Goal: Transaction & Acquisition: Obtain resource

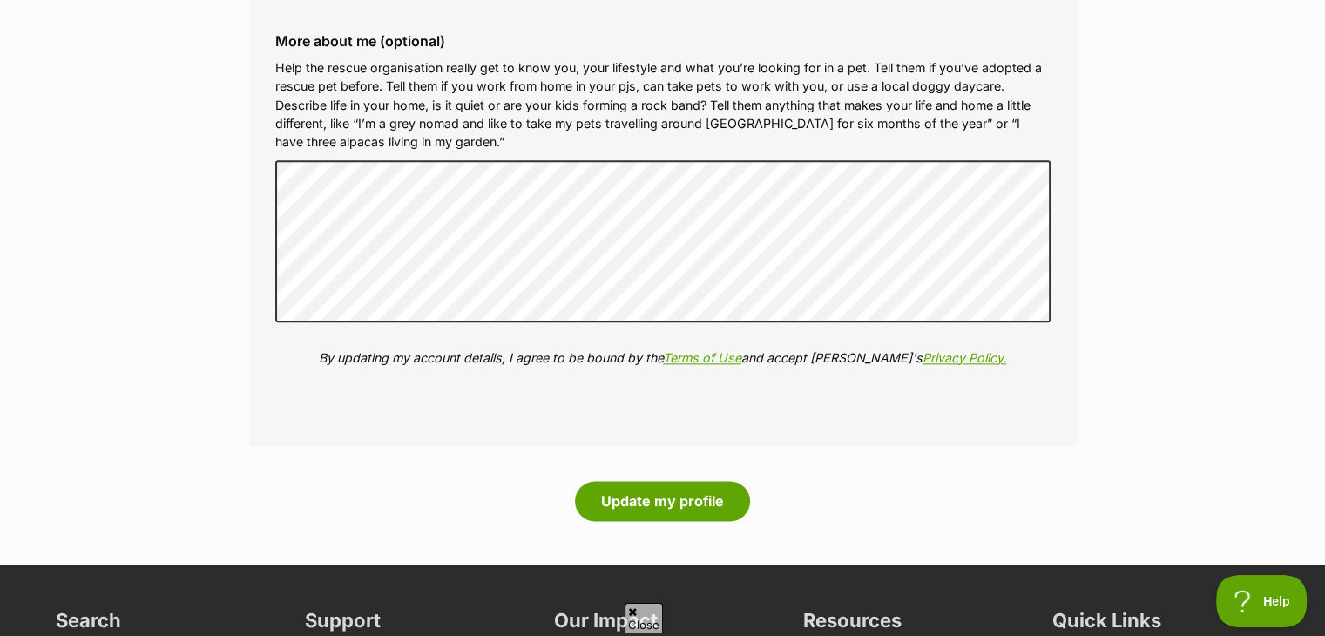
scroll to position [1997, 0]
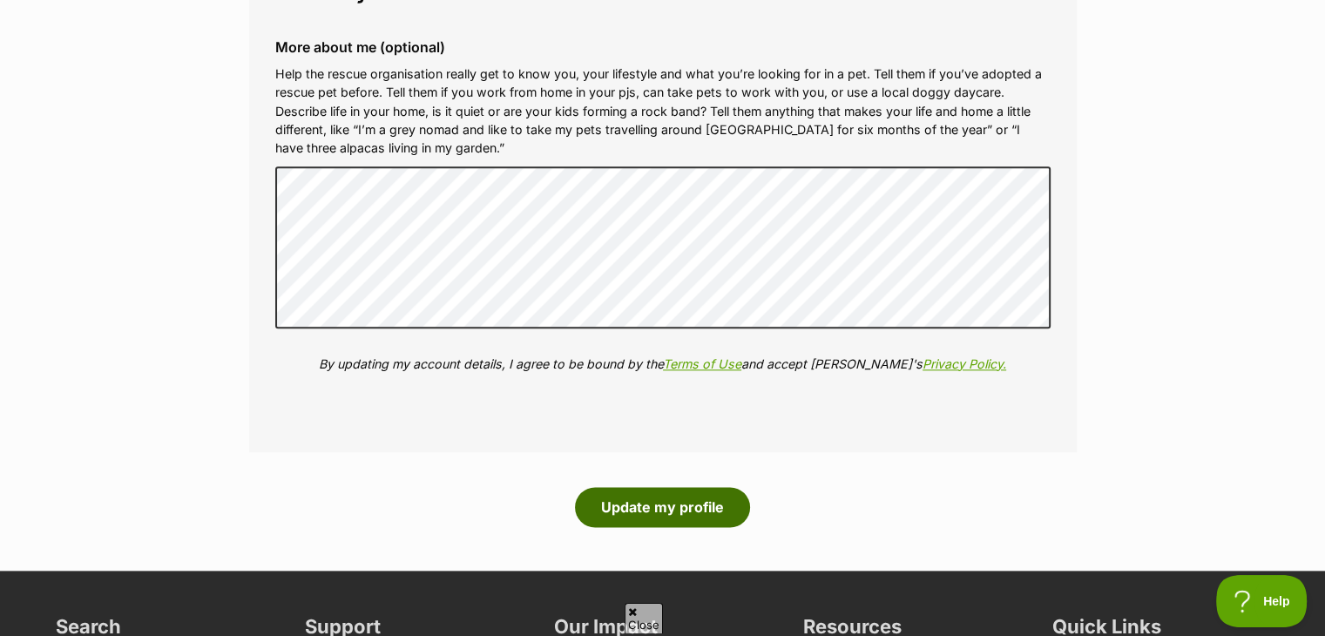
click at [656, 503] on button "Update my profile" at bounding box center [662, 507] width 175 height 40
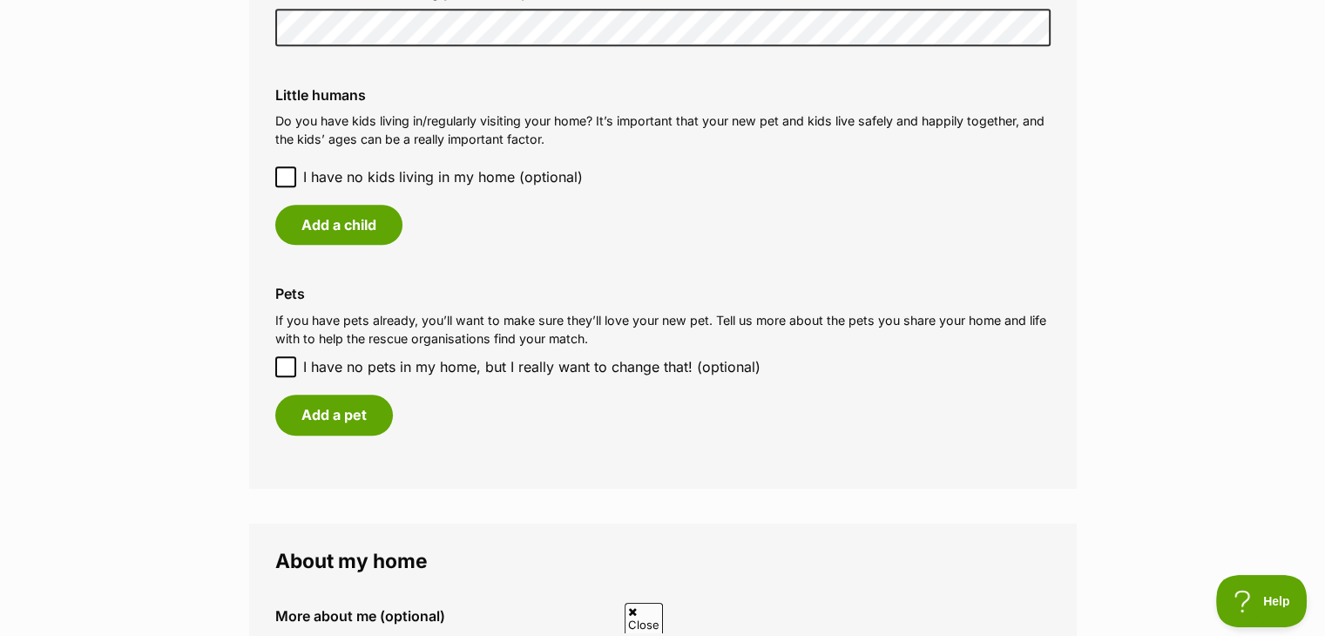
scroll to position [1458, 0]
click at [277, 362] on input "I have no pets in my home, but I really want to change that! (optional)" at bounding box center [285, 365] width 21 height 21
checkbox input "true"
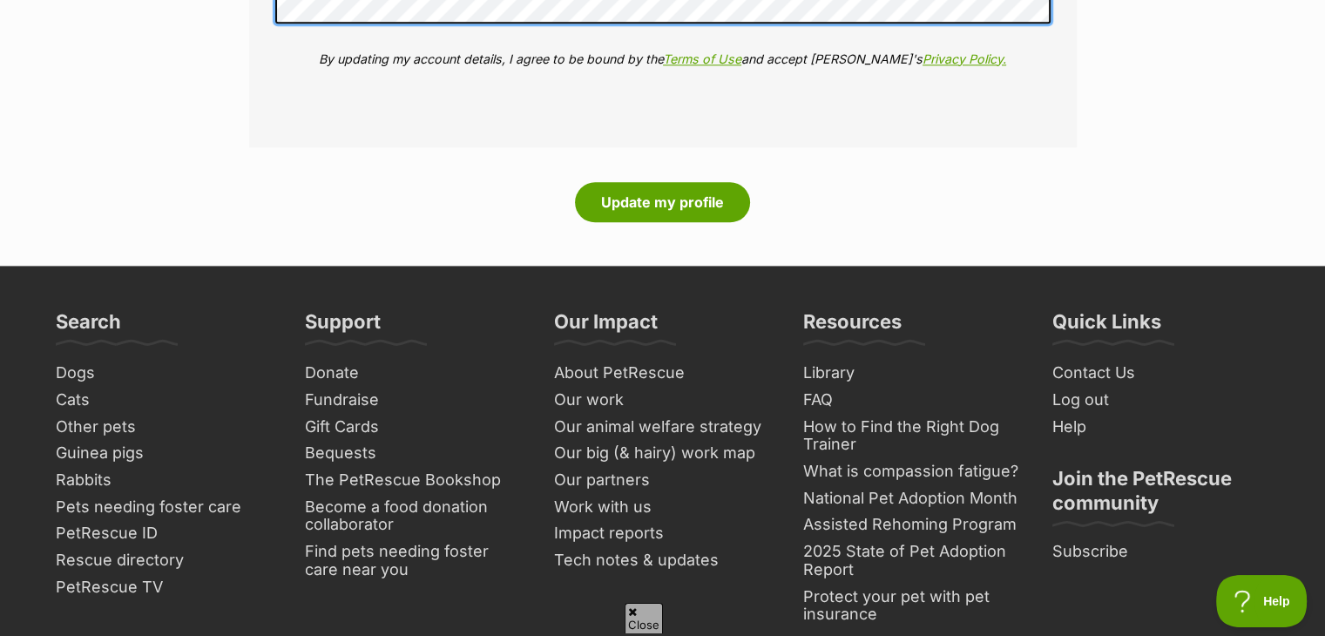
scroll to position [2228, 0]
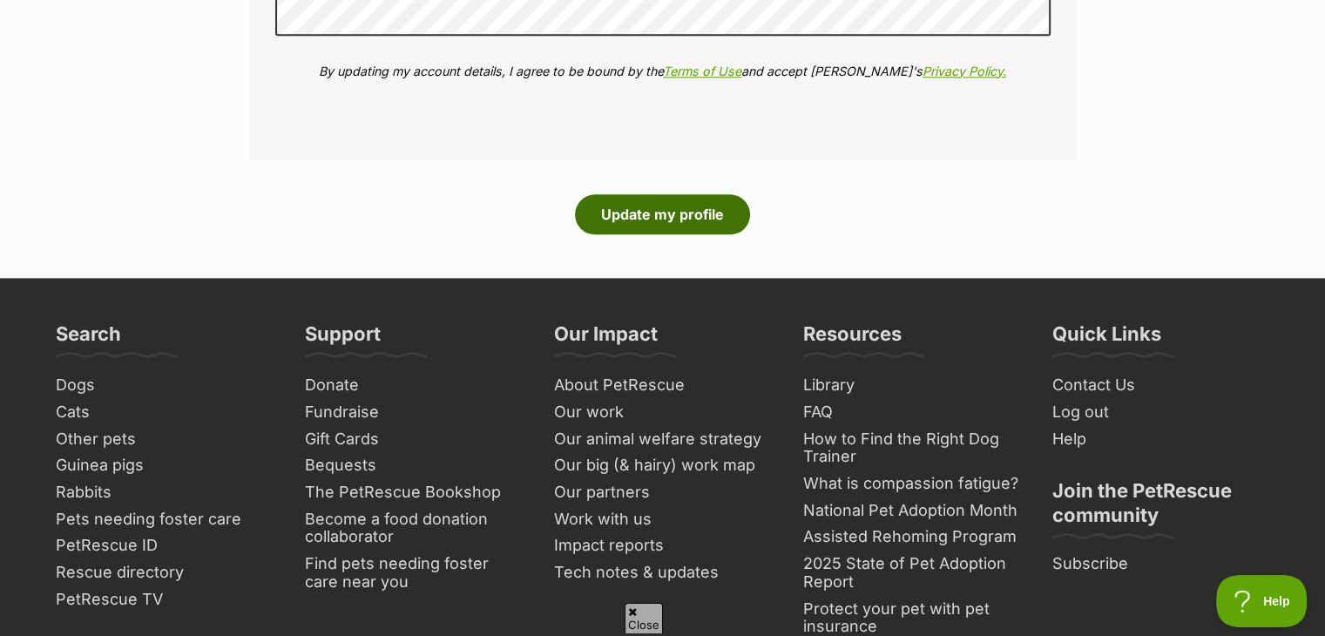
click at [670, 210] on button "Update my profile" at bounding box center [662, 214] width 175 height 40
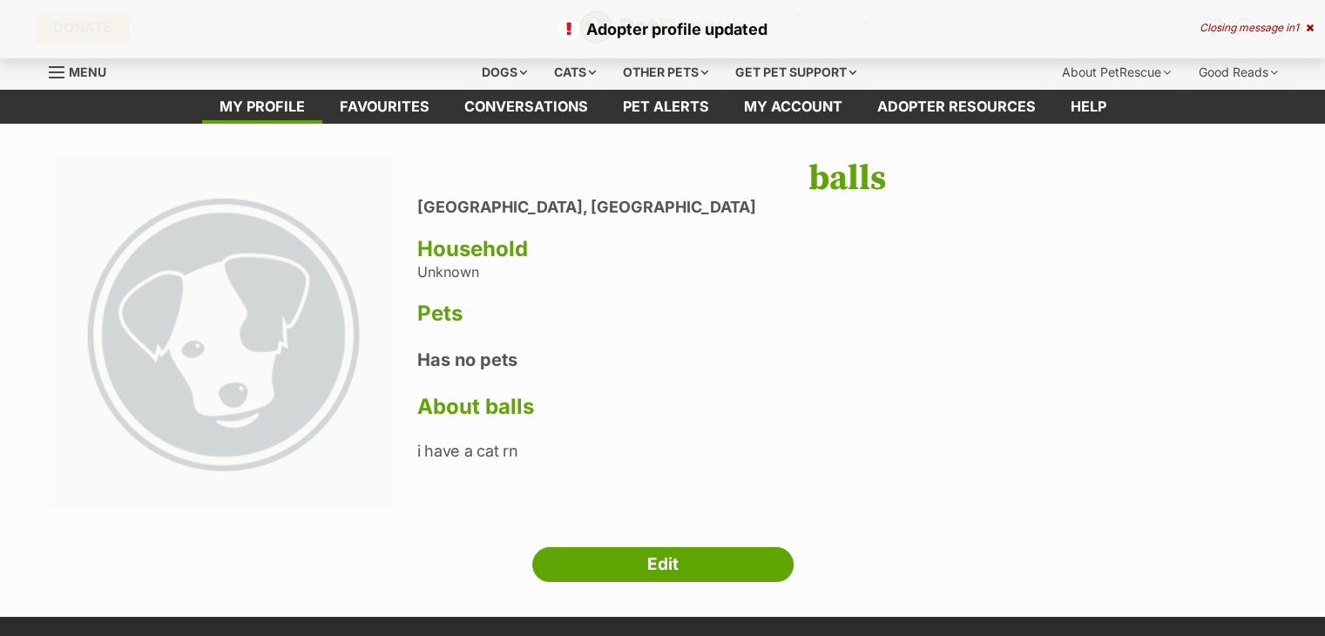
click at [223, 327] on img at bounding box center [224, 334] width 350 height 350
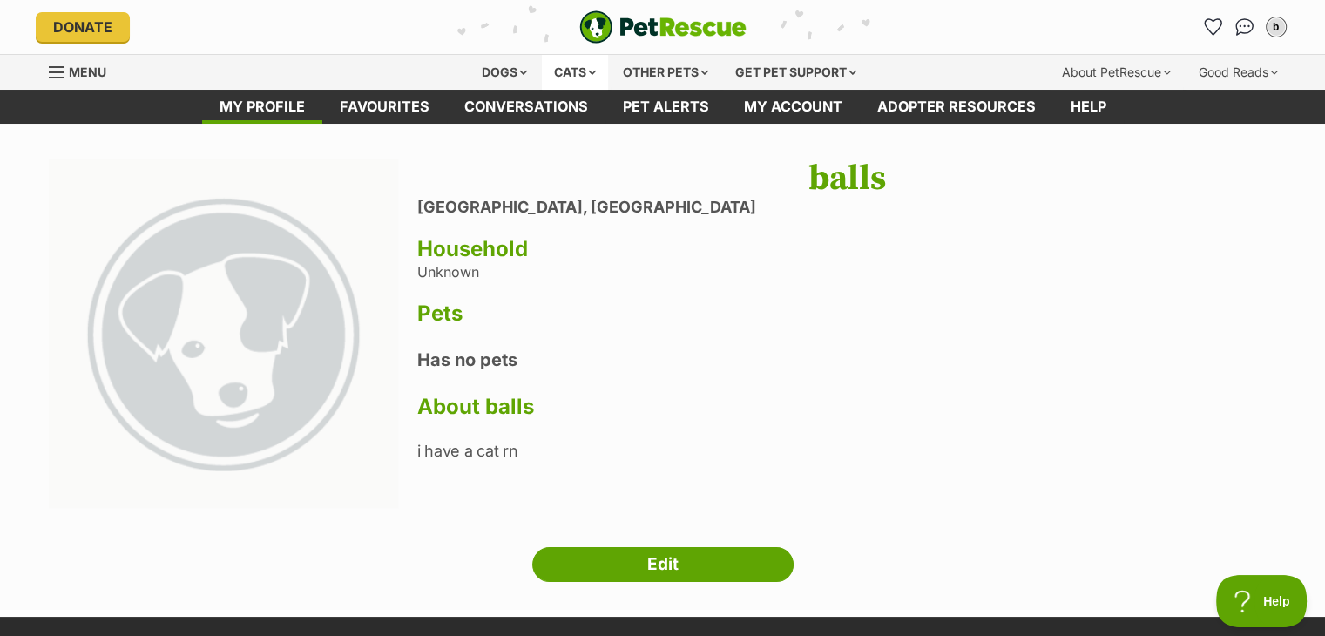
click at [564, 69] on div "Cats" at bounding box center [575, 72] width 66 height 35
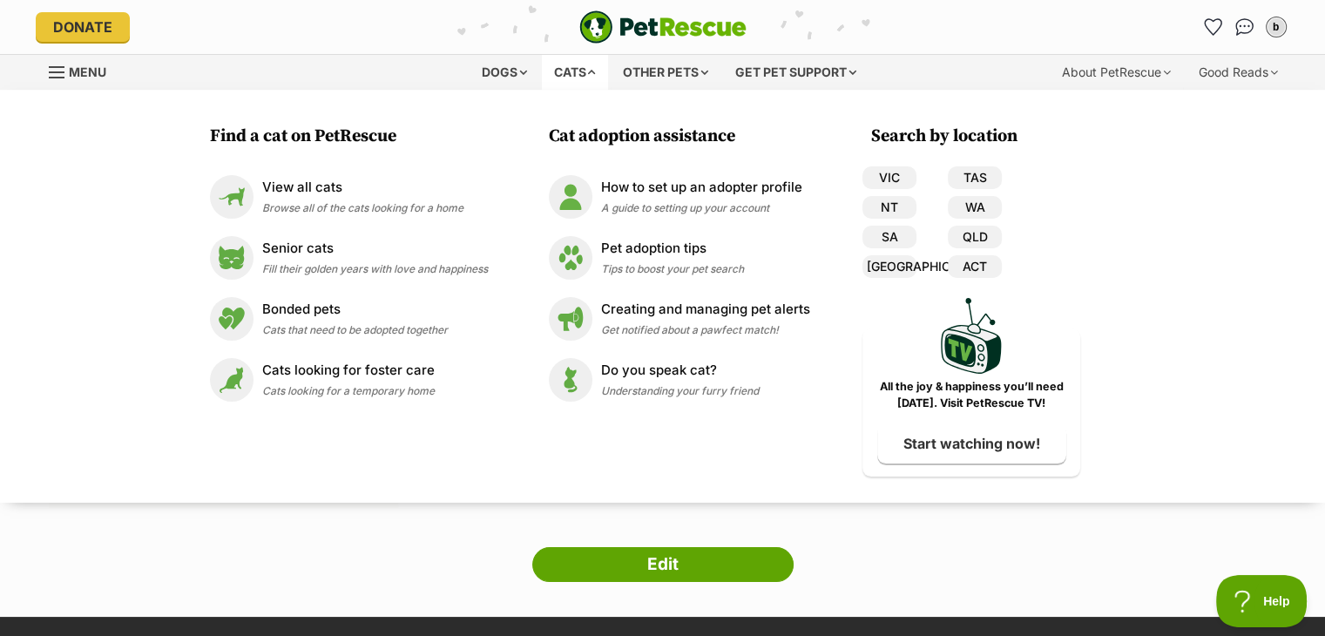
click at [564, 67] on div "Cats" at bounding box center [575, 72] width 66 height 35
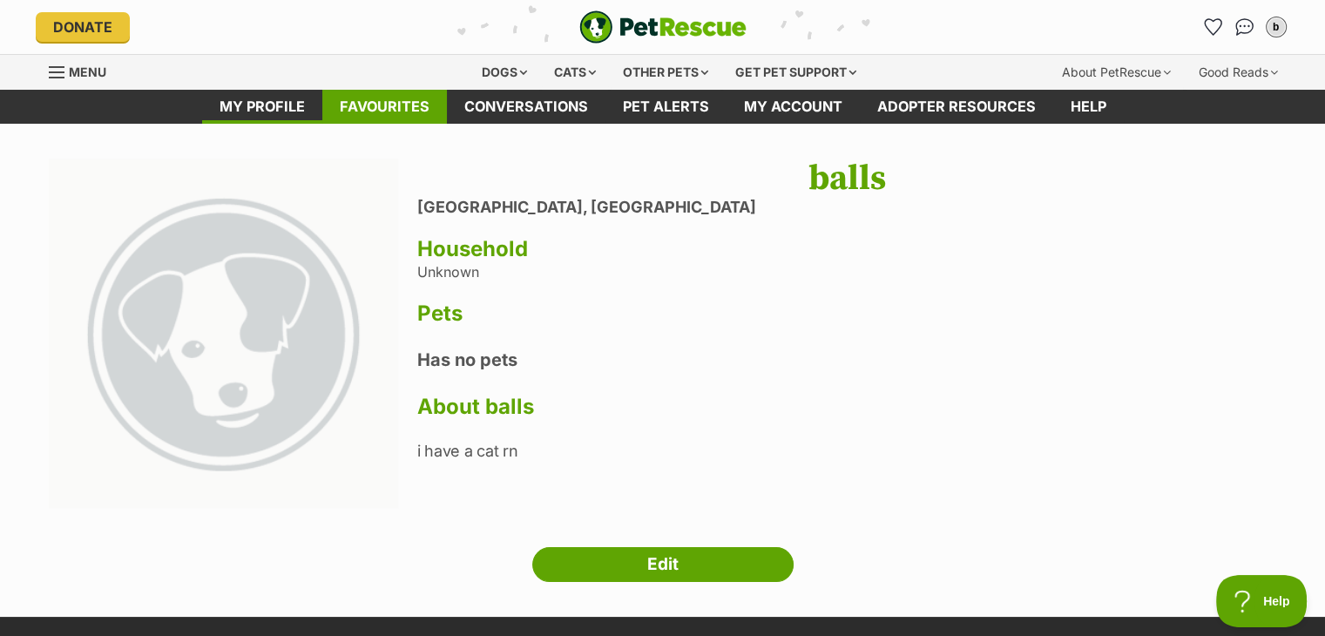
click at [341, 106] on link "Favourites" at bounding box center [384, 107] width 125 height 34
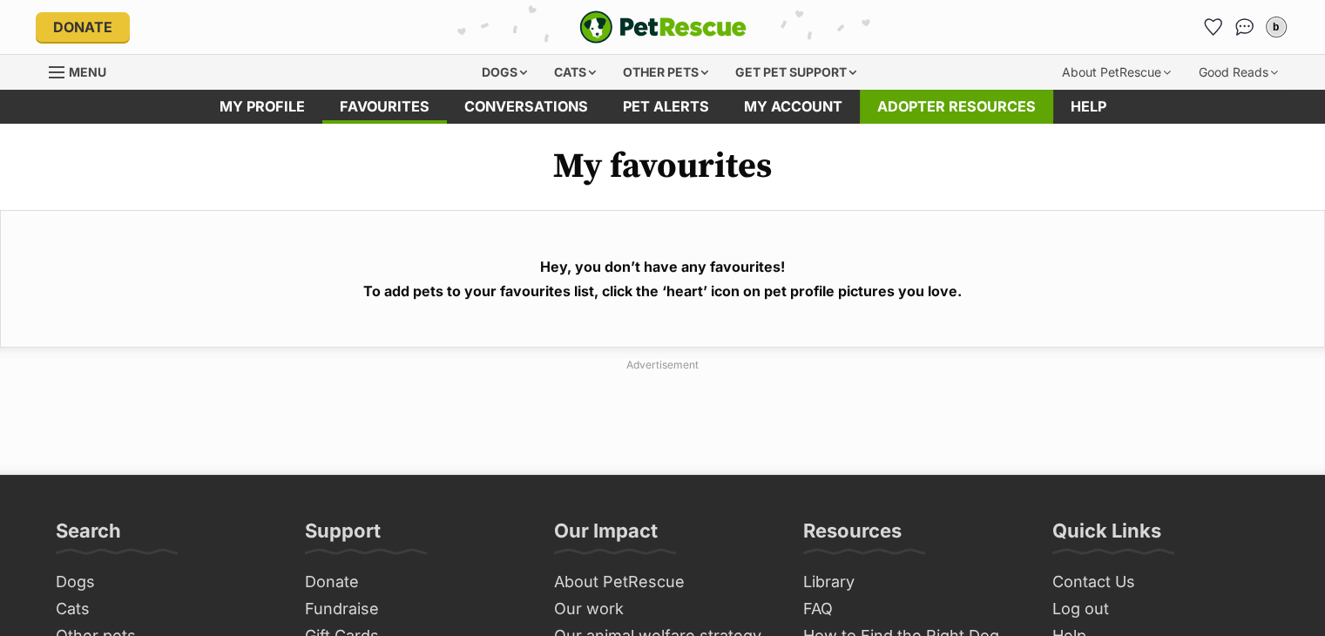
click at [888, 101] on link "Adopter resources" at bounding box center [956, 107] width 193 height 34
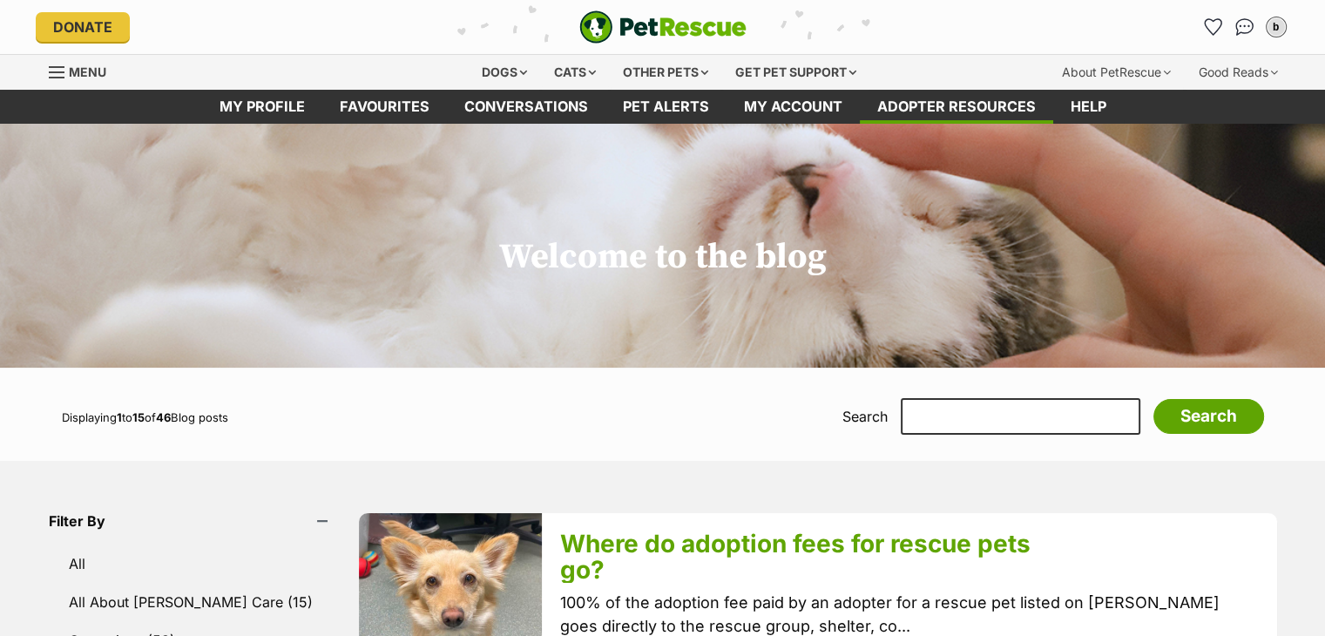
click at [75, 82] on link "Menu" at bounding box center [84, 70] width 70 height 31
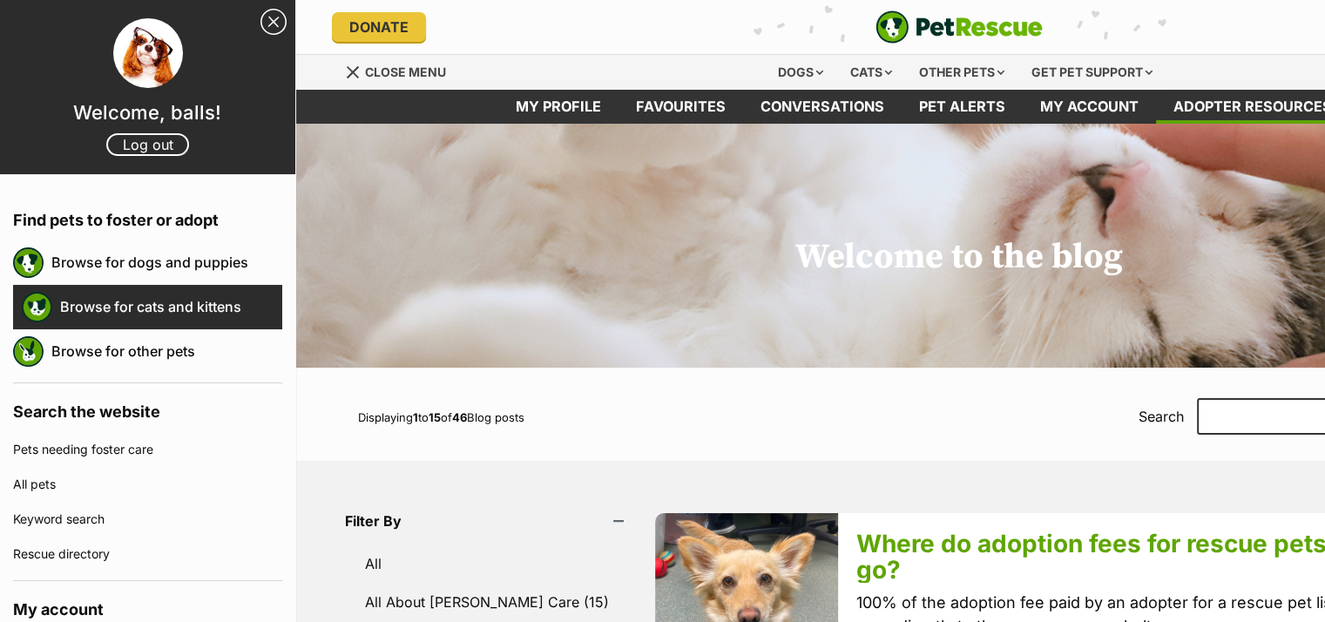
click at [142, 301] on link "Browse for cats and kittens" at bounding box center [171, 306] width 222 height 37
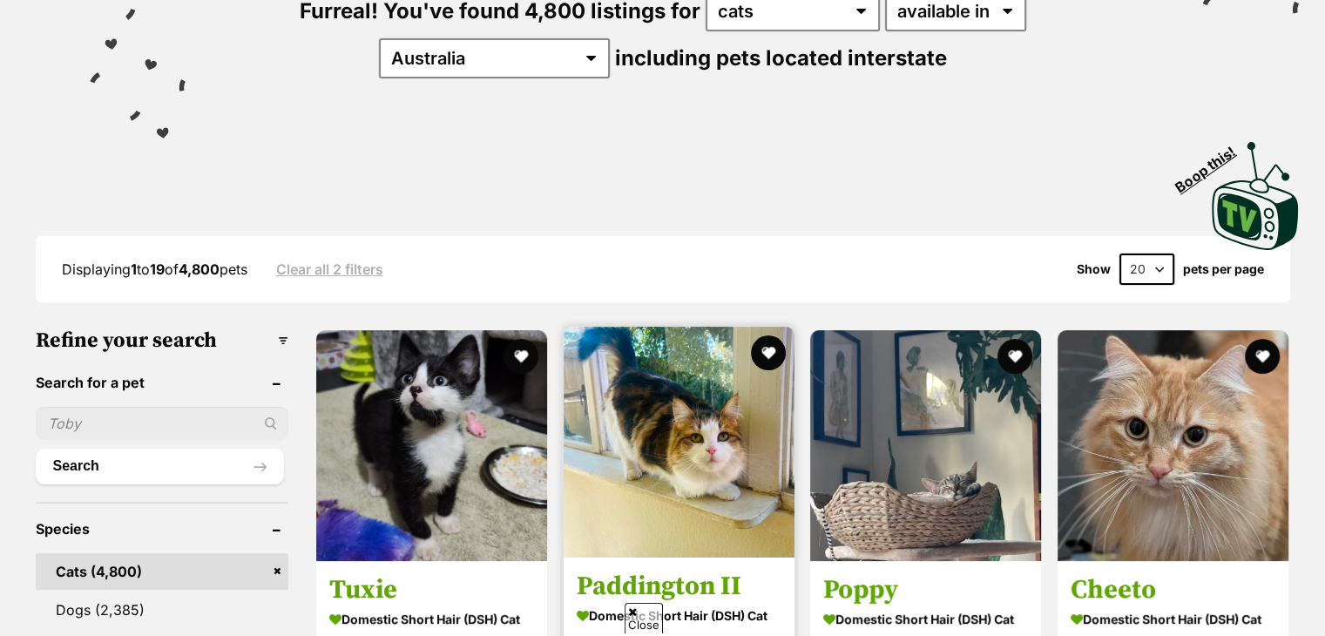
scroll to position [128, 0]
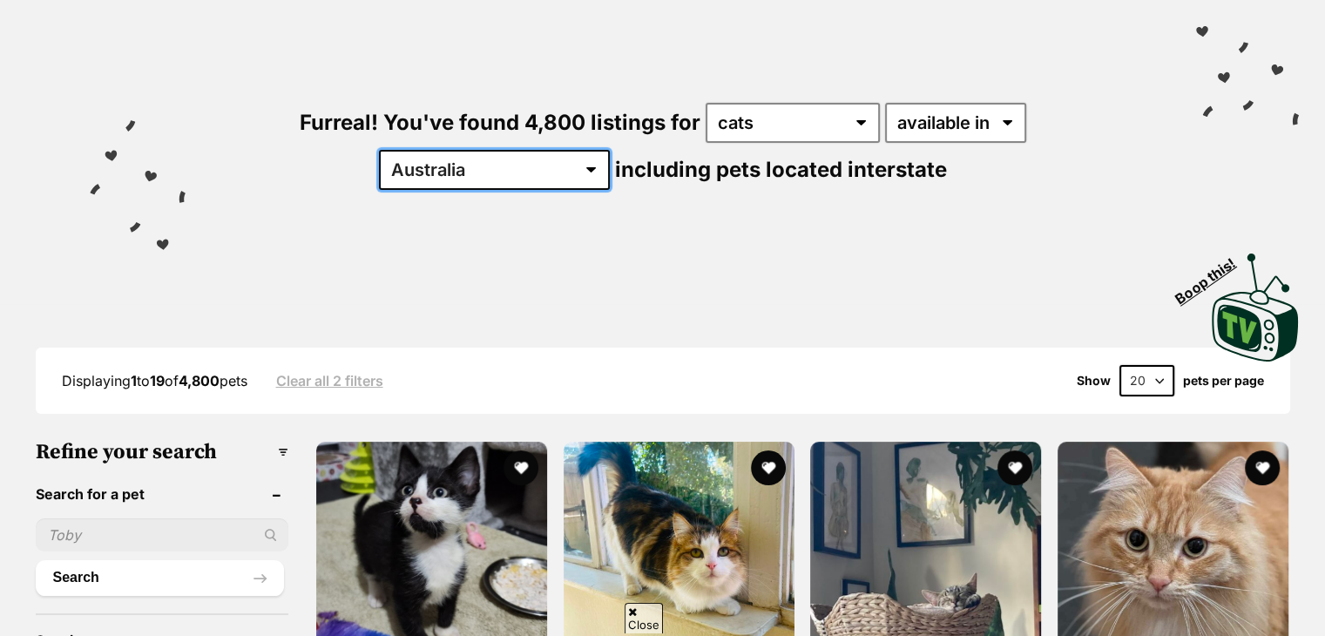
click at [610, 150] on select "[GEOGRAPHIC_DATA] [GEOGRAPHIC_DATA] [GEOGRAPHIC_DATA] [GEOGRAPHIC_DATA] [GEOGRA…" at bounding box center [494, 170] width 231 height 40
select select "SA"
click at [610, 150] on select "[GEOGRAPHIC_DATA] [GEOGRAPHIC_DATA] [GEOGRAPHIC_DATA] [GEOGRAPHIC_DATA] [GEOGRA…" at bounding box center [494, 170] width 231 height 40
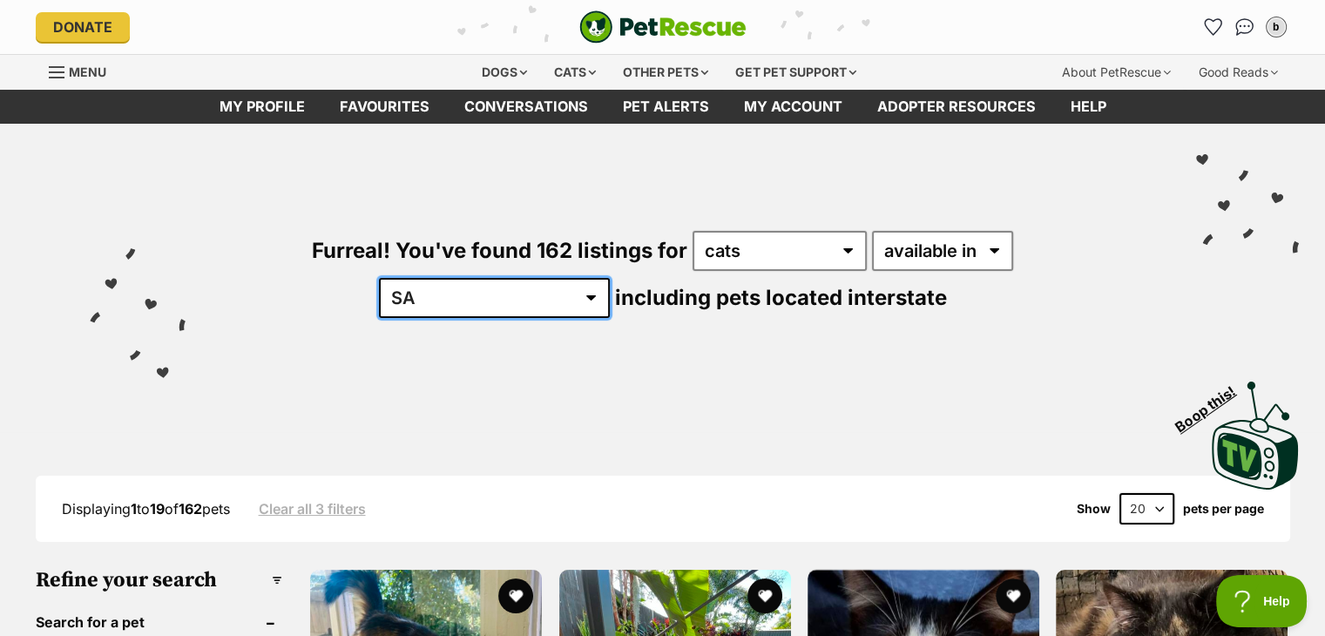
click at [610, 278] on select "[GEOGRAPHIC_DATA] [GEOGRAPHIC_DATA] [GEOGRAPHIC_DATA] [GEOGRAPHIC_DATA] [GEOGRA…" at bounding box center [494, 298] width 231 height 40
select select "any"
click at [610, 278] on select "[GEOGRAPHIC_DATA] [GEOGRAPHIC_DATA] [GEOGRAPHIC_DATA] [GEOGRAPHIC_DATA] [GEOGRA…" at bounding box center [494, 298] width 231 height 40
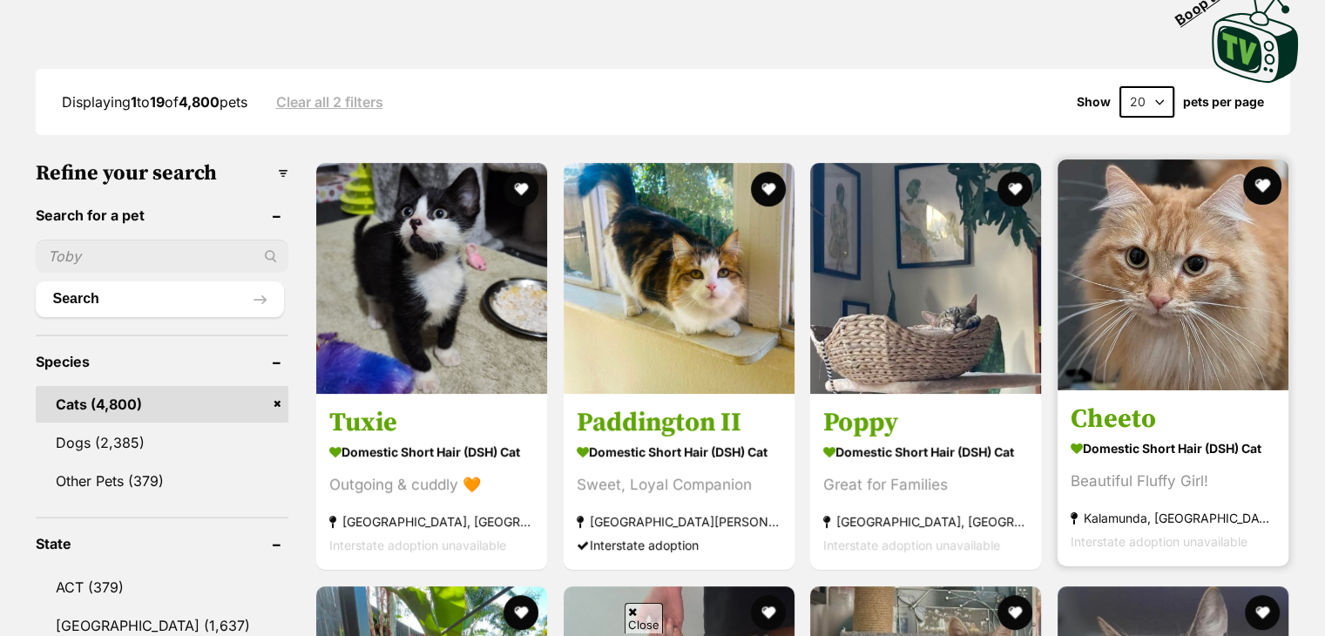
click at [1259, 172] on button "favourite" at bounding box center [1262, 185] width 38 height 38
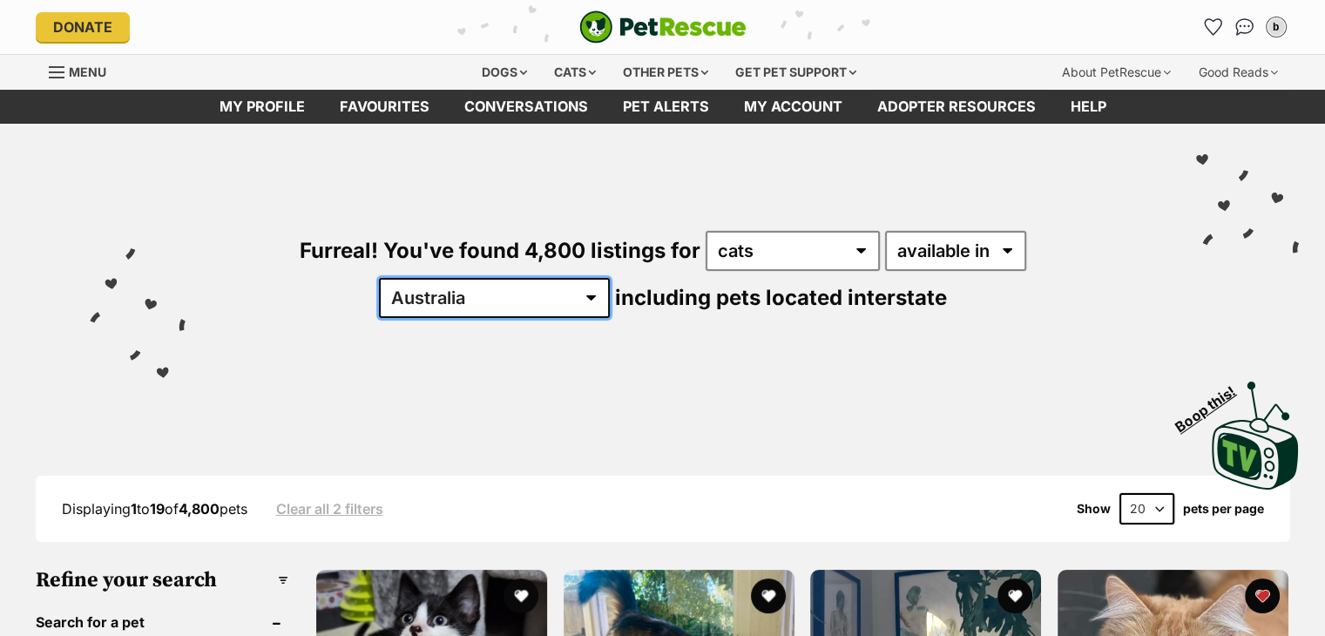
click at [610, 278] on select "Australia ACT NSW NT QLD SA TAS VIC WA" at bounding box center [494, 298] width 231 height 40
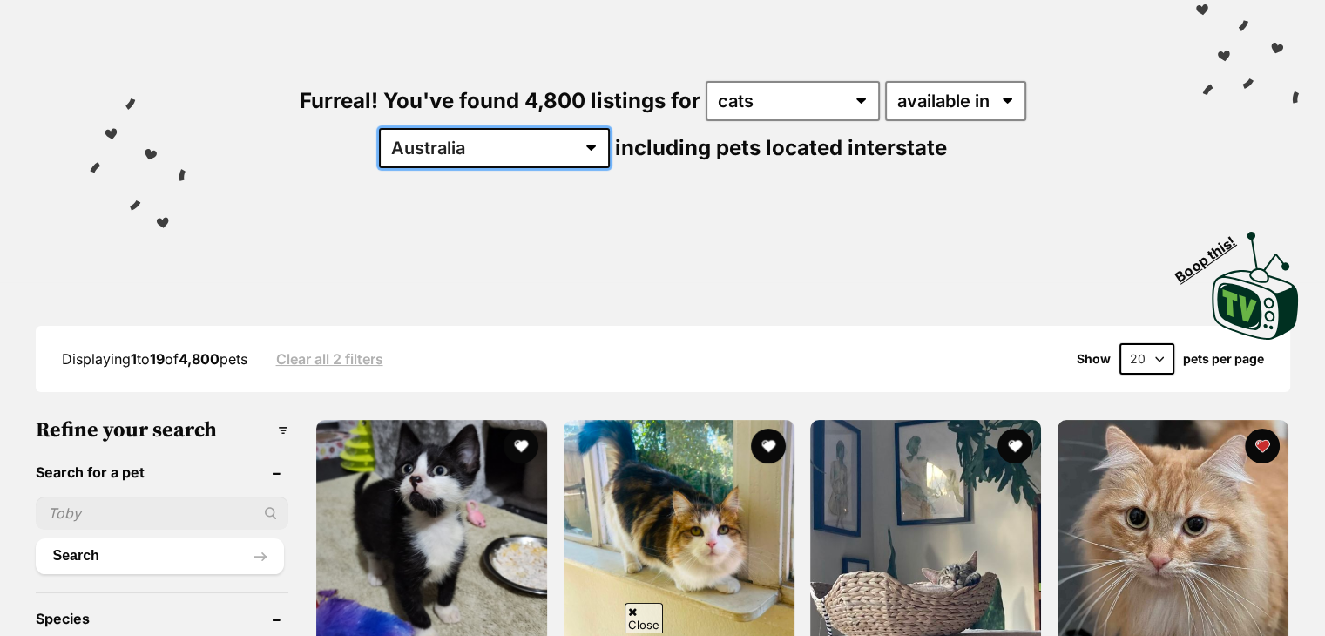
scroll to position [146, 0]
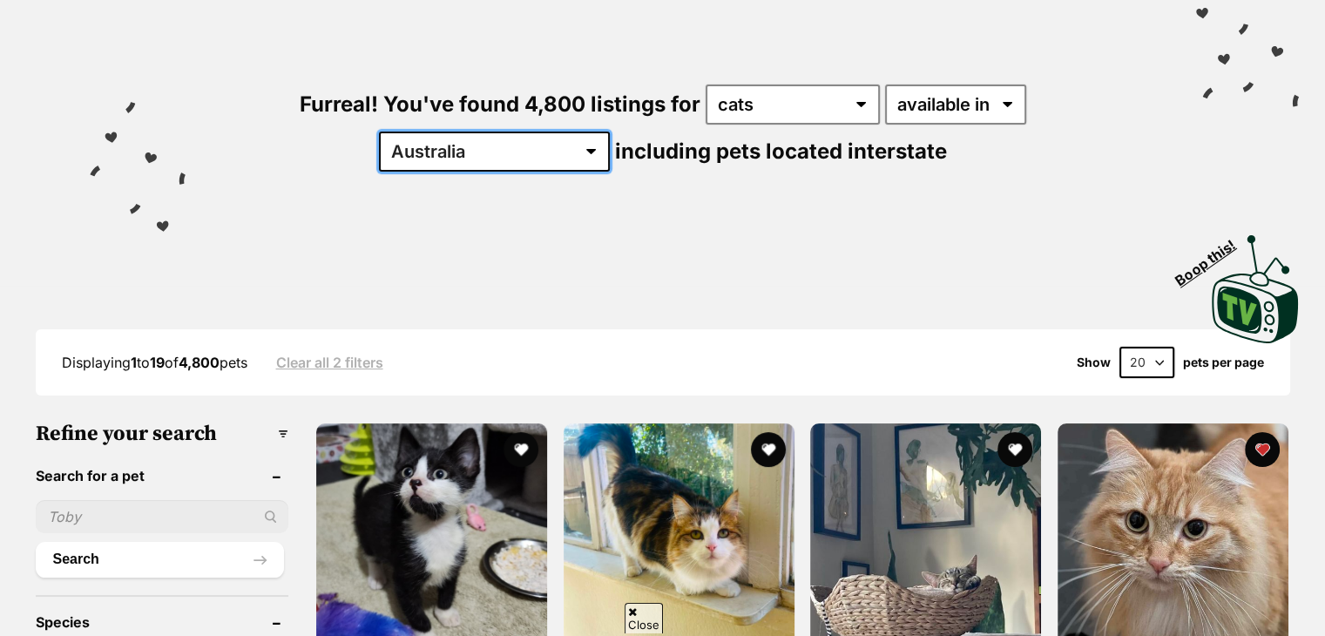
click at [610, 132] on select "Australia ACT NSW NT QLD SA TAS VIC WA" at bounding box center [494, 152] width 231 height 40
select select "SA"
click at [610, 132] on select "Australia ACT NSW NT QLD SA TAS VIC WA" at bounding box center [494, 152] width 231 height 40
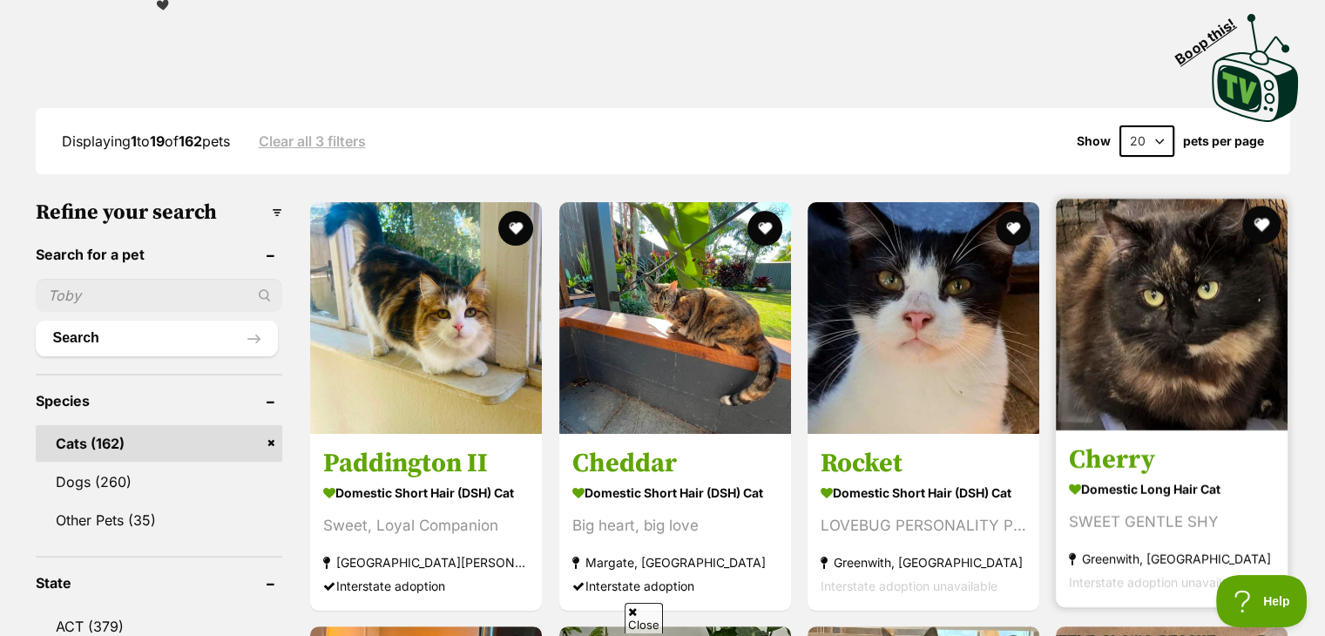
click at [1259, 226] on button "favourite" at bounding box center [1262, 225] width 38 height 38
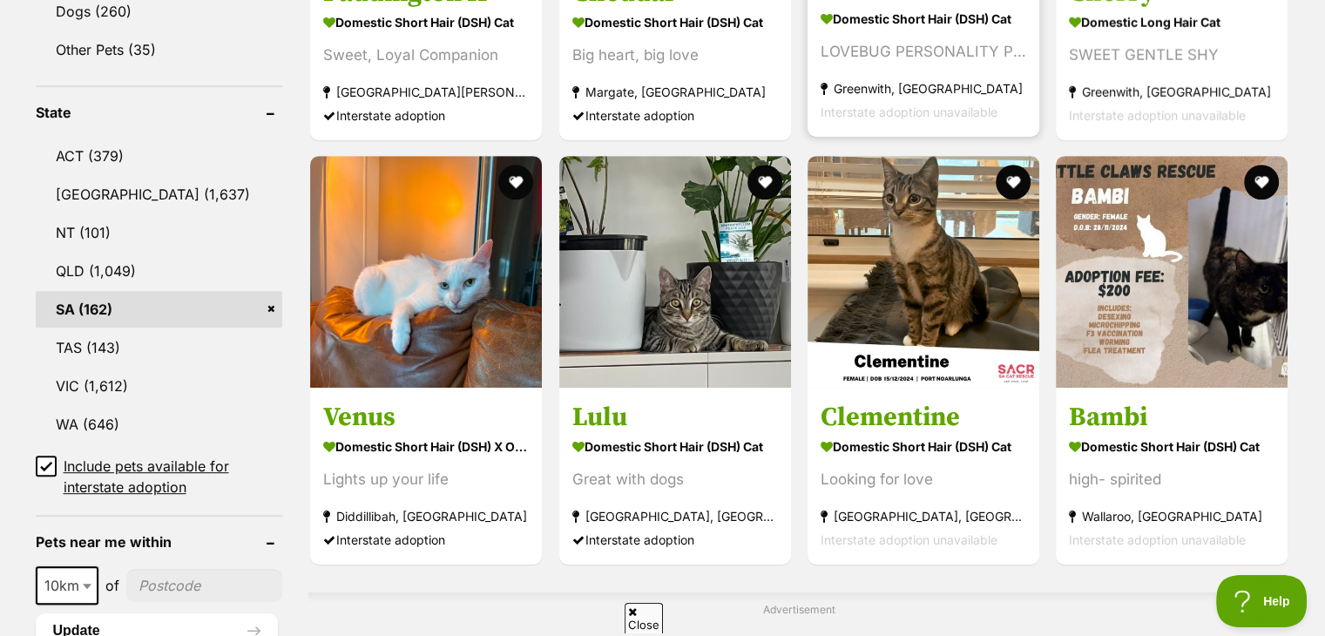
scroll to position [842, 0]
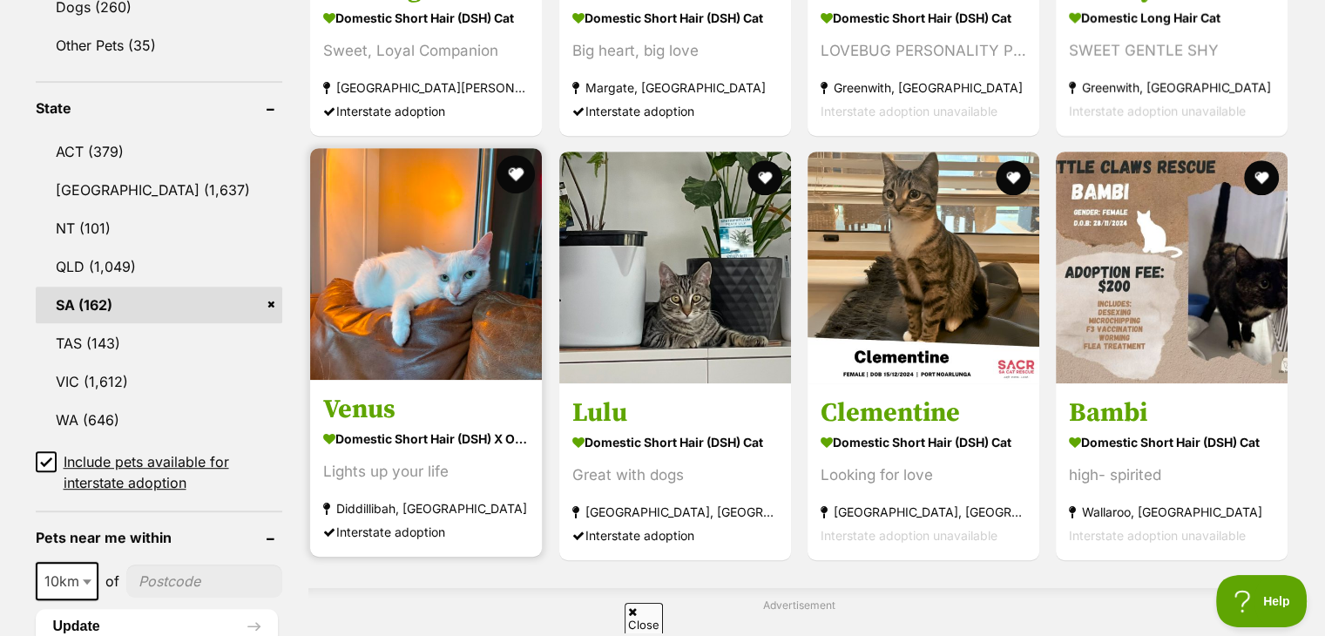
click at [516, 170] on button "favourite" at bounding box center [516, 174] width 38 height 38
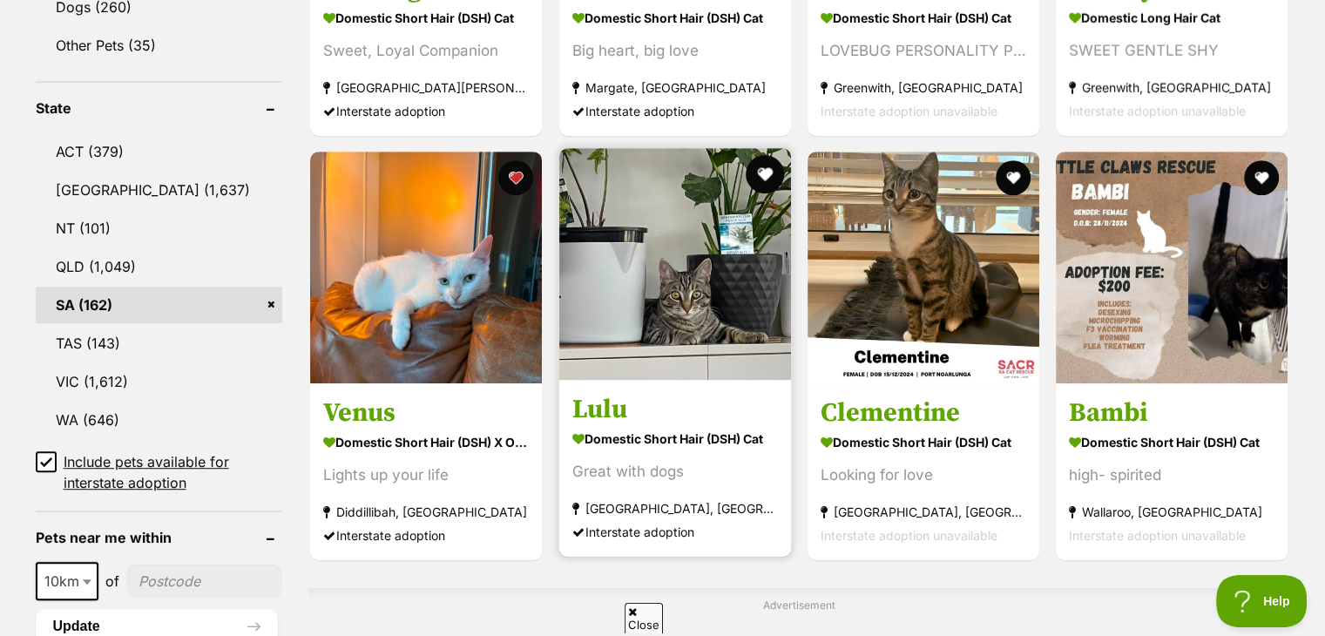
click at [757, 166] on button "favourite" at bounding box center [765, 174] width 38 height 38
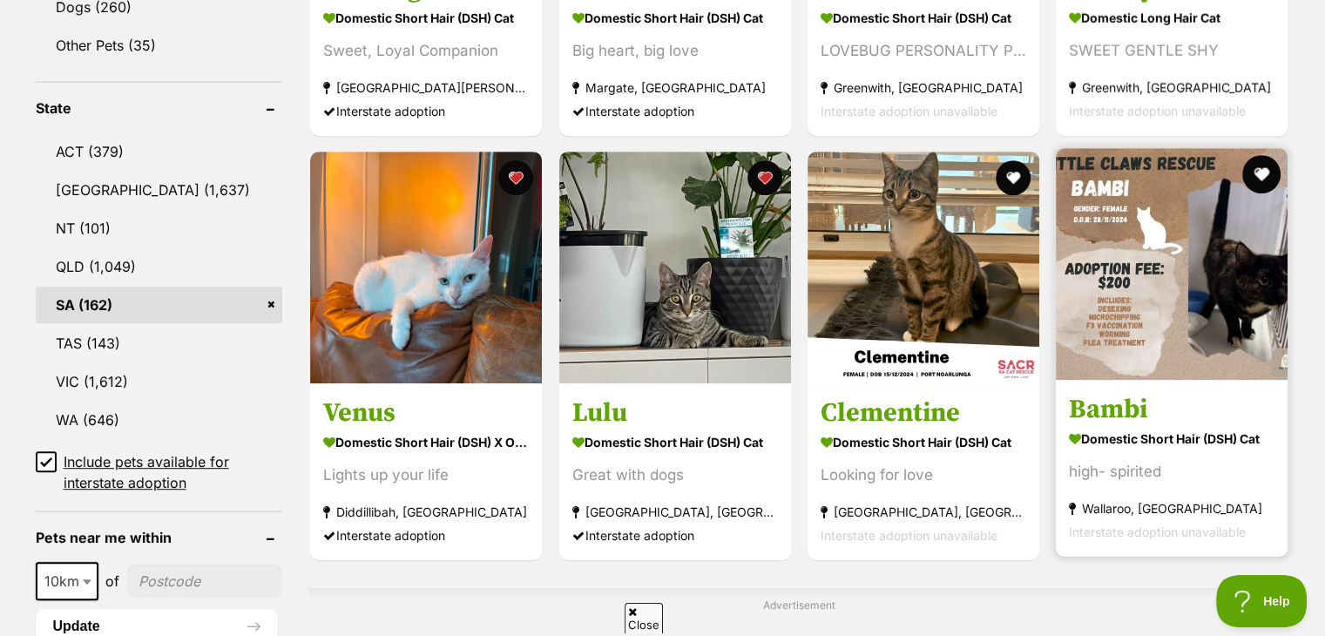
click at [1261, 171] on button "favourite" at bounding box center [1262, 174] width 38 height 38
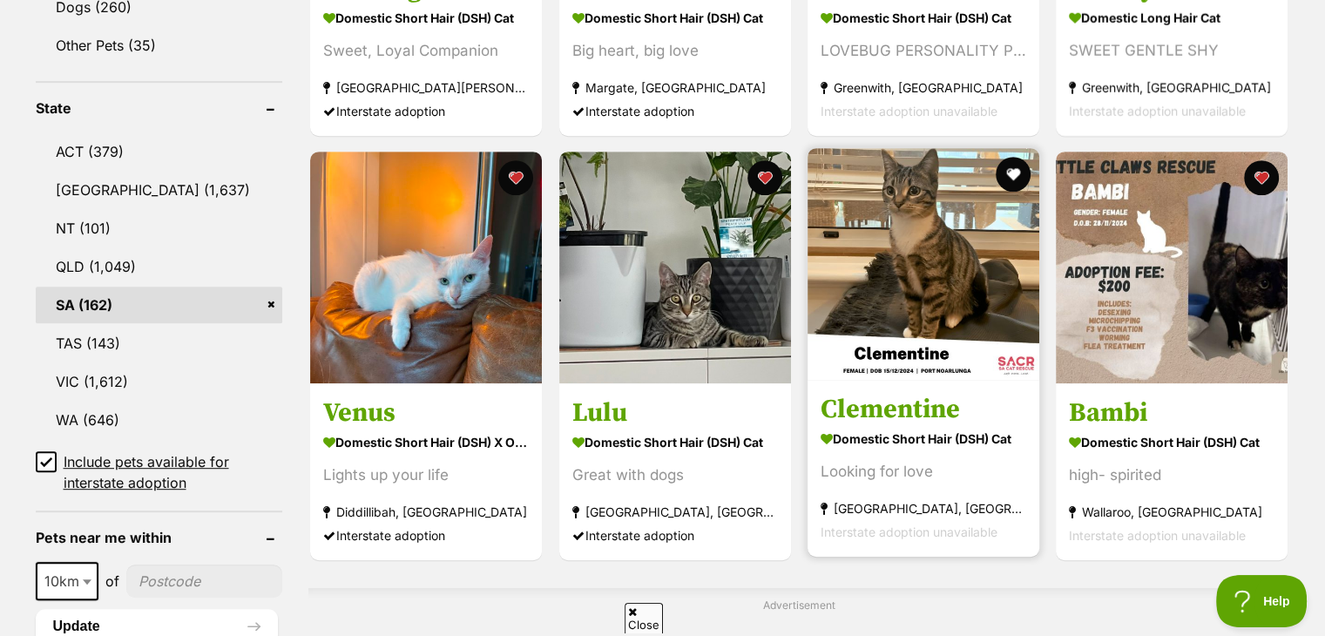
click at [1022, 360] on img at bounding box center [923, 264] width 232 height 232
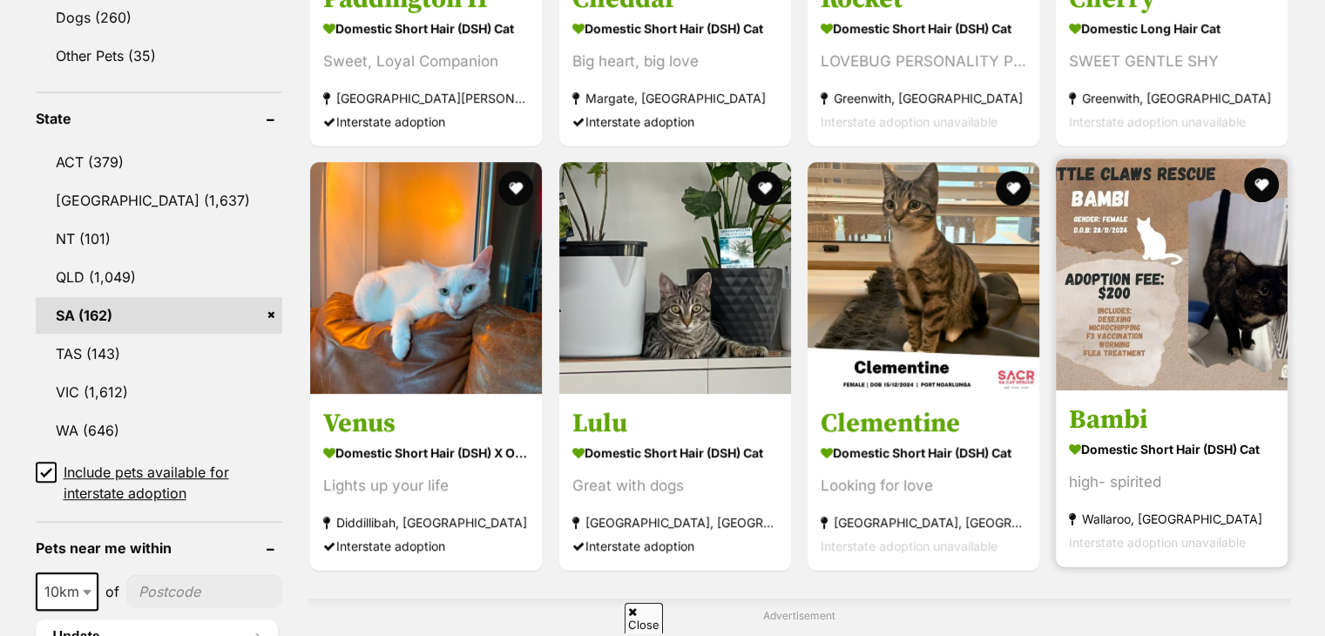
scroll to position [832, 0]
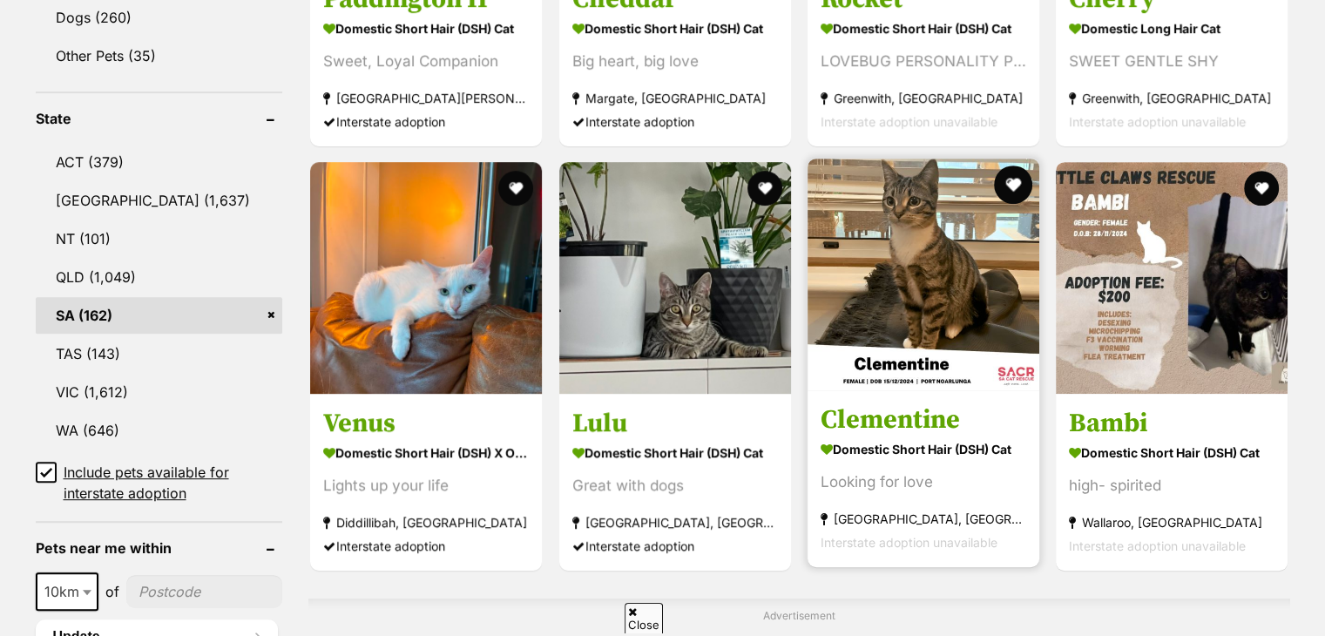
click at [1014, 186] on button "favourite" at bounding box center [1013, 185] width 38 height 38
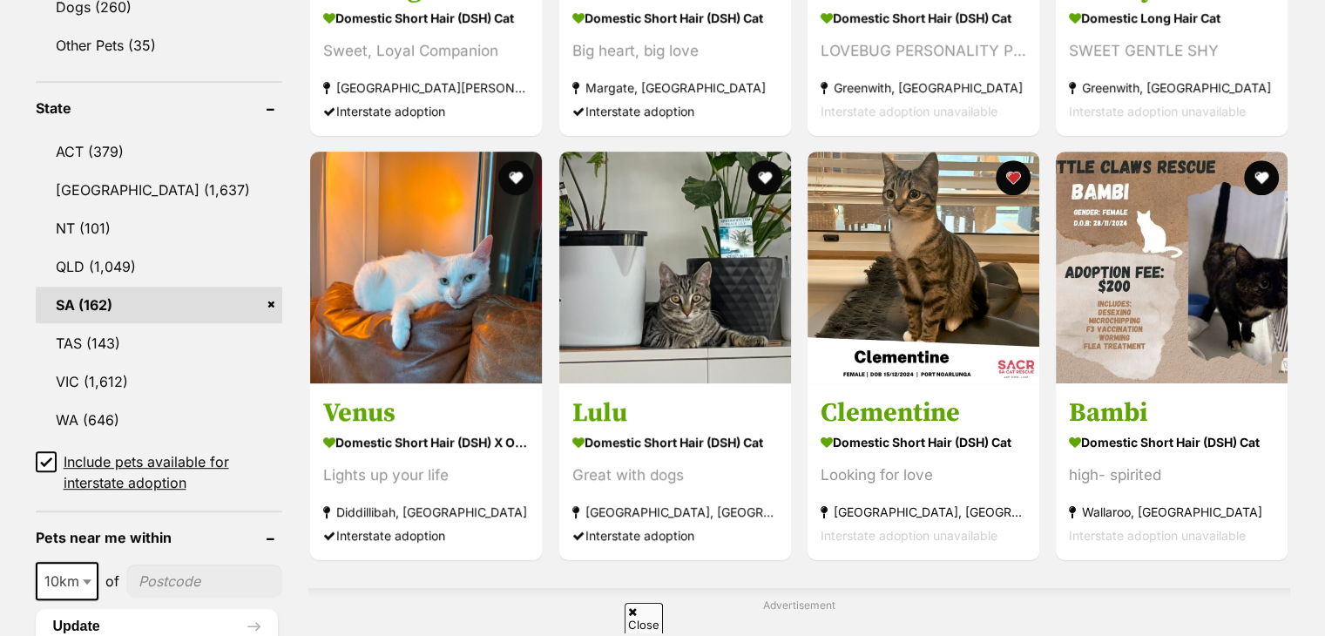
scroll to position [941, 0]
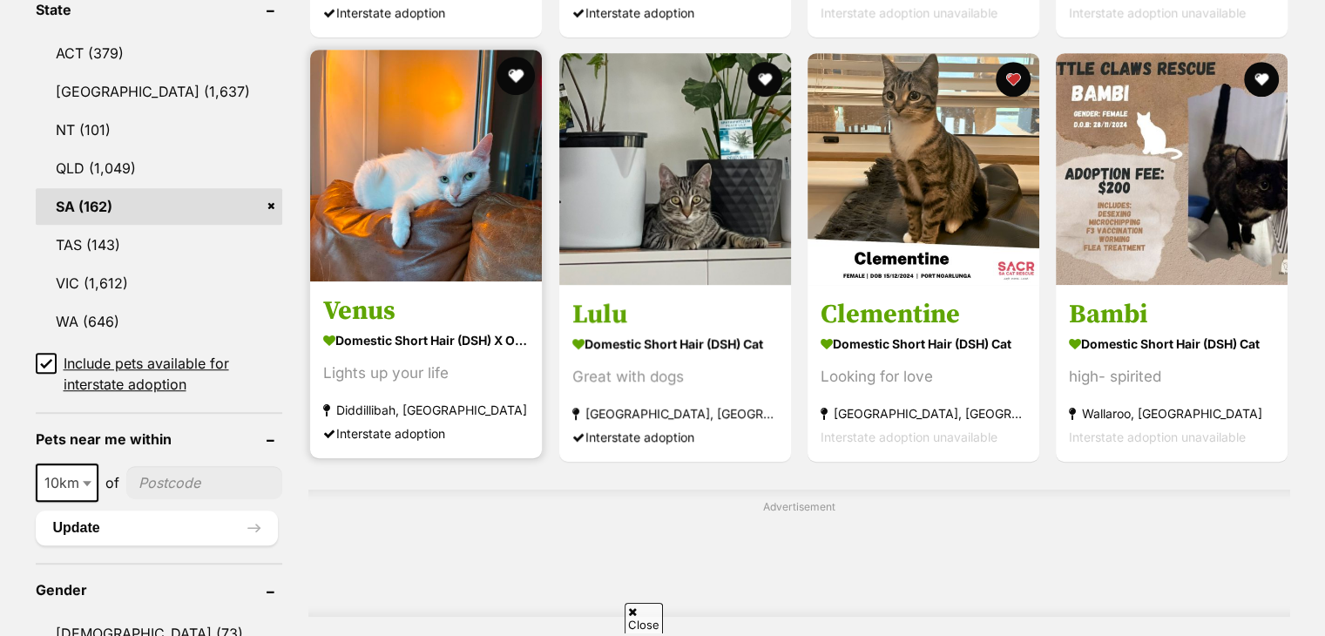
click at [512, 75] on button "favourite" at bounding box center [516, 76] width 38 height 38
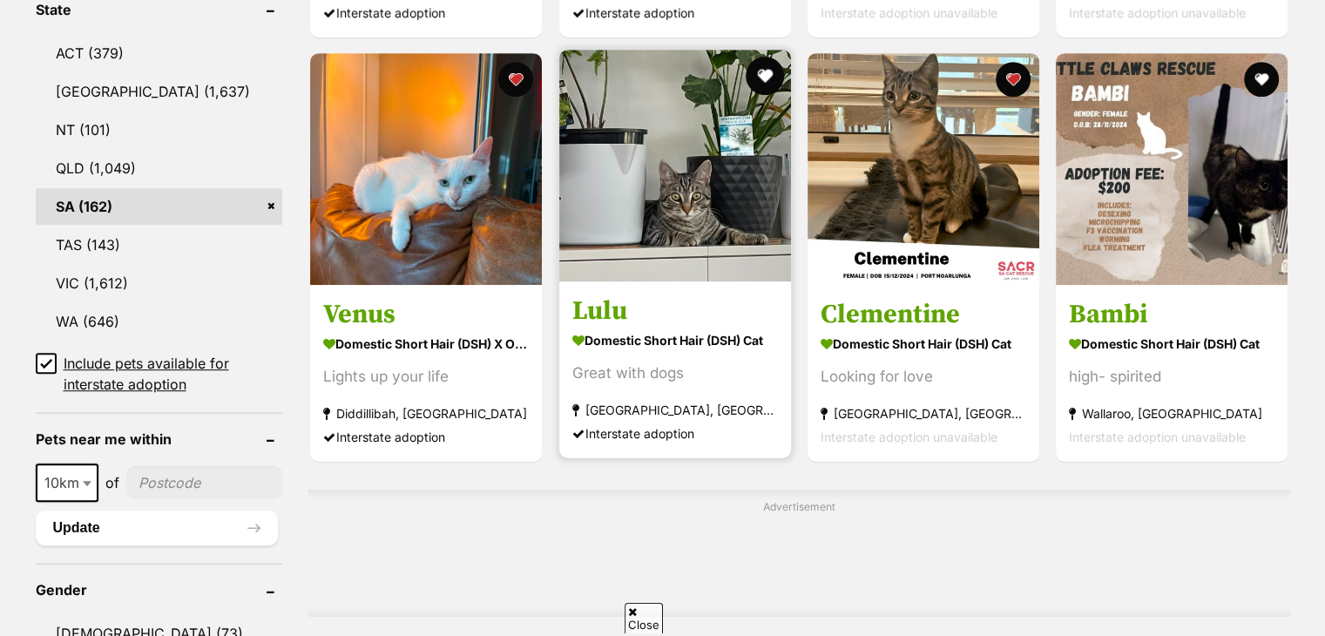
click at [757, 76] on button "favourite" at bounding box center [765, 76] width 38 height 38
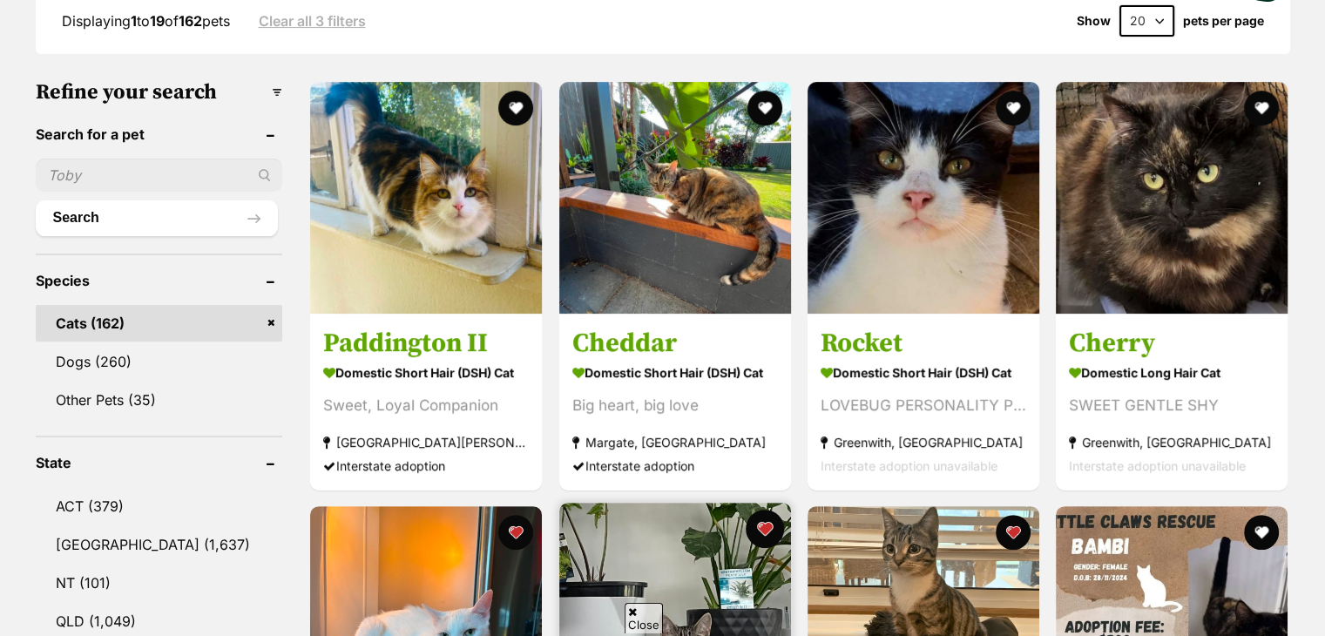
scroll to position [481, 0]
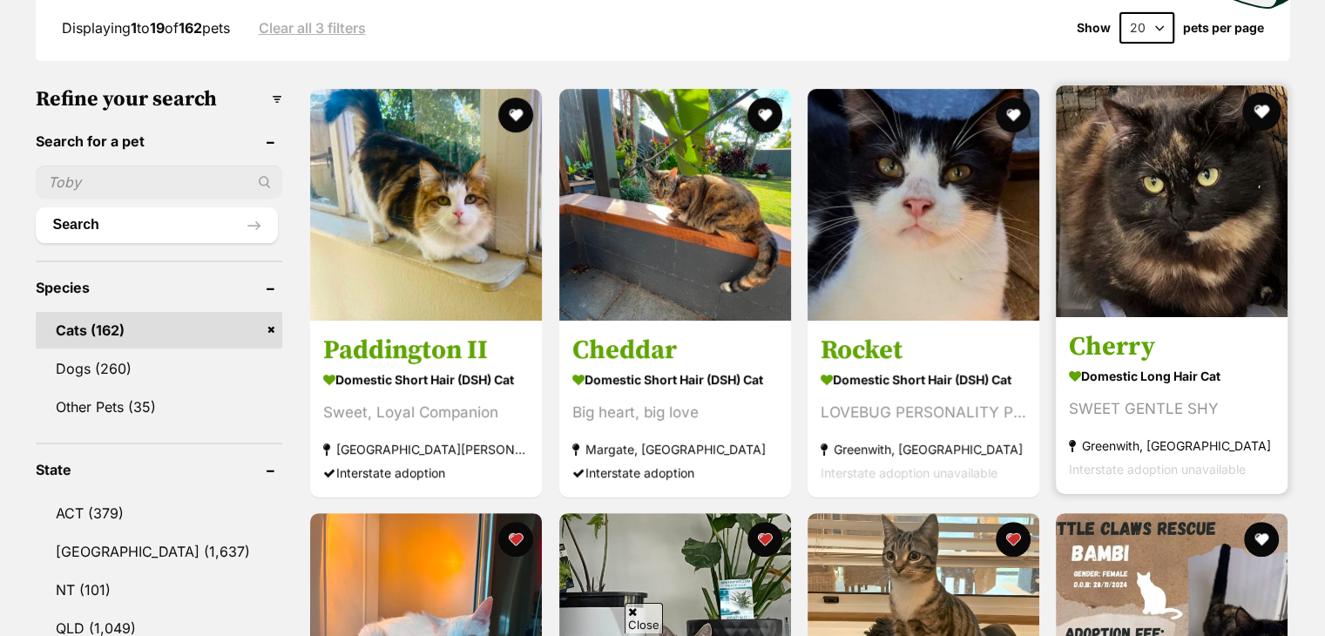
click at [1264, 101] on button "favourite" at bounding box center [1262, 111] width 38 height 38
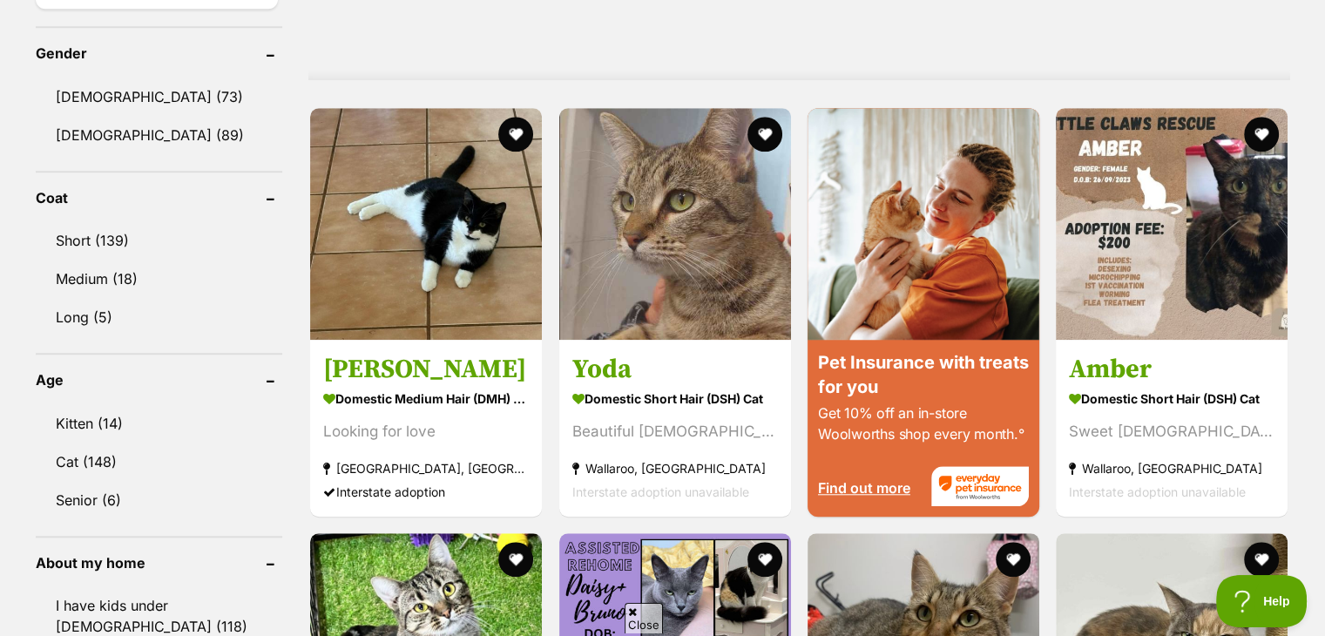
scroll to position [1518, 0]
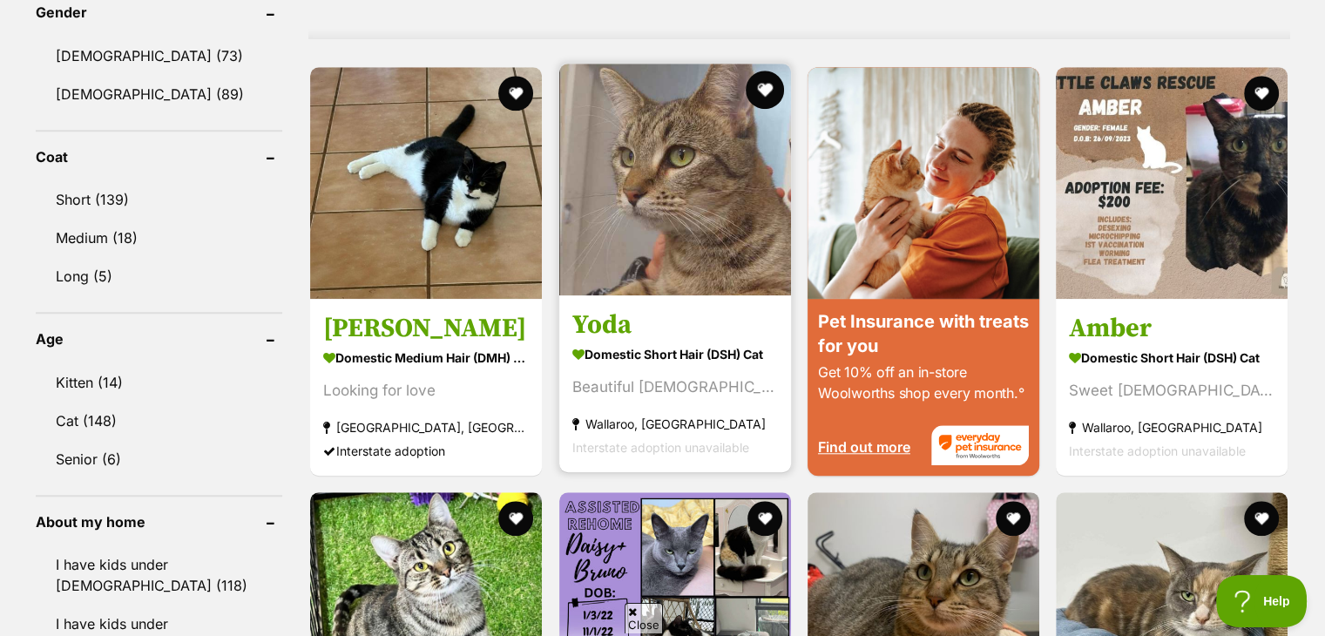
click at [767, 84] on button "favourite" at bounding box center [765, 90] width 38 height 38
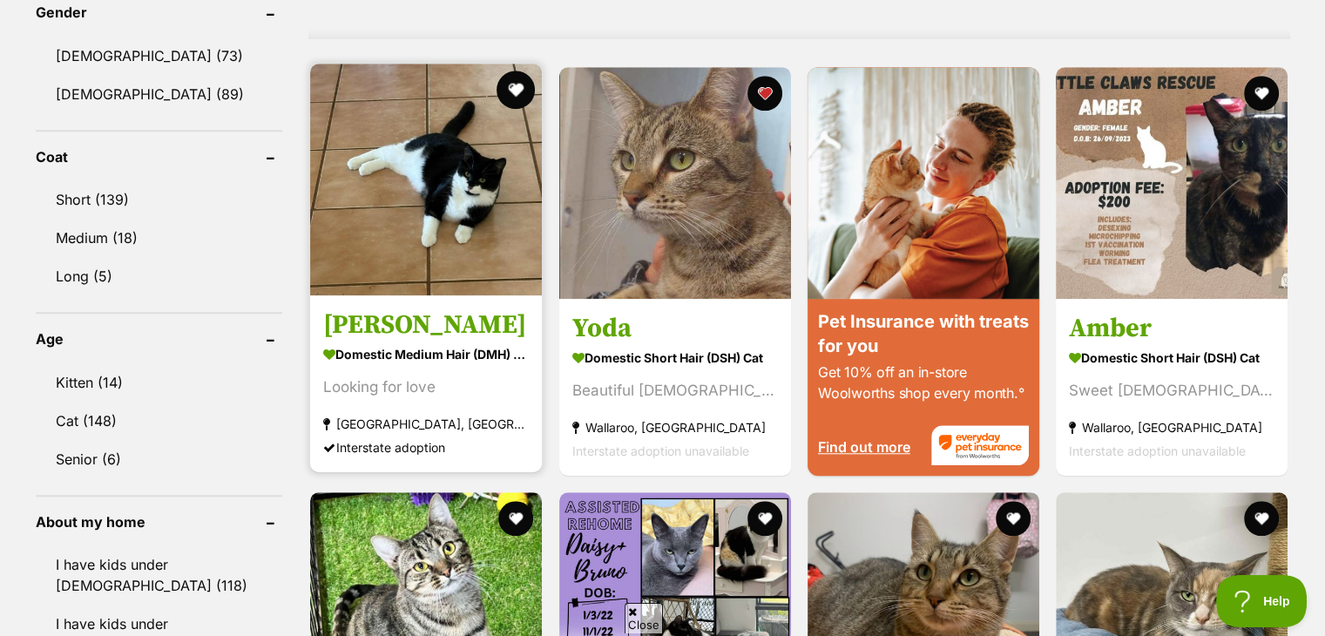
click at [515, 86] on button "favourite" at bounding box center [516, 90] width 38 height 38
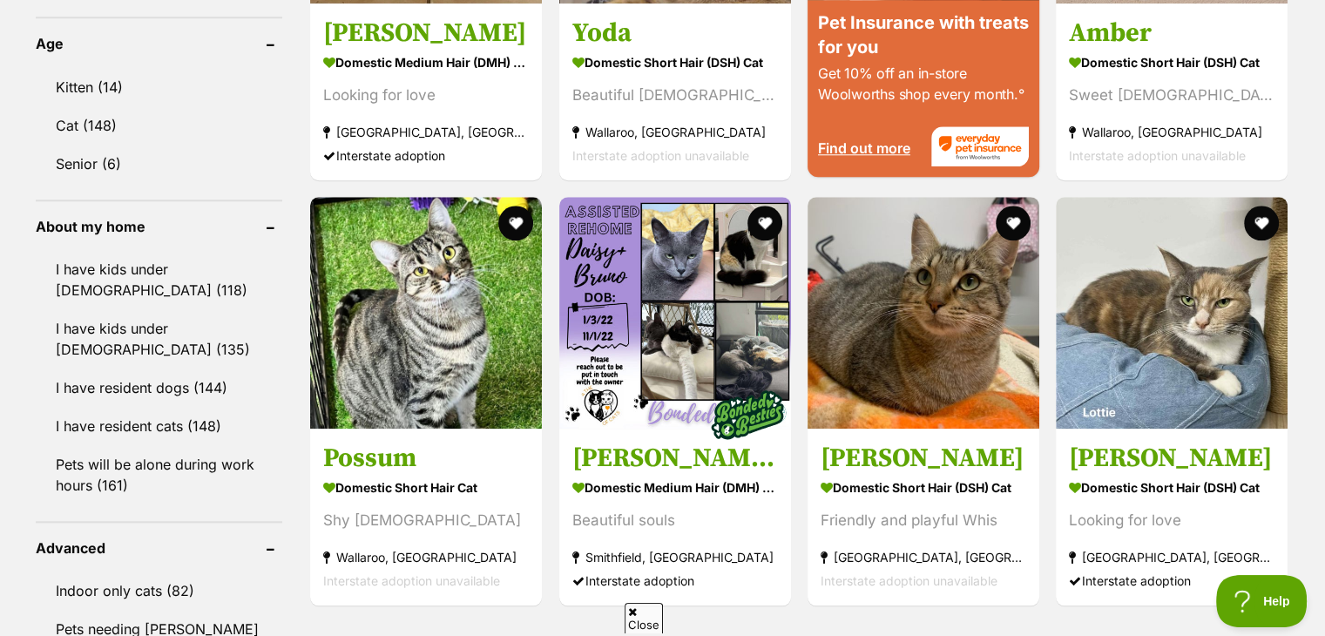
scroll to position [1814, 0]
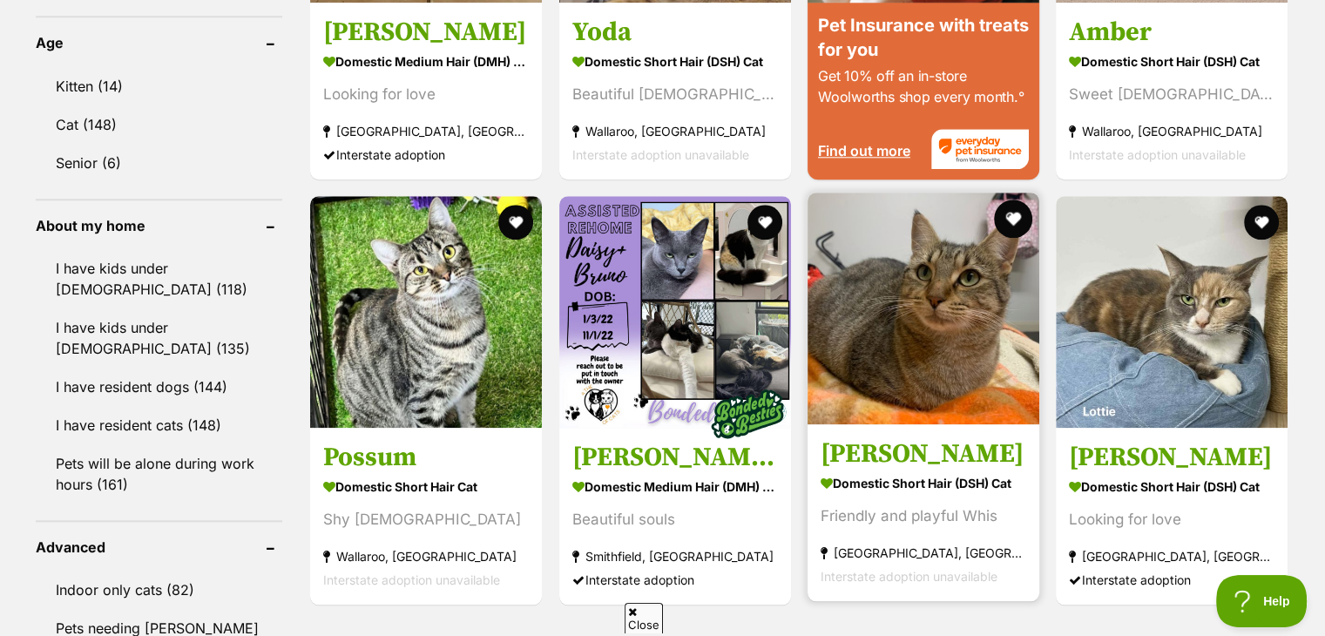
click at [1017, 210] on button "favourite" at bounding box center [1013, 218] width 38 height 38
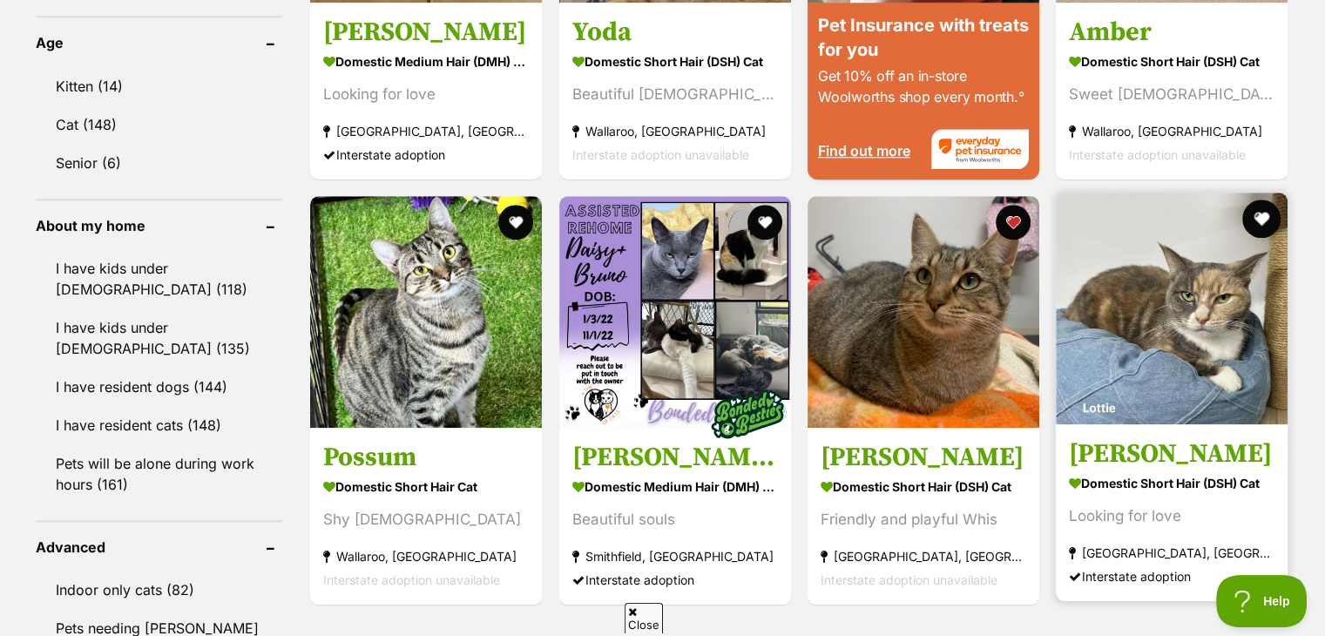
click at [1260, 216] on button "favourite" at bounding box center [1262, 218] width 38 height 38
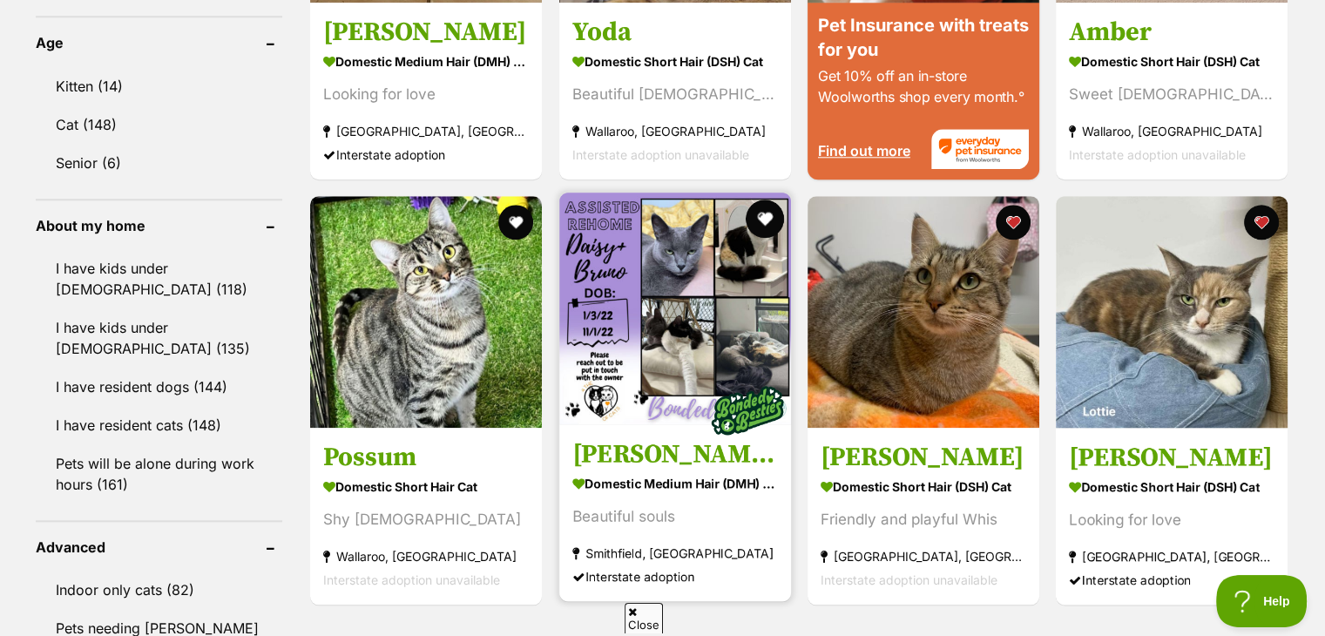
click at [763, 217] on button "favourite" at bounding box center [765, 218] width 38 height 38
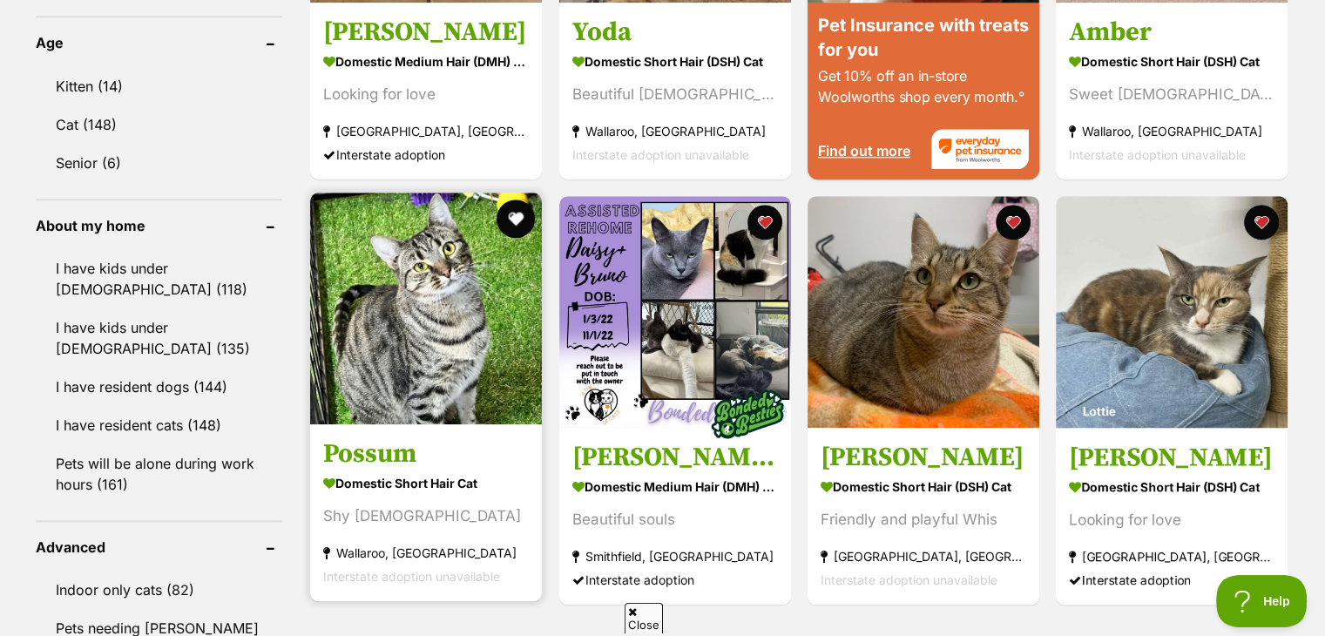
click at [508, 214] on button "favourite" at bounding box center [516, 218] width 38 height 38
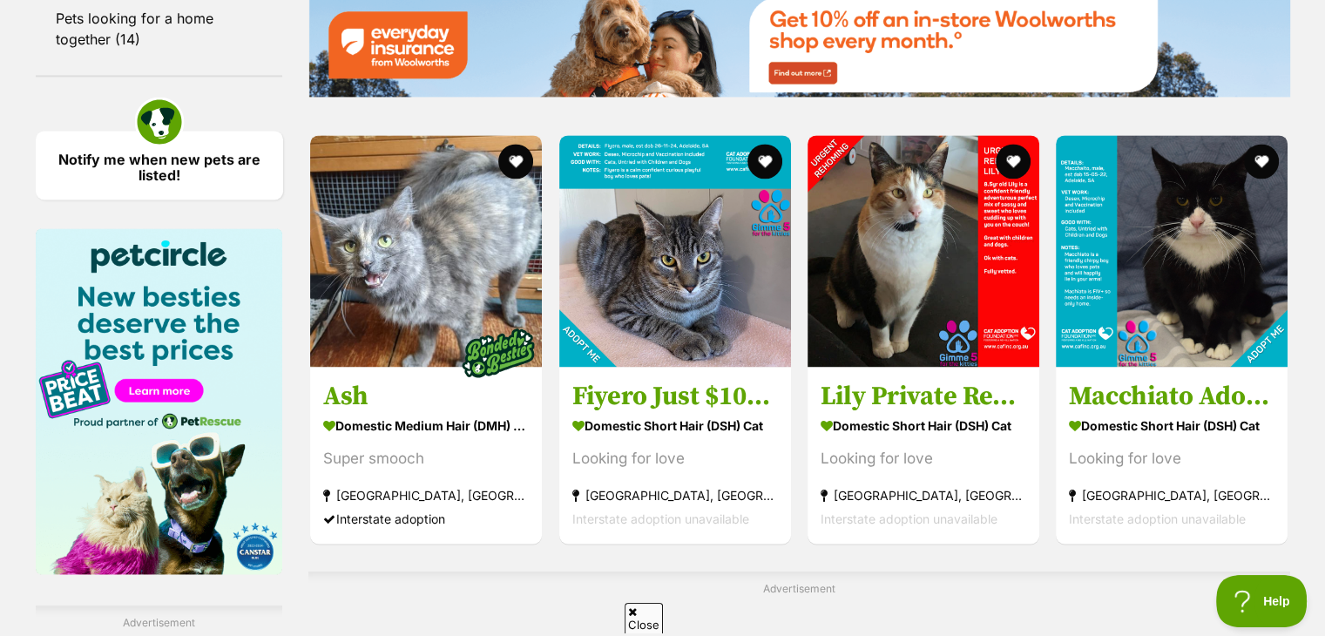
scroll to position [2493, 0]
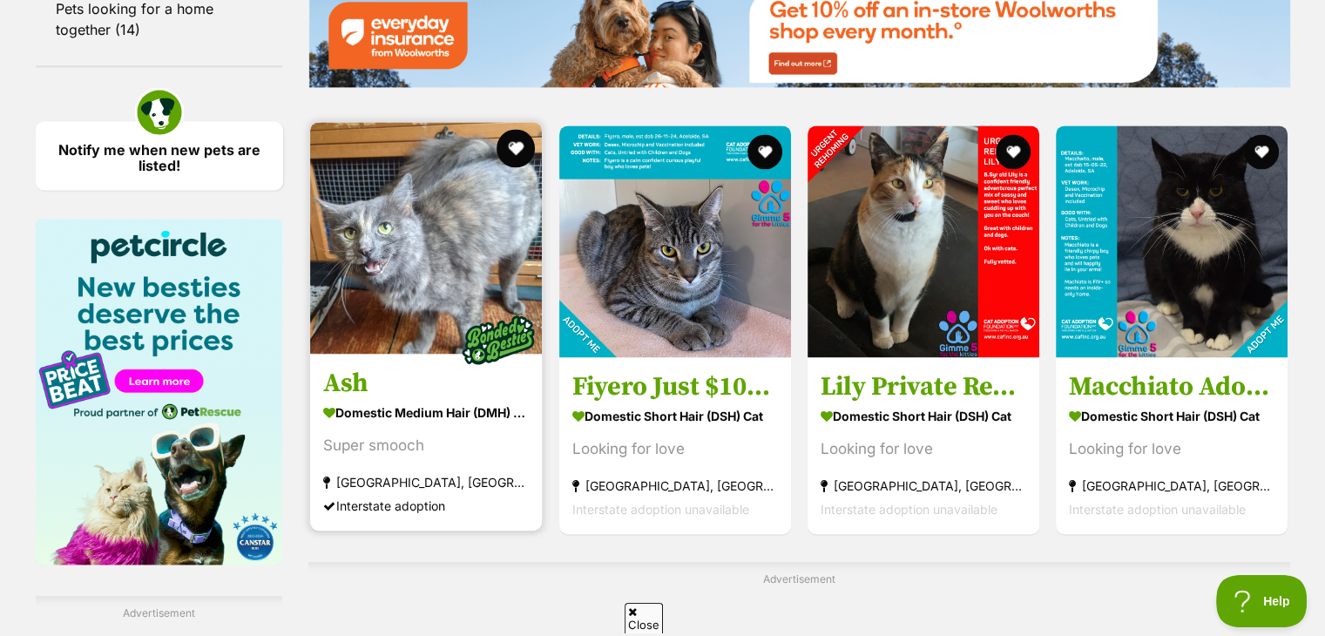
click at [512, 147] on button "favourite" at bounding box center [516, 148] width 38 height 38
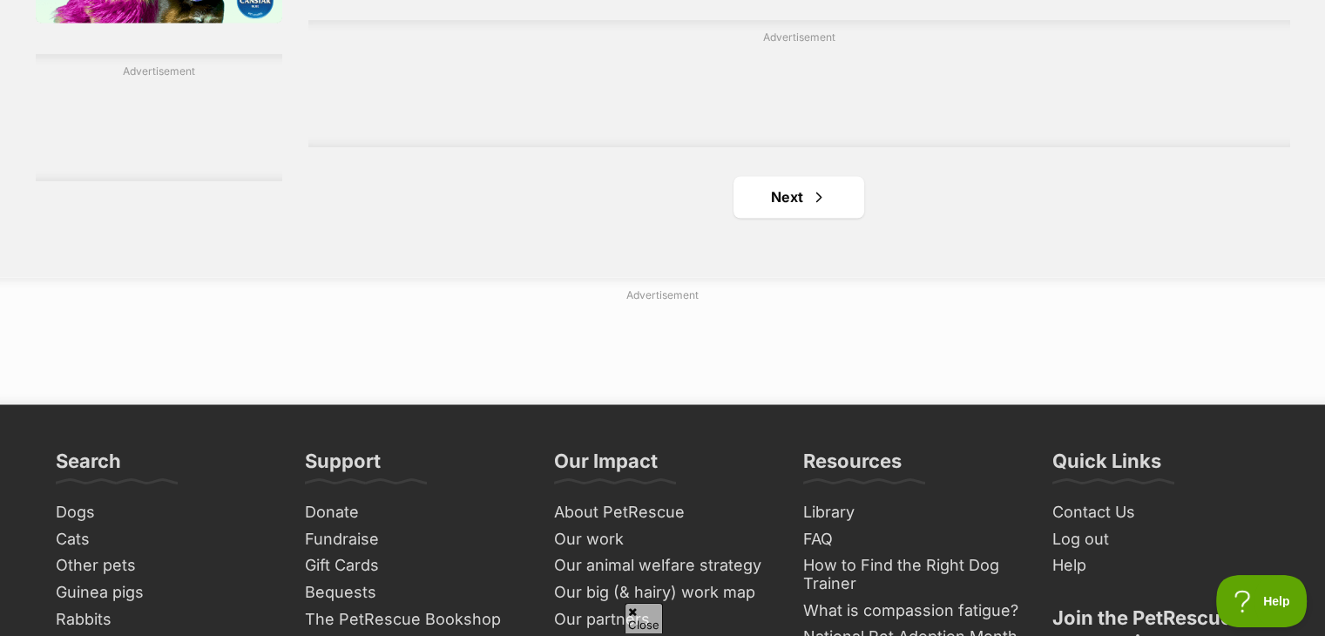
scroll to position [3035, 0]
click at [796, 198] on link "Next" at bounding box center [798, 197] width 131 height 42
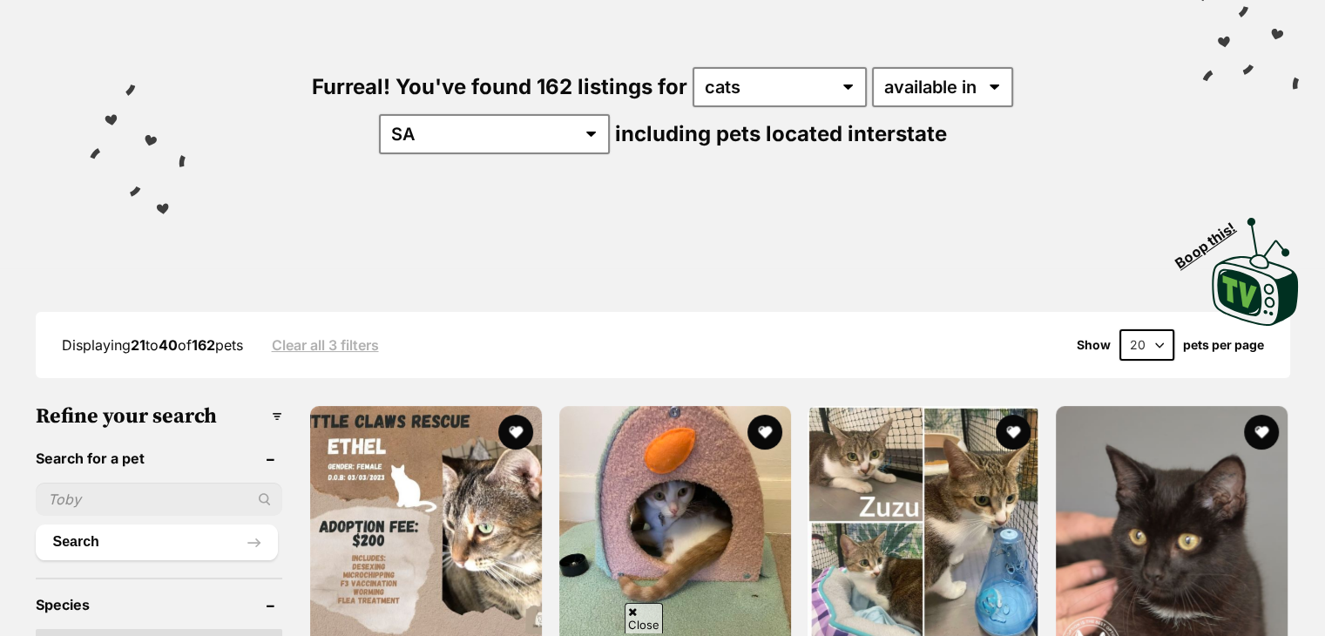
click at [1141, 343] on select "20 40 60" at bounding box center [1146, 344] width 55 height 31
select select "60"
click at [1119, 329] on select "20 40 60" at bounding box center [1146, 344] width 55 height 31
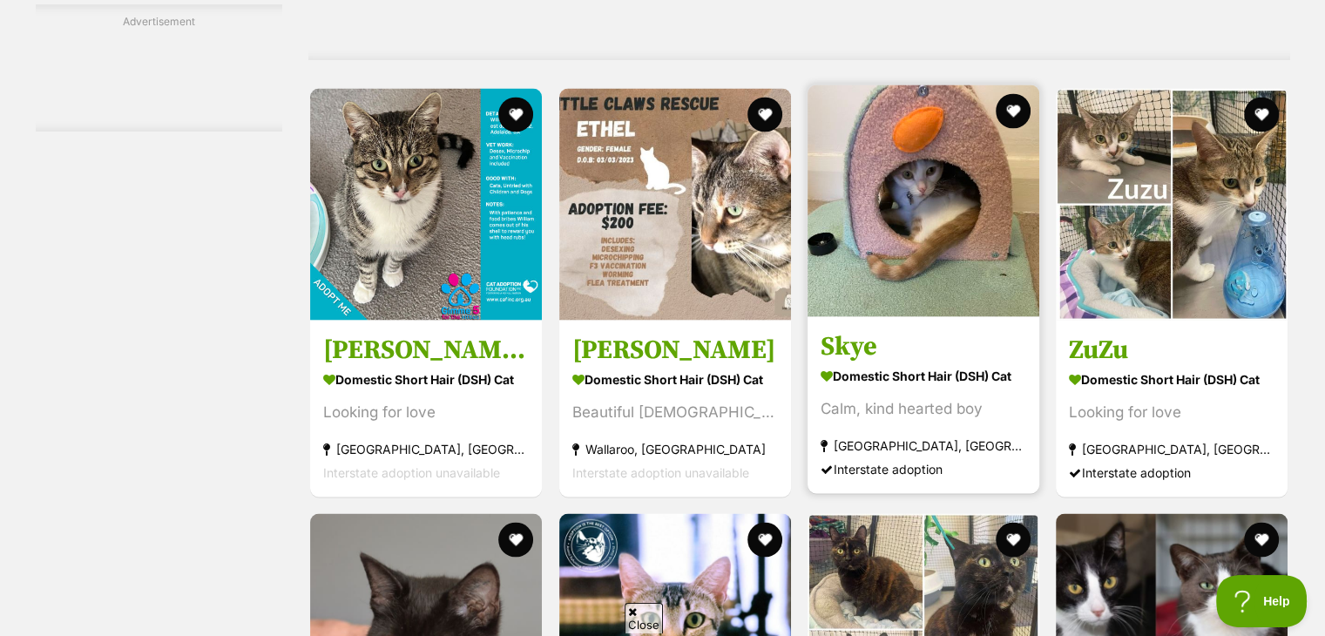
scroll to position [3125, 0]
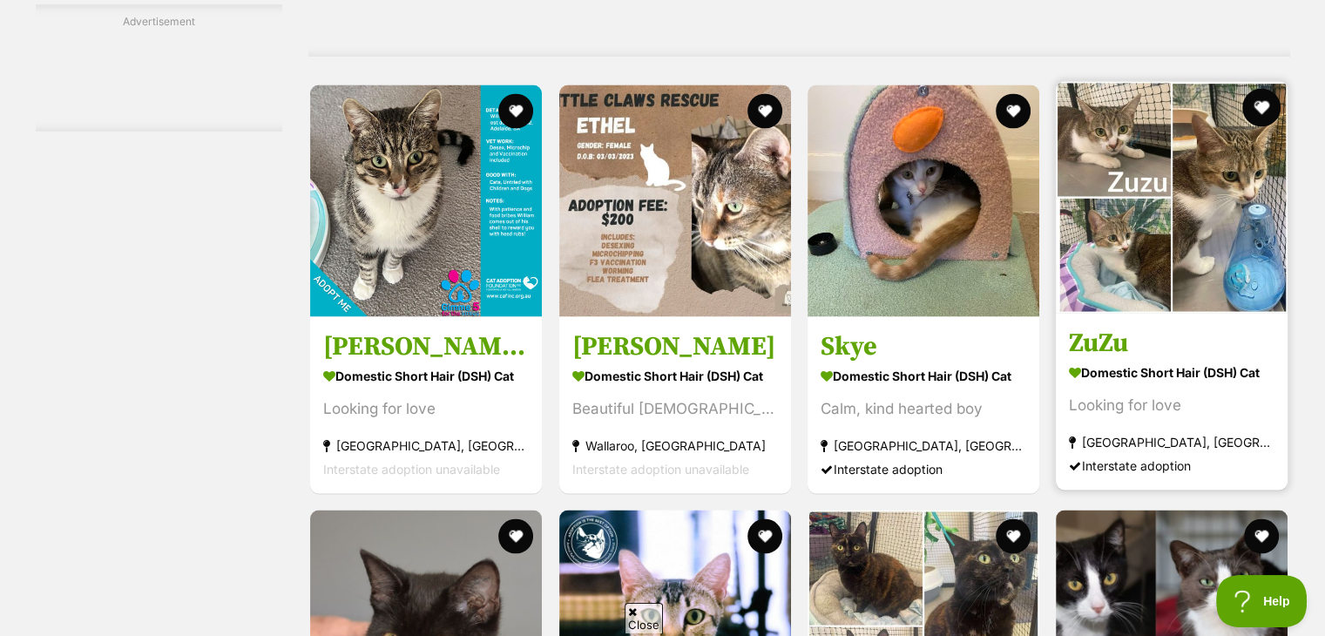
click at [1254, 106] on button "favourite" at bounding box center [1262, 107] width 38 height 38
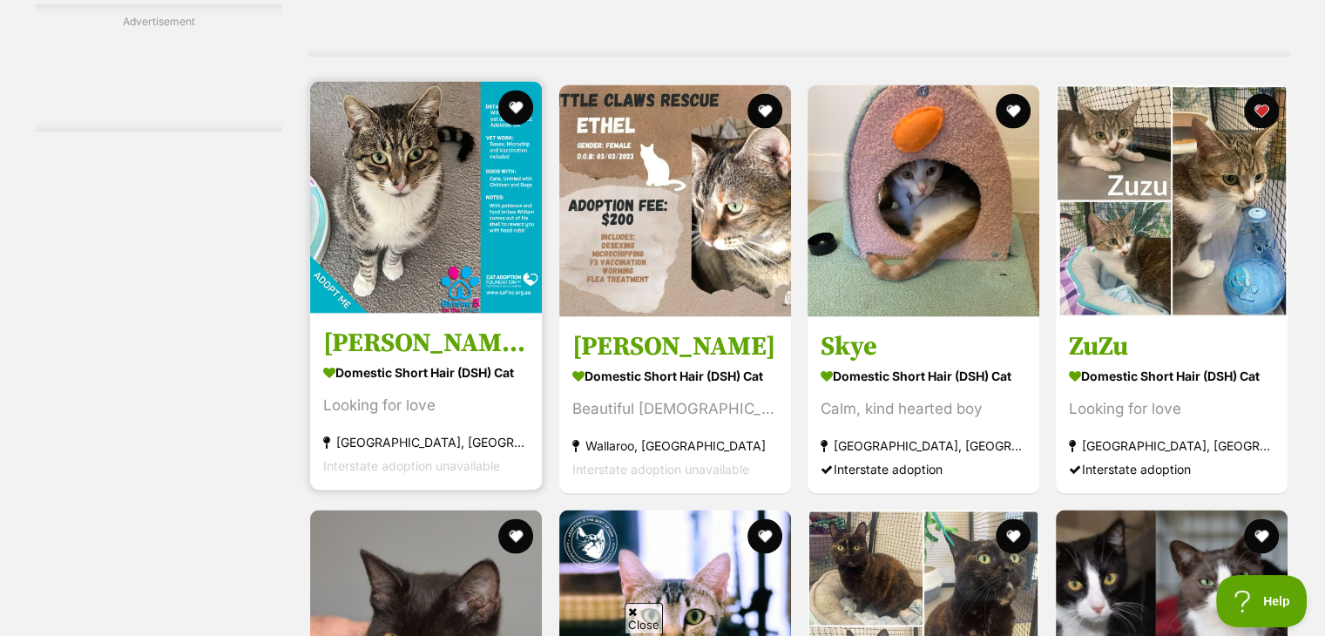
drag, startPoint x: 494, startPoint y: 341, endPoint x: 421, endPoint y: 342, distance: 73.2
click at [421, 342] on h3 "[PERSON_NAME] Only $50 Prices will rise soon!" at bounding box center [426, 342] width 206 height 33
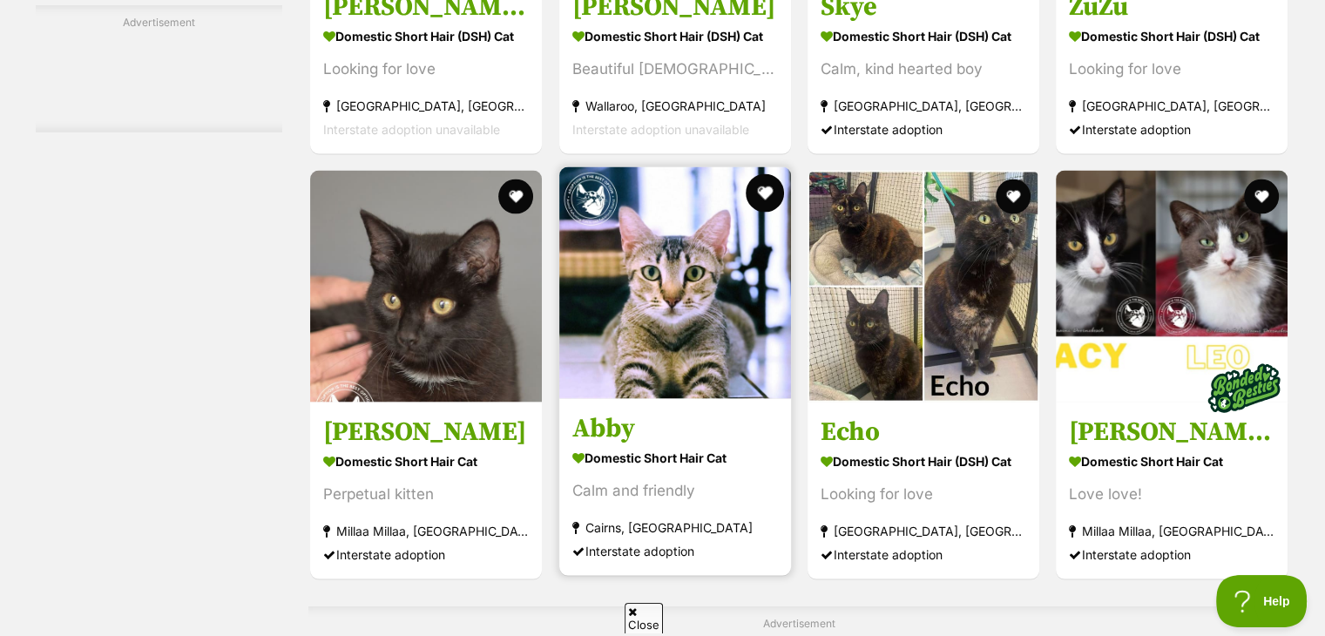
click at [760, 189] on button "favourite" at bounding box center [765, 193] width 38 height 38
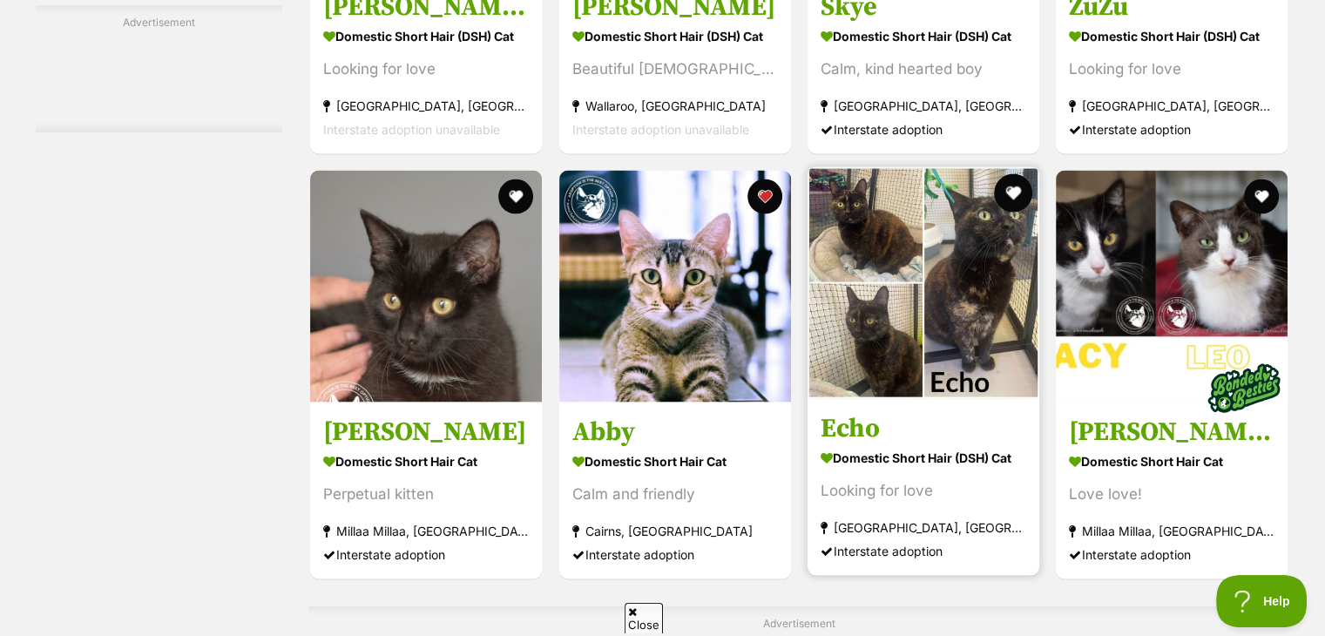
click at [1008, 182] on button "favourite" at bounding box center [1013, 193] width 38 height 38
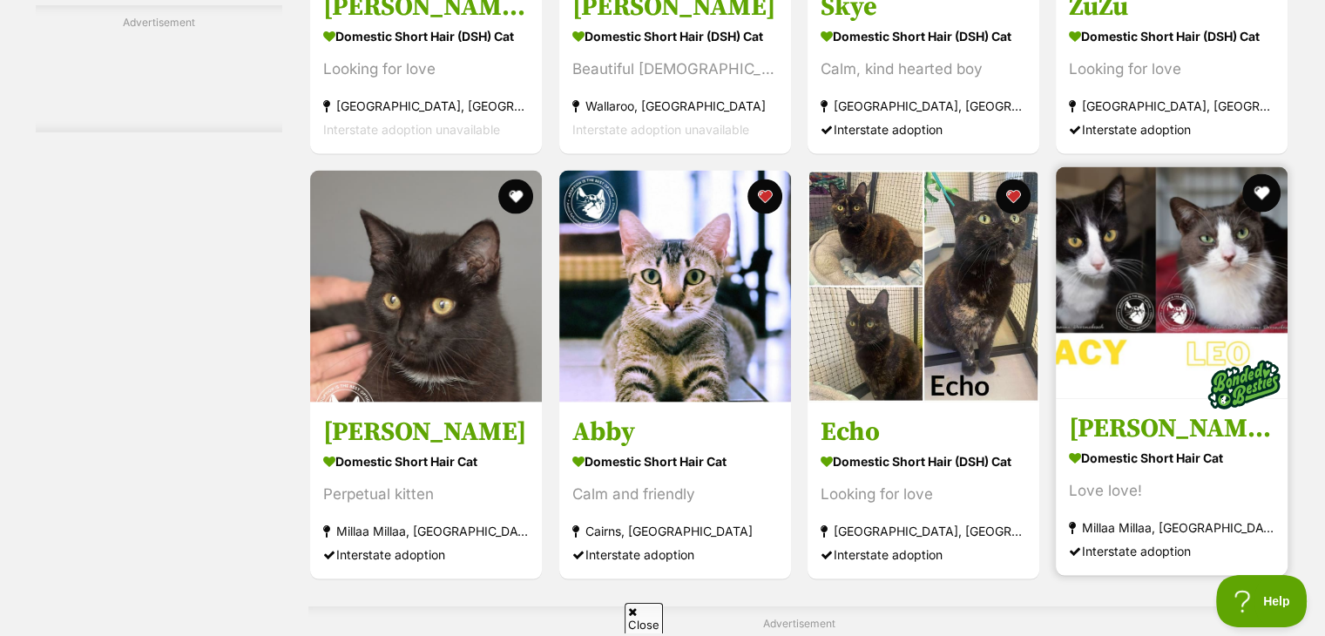
click at [1261, 193] on button "favourite" at bounding box center [1262, 193] width 38 height 38
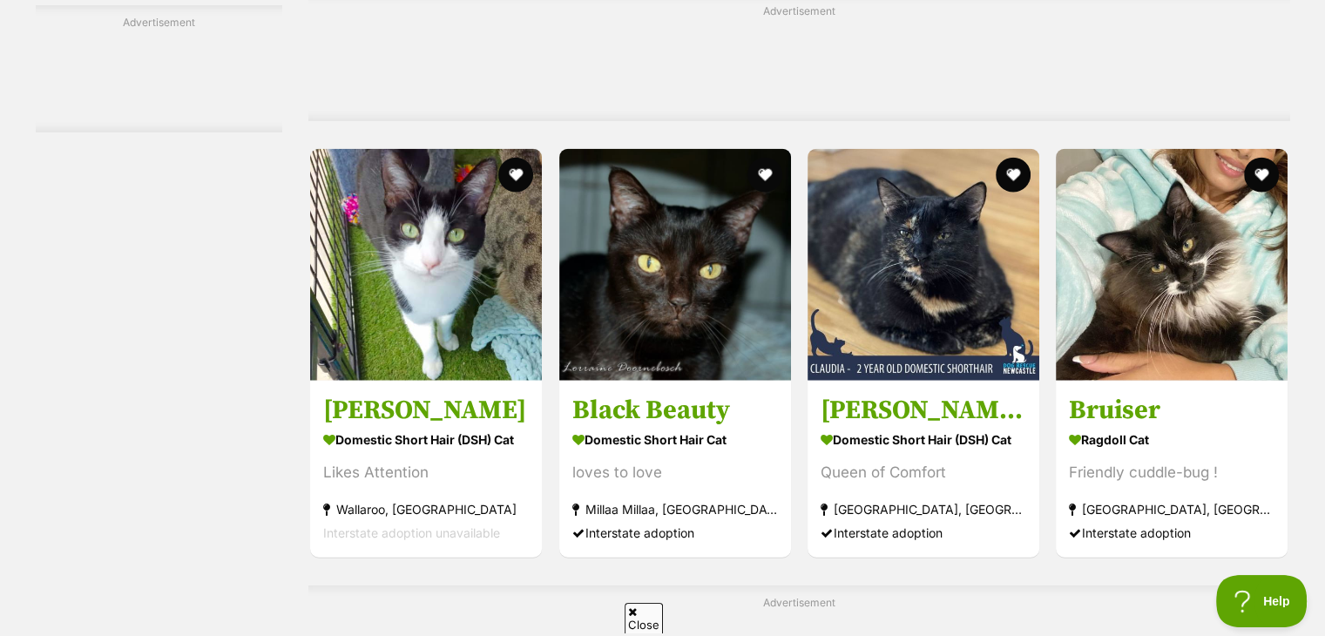
scroll to position [4077, 0]
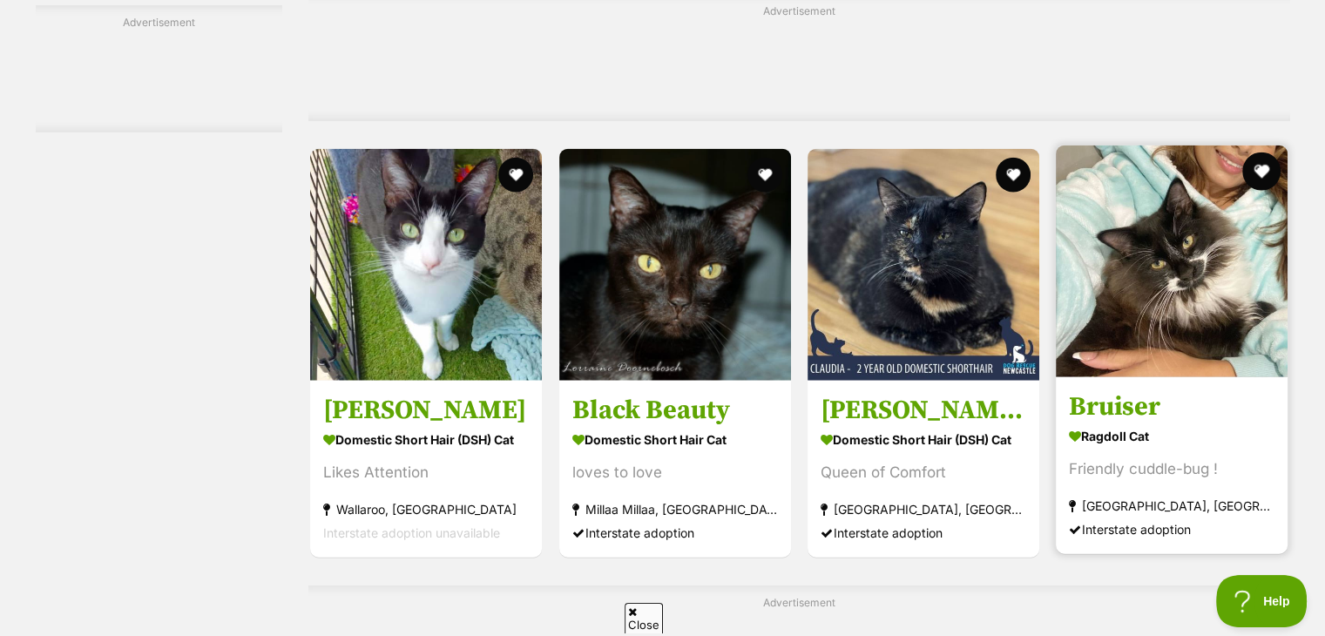
click at [1263, 168] on button "favourite" at bounding box center [1262, 171] width 38 height 38
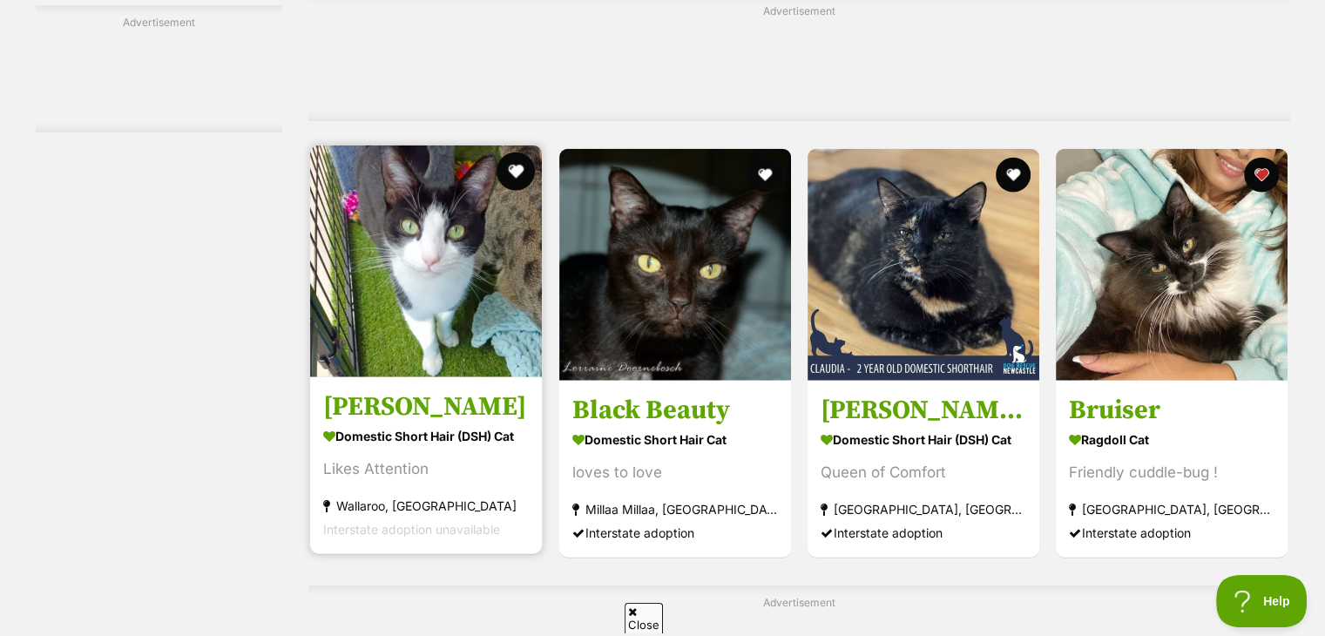
click at [511, 169] on button "favourite" at bounding box center [516, 171] width 38 height 38
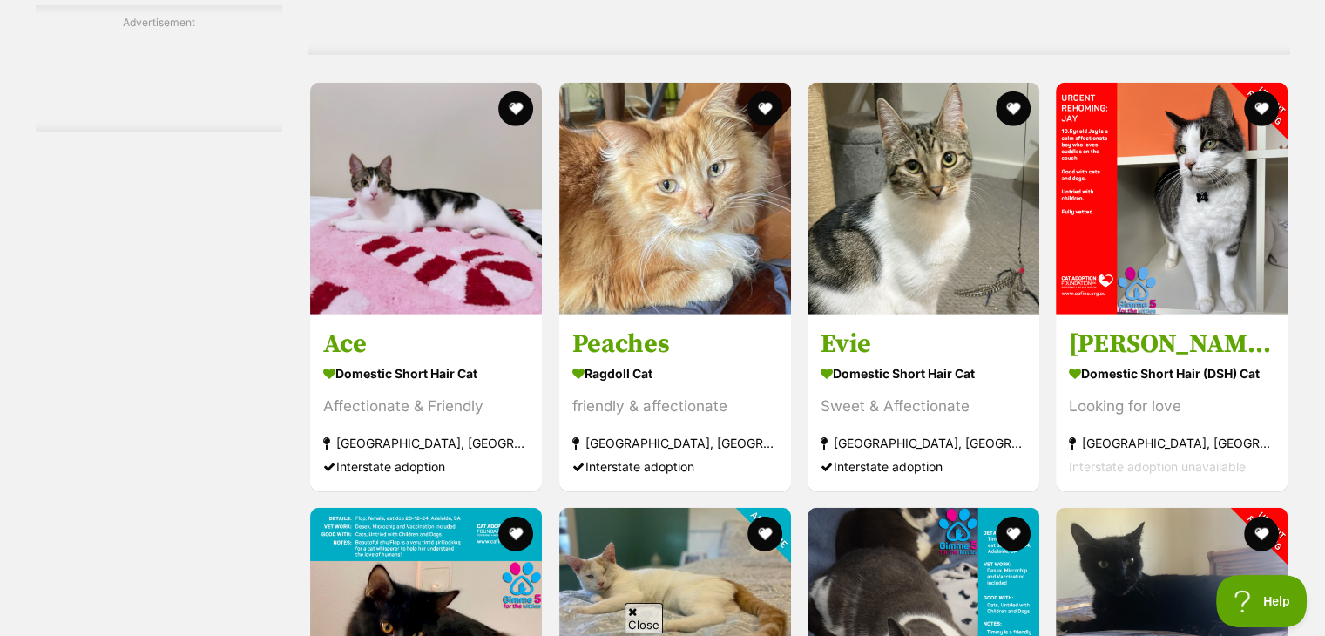
scroll to position [4732, 0]
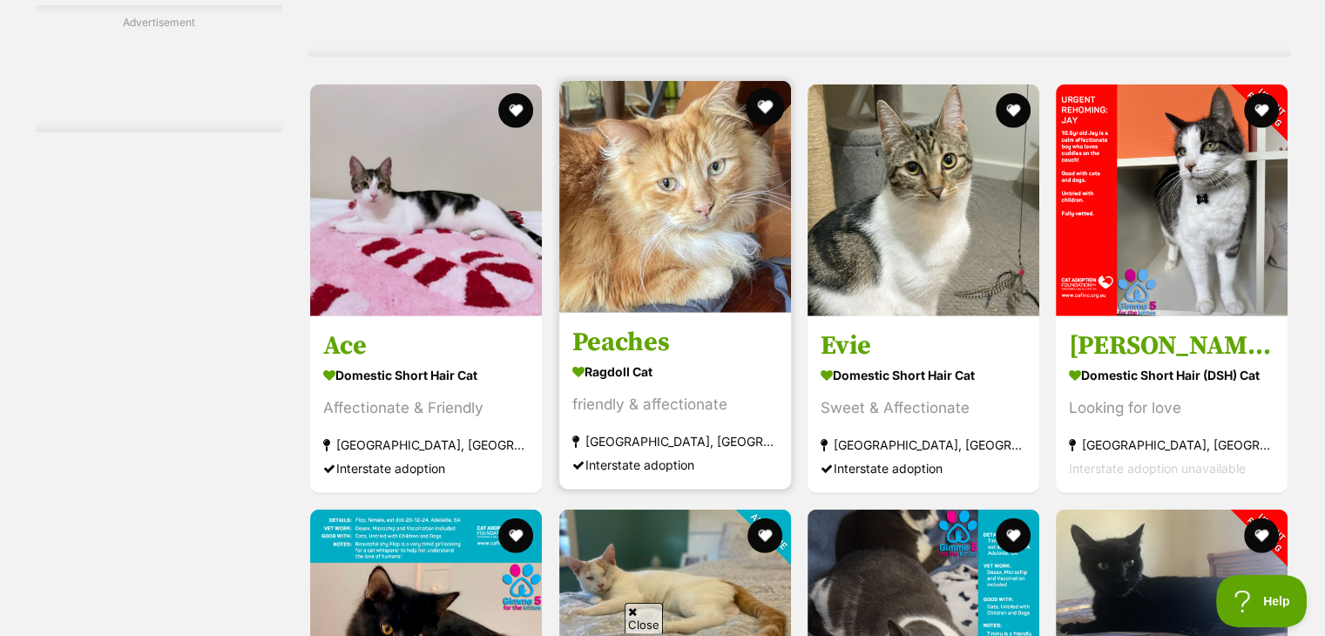
click at [763, 105] on button "favourite" at bounding box center [765, 107] width 38 height 38
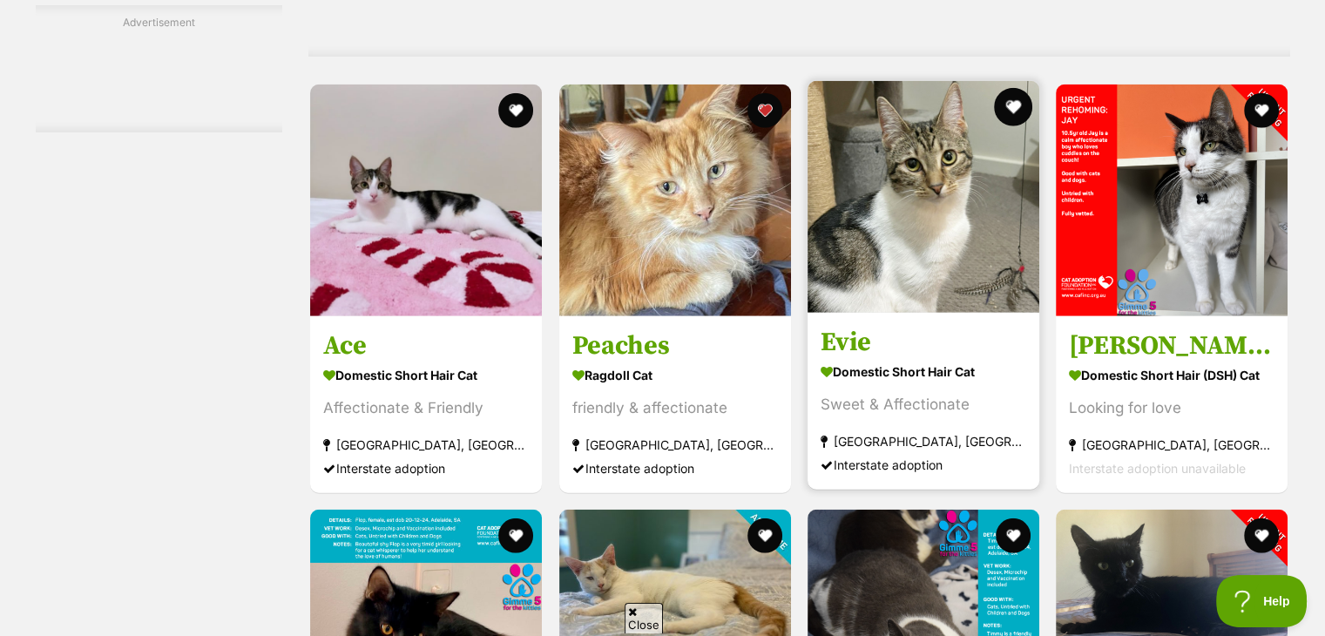
click at [1015, 109] on button "favourite" at bounding box center [1013, 107] width 38 height 38
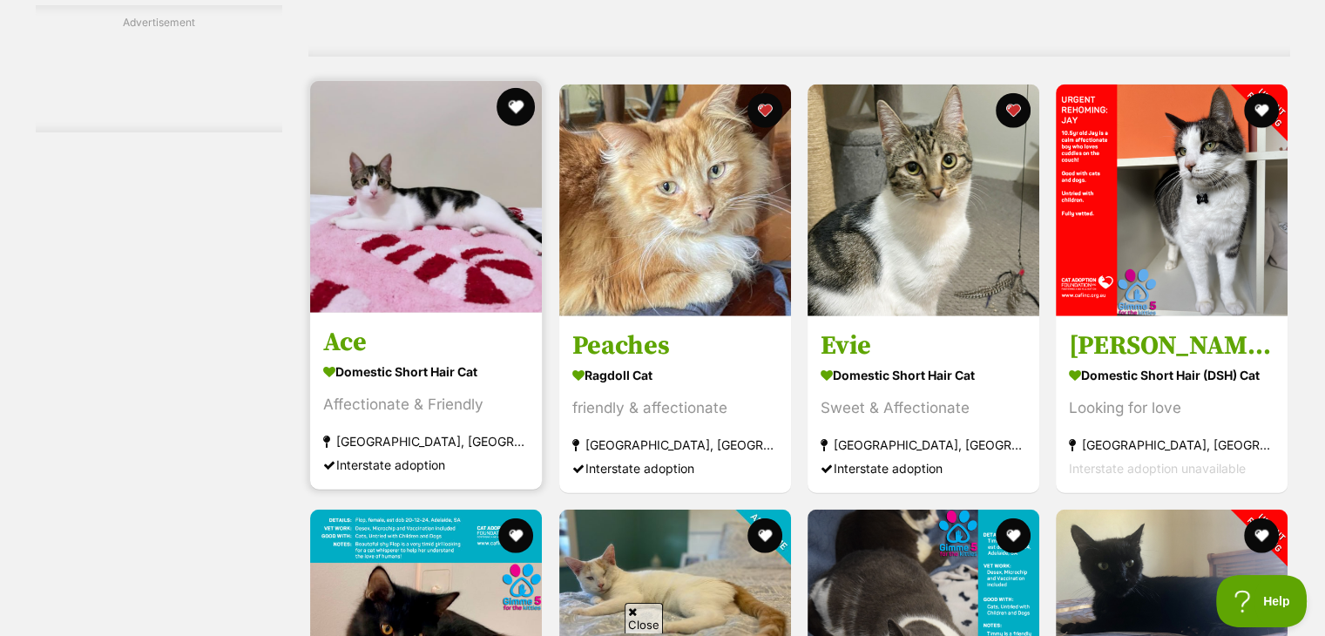
click at [517, 99] on button "favourite" at bounding box center [516, 107] width 38 height 38
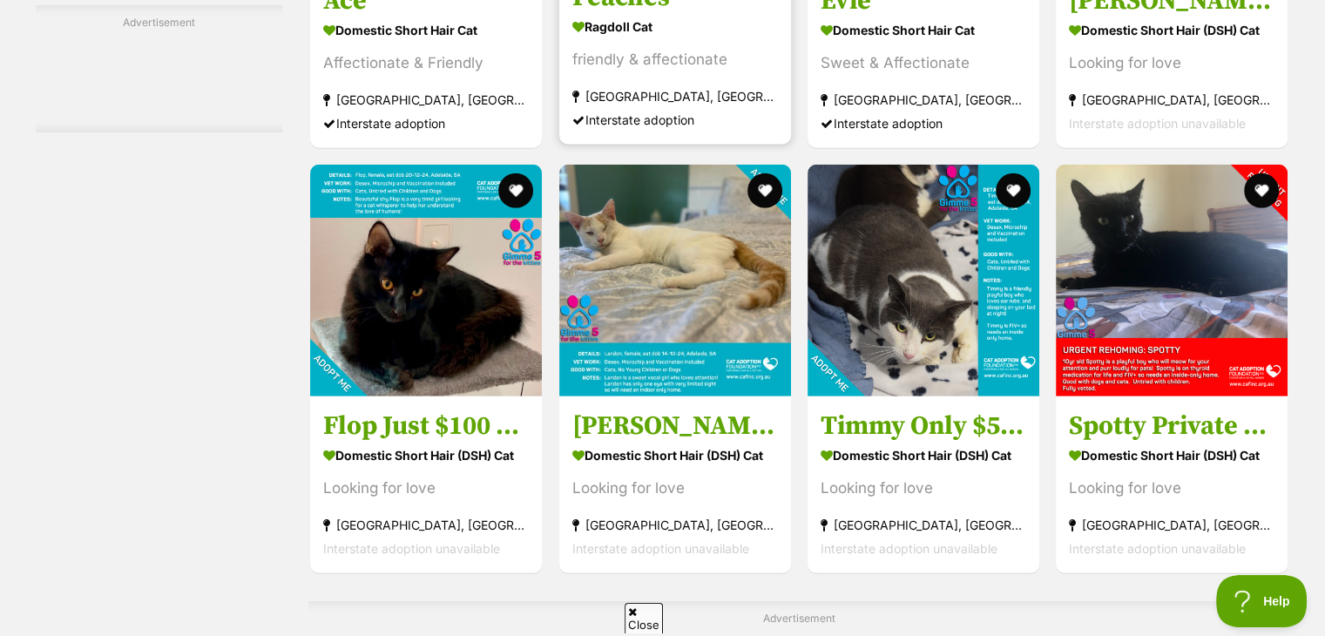
scroll to position [5080, 0]
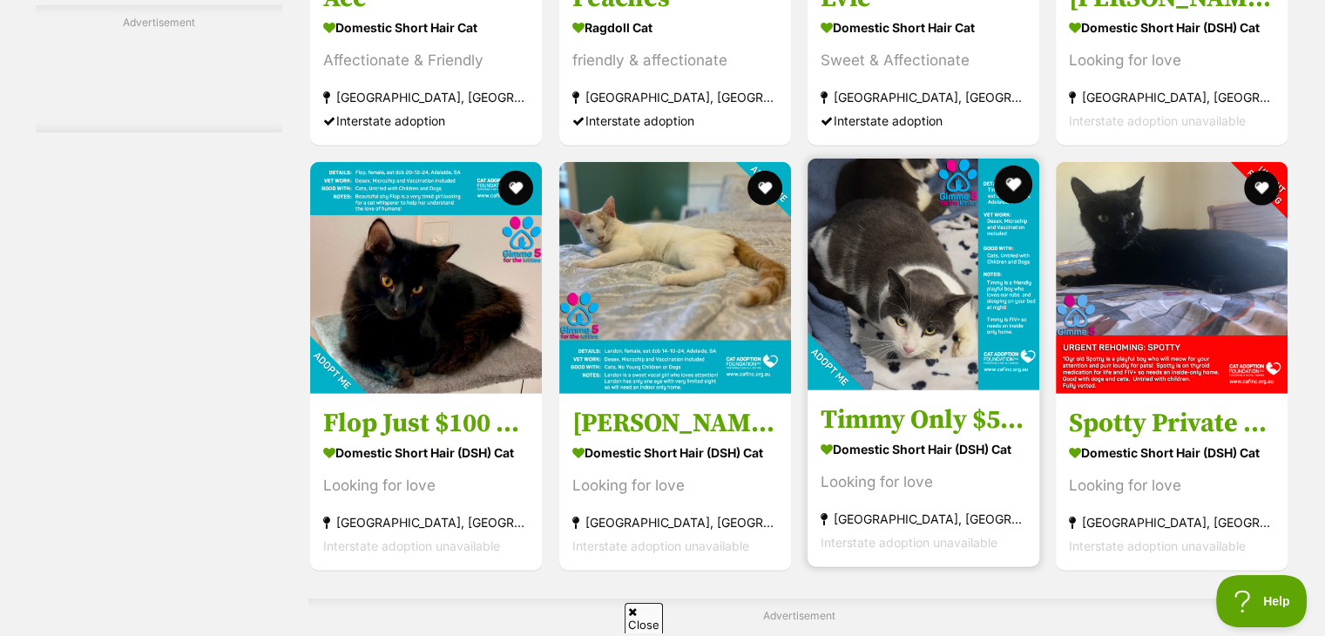
click at [1013, 187] on button "favourite" at bounding box center [1013, 185] width 38 height 38
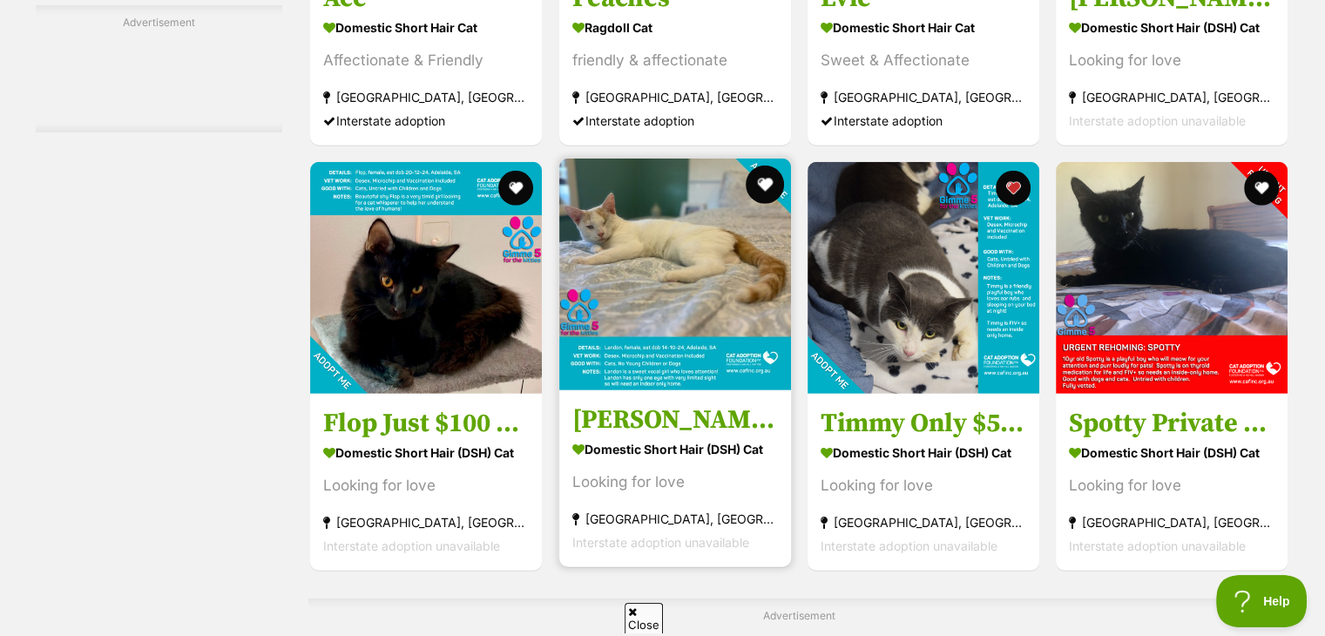
click at [774, 193] on button "favourite" at bounding box center [765, 185] width 38 height 38
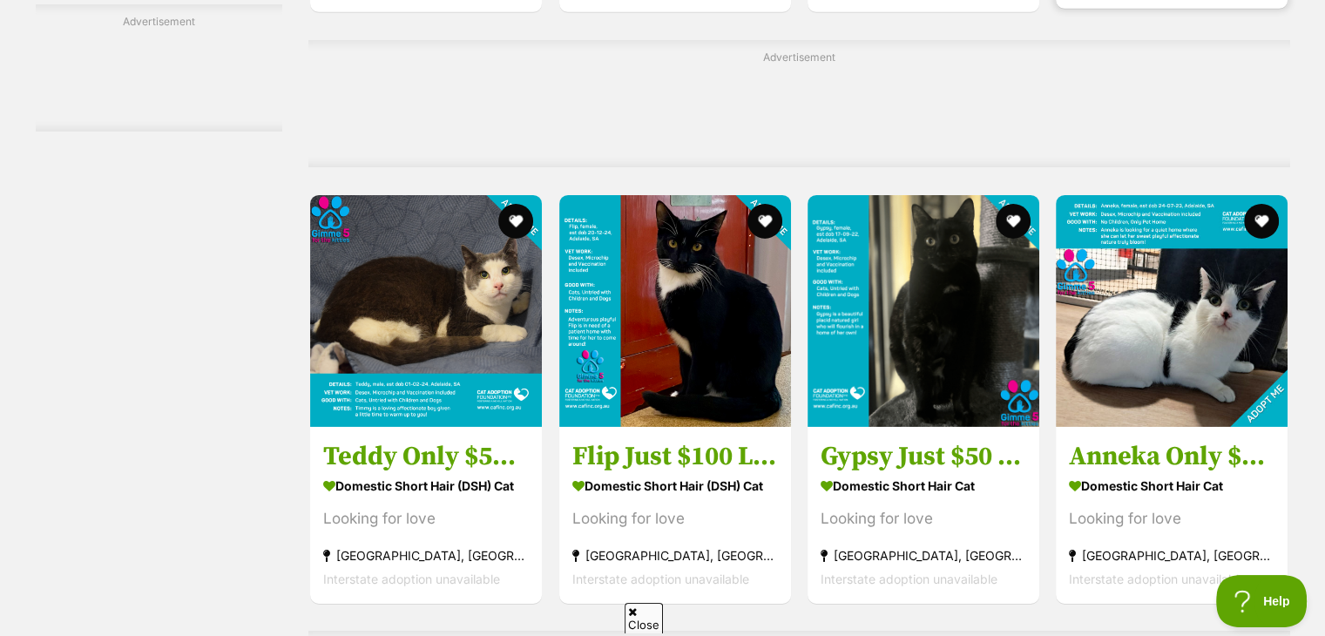
scroll to position [5649, 0]
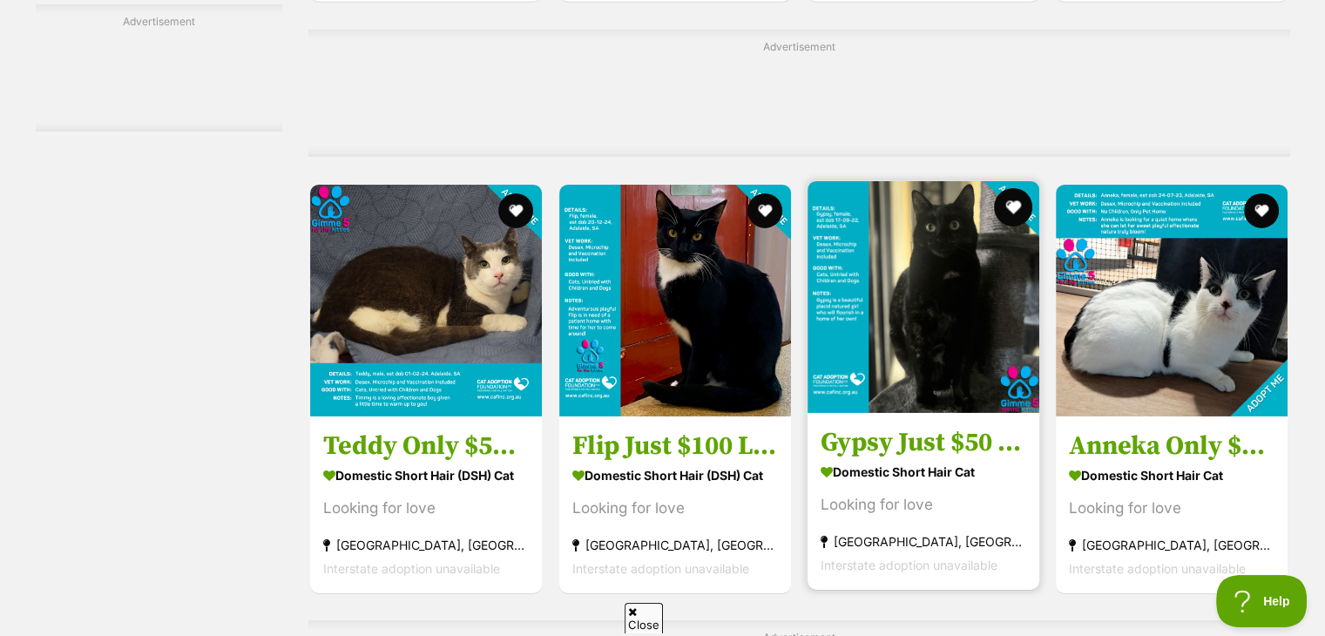
click at [1012, 206] on button "favourite" at bounding box center [1013, 207] width 38 height 38
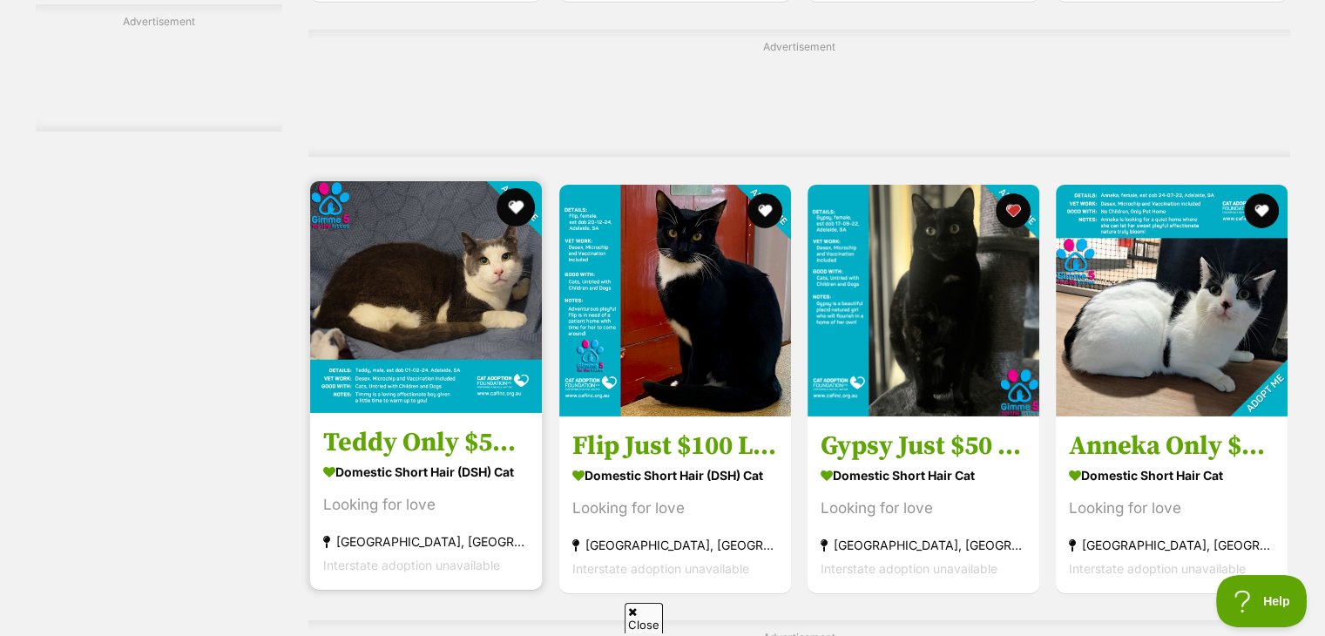
click at [516, 213] on button "favourite" at bounding box center [516, 207] width 38 height 38
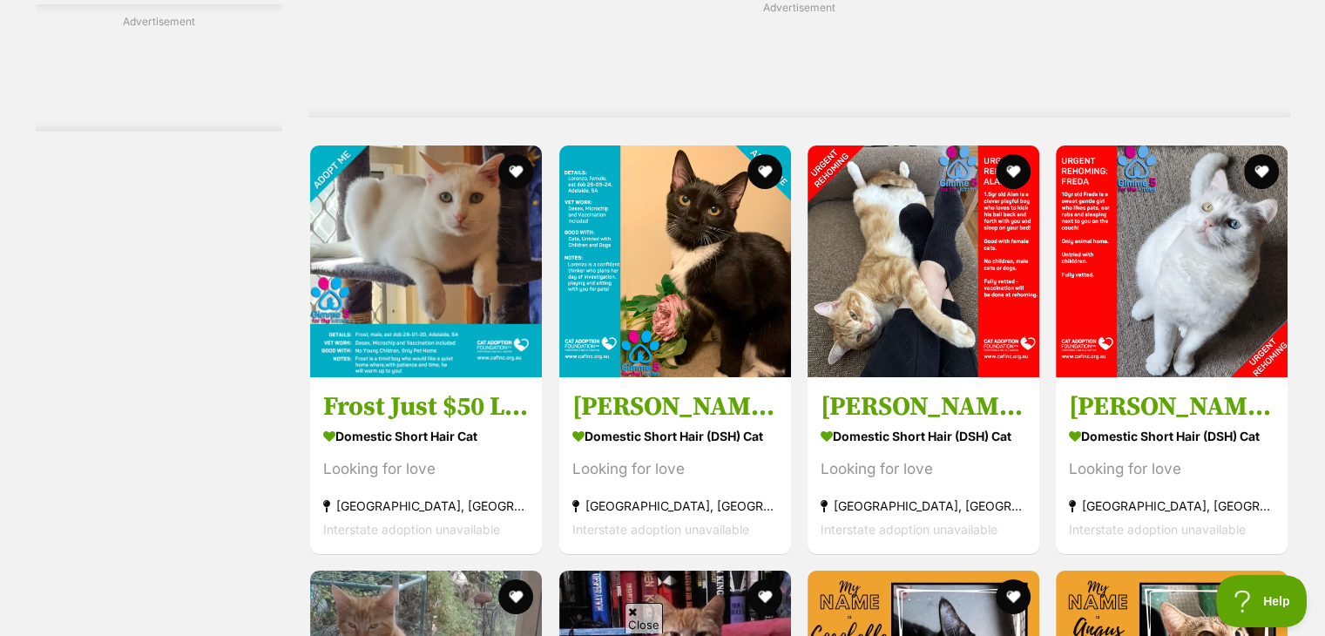
scroll to position [6280, 0]
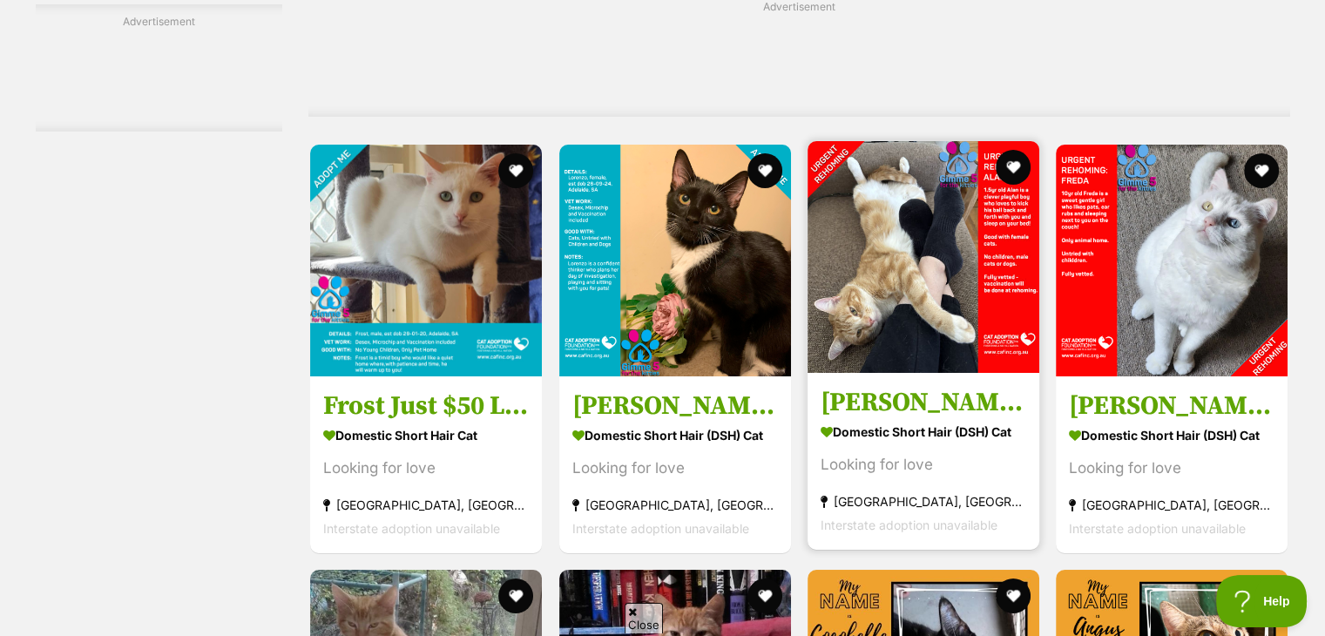
click at [920, 231] on img at bounding box center [923, 257] width 232 height 232
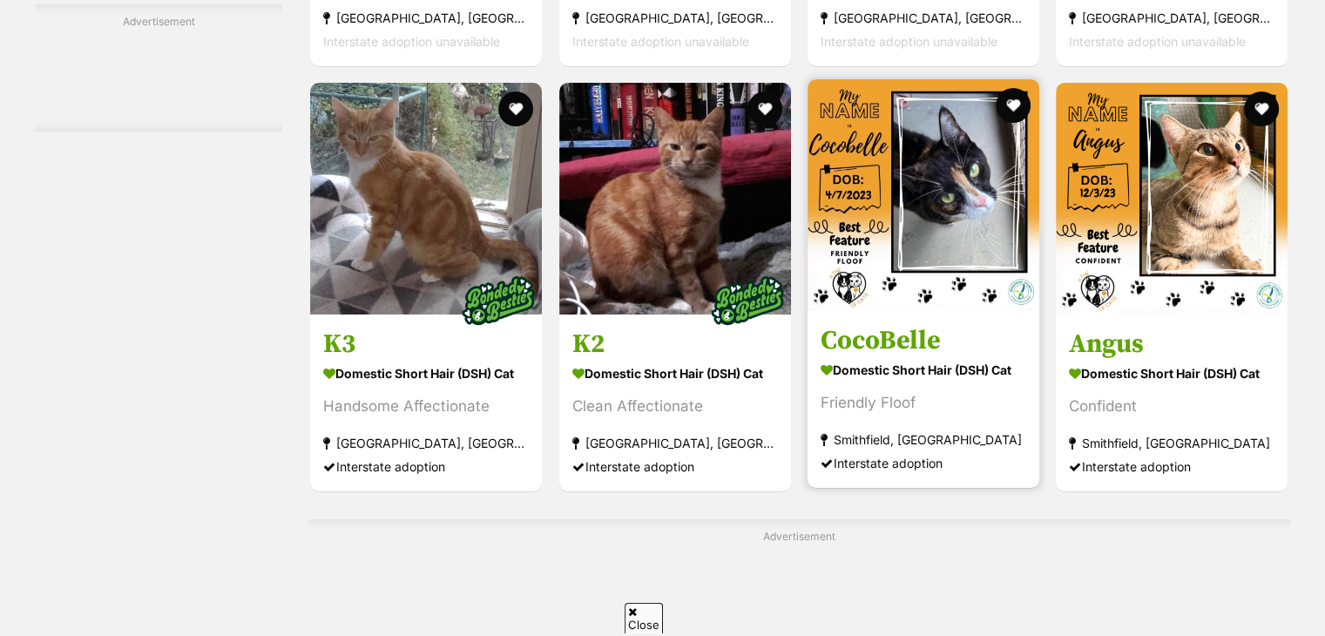
scroll to position [6796, 0]
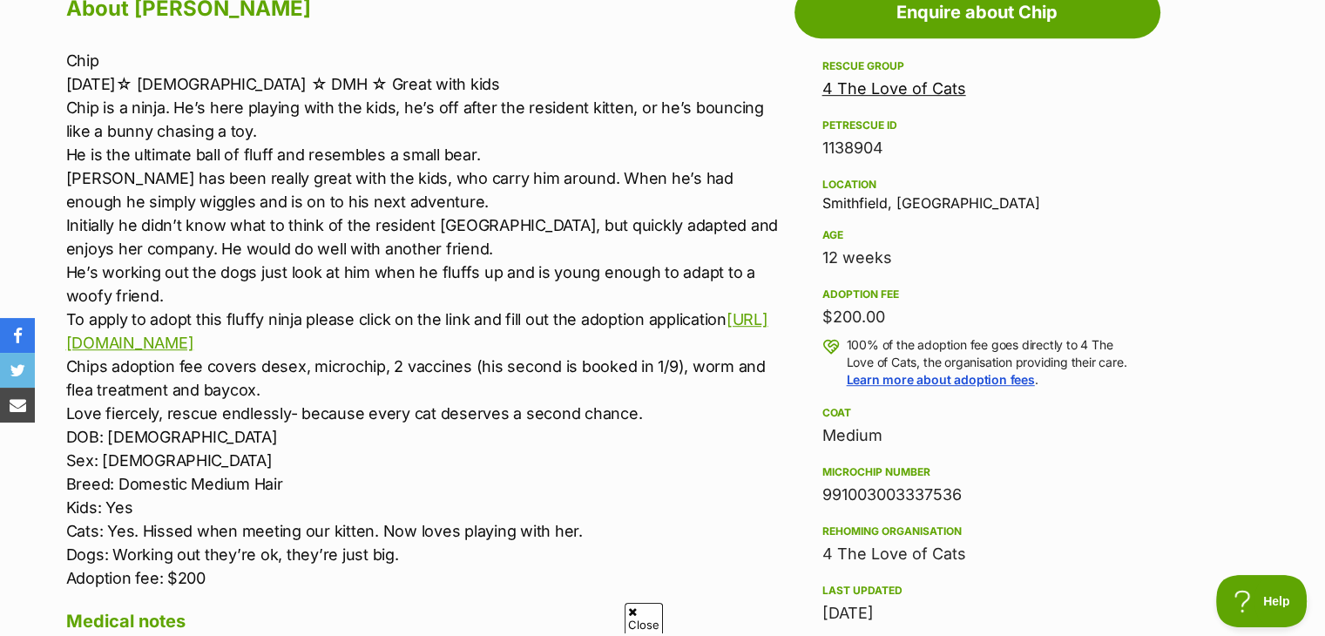
scroll to position [1000, 0]
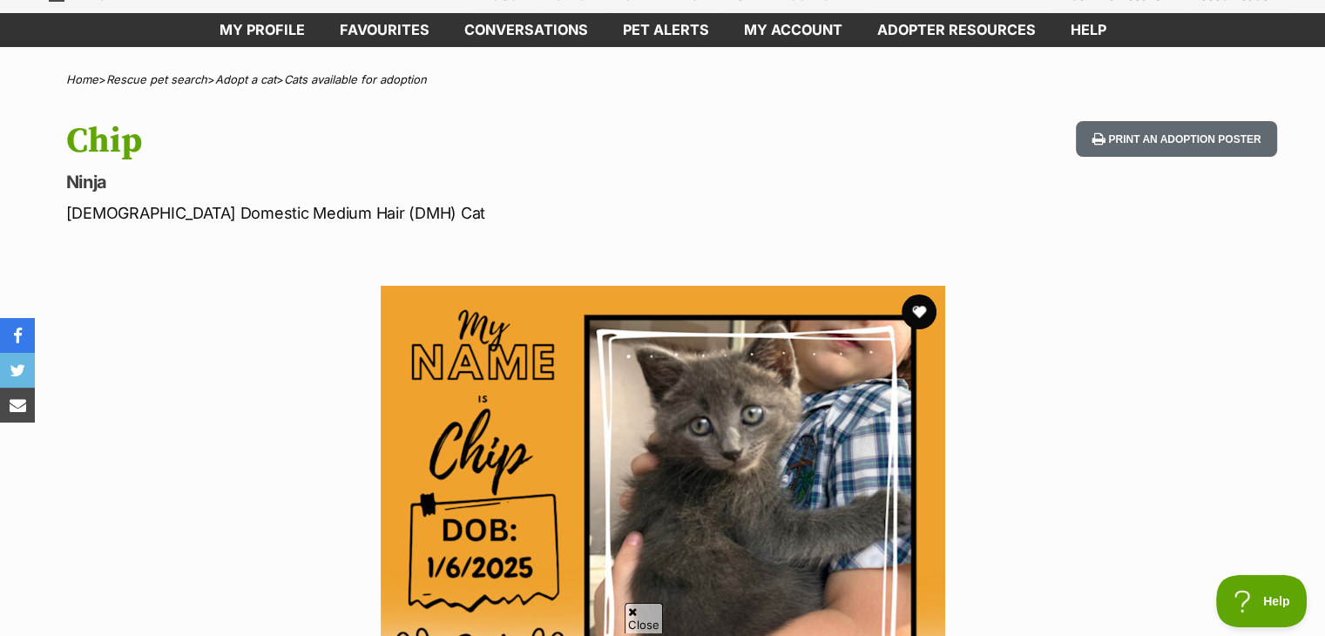
scroll to position [0, 0]
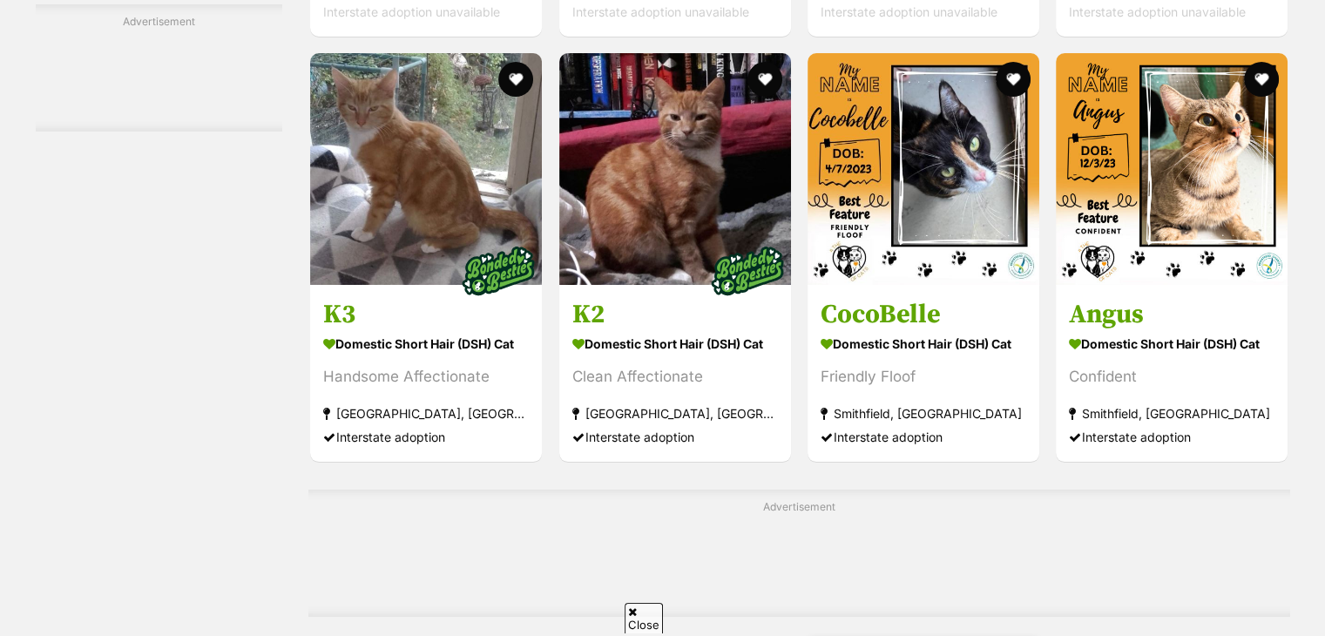
scroll to position [6687, 0]
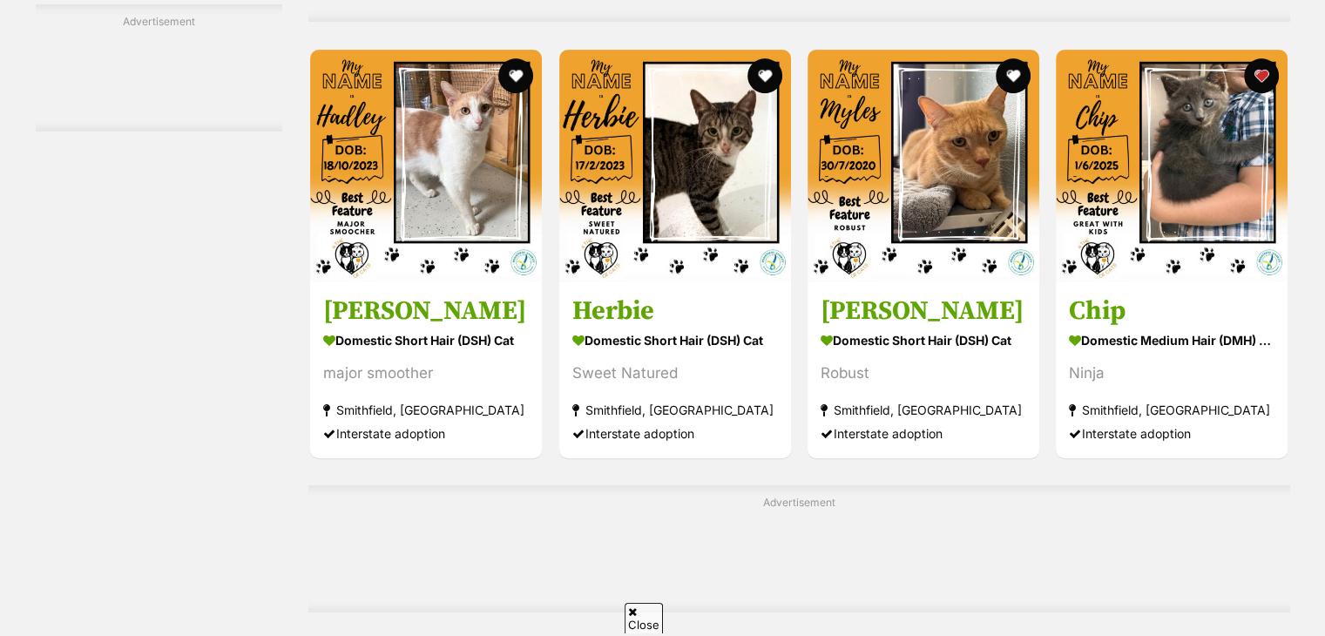
scroll to position [7388, 0]
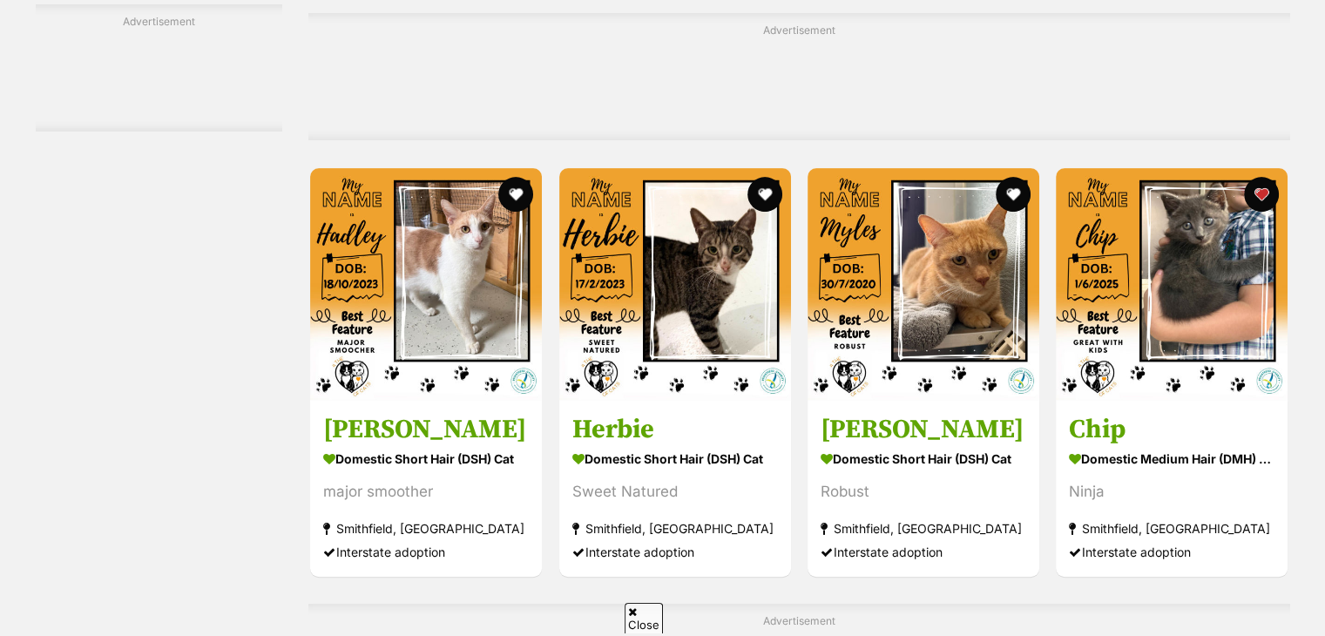
scroll to position [7242, 0]
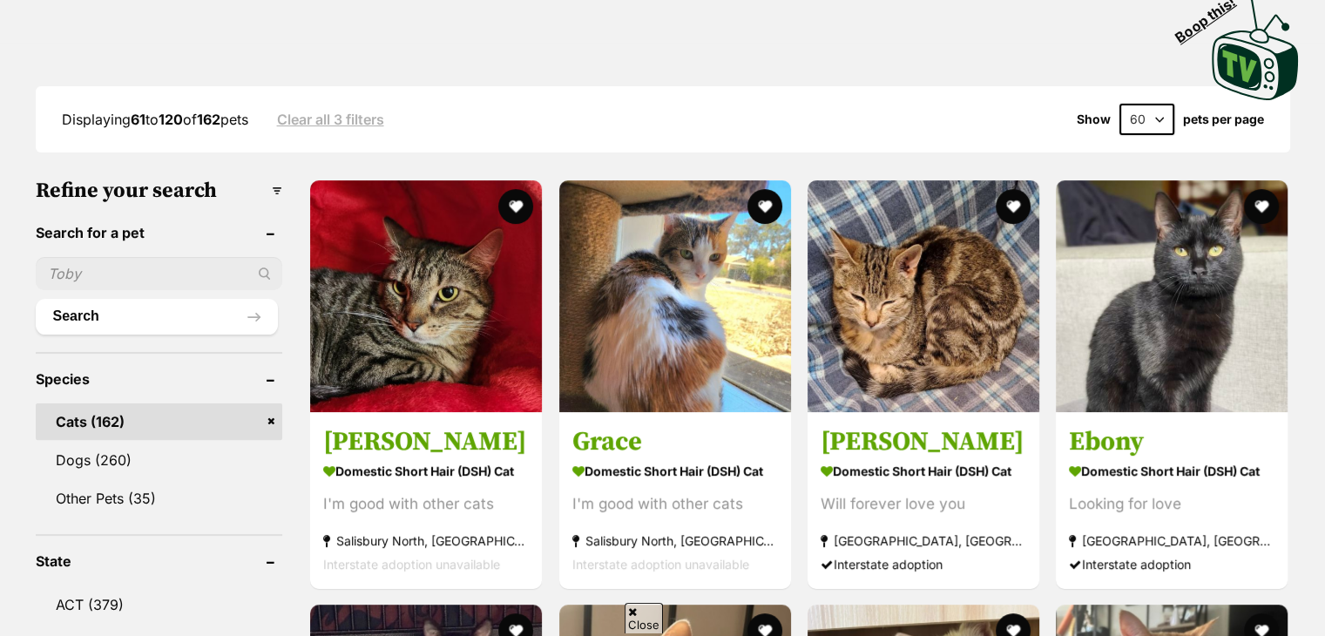
scroll to position [390, 0]
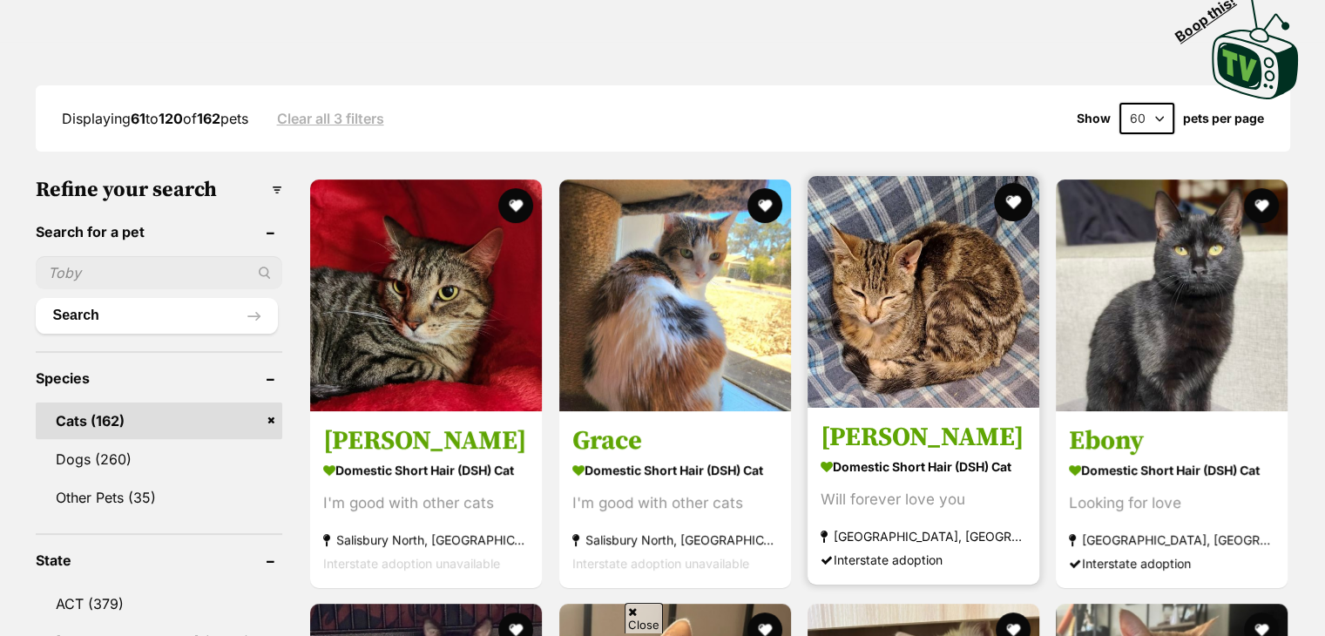
click at [1004, 199] on button "favourite" at bounding box center [1013, 202] width 38 height 38
click at [949, 320] on img at bounding box center [923, 292] width 232 height 232
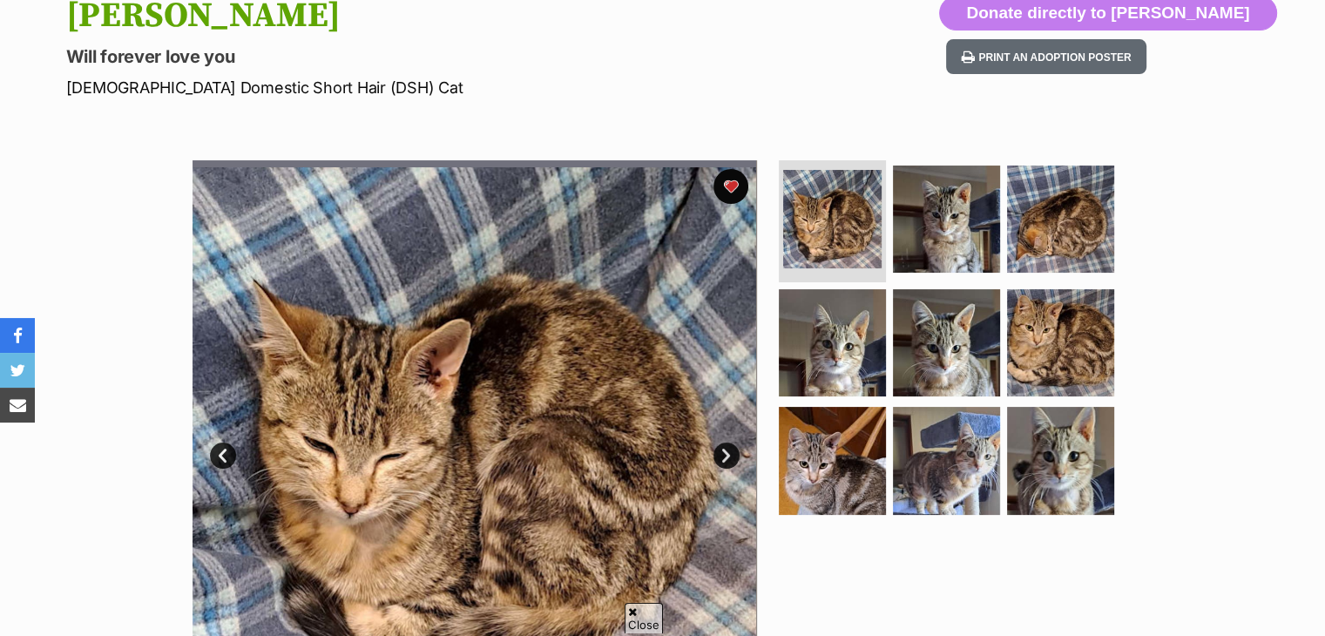
scroll to position [213, 0]
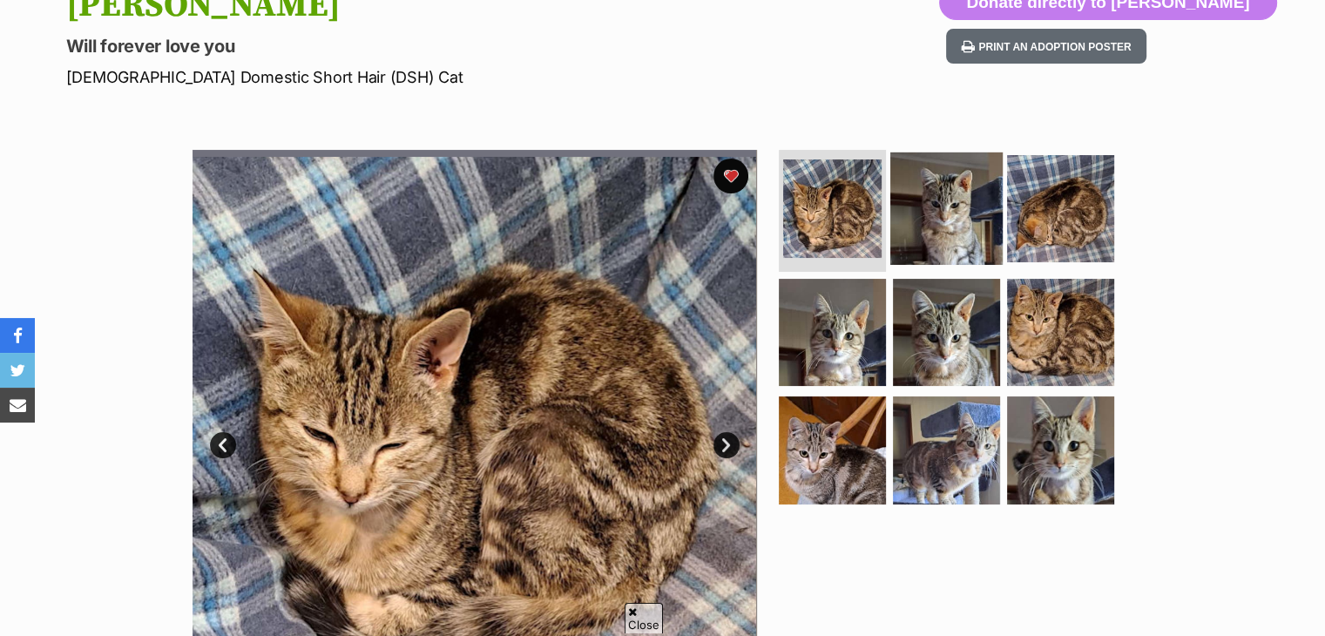
click at [917, 227] on img at bounding box center [946, 208] width 112 height 112
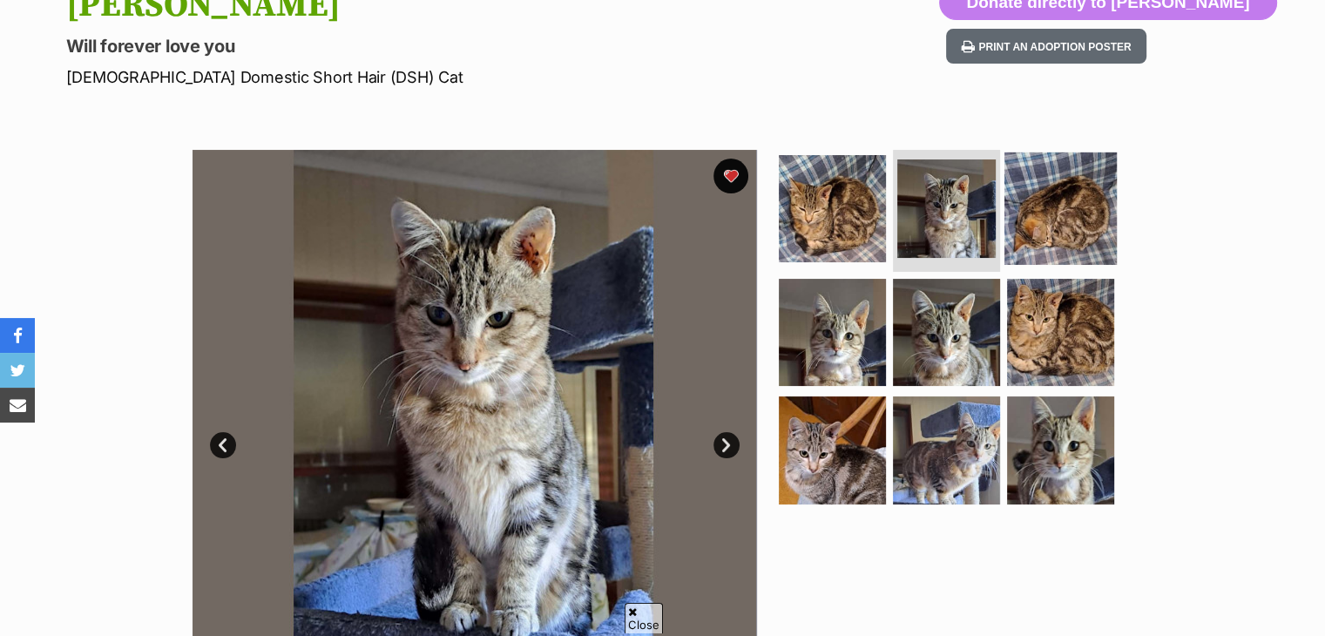
click at [1097, 212] on img at bounding box center [1060, 208] width 112 height 112
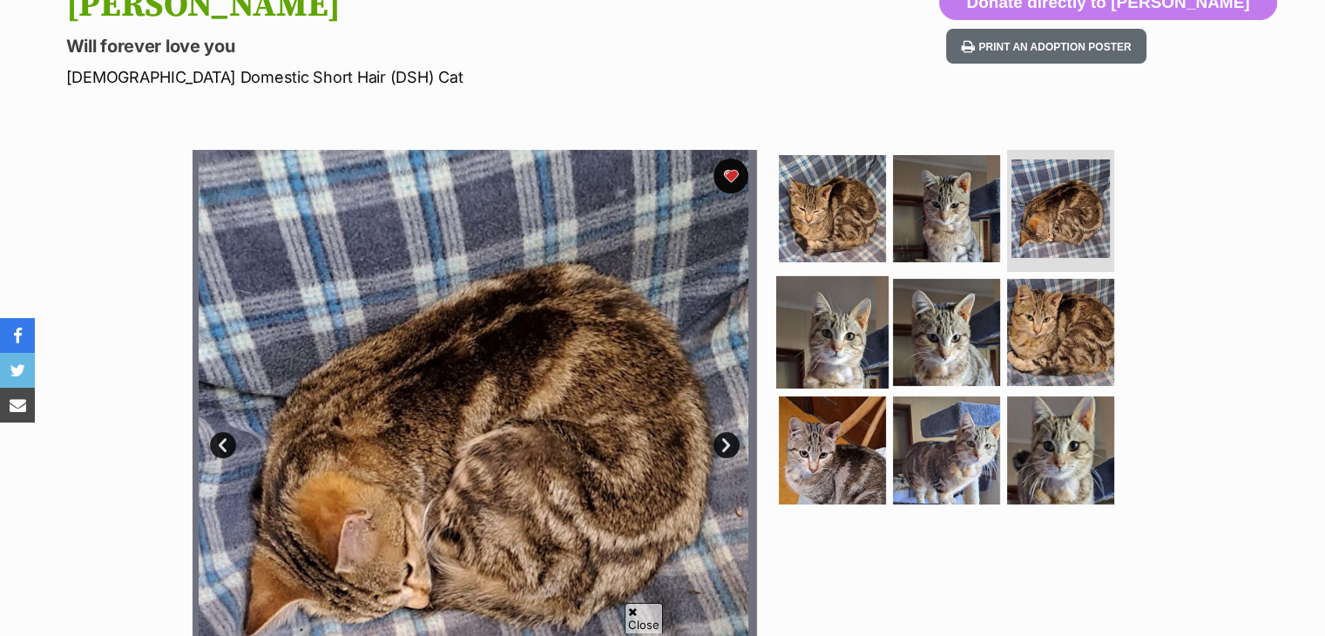
click at [805, 297] on img at bounding box center [832, 331] width 112 height 112
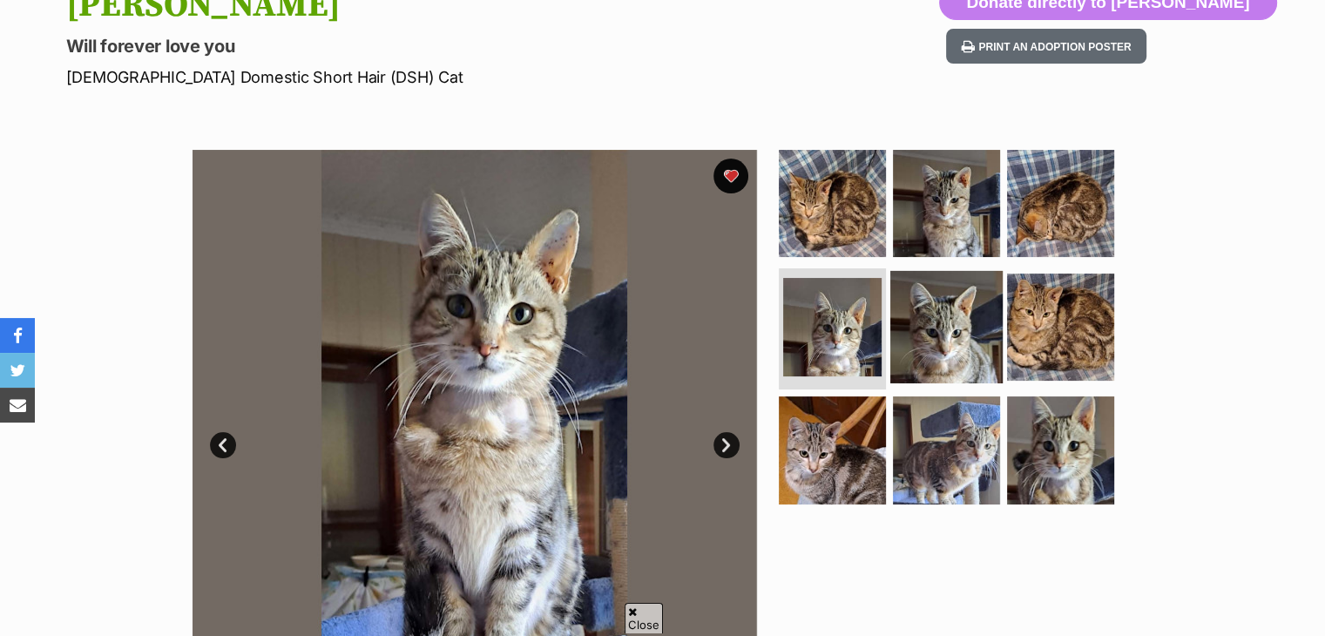
click at [930, 329] on img at bounding box center [946, 326] width 112 height 112
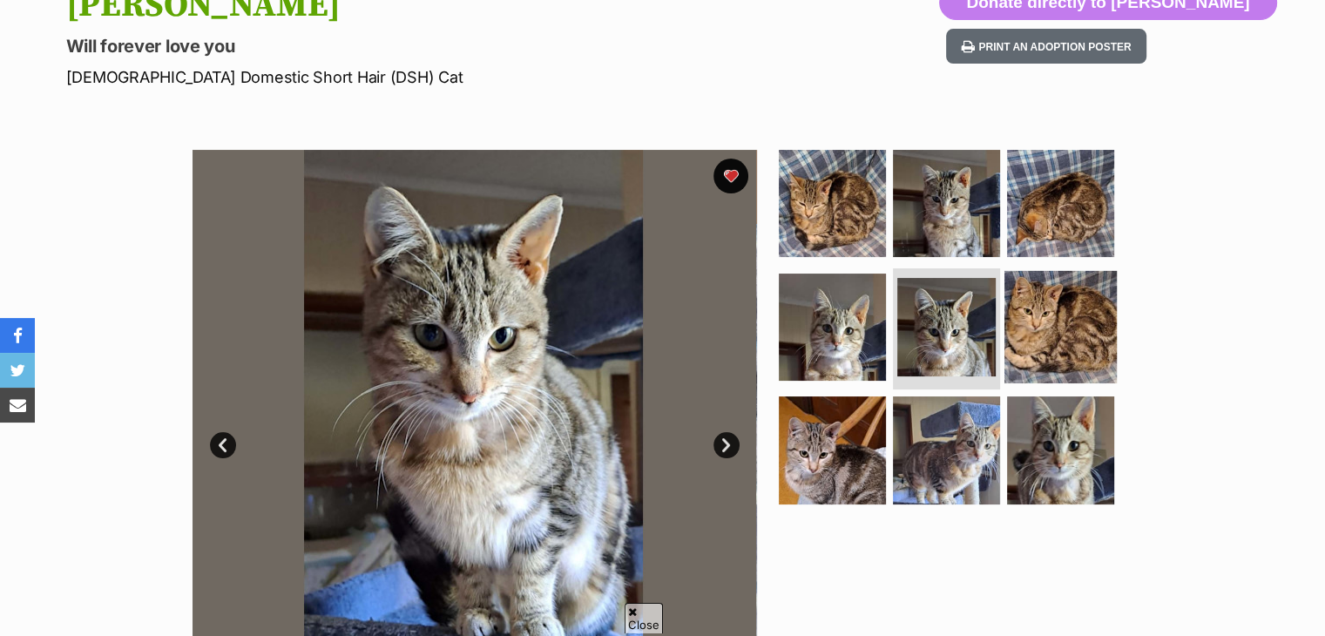
click at [1054, 357] on img at bounding box center [1060, 326] width 112 height 112
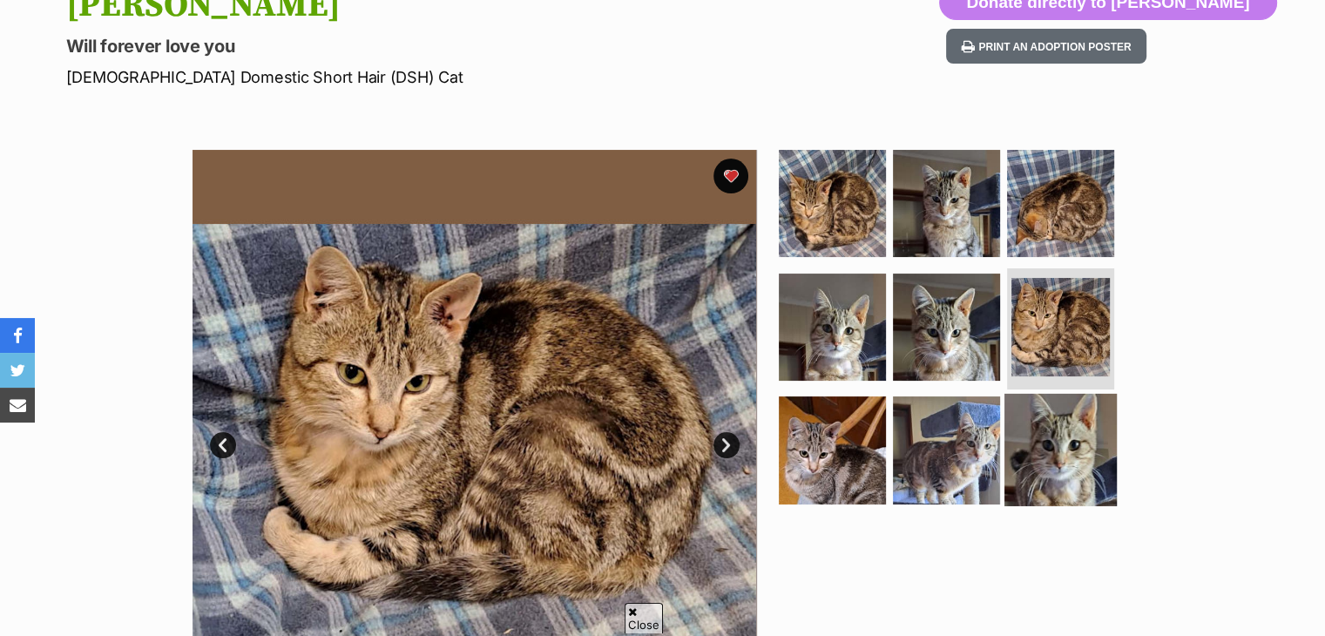
click at [1037, 447] on img at bounding box center [1060, 450] width 112 height 112
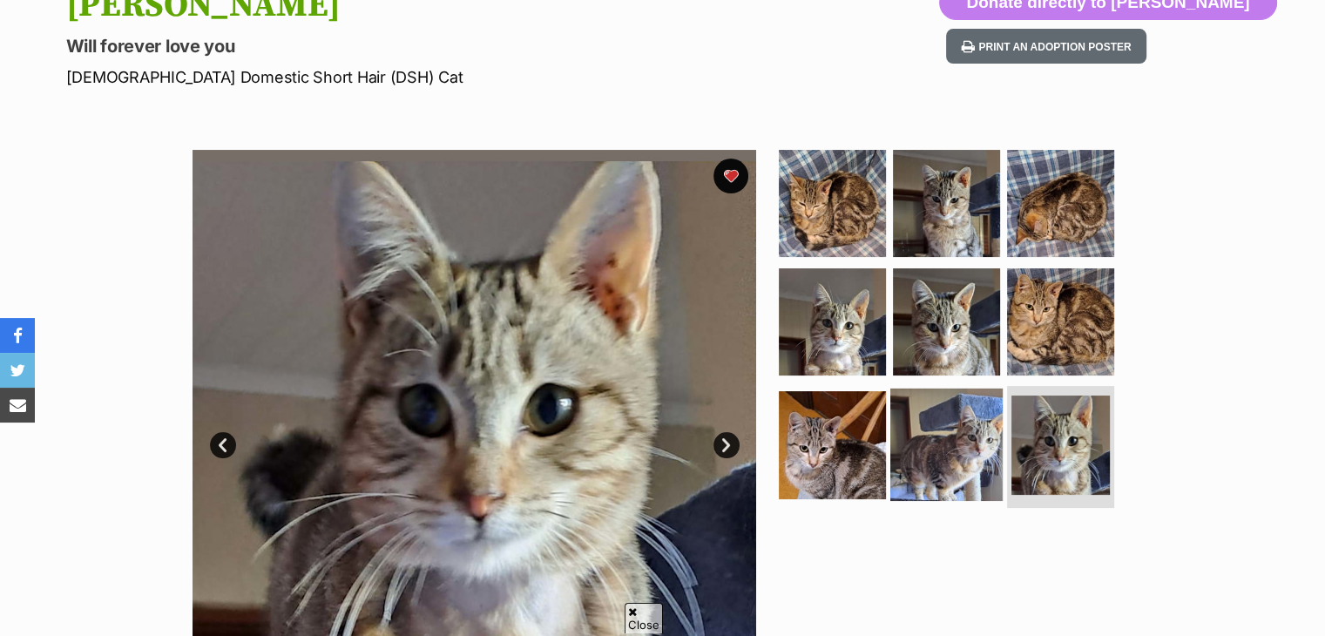
click at [959, 429] on img at bounding box center [946, 444] width 112 height 112
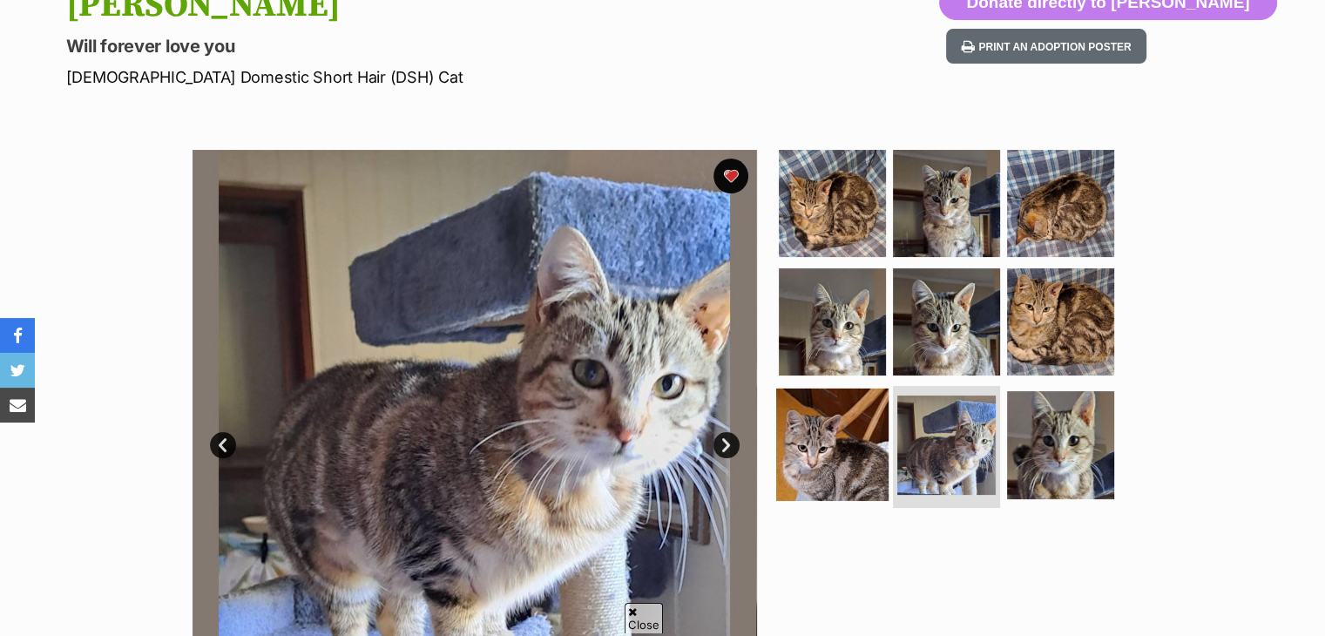
click at [826, 402] on img at bounding box center [832, 444] width 112 height 112
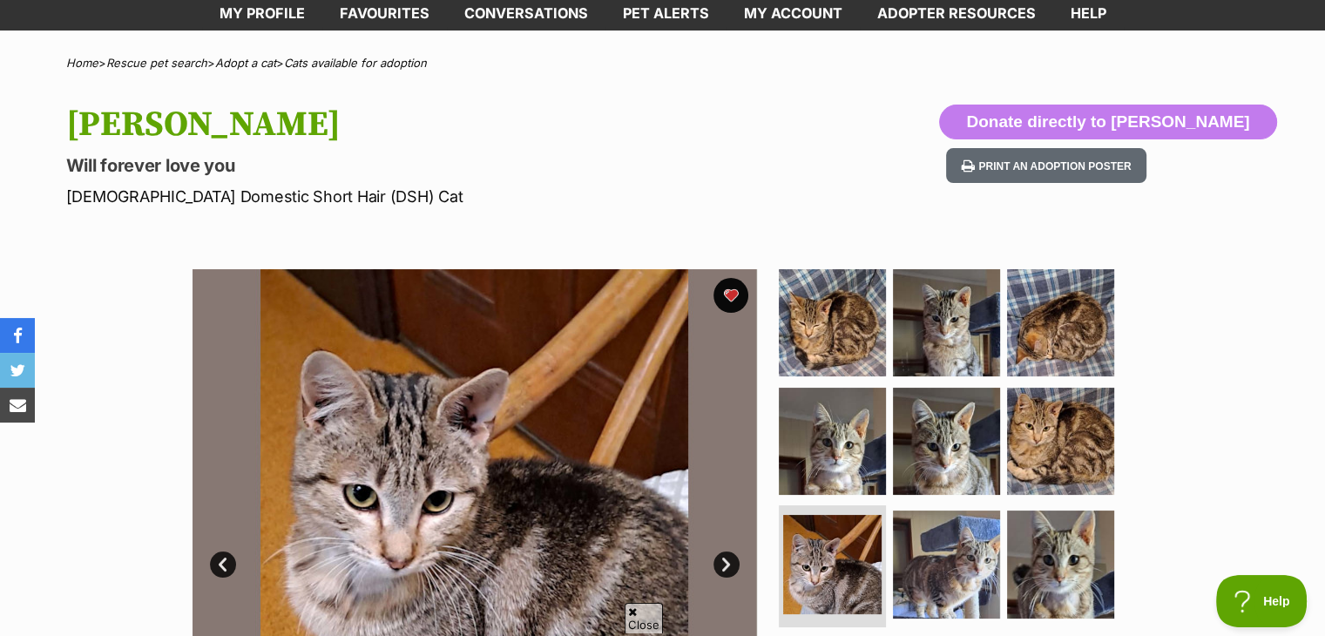
scroll to position [0, 0]
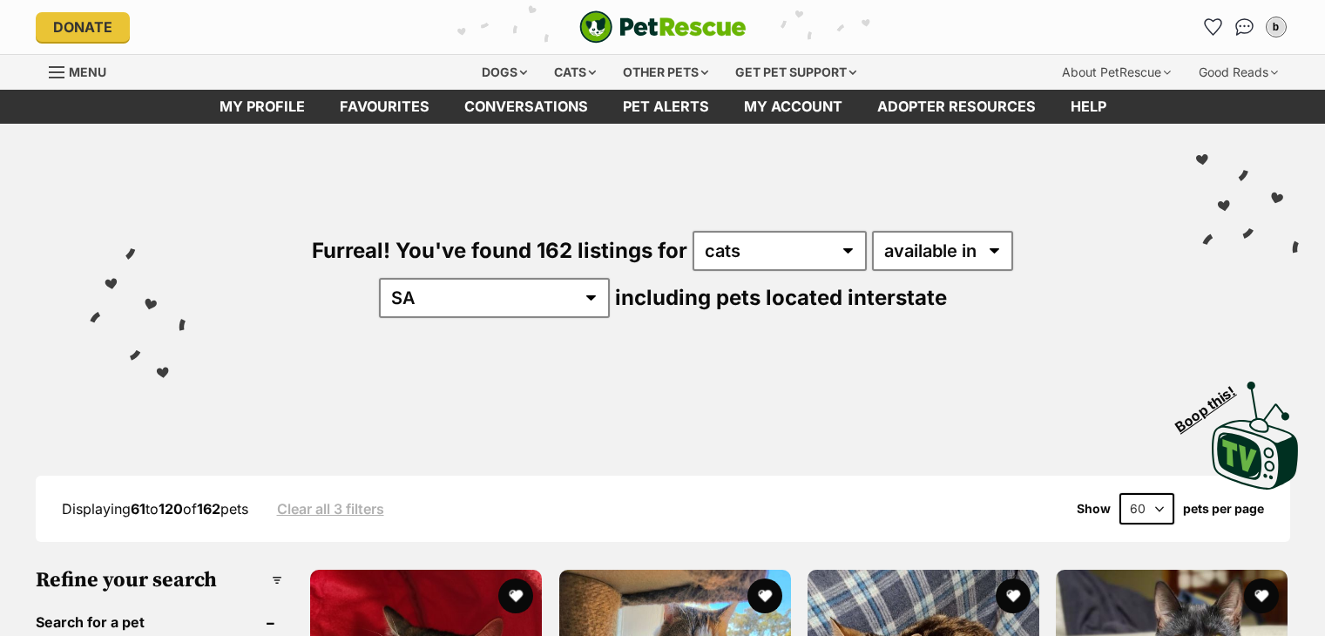
scroll to position [554, 0]
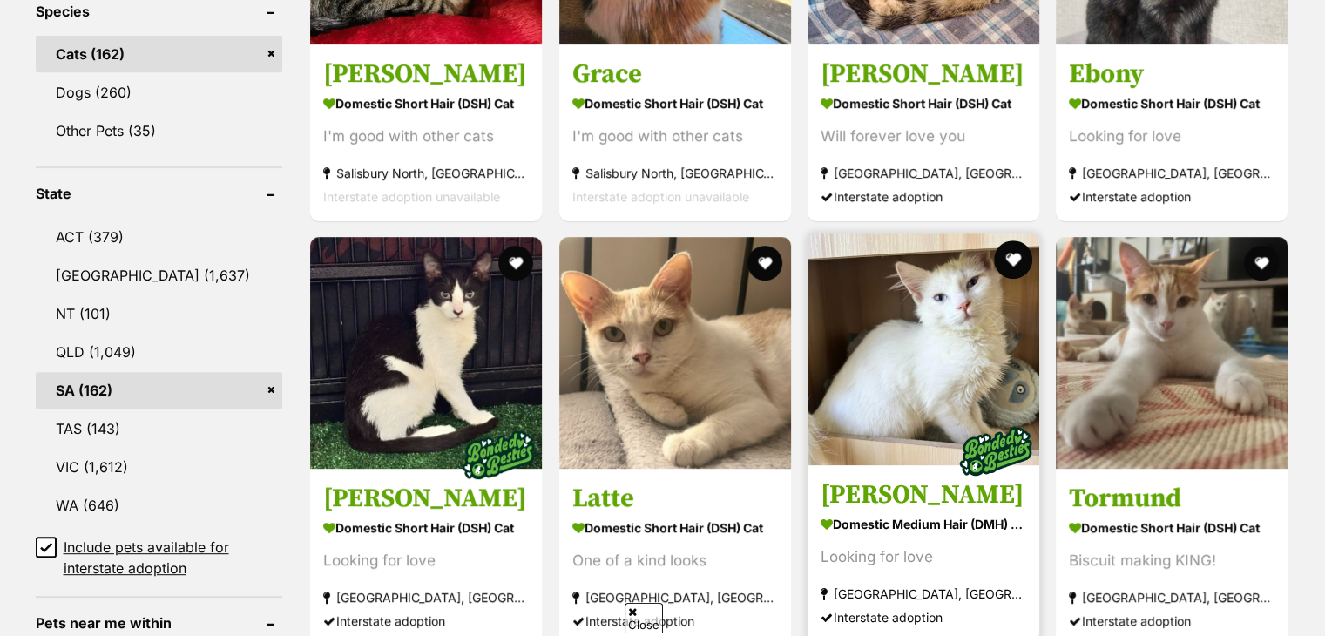
click at [1006, 244] on button "favourite" at bounding box center [1013, 259] width 38 height 38
click at [958, 372] on img at bounding box center [923, 349] width 232 height 232
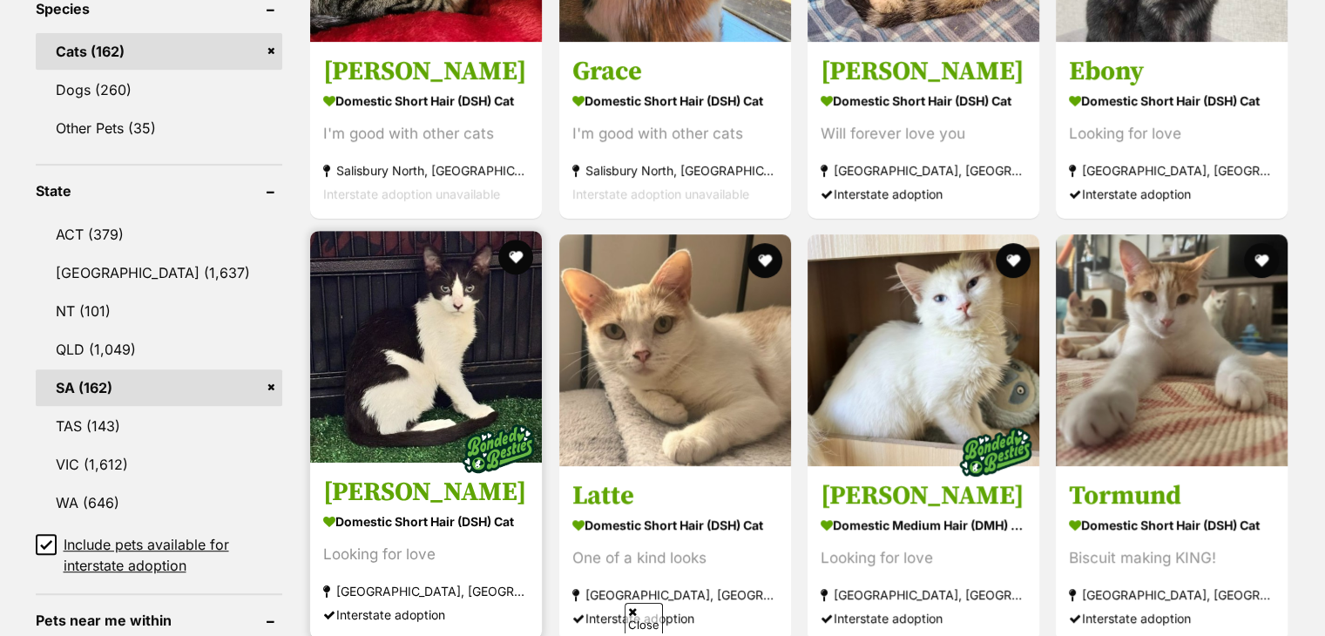
scroll to position [760, 0]
click at [508, 247] on button "favourite" at bounding box center [516, 257] width 38 height 38
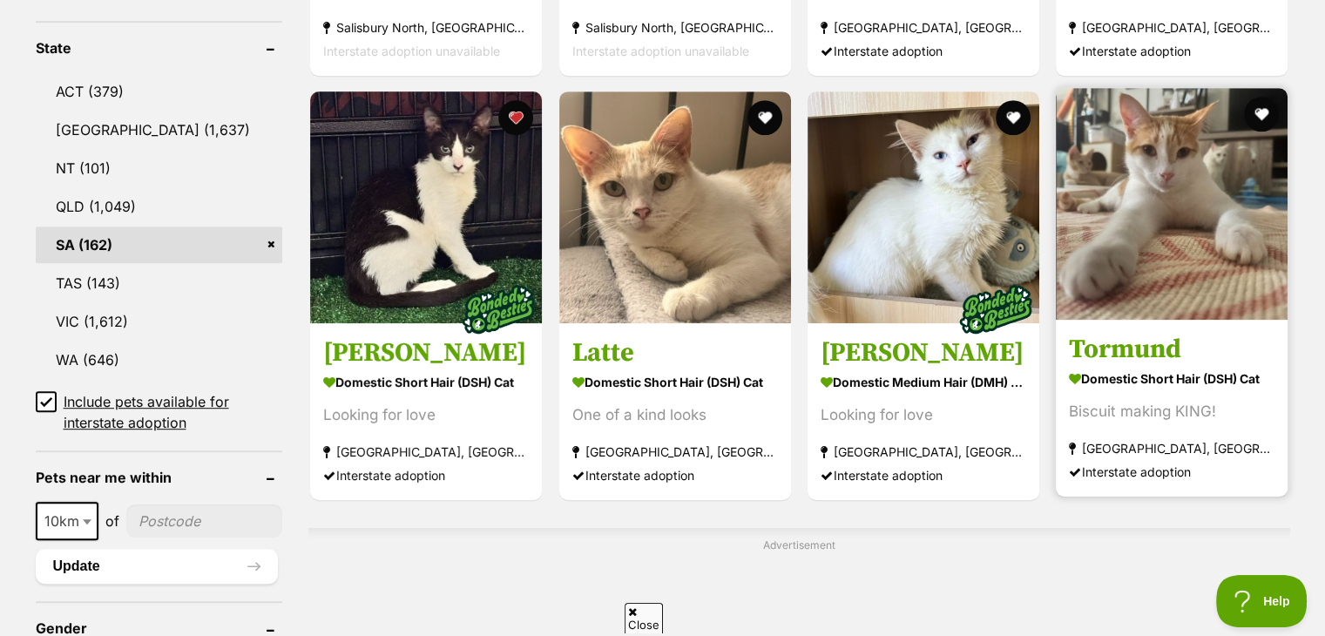
scroll to position [902, 0]
click at [1259, 121] on button "favourite" at bounding box center [1262, 115] width 38 height 38
click at [1137, 280] on img at bounding box center [1172, 205] width 232 height 232
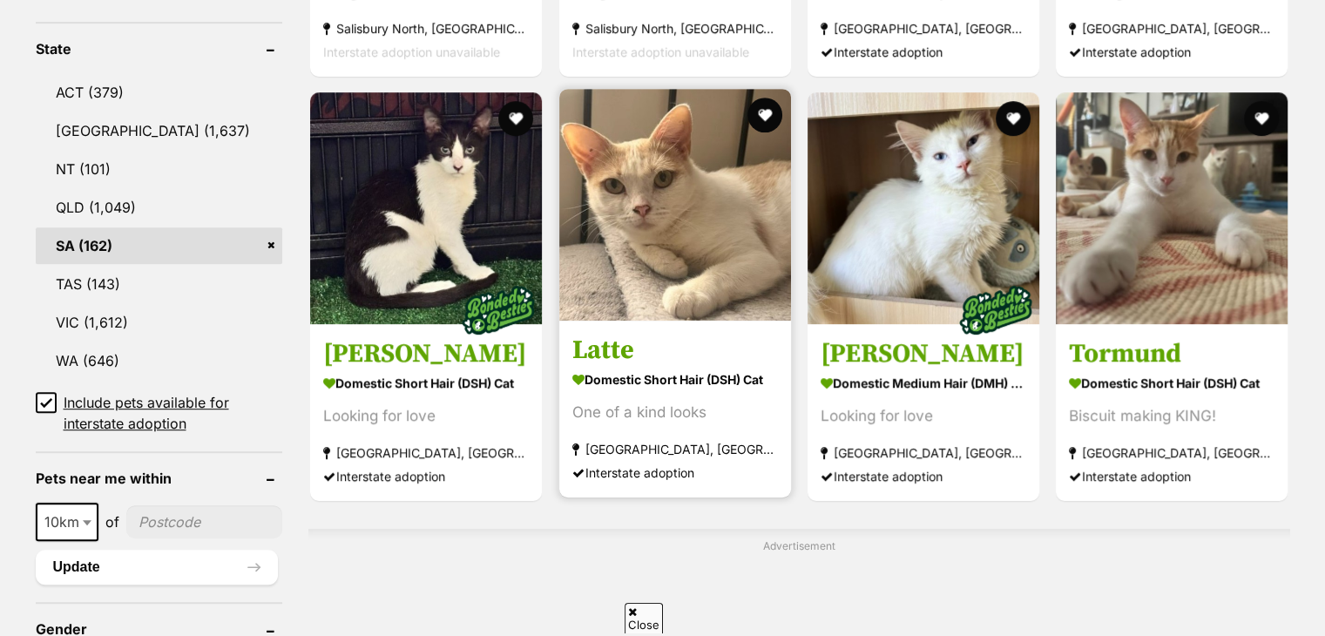
scroll to position [902, 0]
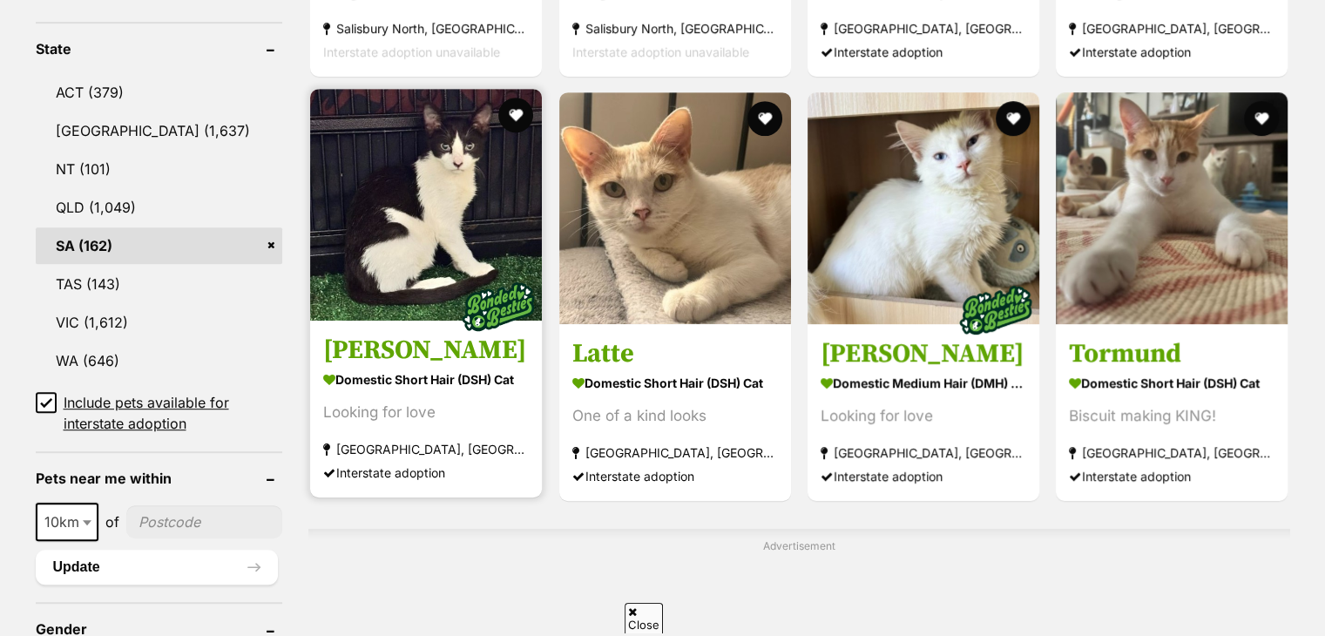
click at [438, 266] on img at bounding box center [426, 205] width 232 height 232
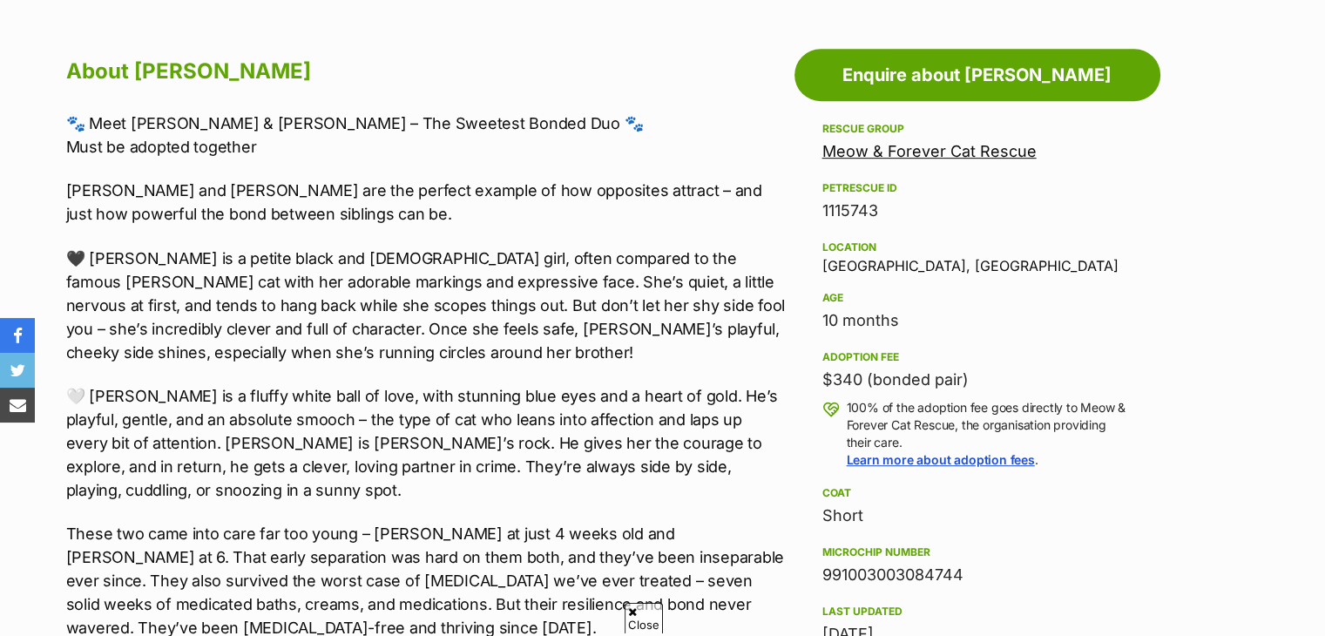
scroll to position [934, 0]
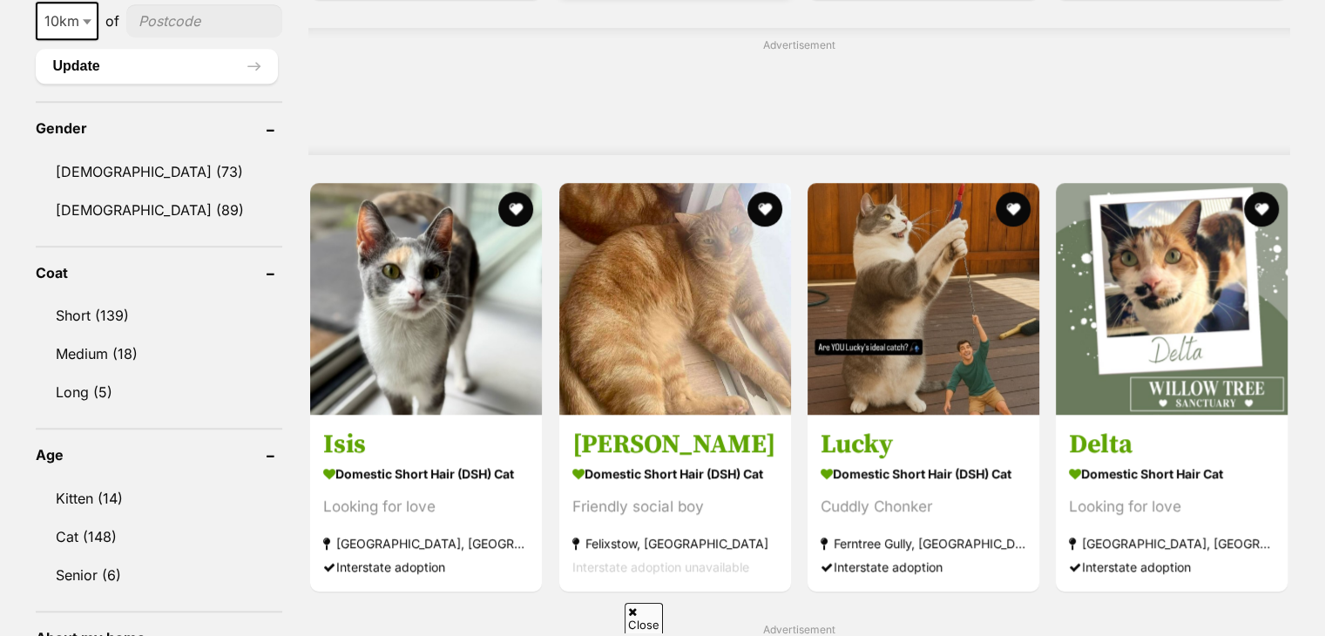
scroll to position [1405, 0]
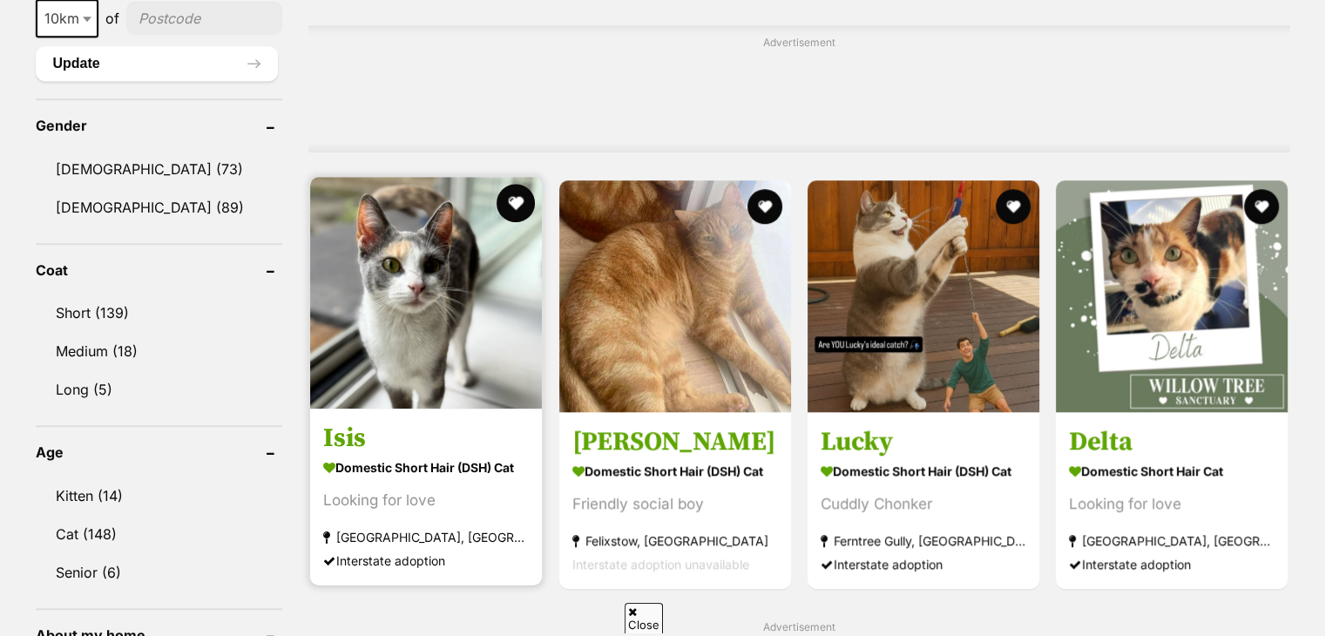
click at [521, 206] on button "favourite" at bounding box center [516, 203] width 38 height 38
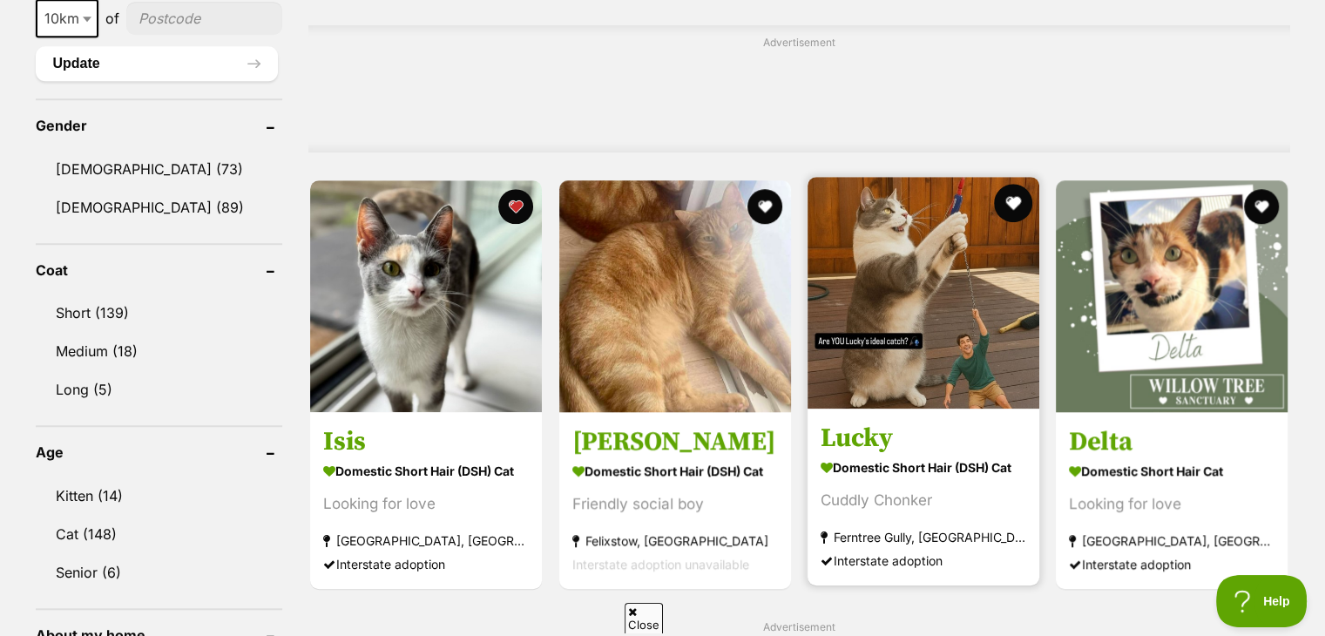
scroll to position [0, 0]
click at [1010, 193] on button "favourite" at bounding box center [1013, 203] width 38 height 38
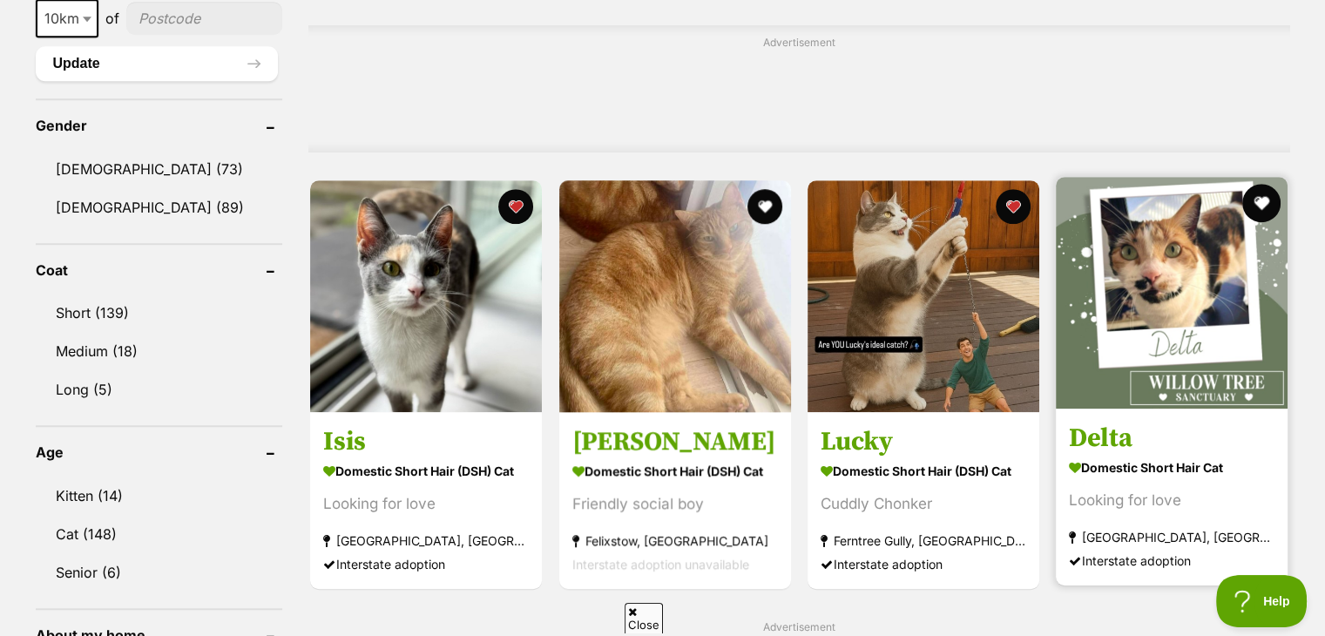
click at [1270, 207] on button "favourite" at bounding box center [1262, 203] width 38 height 38
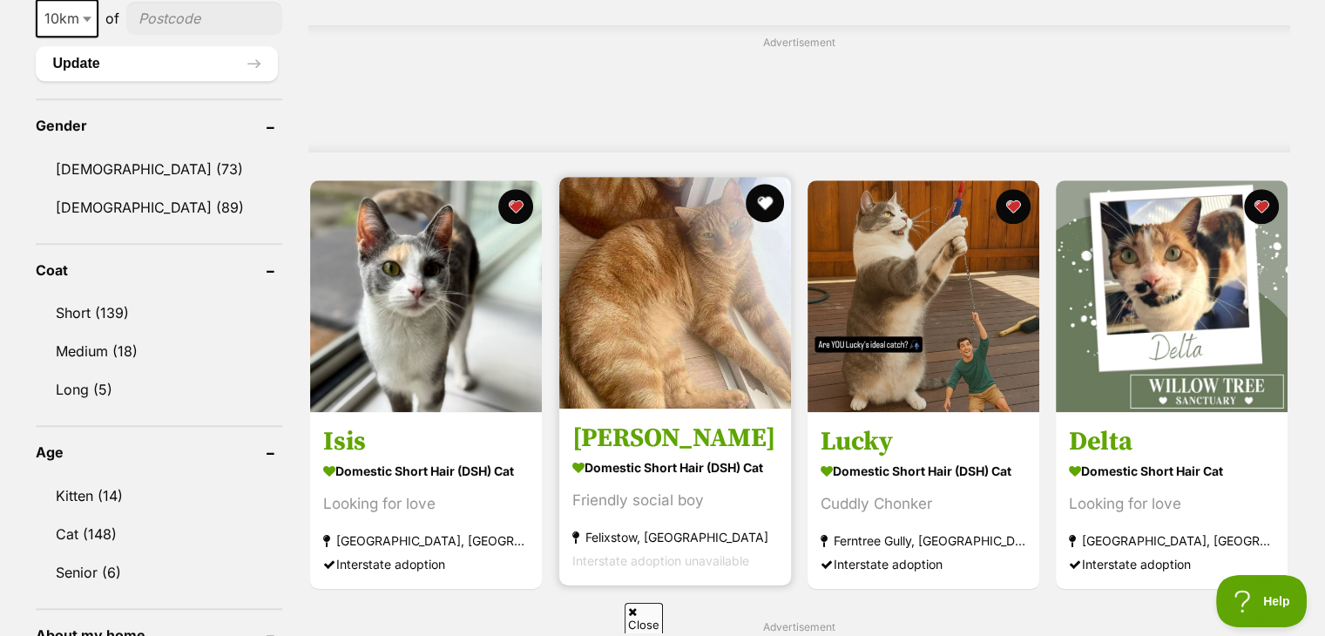
click at [763, 200] on button "favourite" at bounding box center [765, 203] width 38 height 38
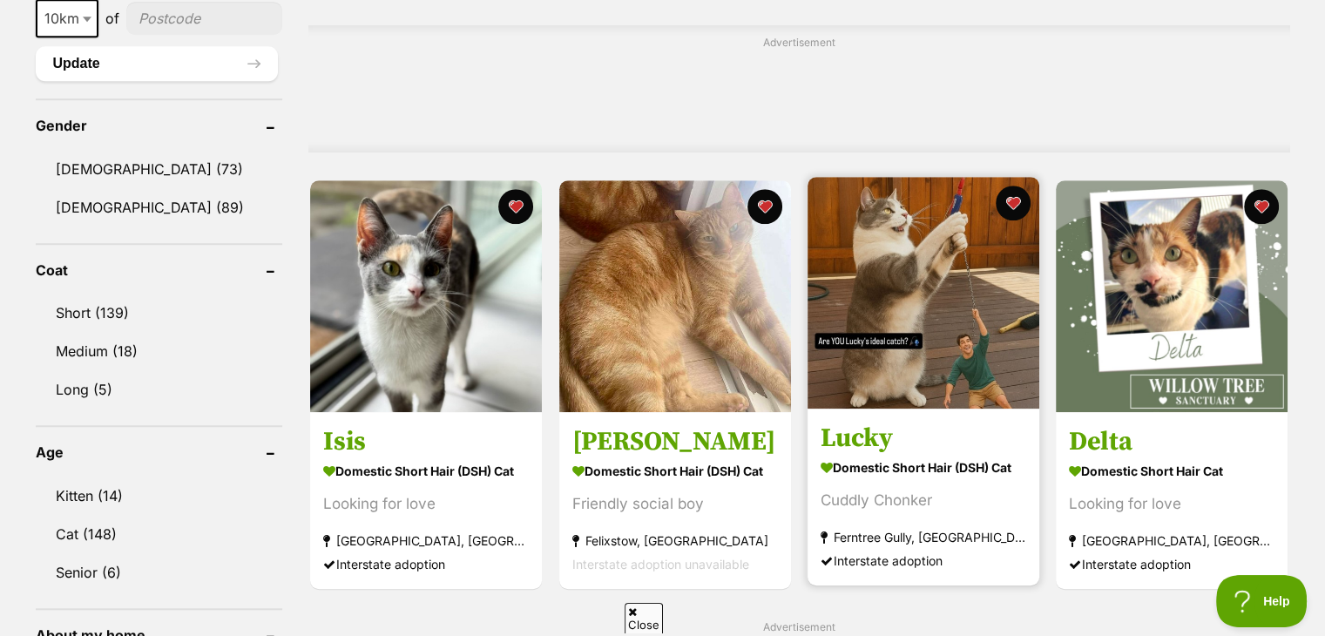
click at [915, 313] on img at bounding box center [923, 293] width 232 height 232
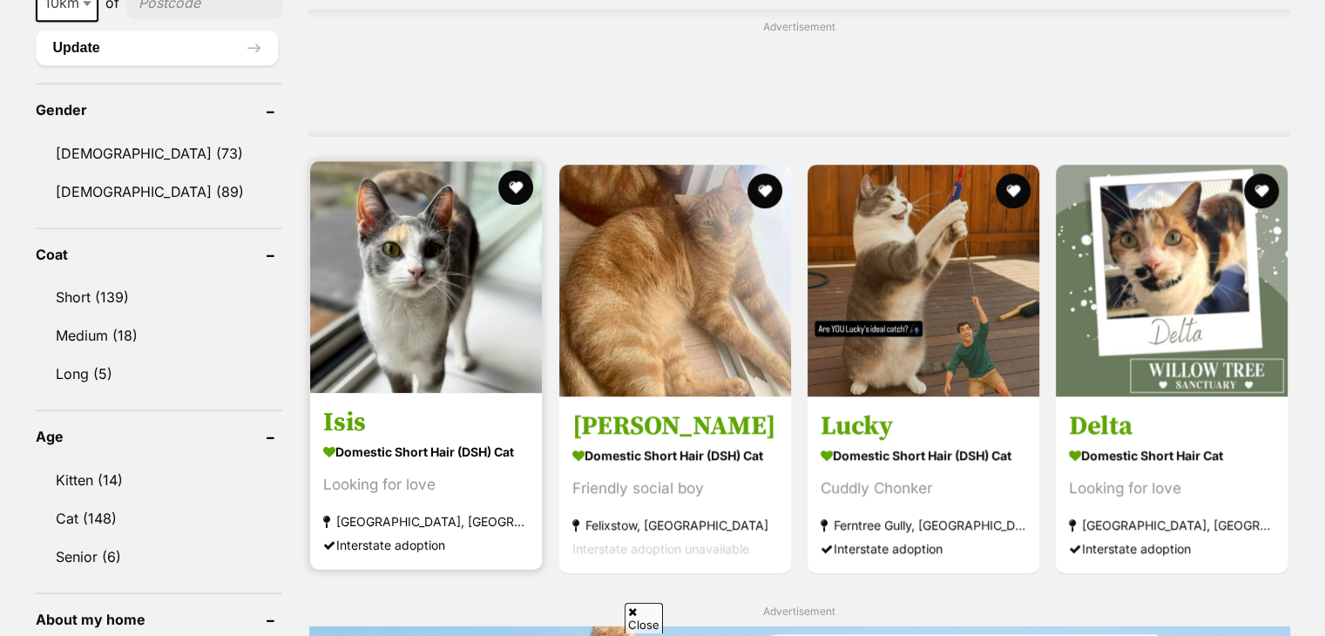
click at [407, 294] on img at bounding box center [426, 277] width 232 height 232
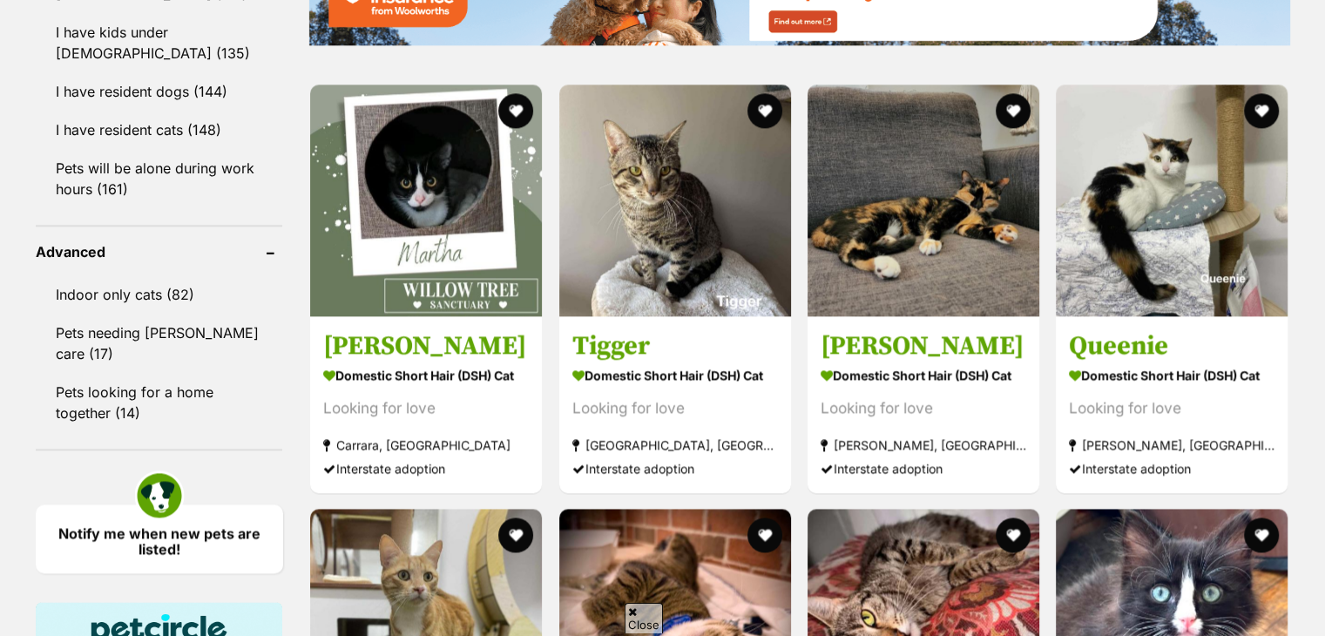
scroll to position [2115, 0]
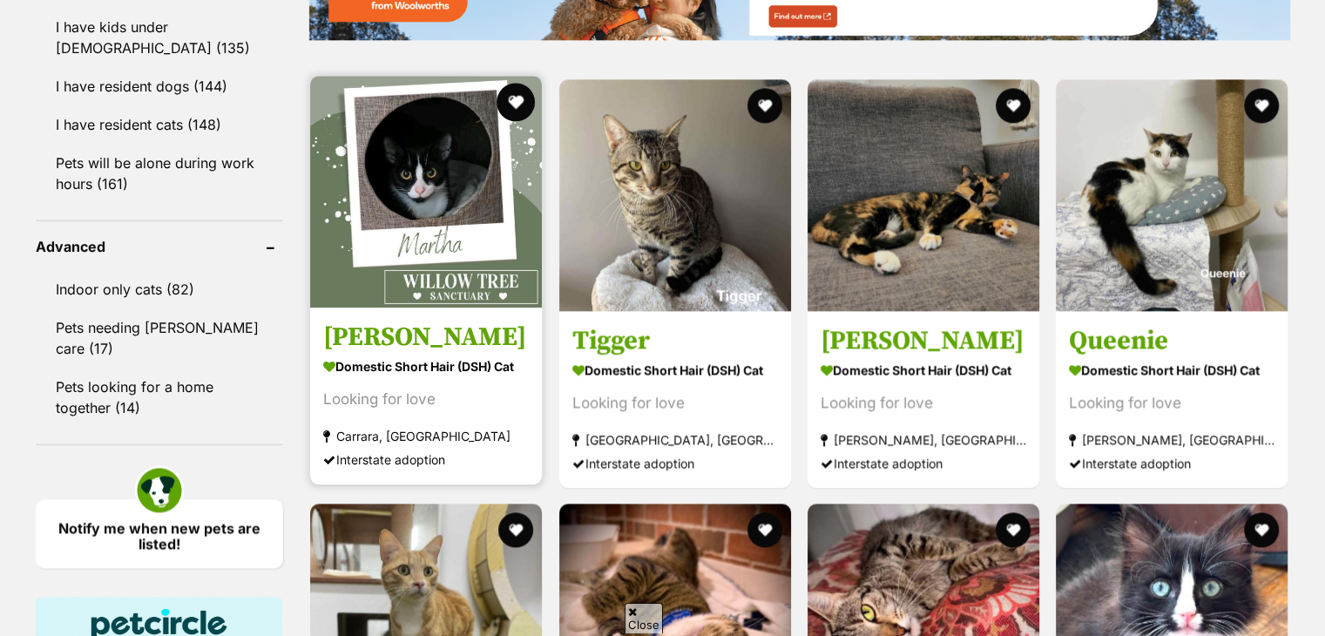
click at [522, 83] on button "favourite" at bounding box center [516, 102] width 38 height 38
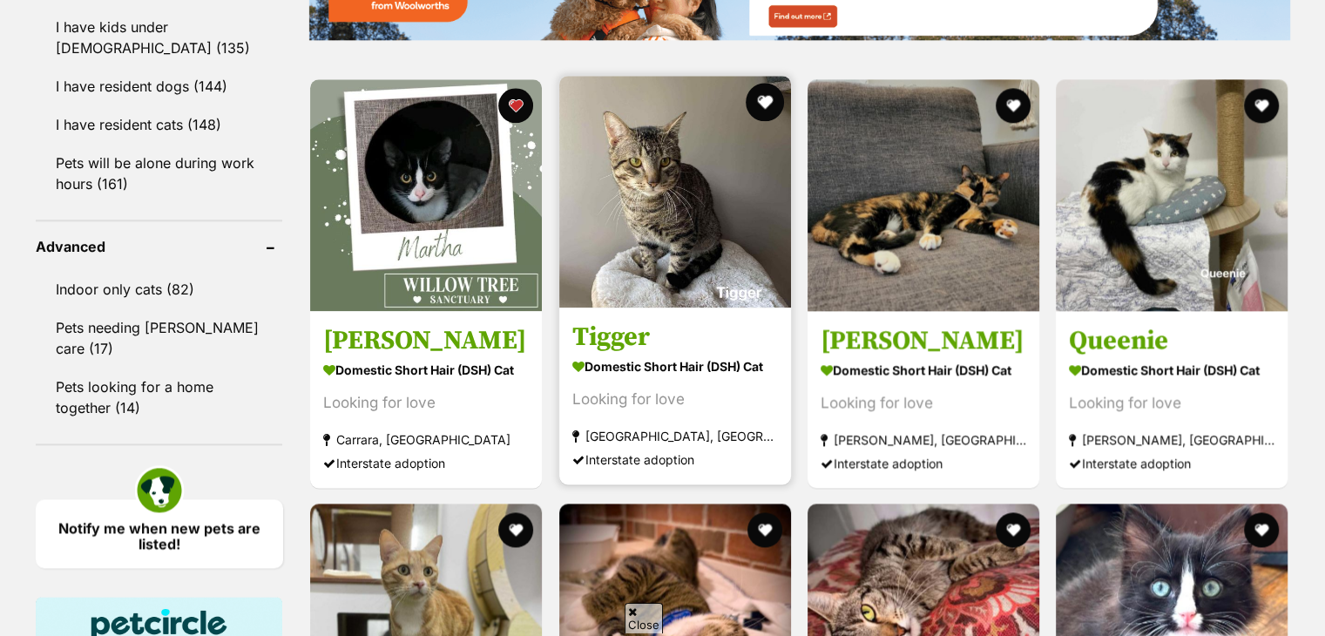
click at [751, 96] on button "favourite" at bounding box center [765, 102] width 38 height 38
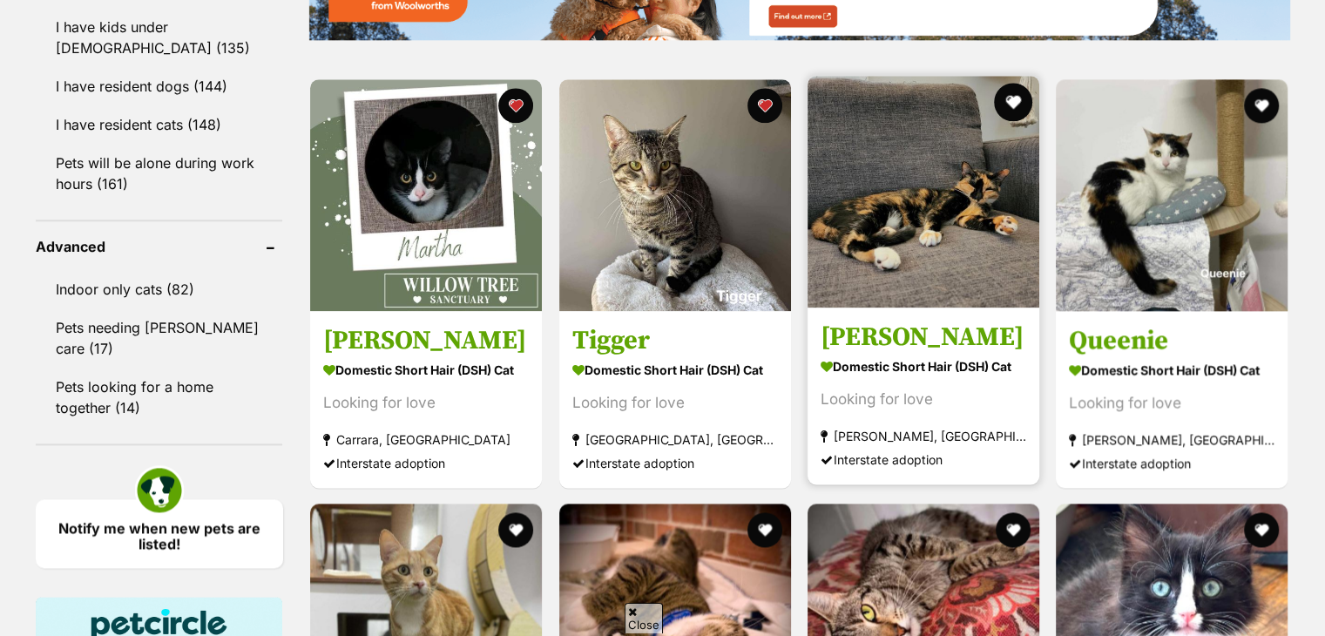
click at [1012, 103] on button "favourite" at bounding box center [1013, 102] width 38 height 38
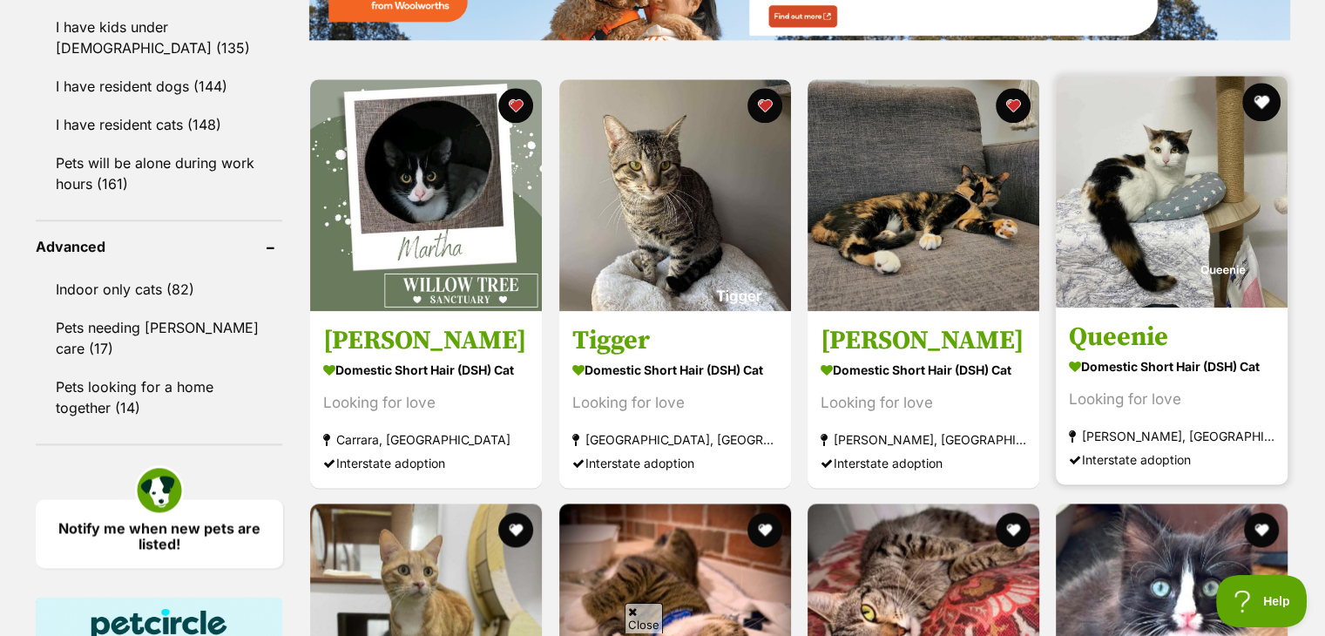
click at [1261, 97] on button "favourite" at bounding box center [1262, 102] width 38 height 38
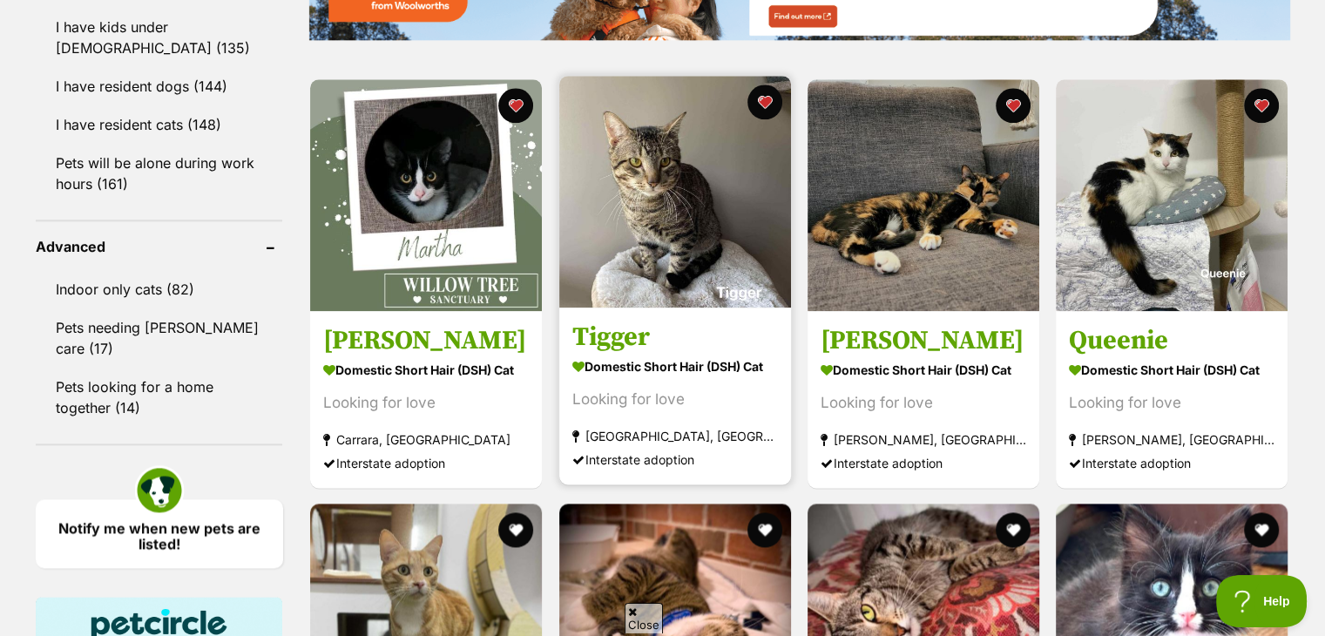
click at [676, 207] on img at bounding box center [675, 192] width 232 height 232
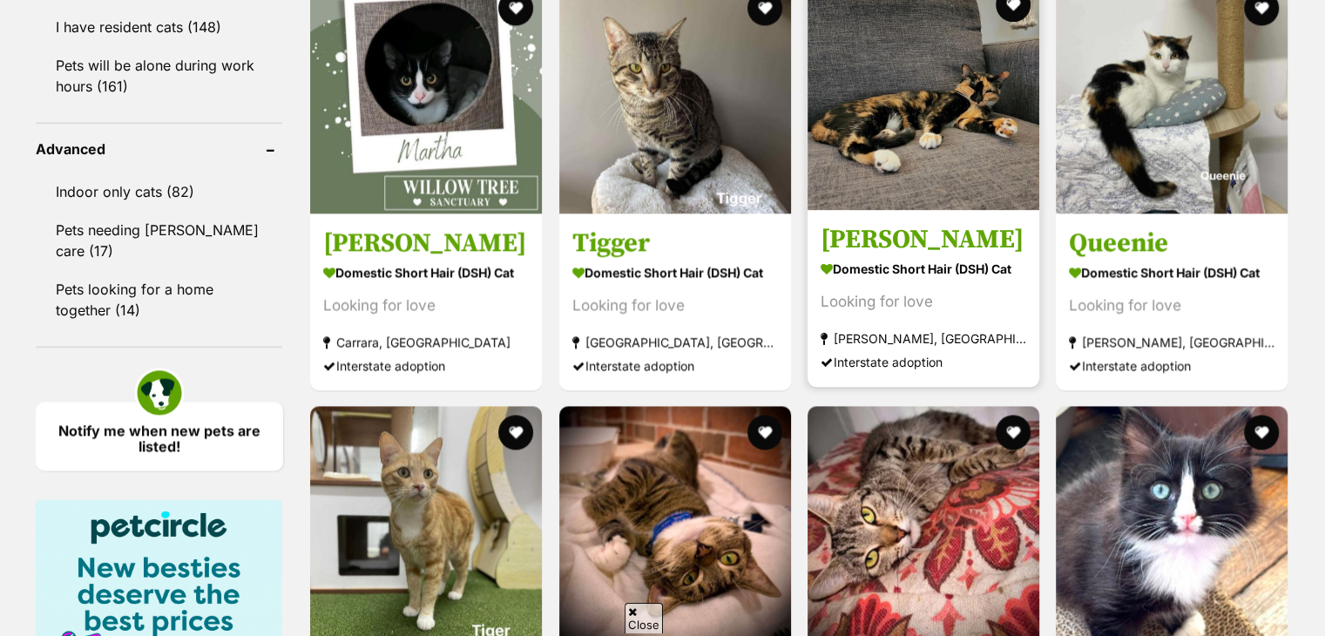
click at [864, 162] on img at bounding box center [923, 94] width 232 height 232
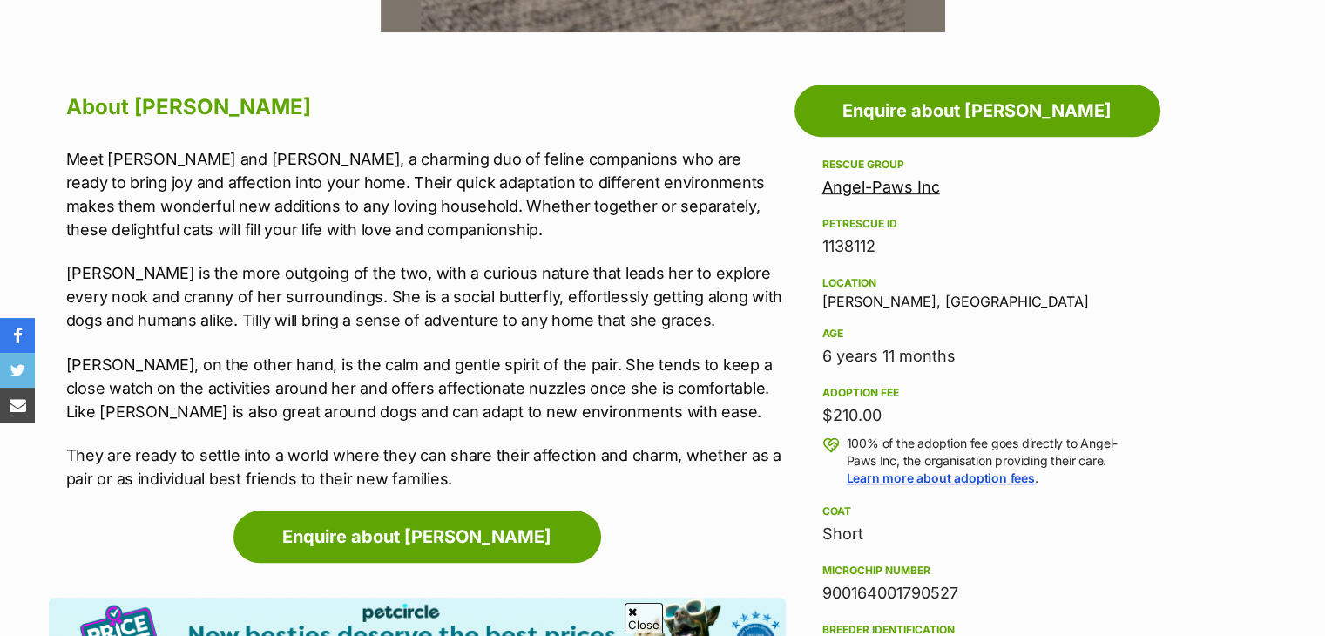
scroll to position [895, 0]
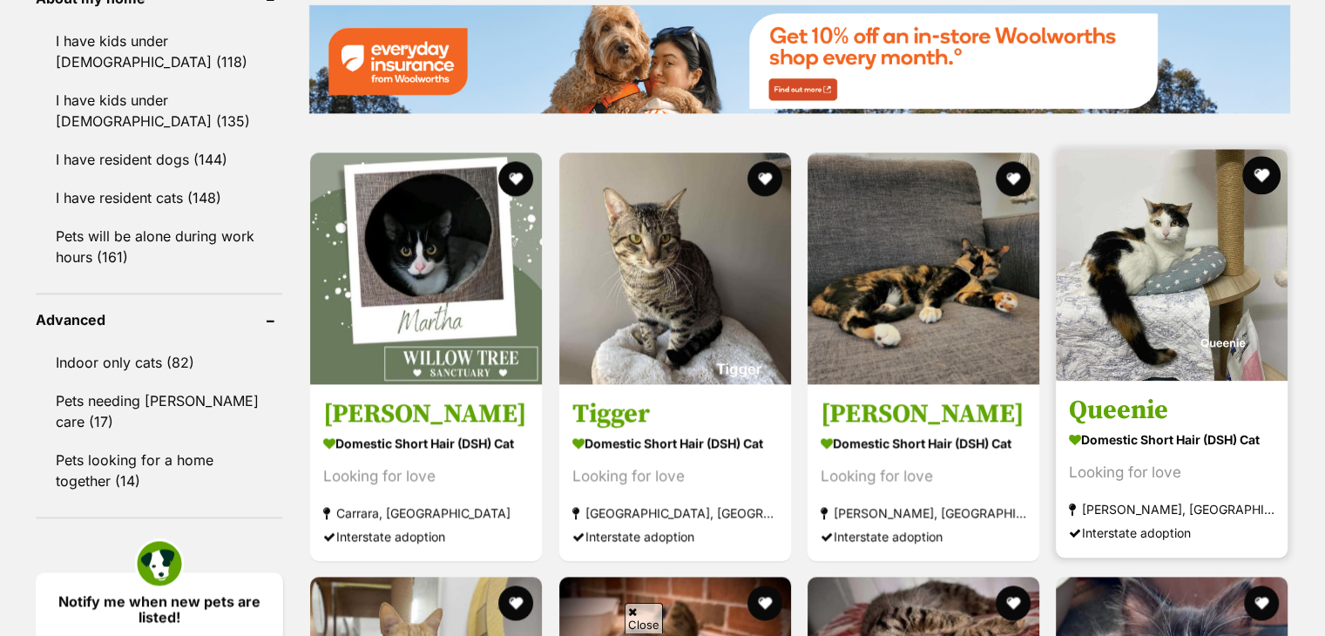
click at [1256, 173] on button "favourite" at bounding box center [1262, 175] width 38 height 38
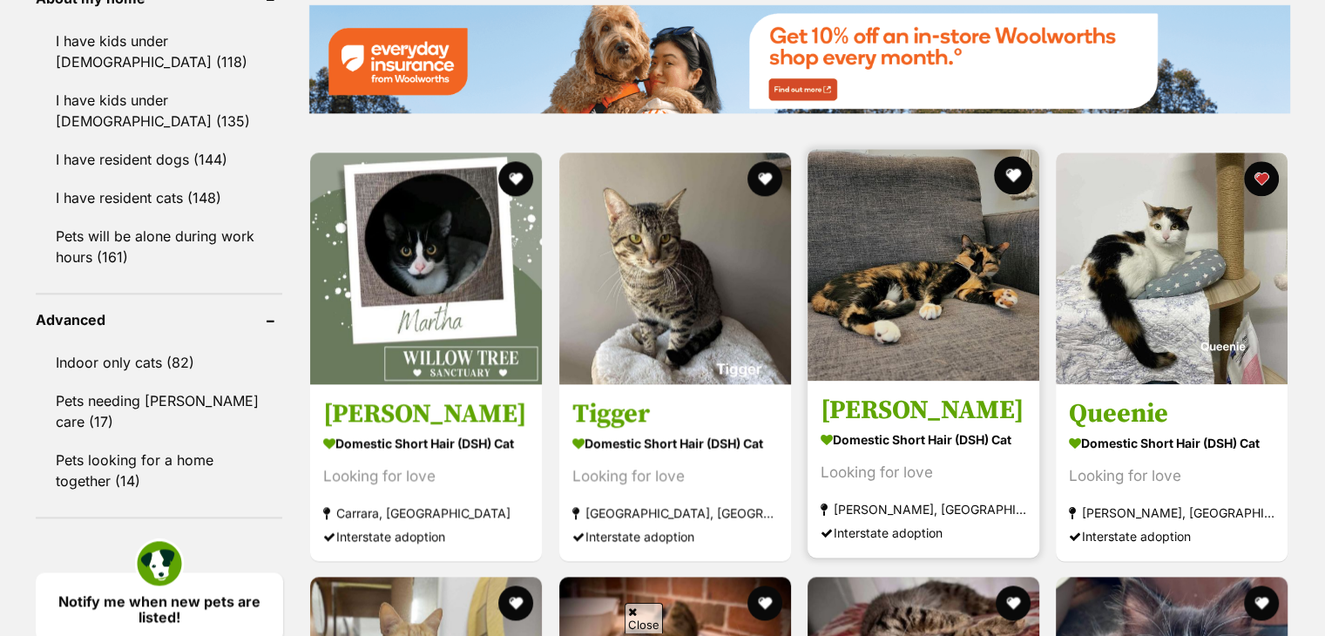
click at [1007, 175] on button "favourite" at bounding box center [1013, 175] width 38 height 38
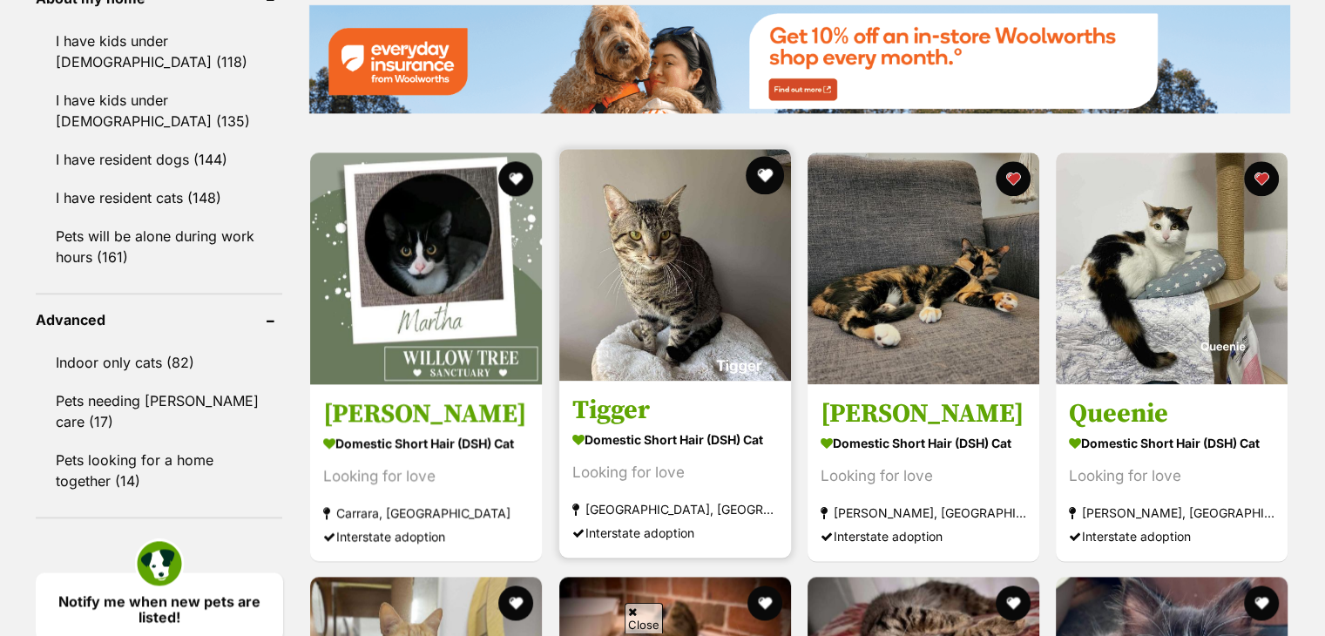
click at [754, 175] on button "favourite" at bounding box center [765, 175] width 38 height 38
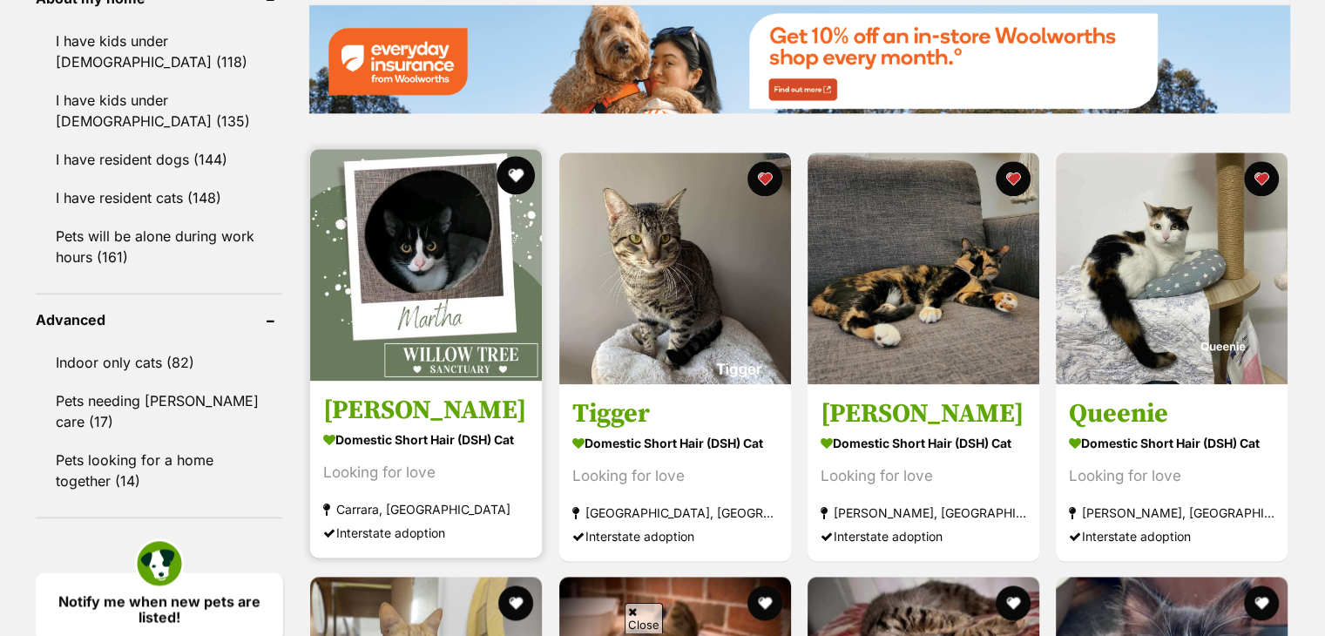
click at [511, 172] on button "favourite" at bounding box center [516, 175] width 38 height 38
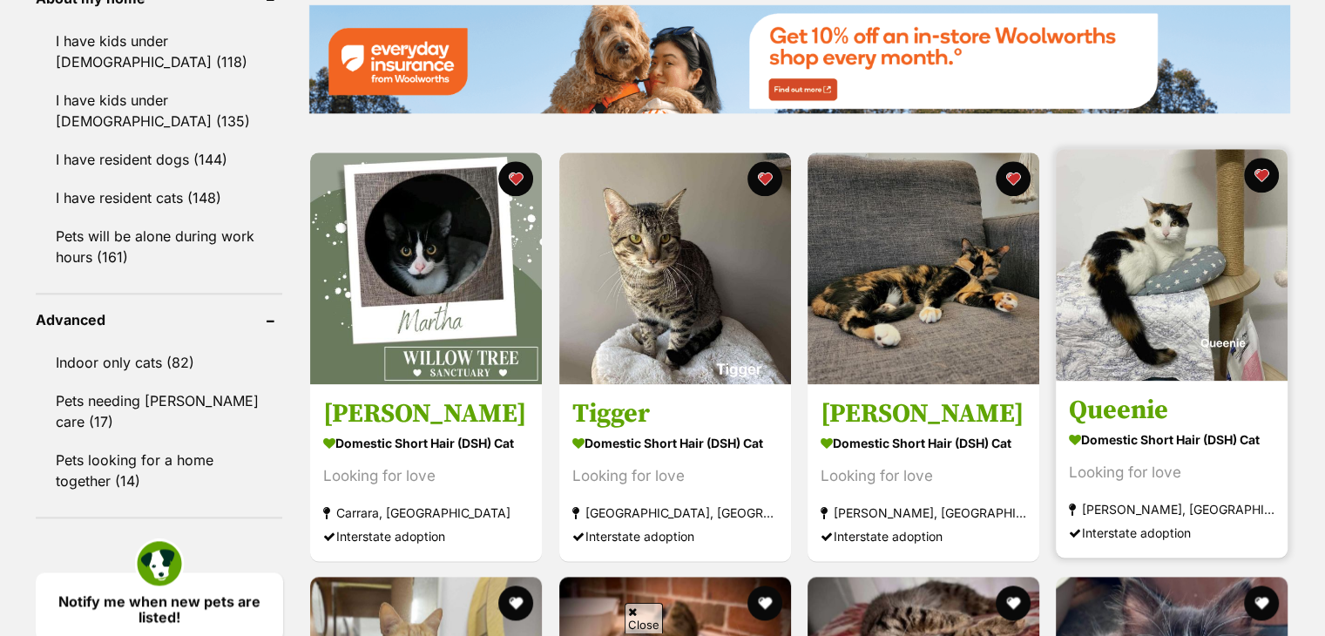
click at [1153, 273] on img at bounding box center [1172, 265] width 232 height 232
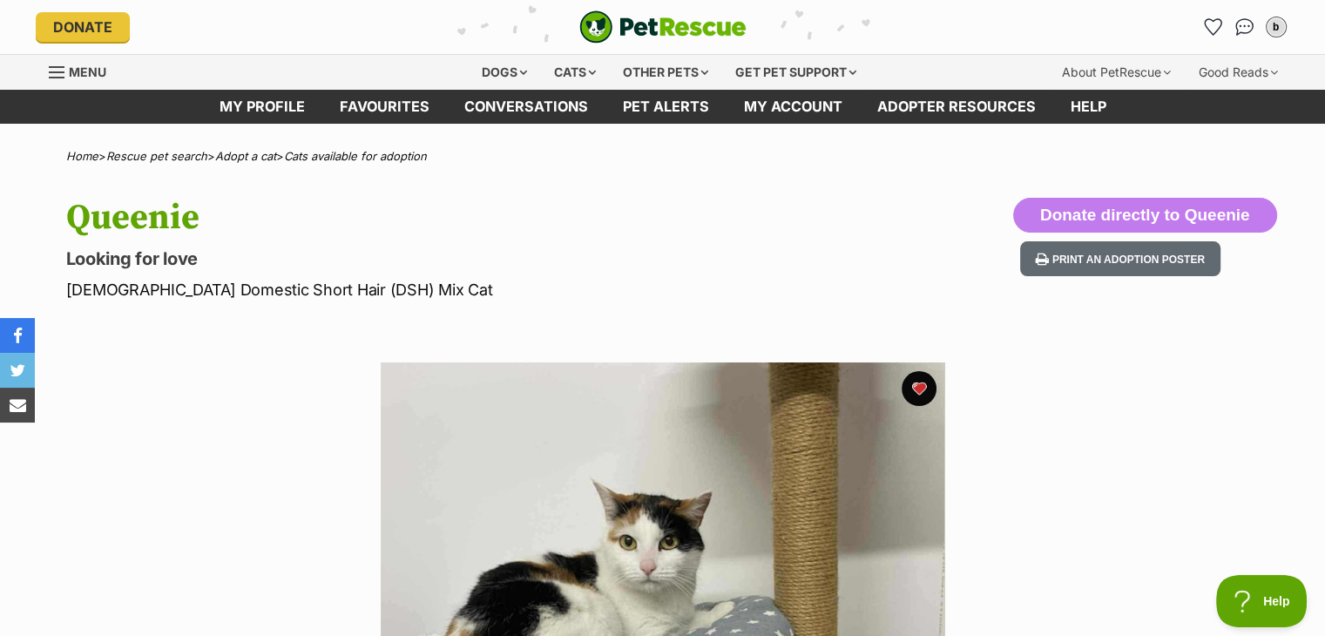
click at [15, 1] on header "Donate PetRescue home b My account b Balls Edit profile Log out Pet alerts Pet …" at bounding box center [662, 27] width 1325 height 54
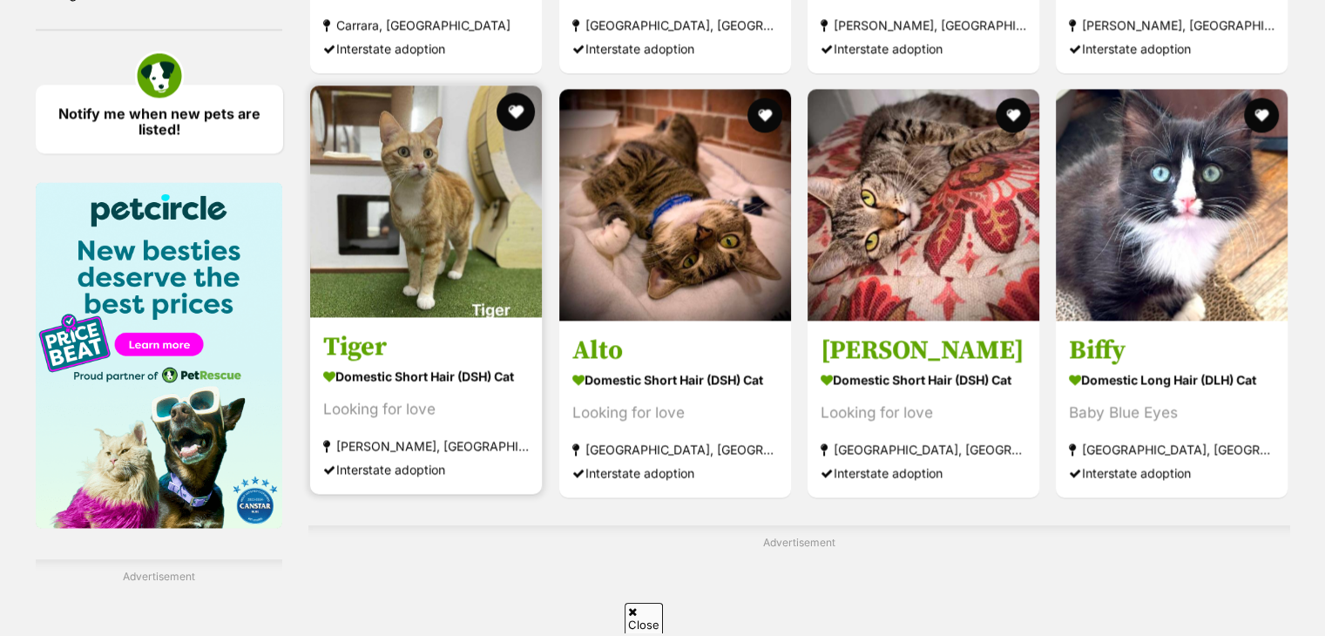
click at [523, 99] on button "favourite" at bounding box center [516, 111] width 38 height 38
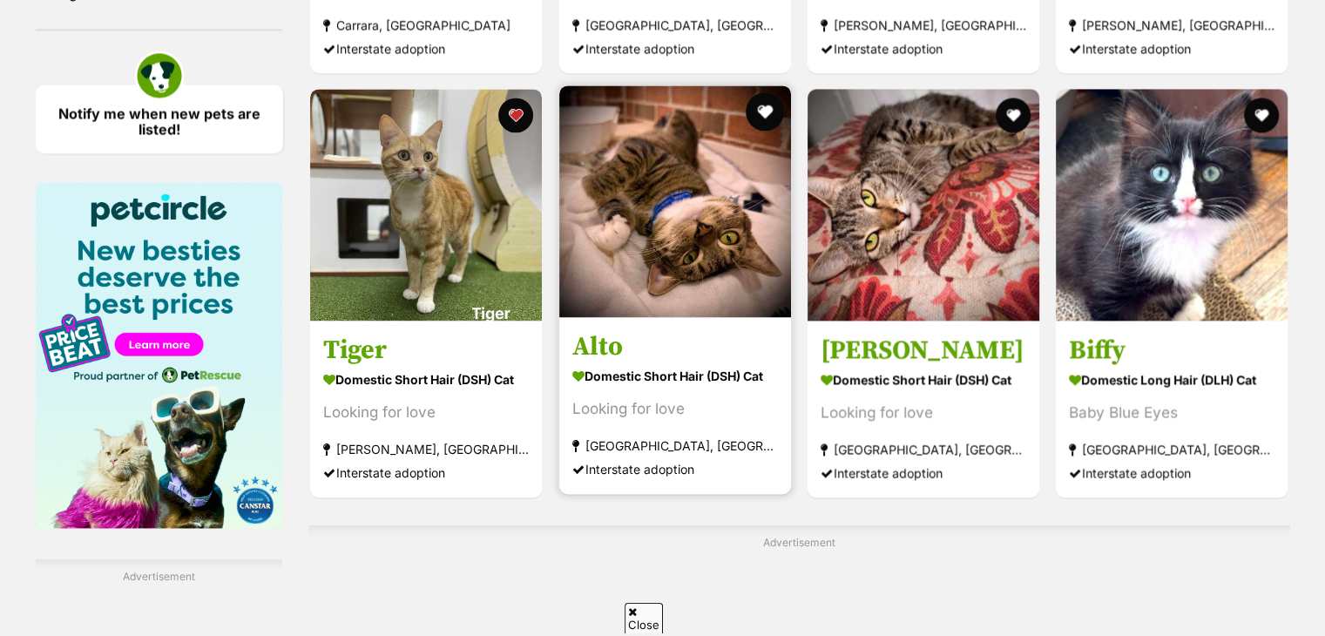
click at [763, 115] on button "favourite" at bounding box center [765, 111] width 38 height 38
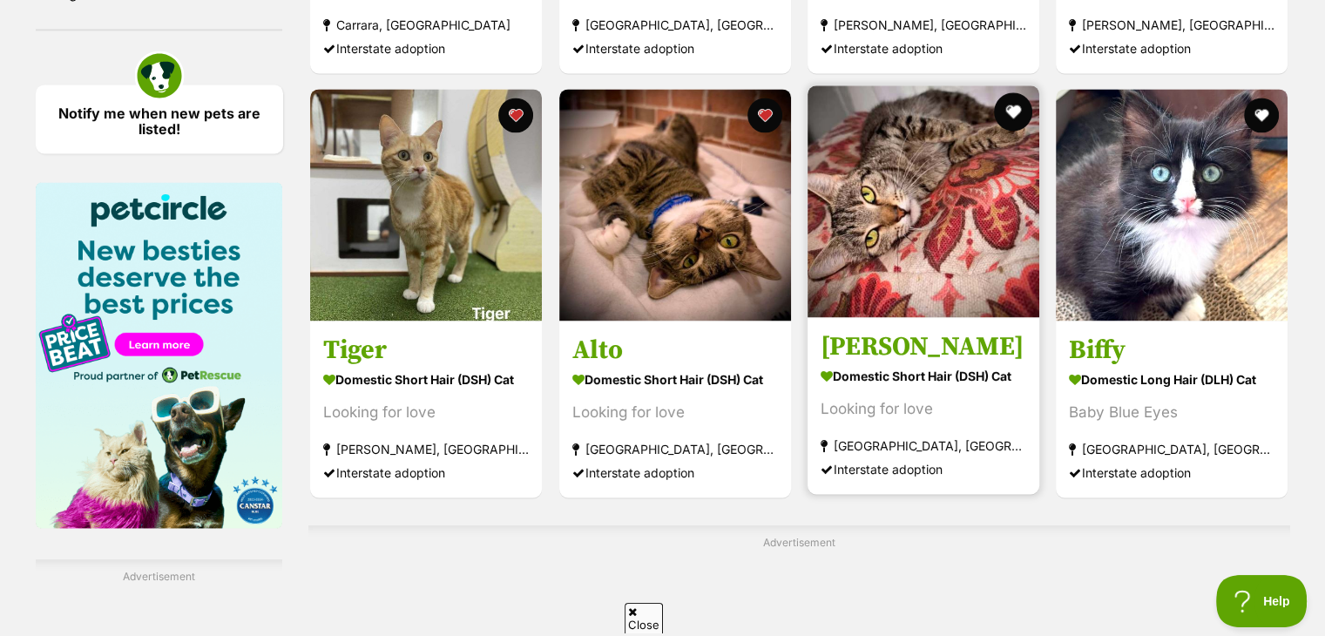
click at [1005, 117] on button "favourite" at bounding box center [1013, 111] width 38 height 38
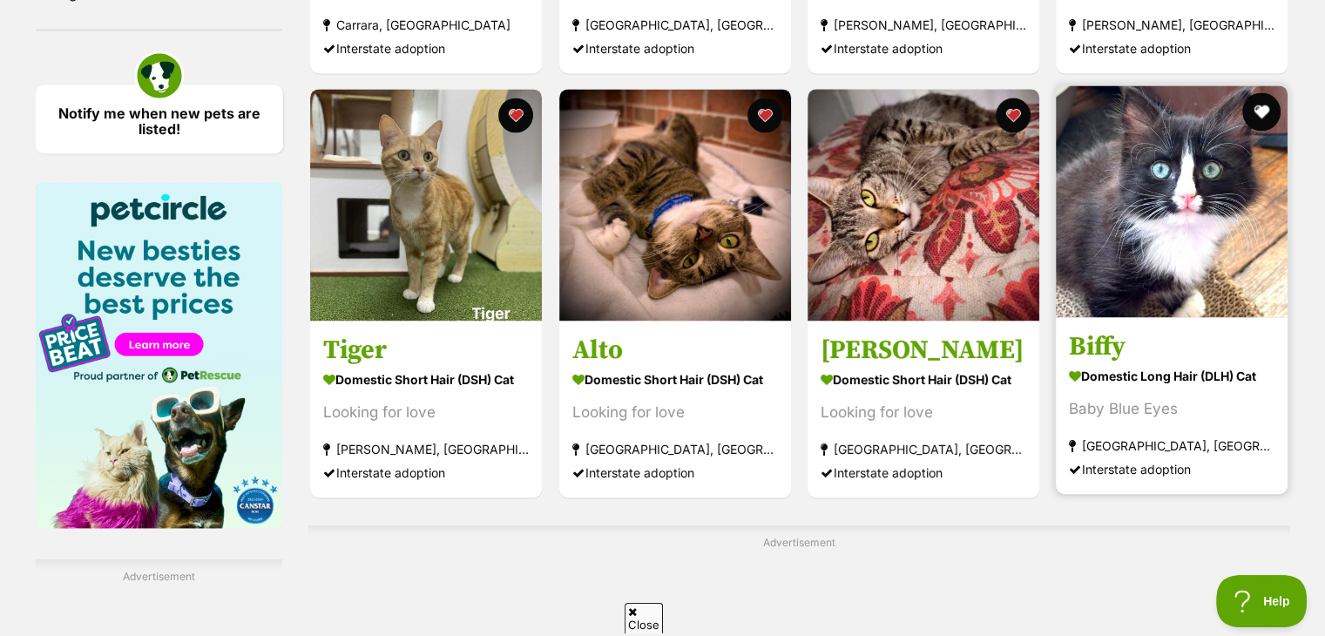
click at [1259, 117] on button "favourite" at bounding box center [1262, 111] width 38 height 38
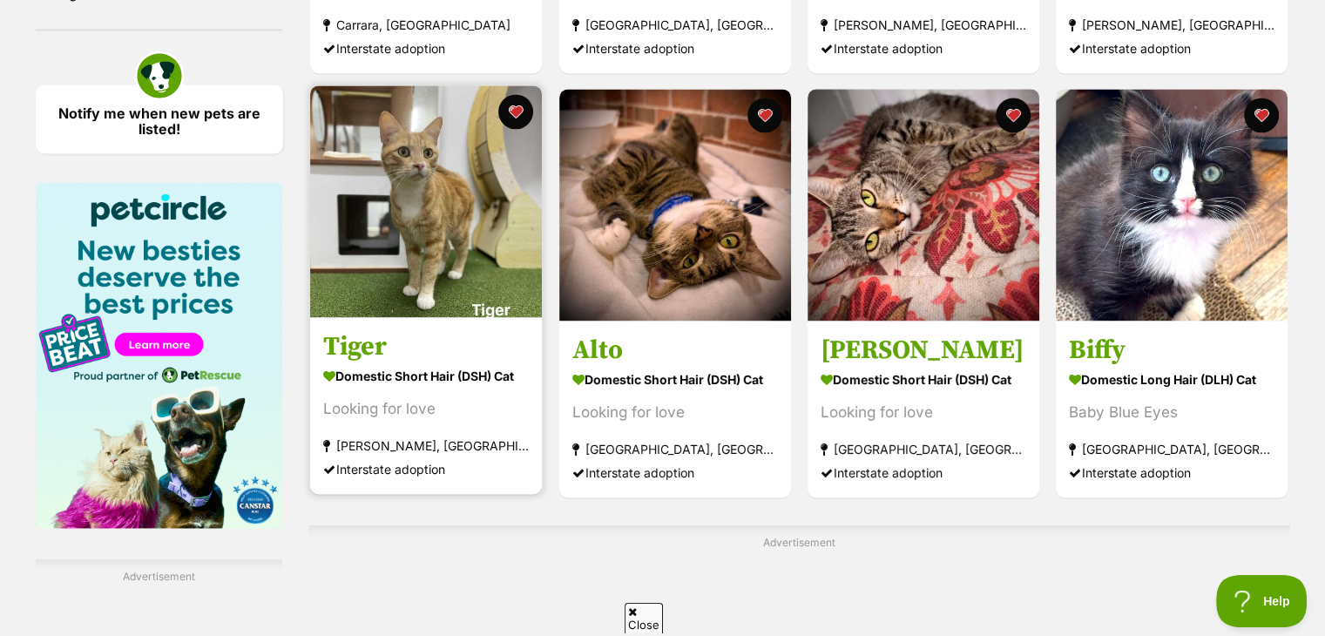
click at [440, 282] on img at bounding box center [426, 201] width 232 height 232
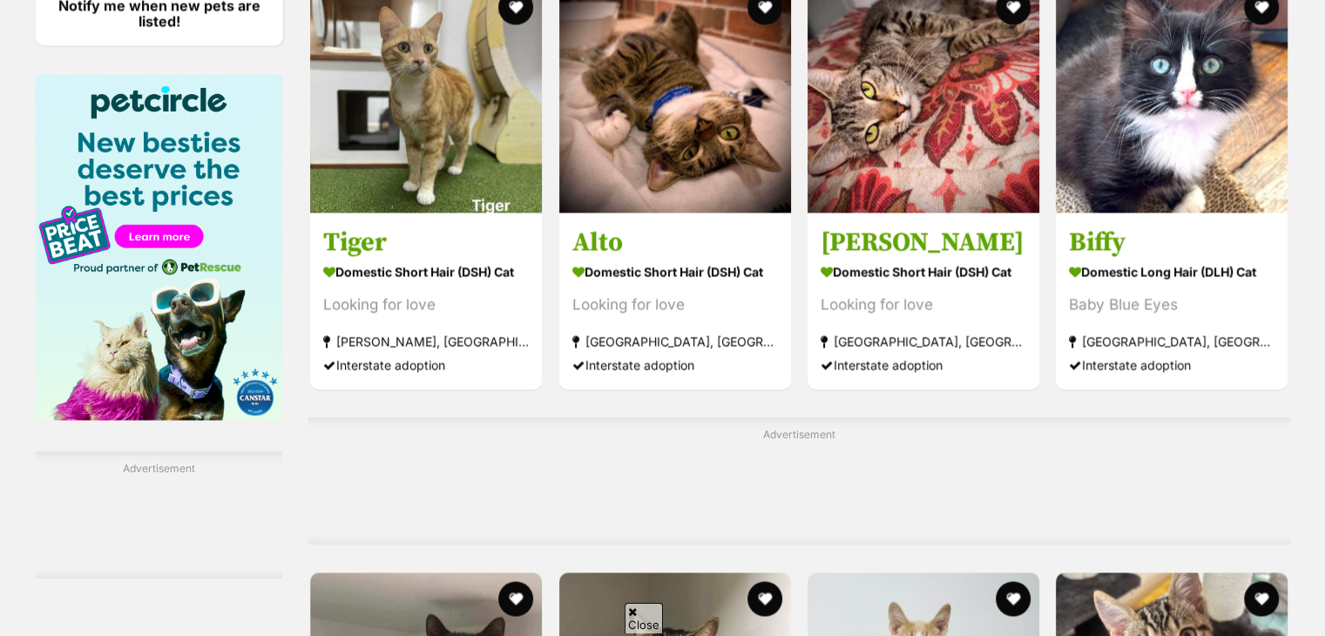
scroll to position [2645, 0]
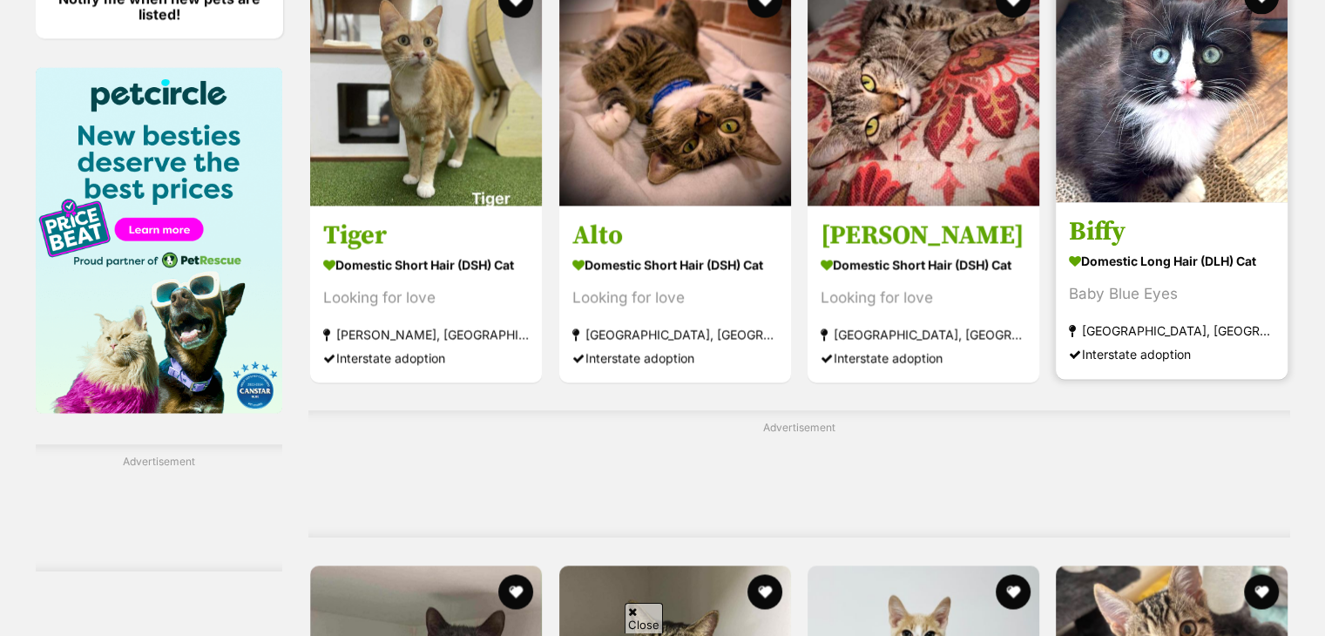
click at [1101, 149] on img at bounding box center [1172, 86] width 232 height 232
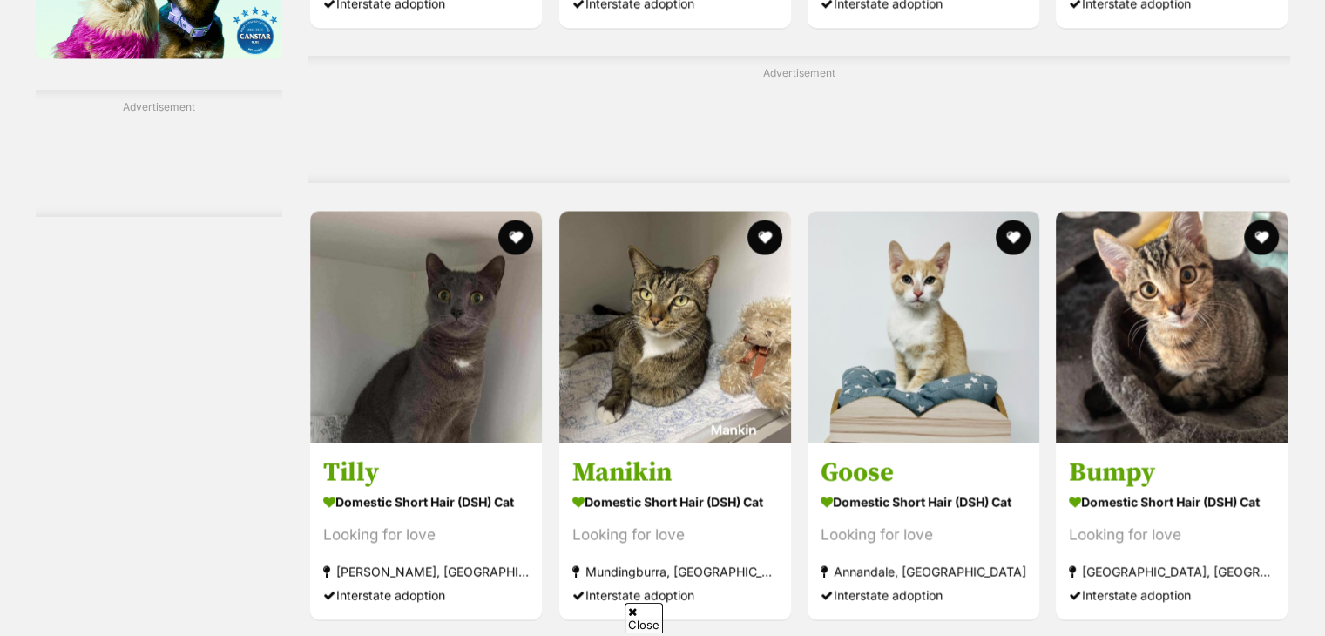
scroll to position [2996, 0]
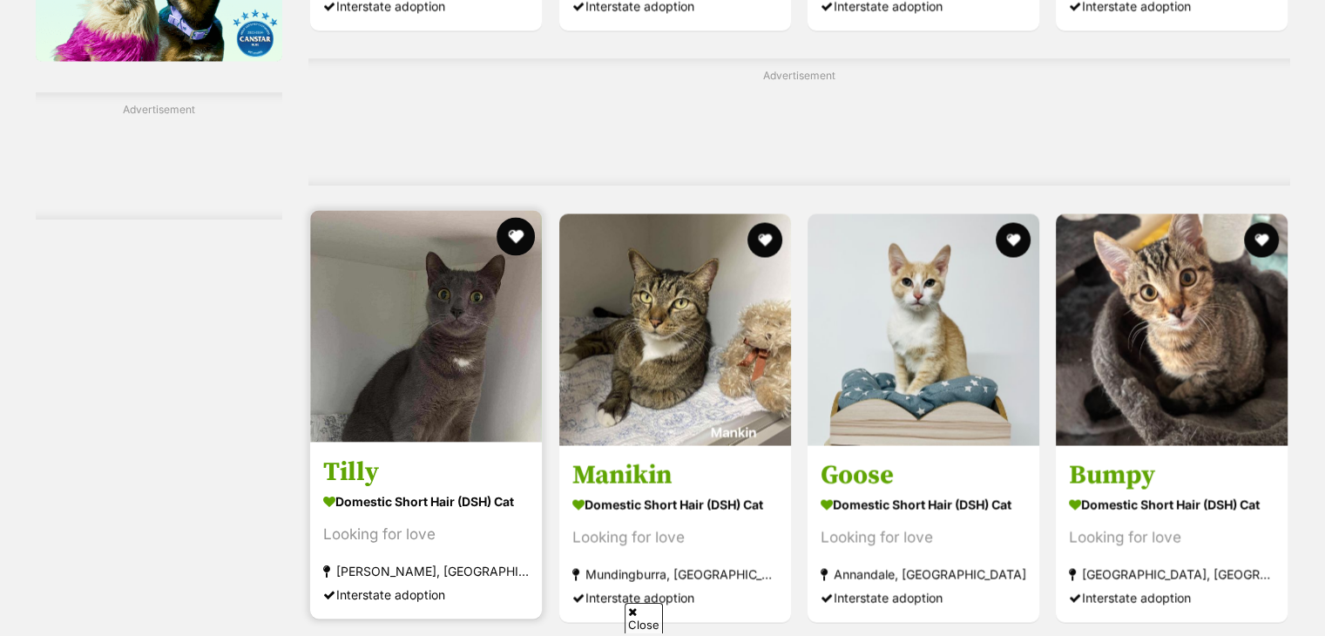
click at [520, 229] on button "favourite" at bounding box center [516, 236] width 38 height 38
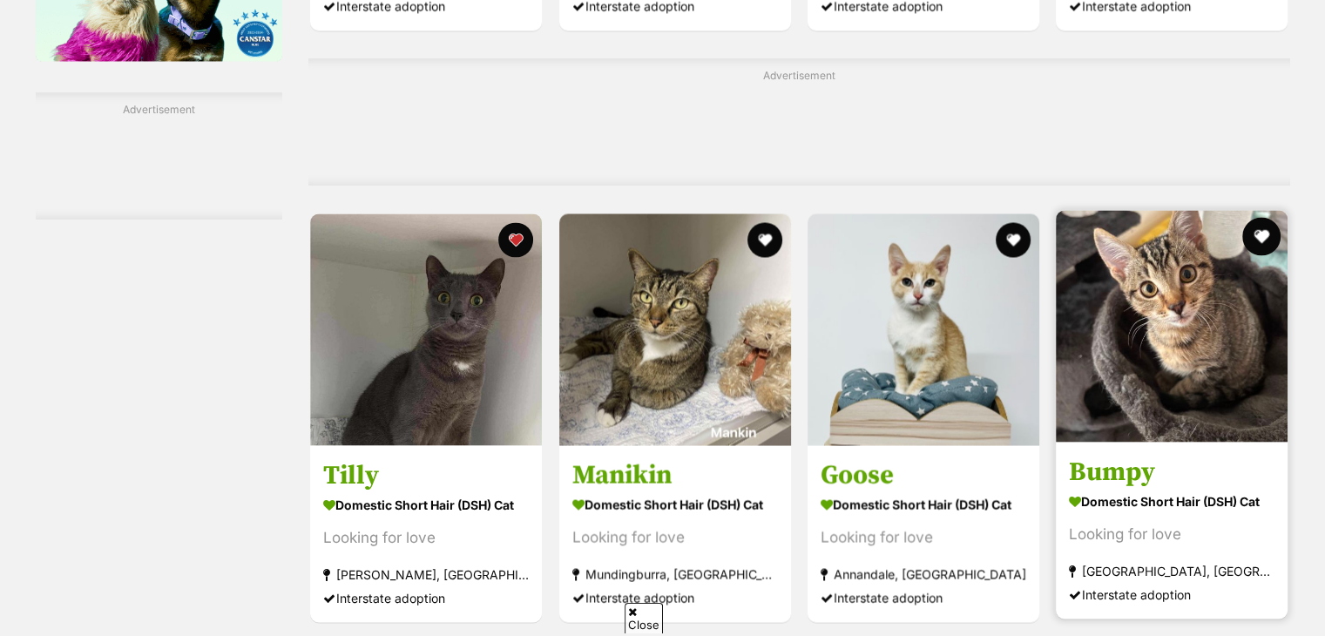
click at [1251, 231] on button "favourite" at bounding box center [1262, 236] width 38 height 38
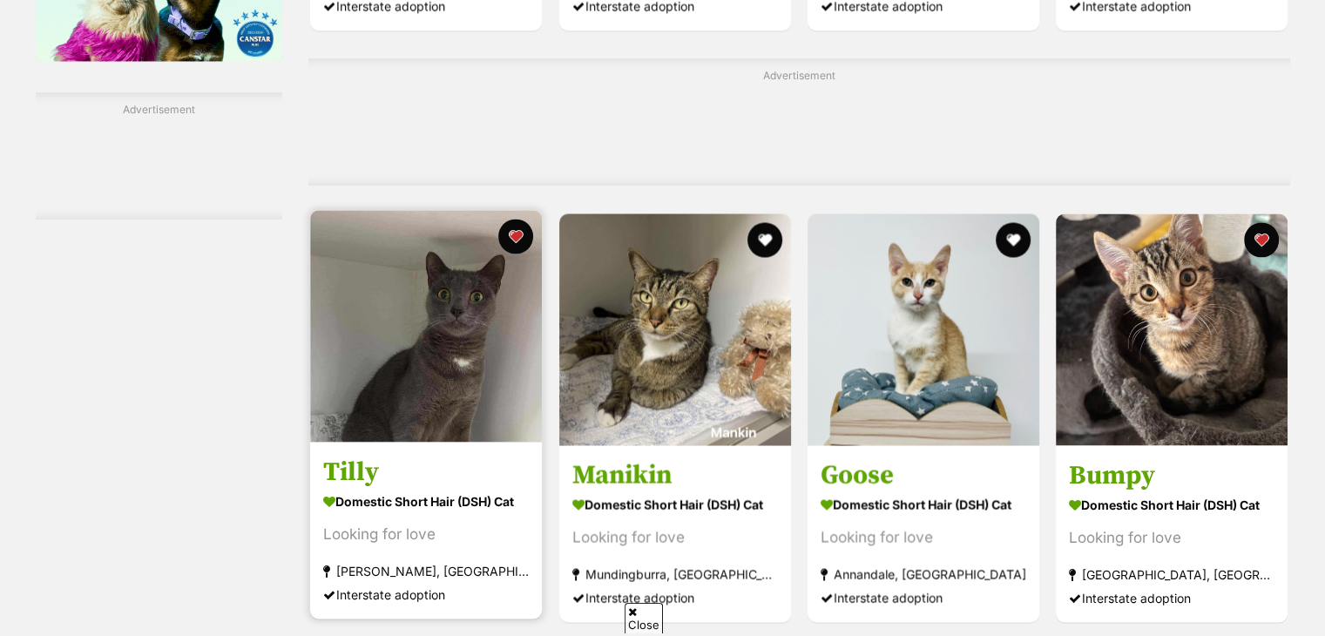
click at [387, 409] on img at bounding box center [426, 326] width 232 height 232
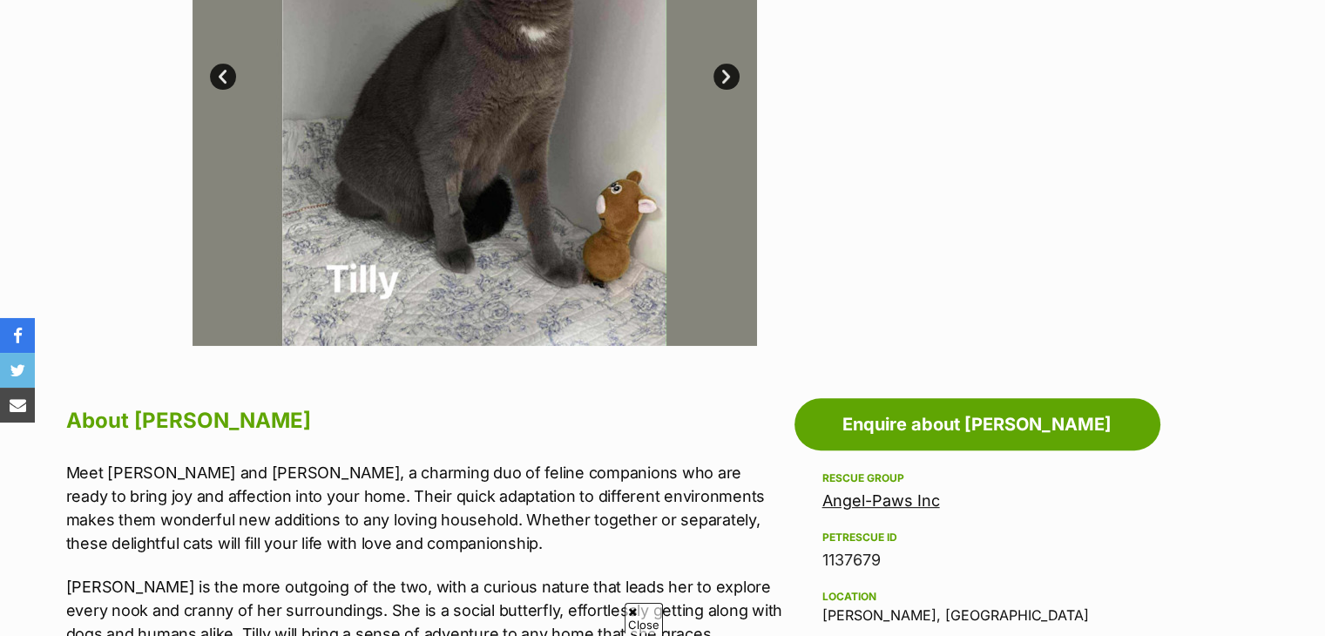
scroll to position [191, 0]
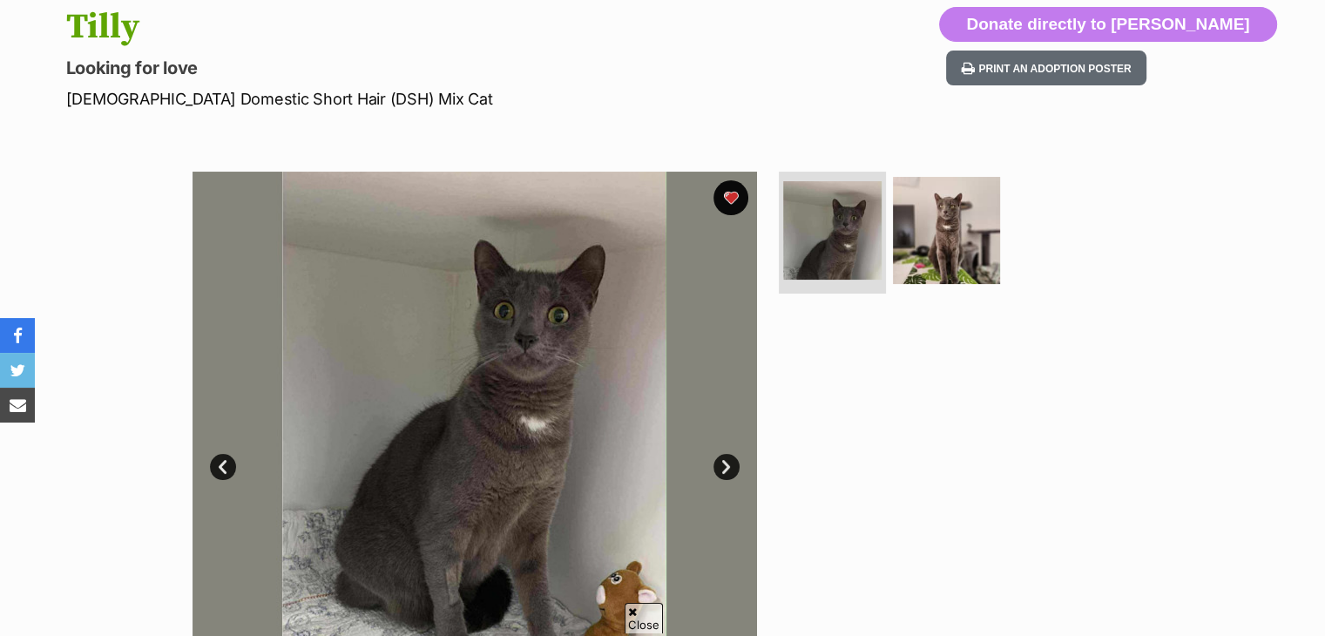
click at [729, 476] on link "Next" at bounding box center [726, 467] width 26 height 26
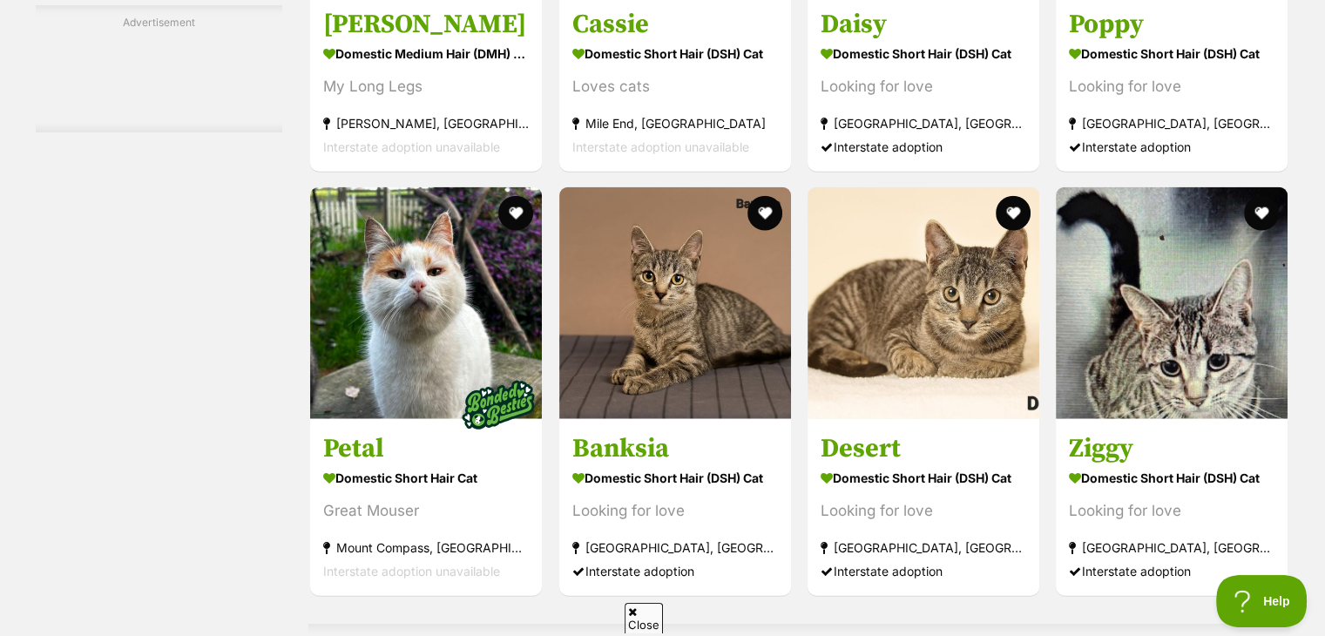
scroll to position [4037, 0]
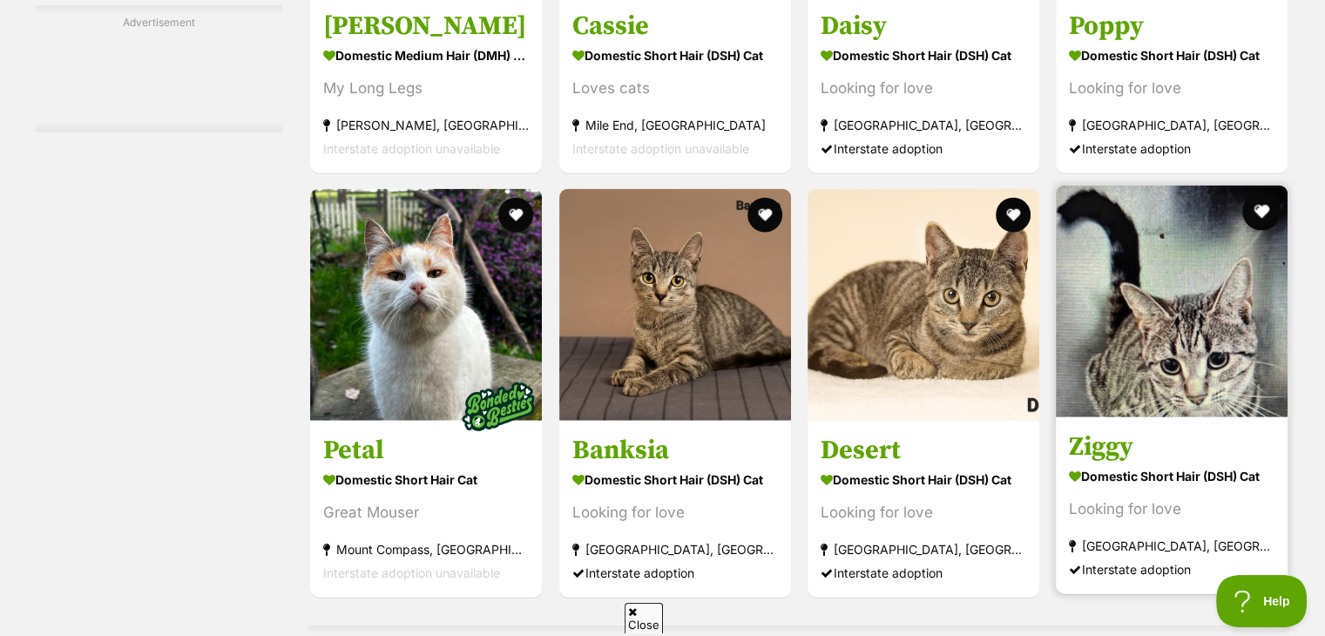
click at [1271, 212] on button "favourite" at bounding box center [1262, 212] width 38 height 38
click at [1171, 375] on img at bounding box center [1172, 302] width 232 height 232
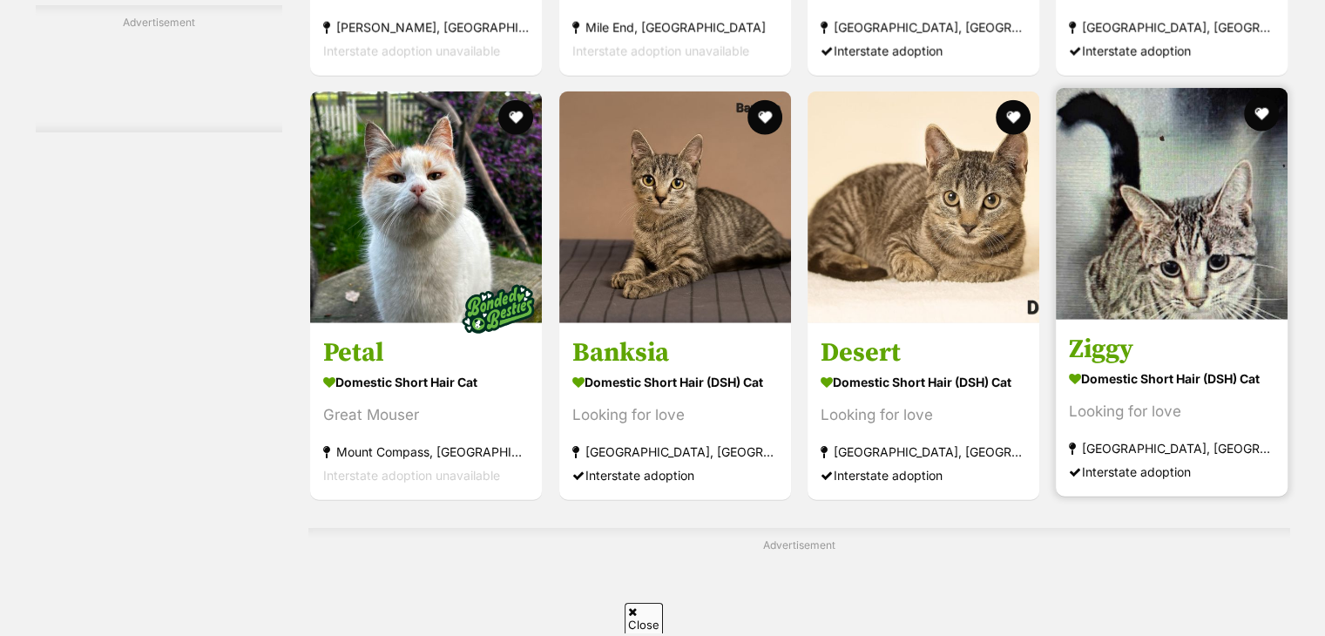
scroll to position [4134, 0]
click at [1200, 278] on img at bounding box center [1172, 204] width 232 height 232
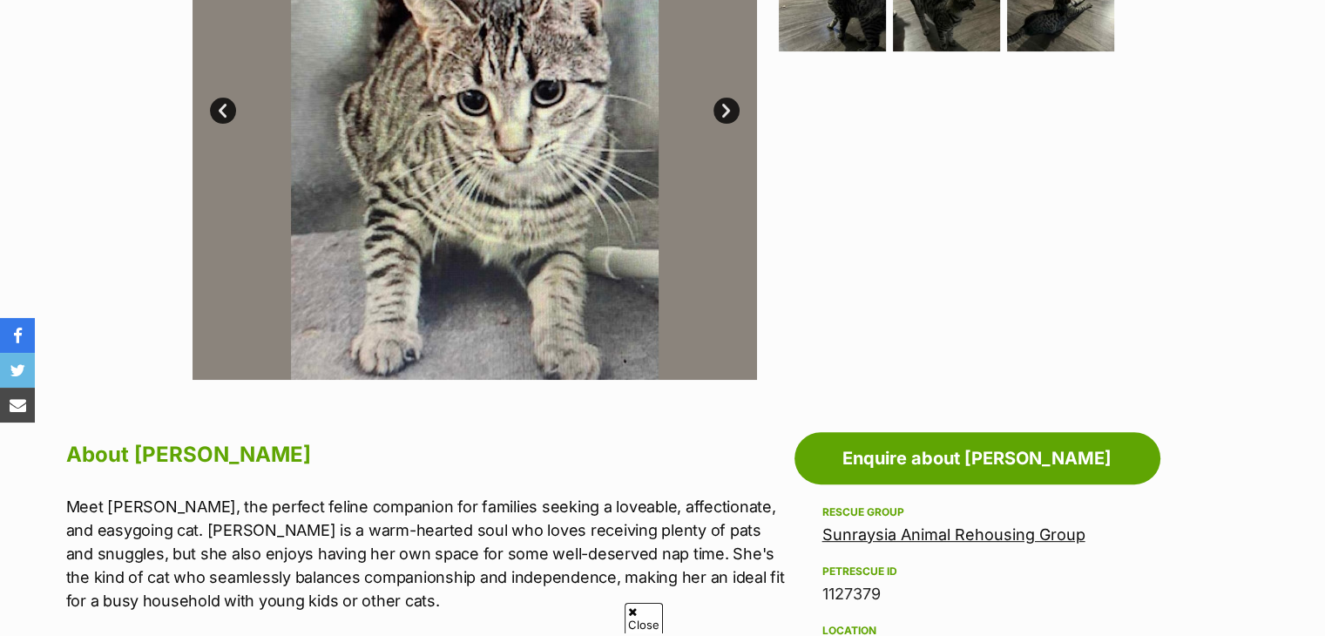
scroll to position [547, 0]
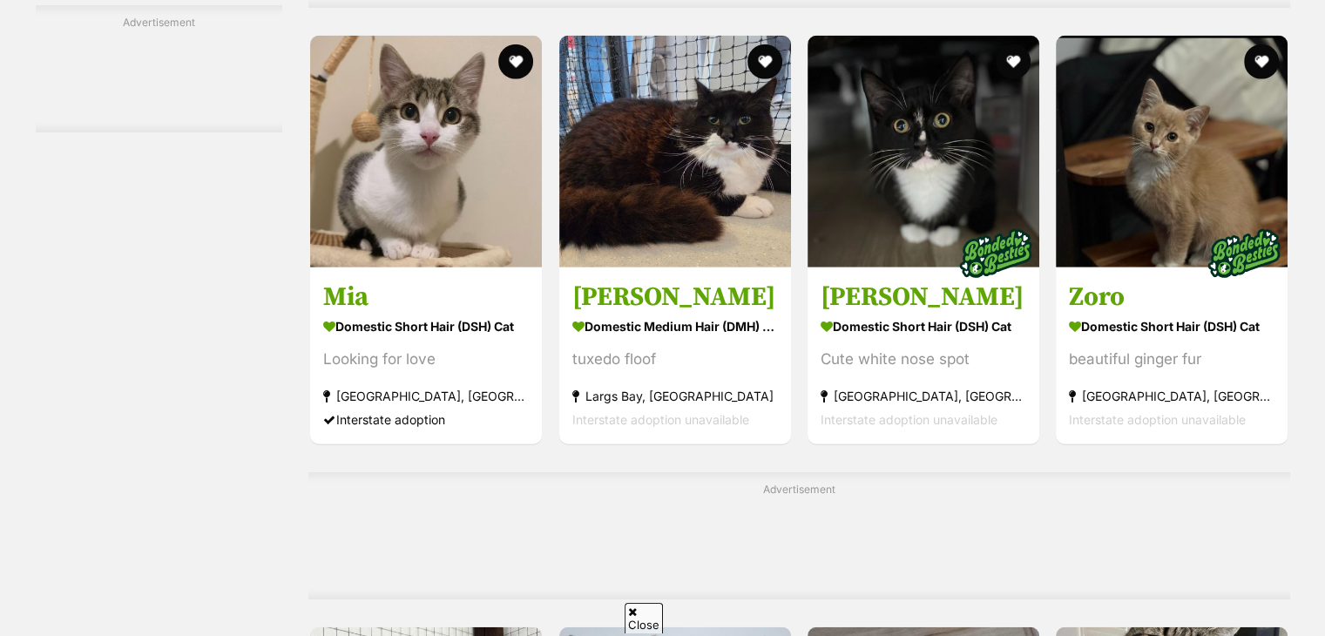
scroll to position [4782, 0]
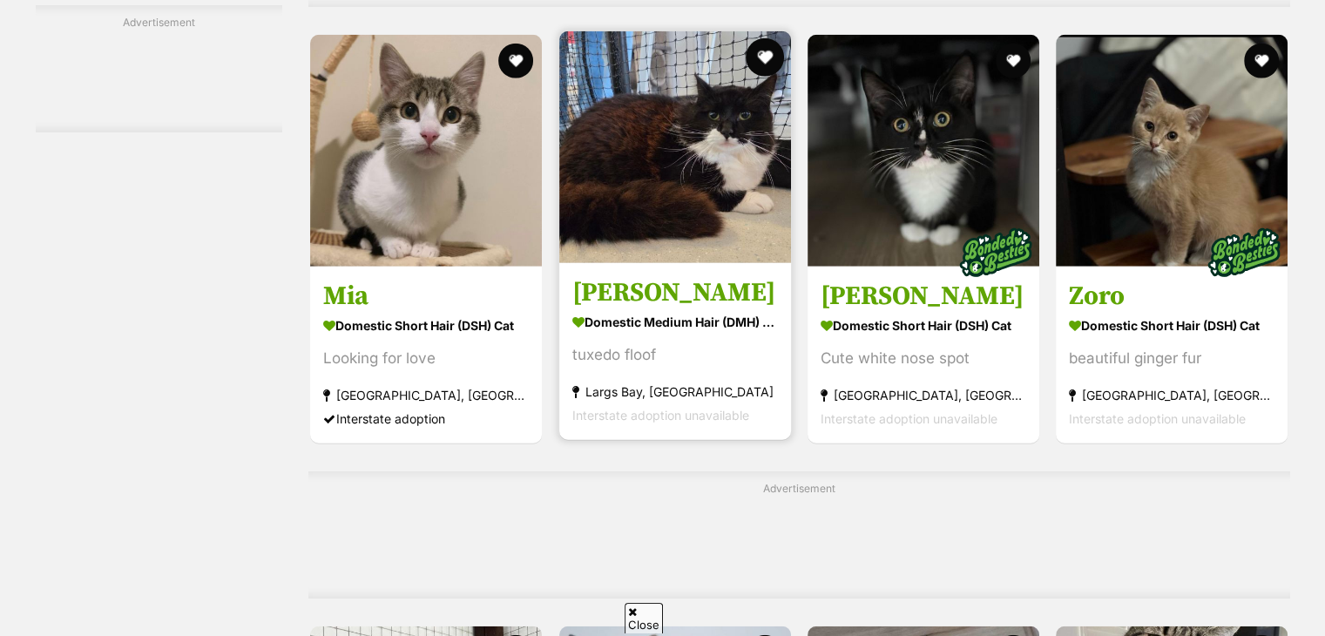
click at [760, 48] on button "favourite" at bounding box center [765, 57] width 38 height 38
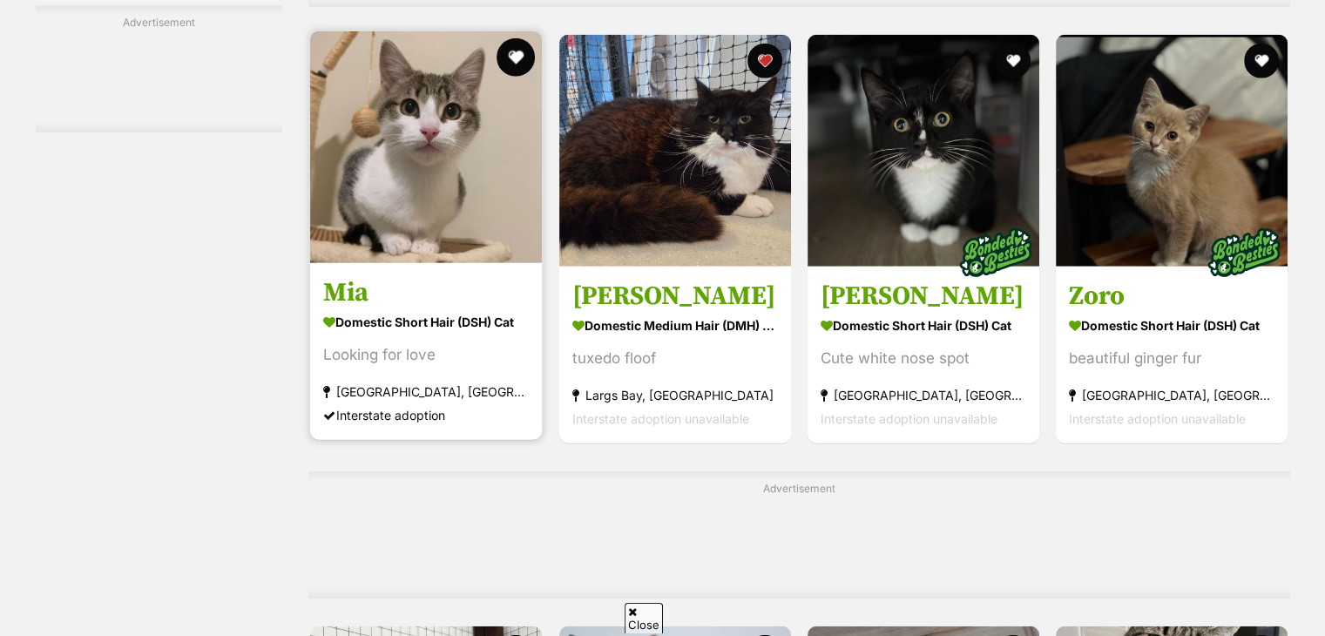
click at [517, 62] on button "favourite" at bounding box center [516, 57] width 38 height 38
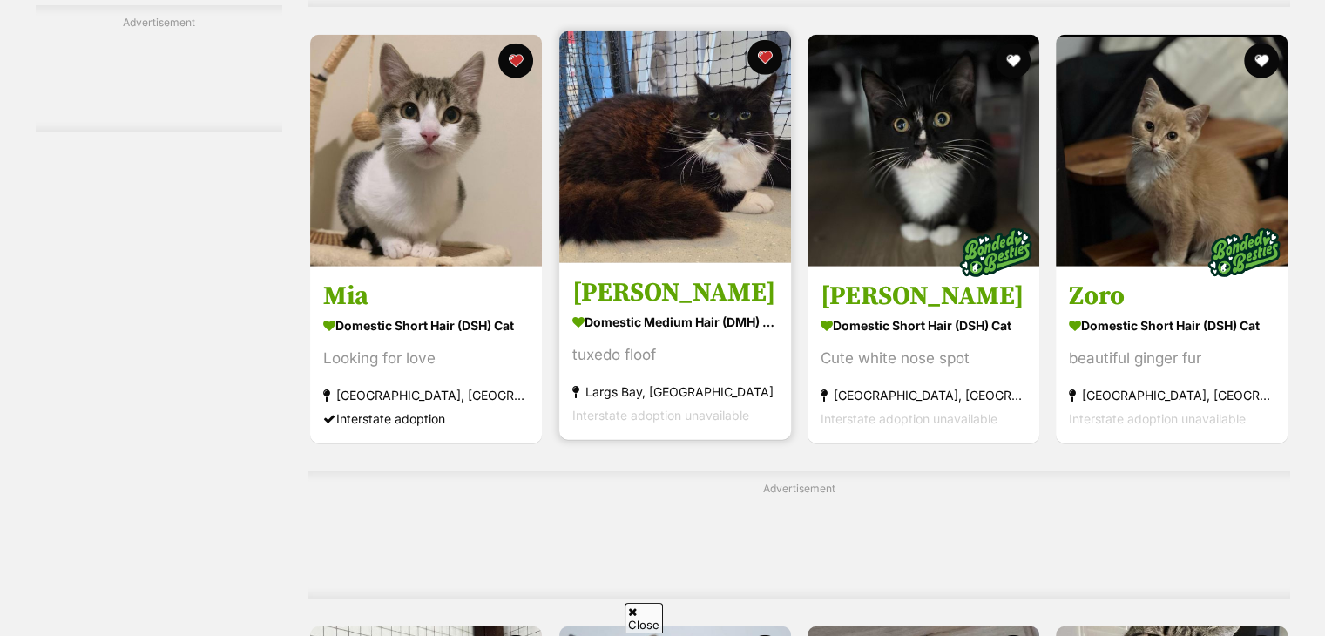
click at [697, 283] on h3 "[PERSON_NAME]" at bounding box center [675, 292] width 206 height 33
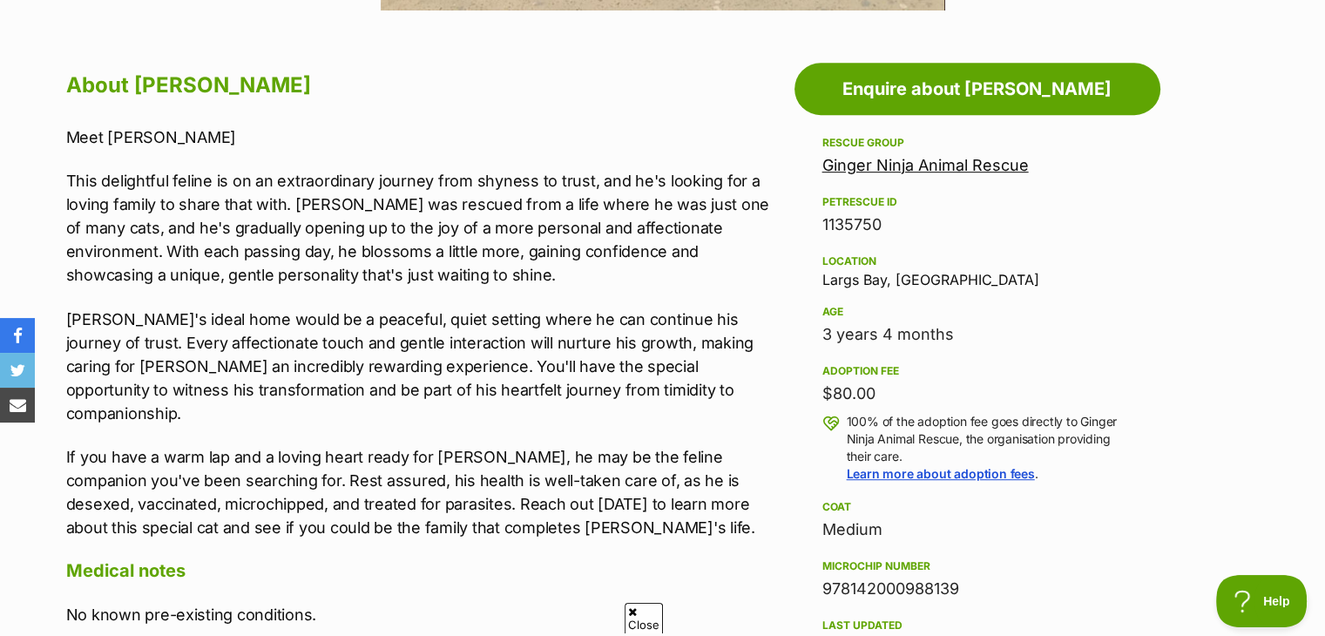
scroll to position [958, 0]
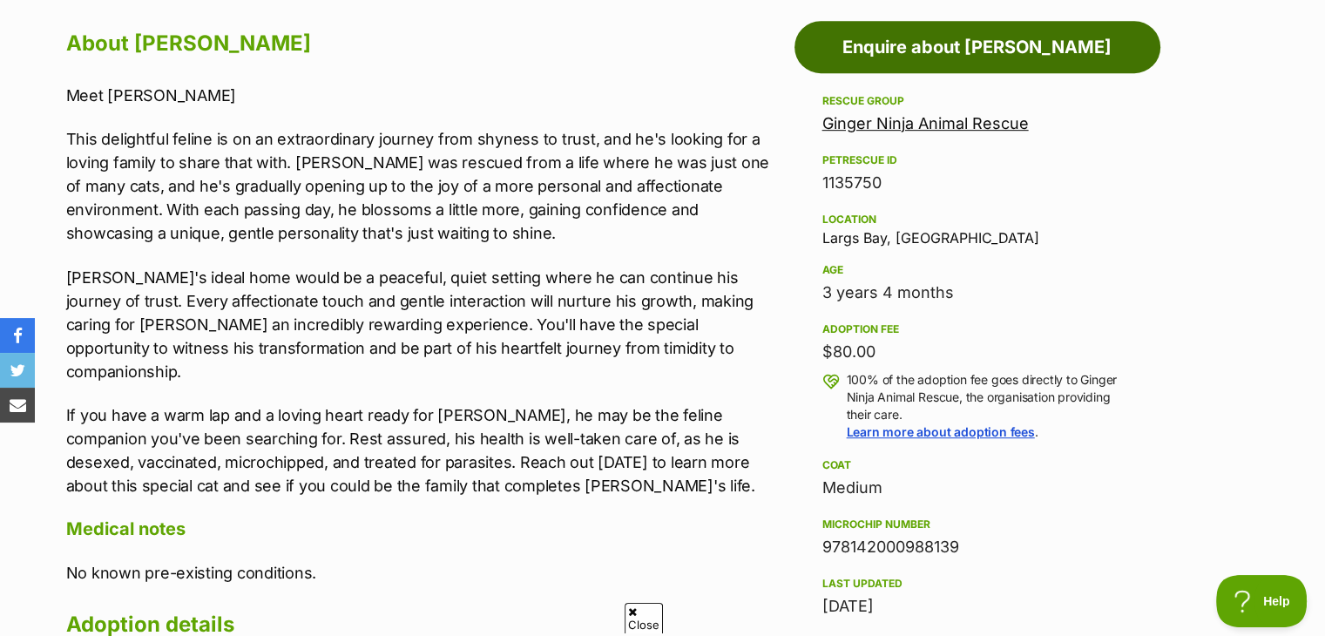
click at [942, 63] on link "Enquire about [PERSON_NAME]" at bounding box center [977, 47] width 366 height 52
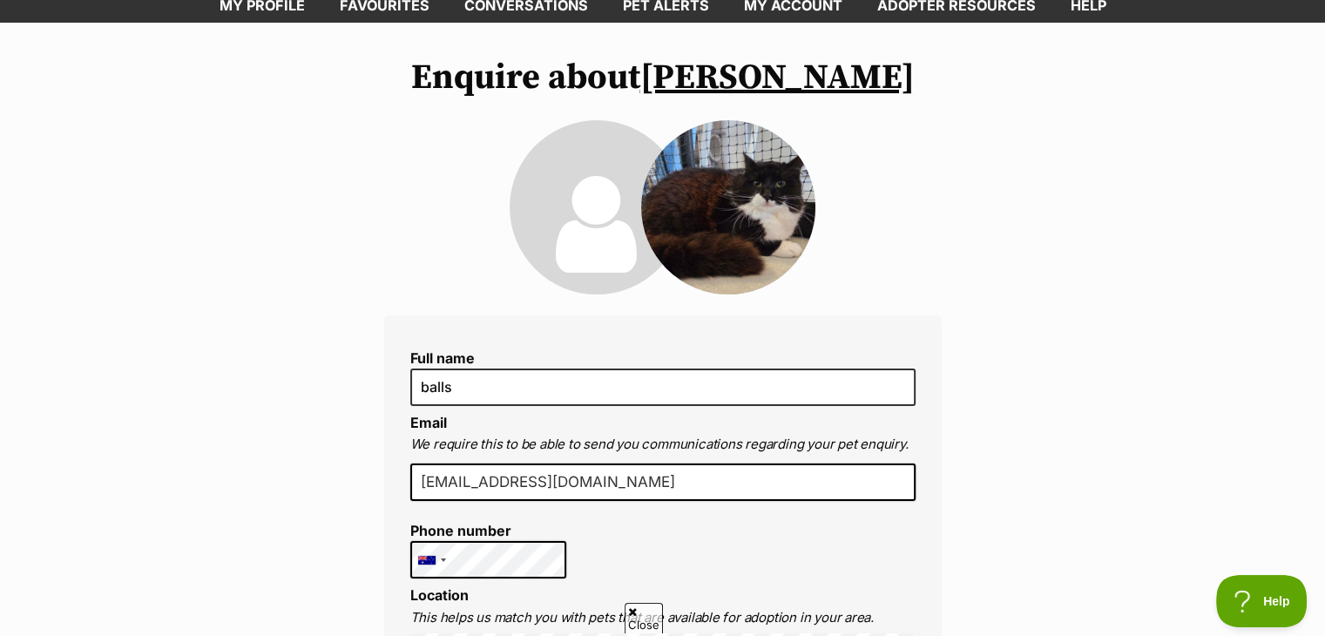
scroll to position [90, 0]
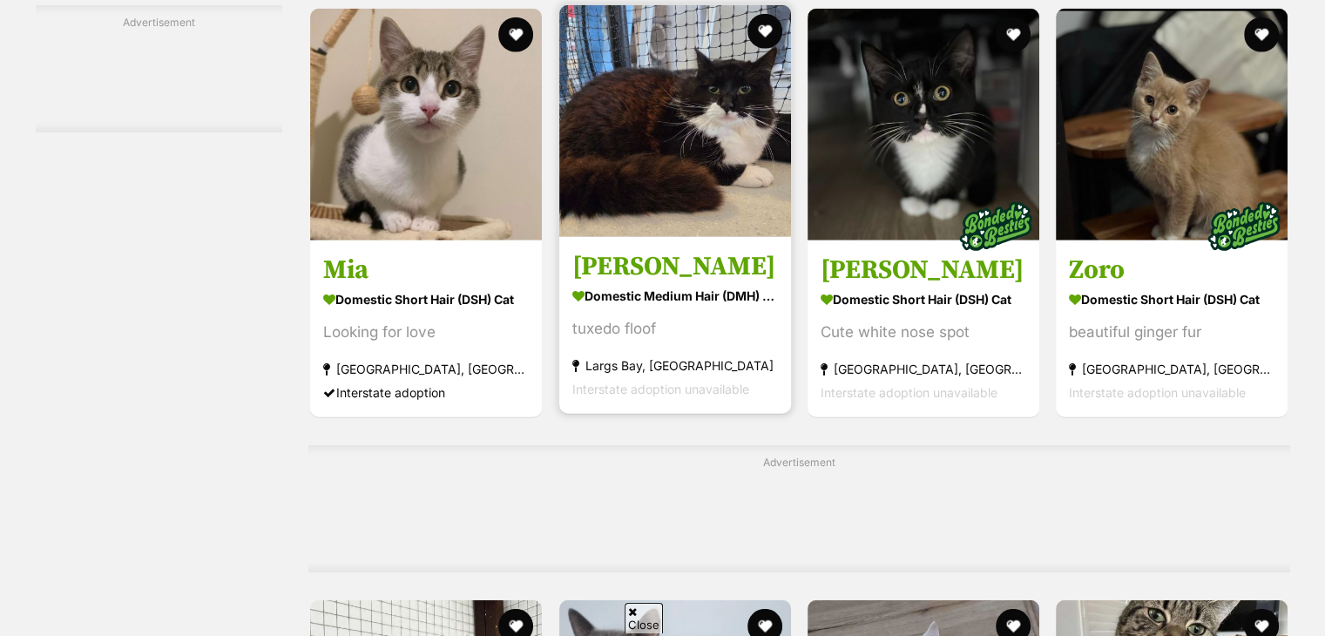
scroll to position [4807, 0]
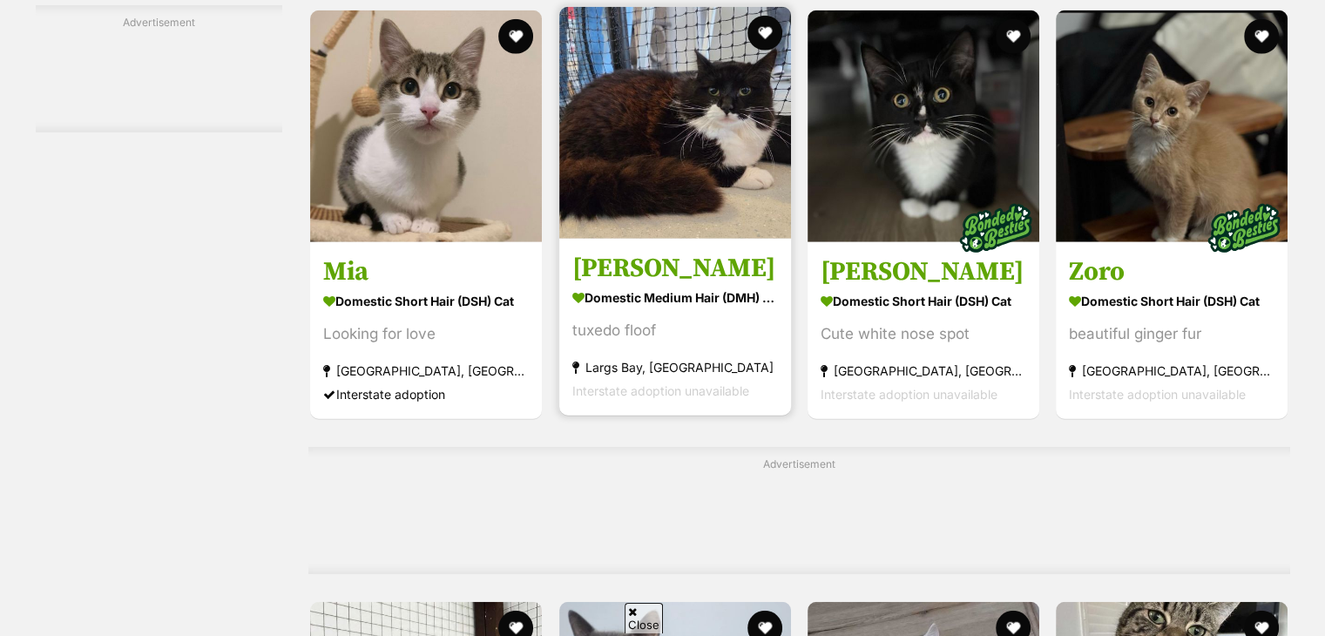
click at [691, 200] on img at bounding box center [675, 123] width 232 height 232
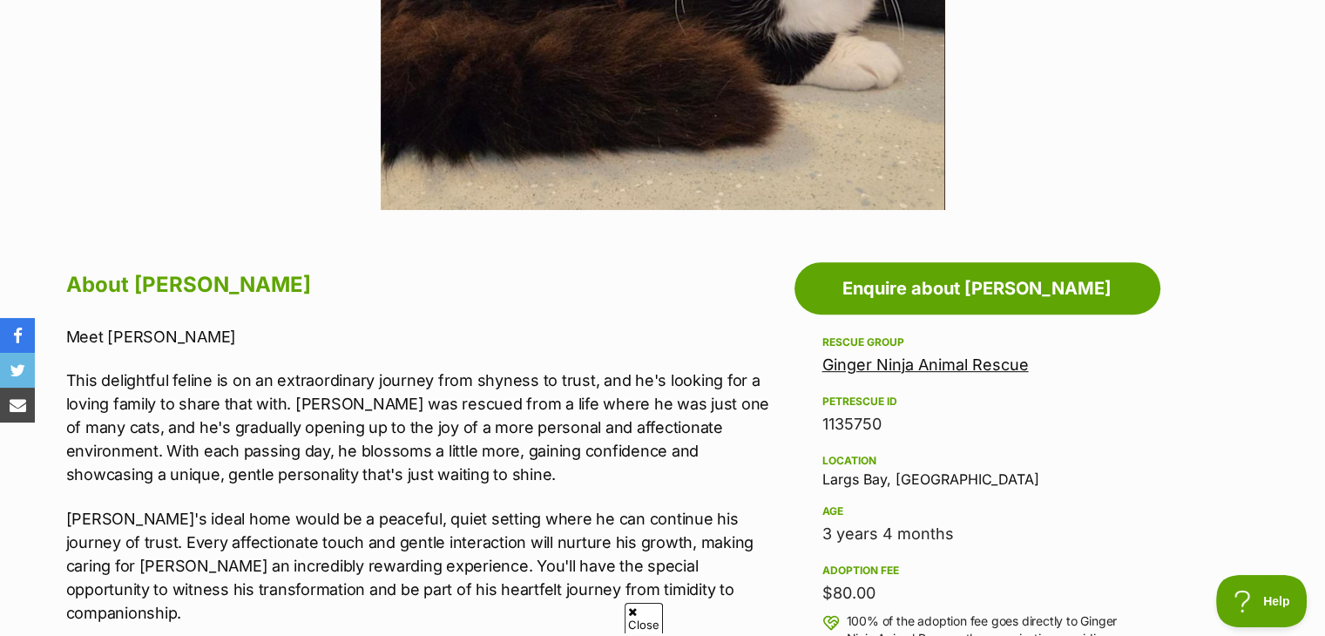
scroll to position [716, 0]
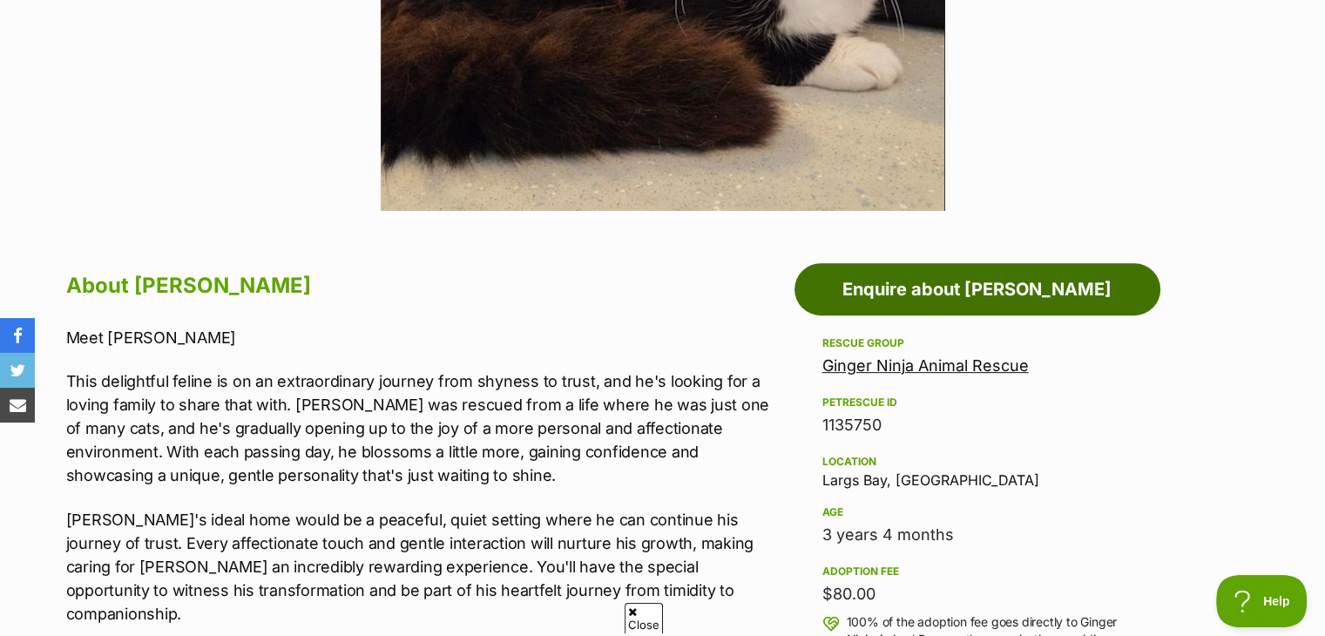
click at [1013, 290] on link "Enquire about [PERSON_NAME]" at bounding box center [977, 289] width 366 height 52
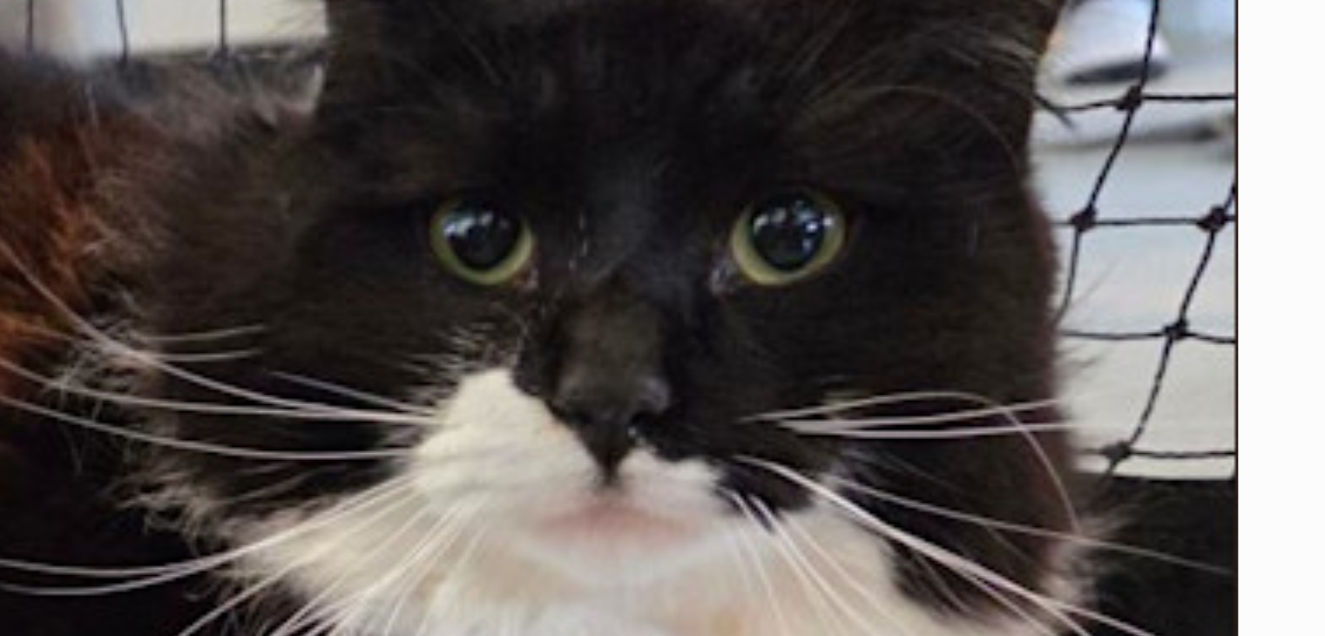
scroll to position [324, 0]
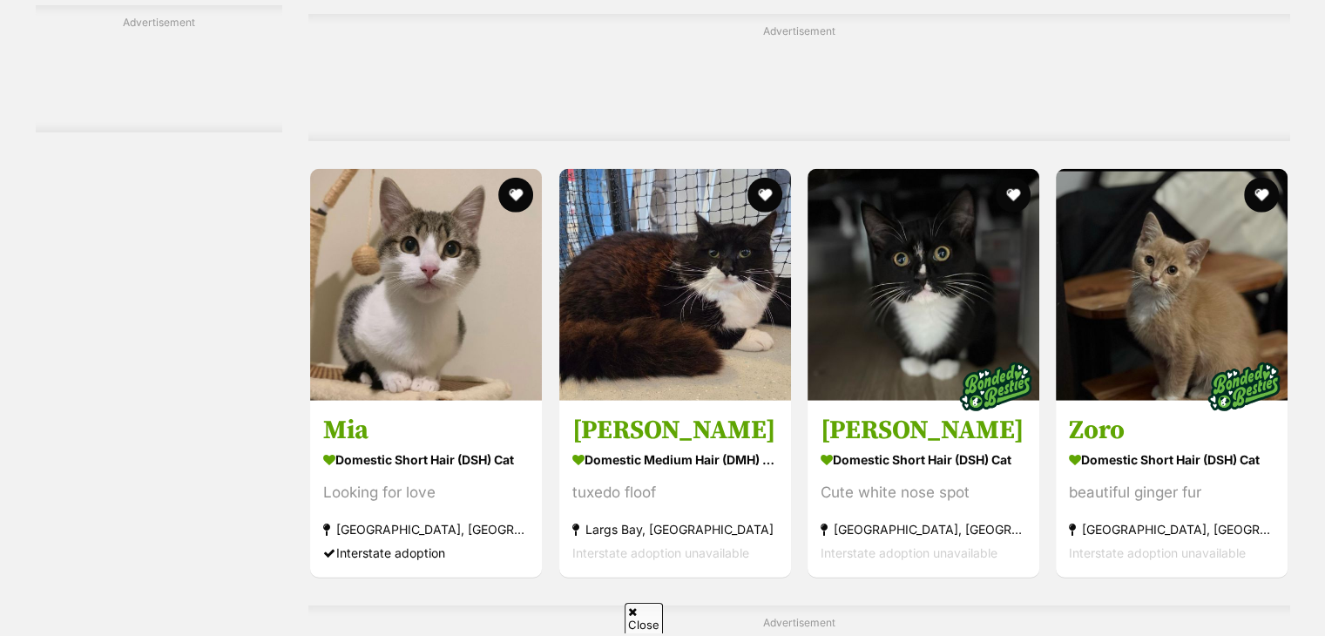
scroll to position [4649, 0]
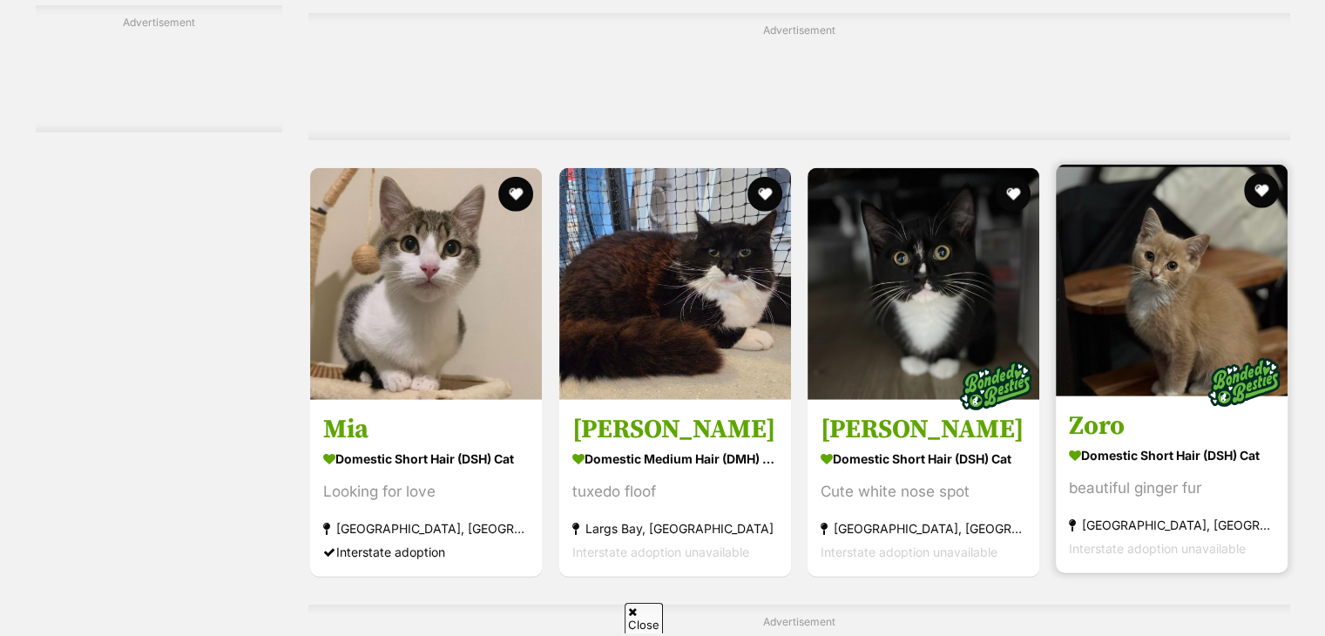
click at [1098, 316] on img at bounding box center [1172, 281] width 232 height 232
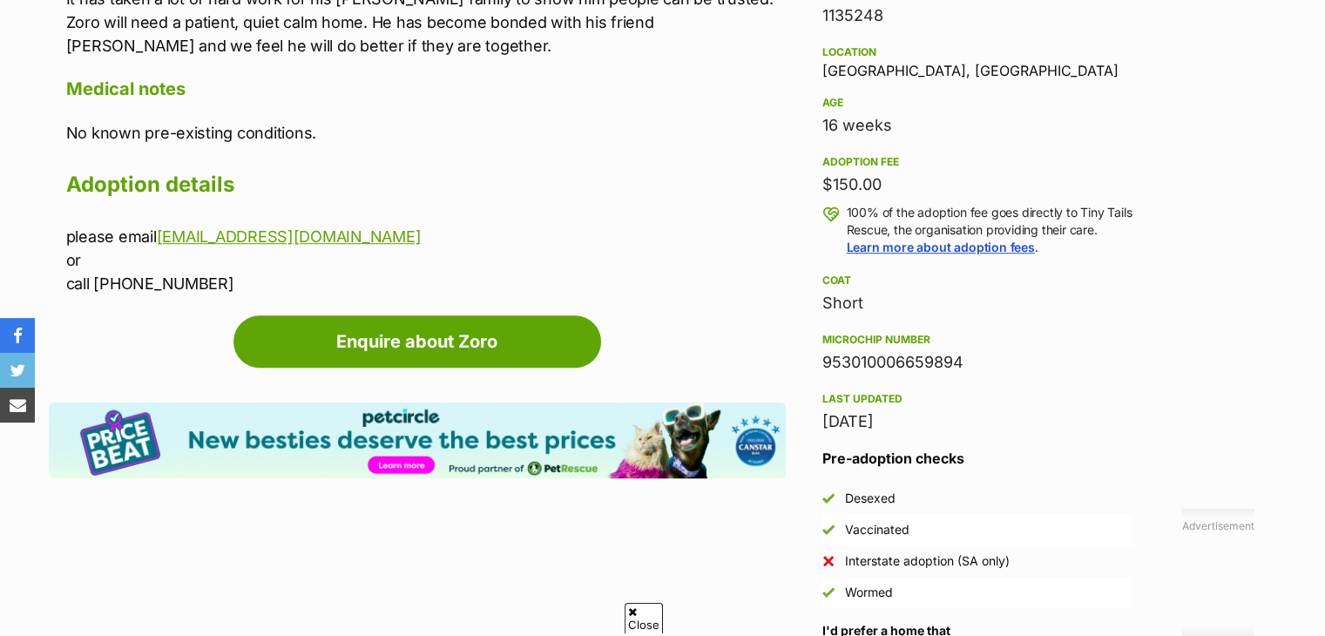
scroll to position [1127, 0]
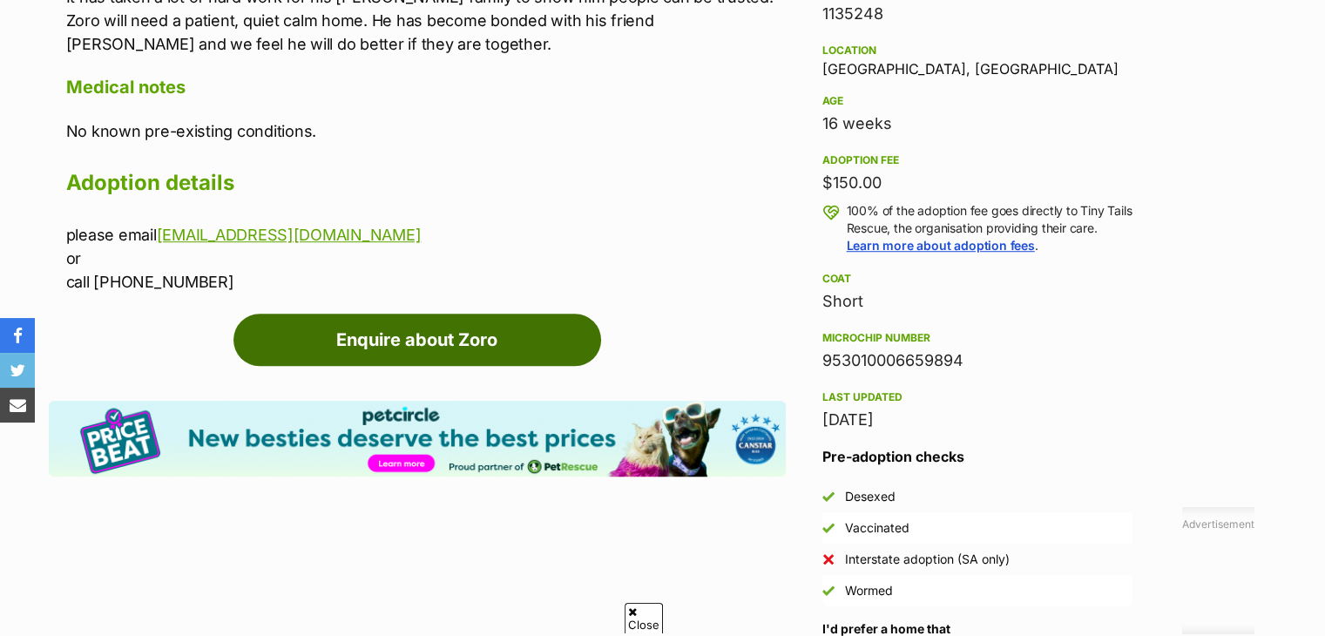
click at [571, 318] on link "Enquire about Zoro" at bounding box center [417, 340] width 368 height 52
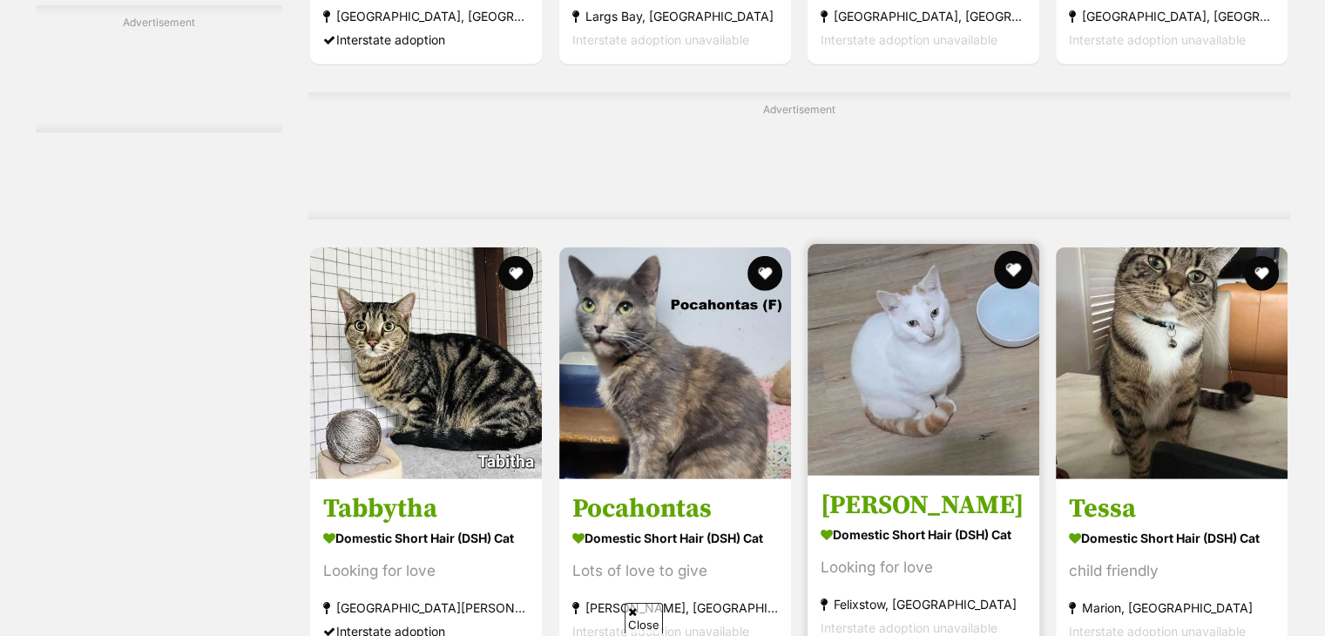
click at [1009, 251] on button "favourite" at bounding box center [1013, 270] width 38 height 38
click at [806, 307] on article "Henry Domestic Short Hair (DSH) Cat Looking for love Felixstow, SA Interstate a…" at bounding box center [923, 448] width 235 height 412
click at [972, 244] on img at bounding box center [923, 360] width 232 height 232
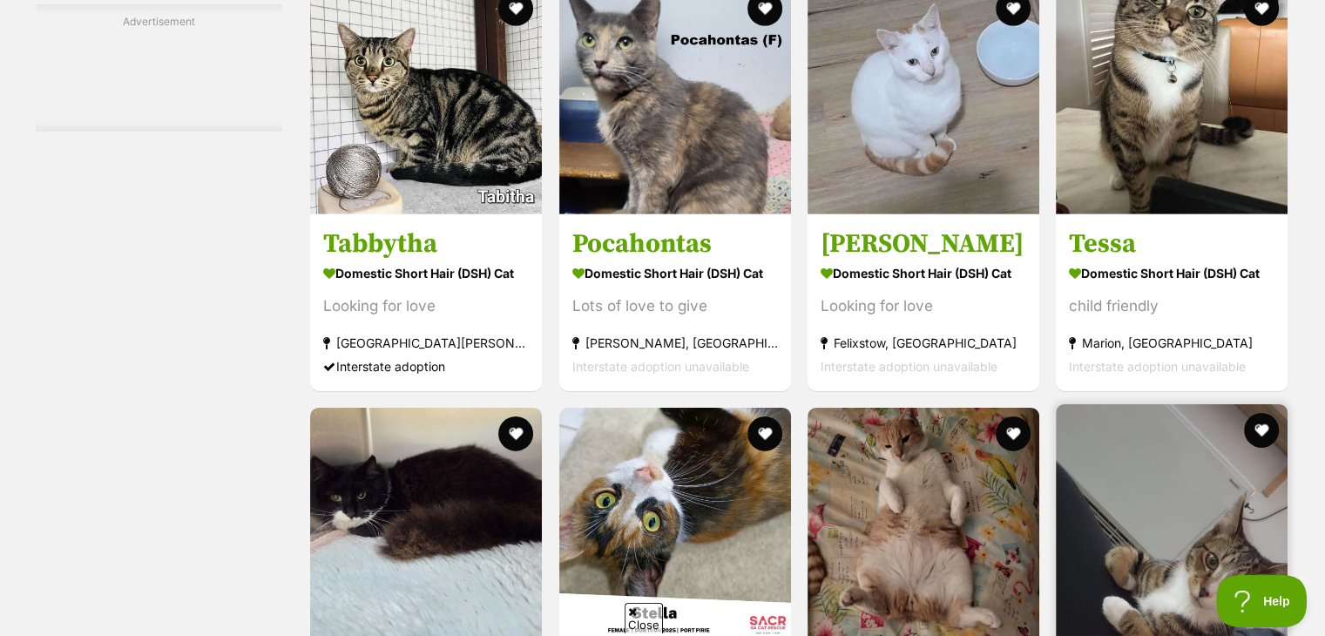
scroll to position [5436, 0]
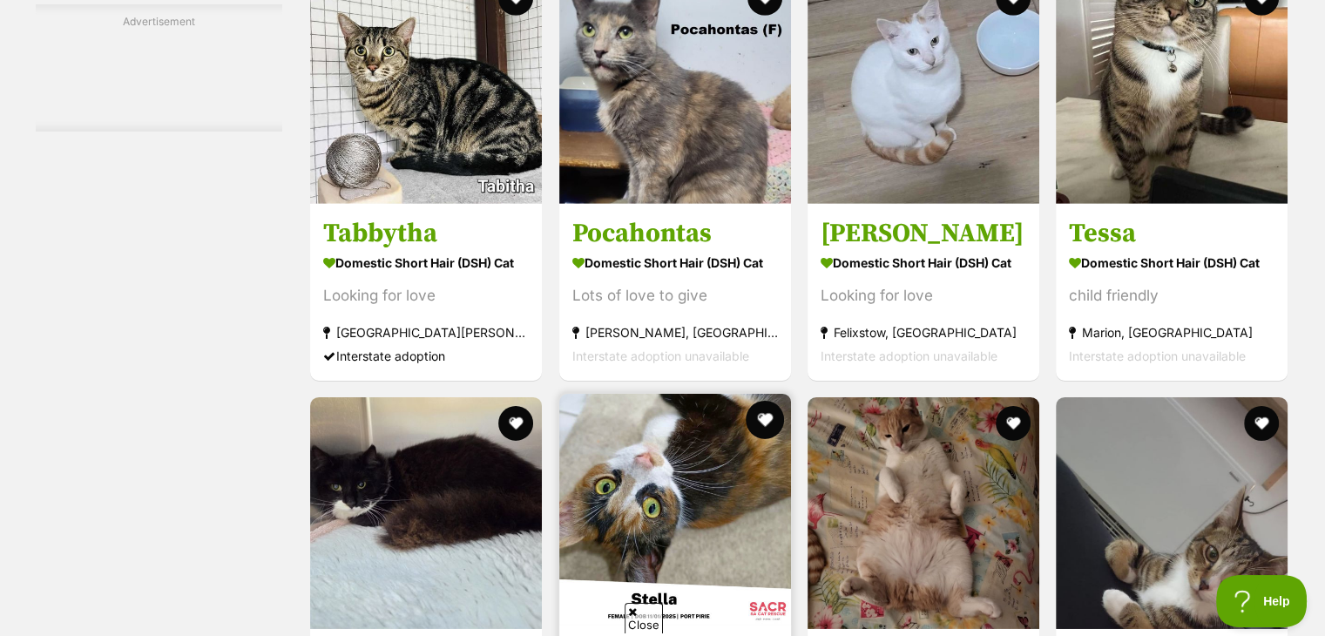
click at [765, 401] on button "favourite" at bounding box center [765, 420] width 38 height 38
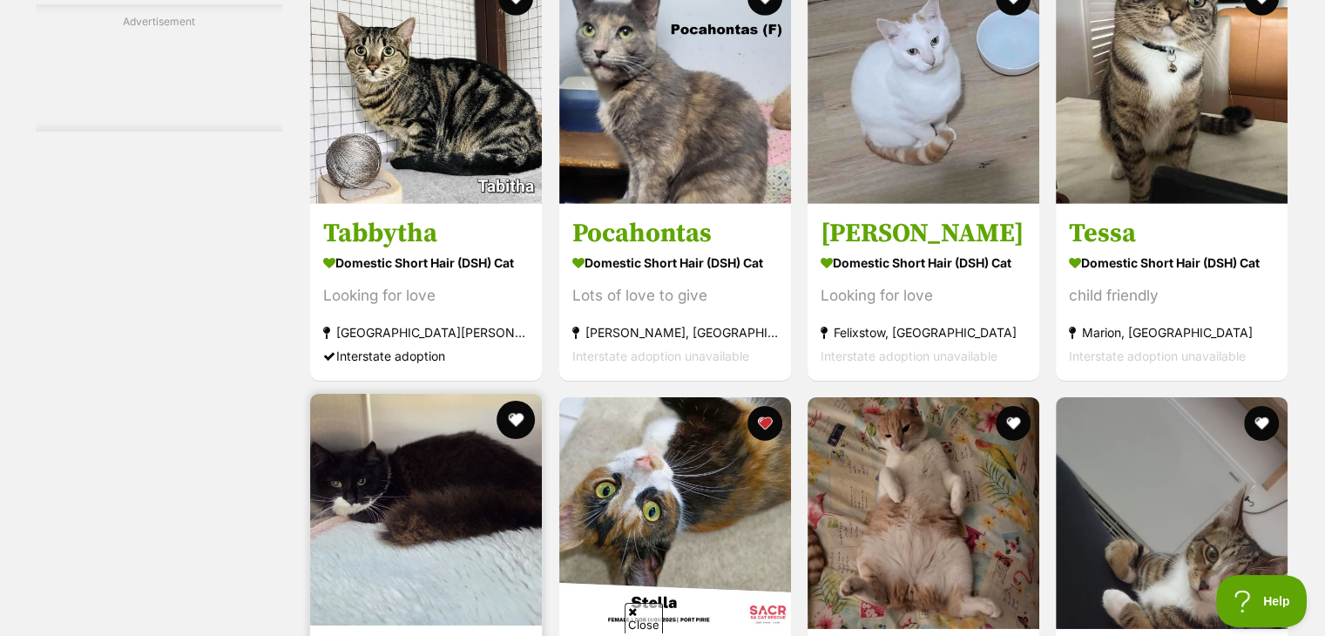
click at [515, 401] on button "favourite" at bounding box center [516, 420] width 38 height 38
click at [475, 394] on img at bounding box center [426, 510] width 232 height 232
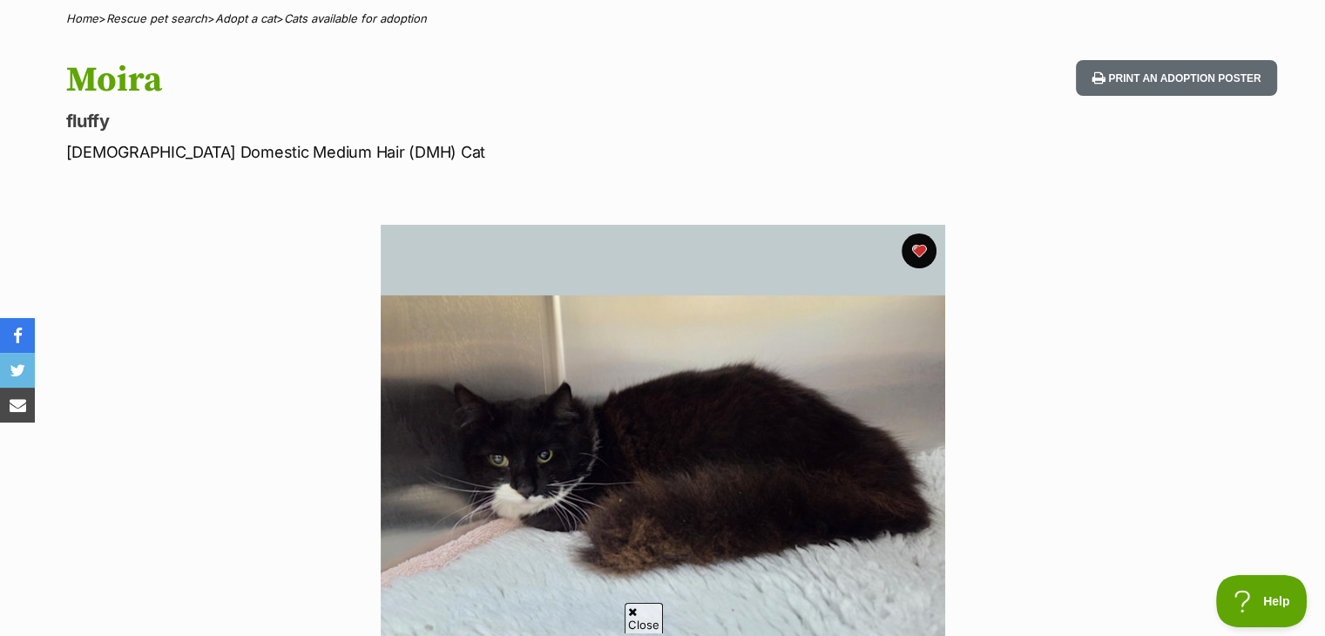
scroll to position [70, 0]
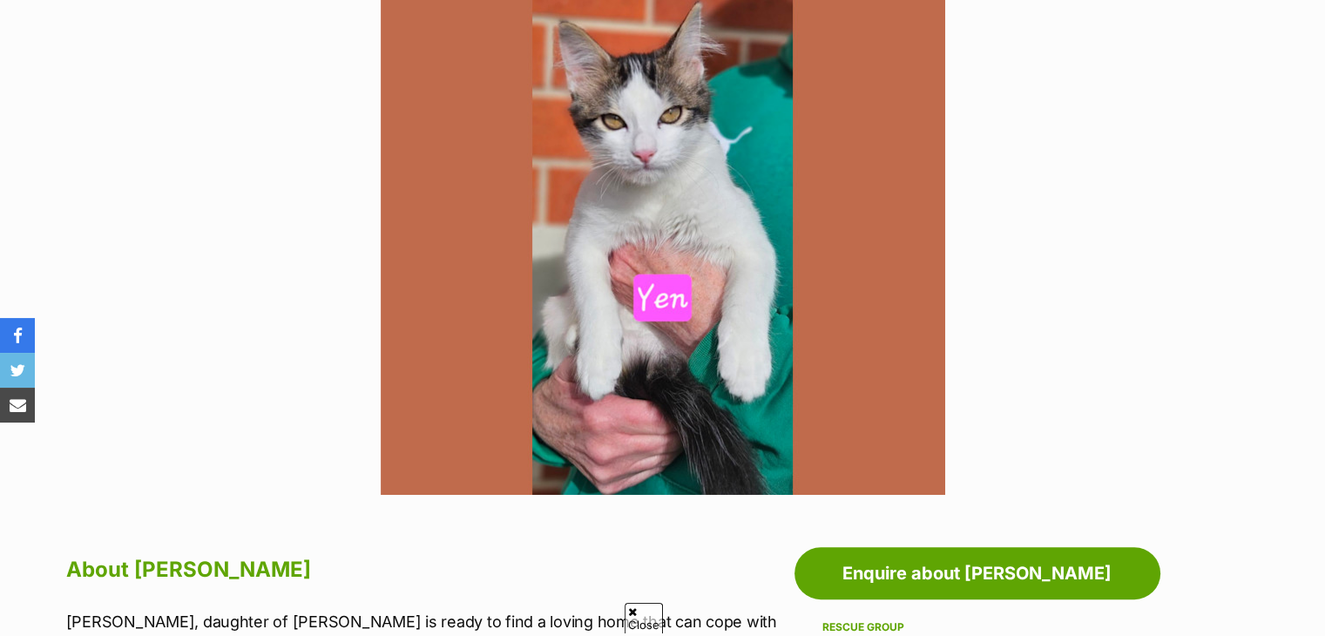
scroll to position [164, 0]
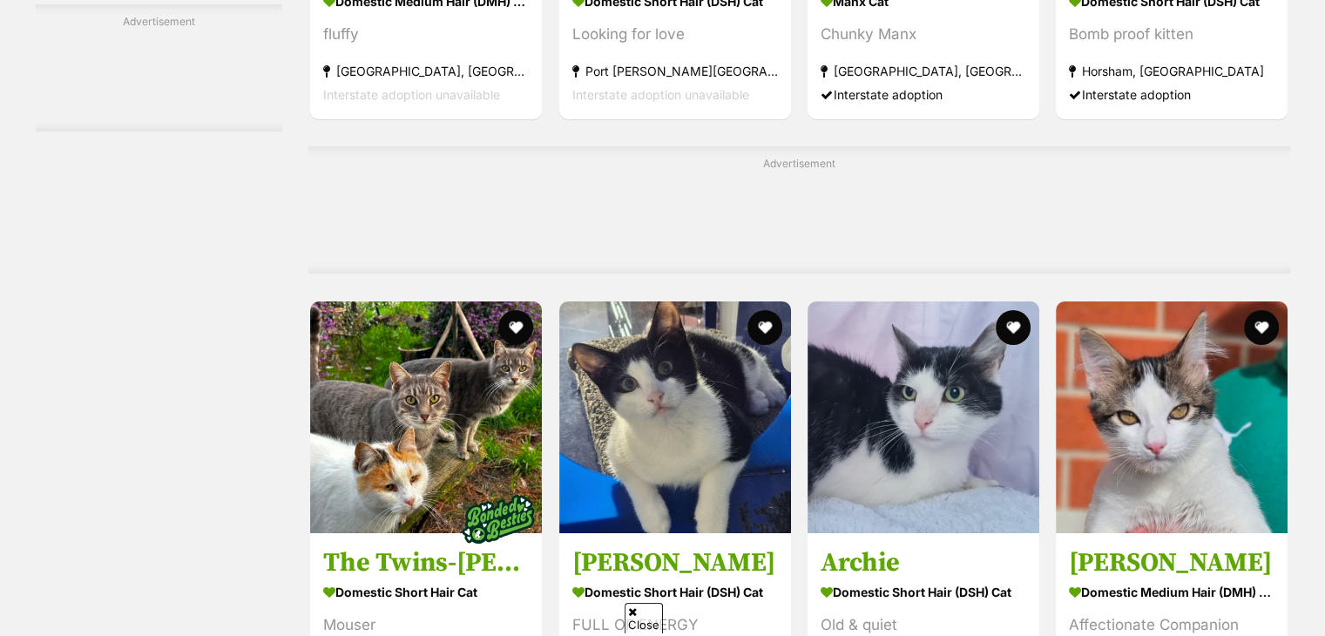
scroll to position [6153, 0]
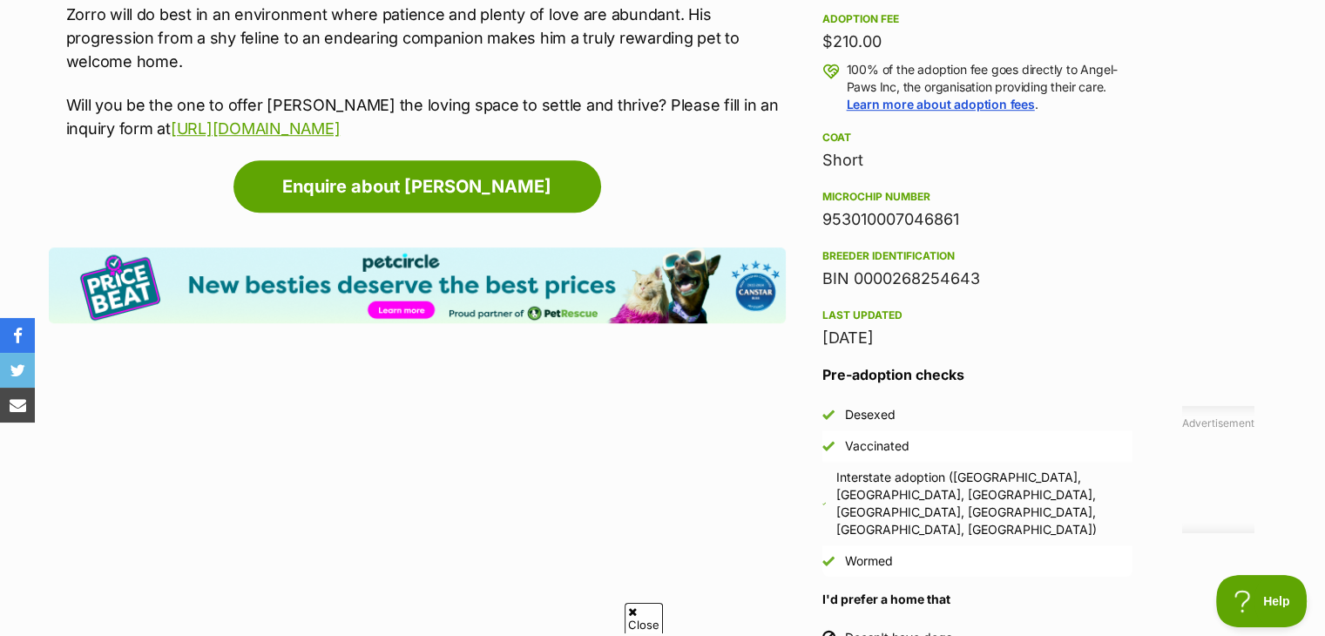
scroll to position [1272, 0]
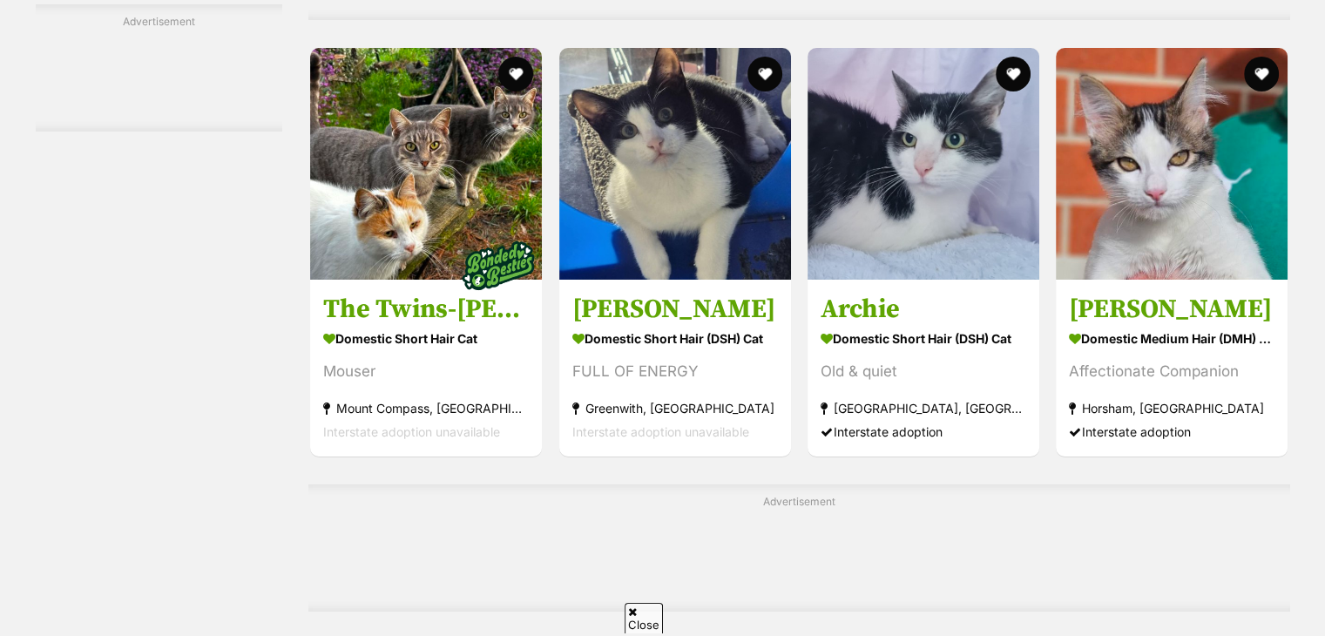
scroll to position [6381, 0]
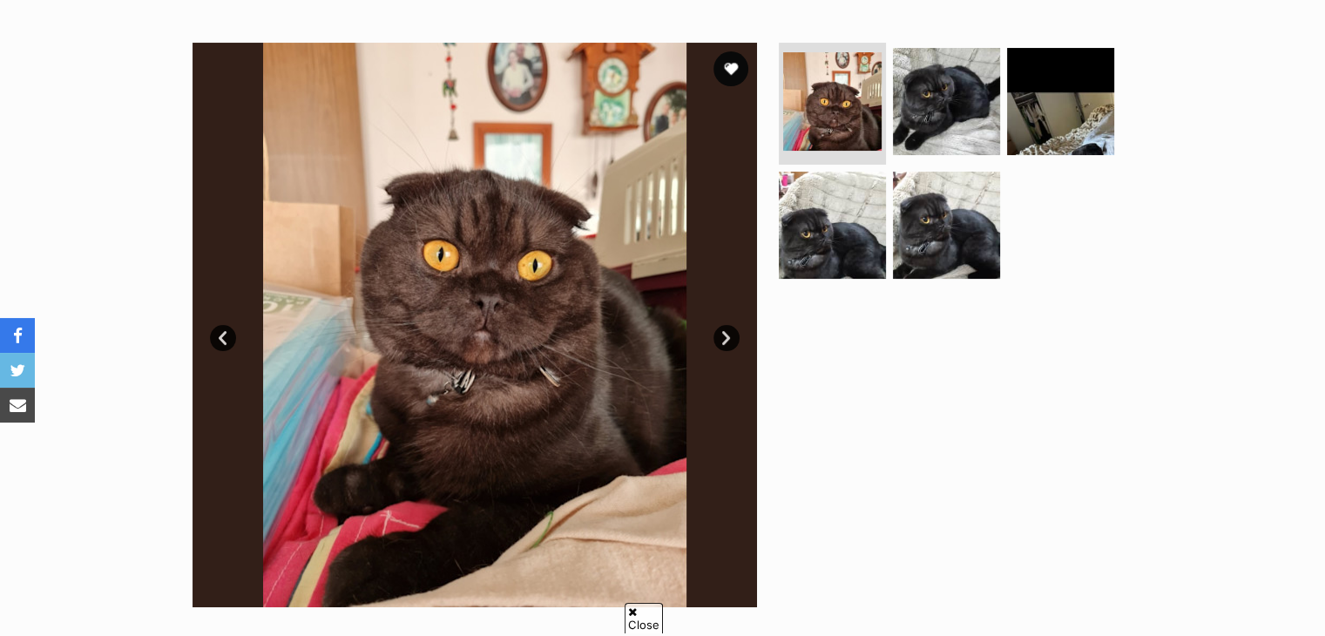
scroll to position [92, 0]
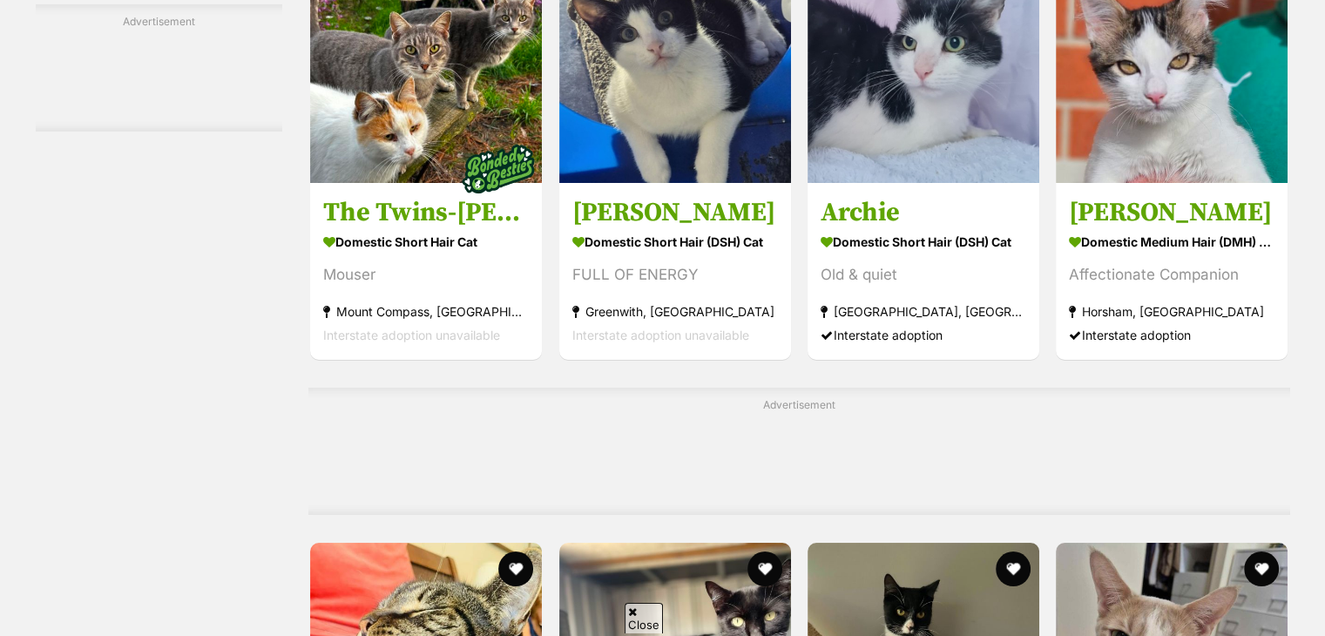
scroll to position [6464, 0]
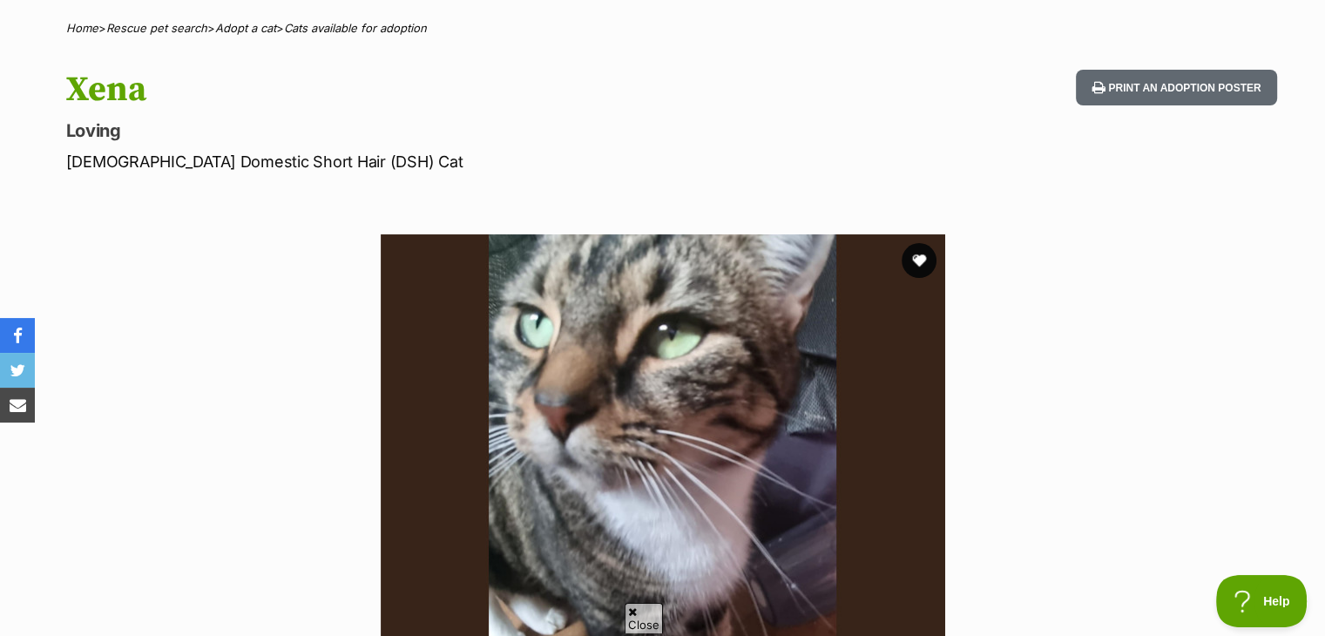
scroll to position [51, 0]
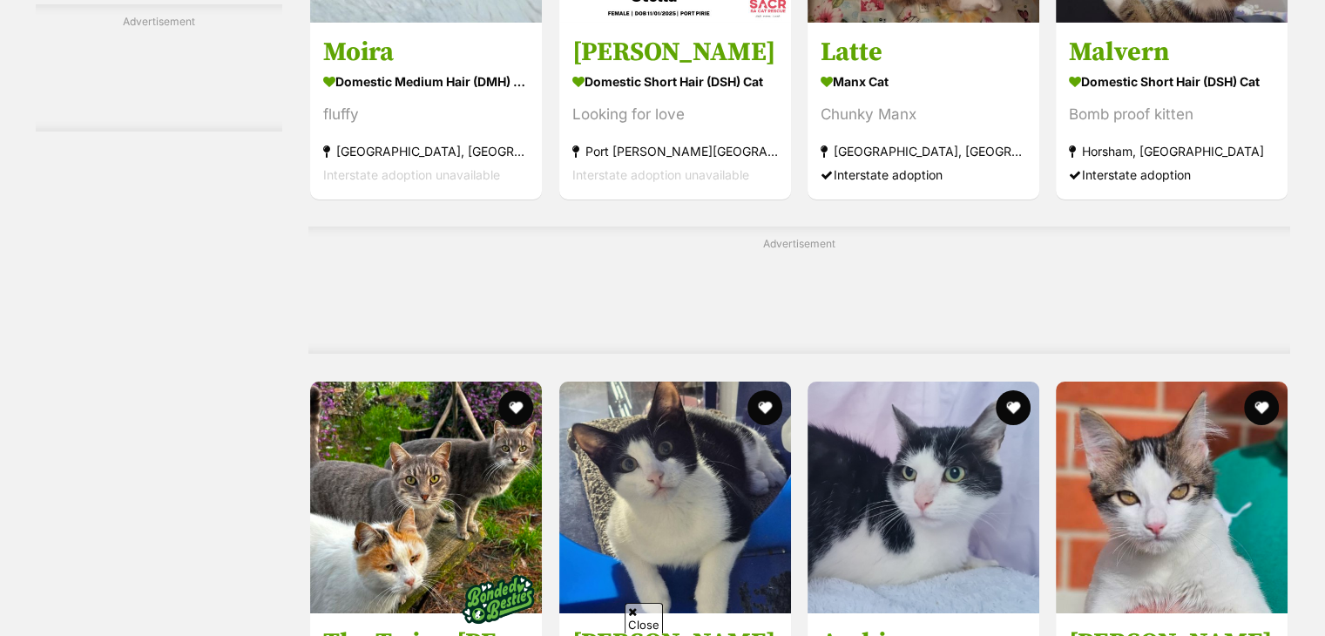
scroll to position [6039, 0]
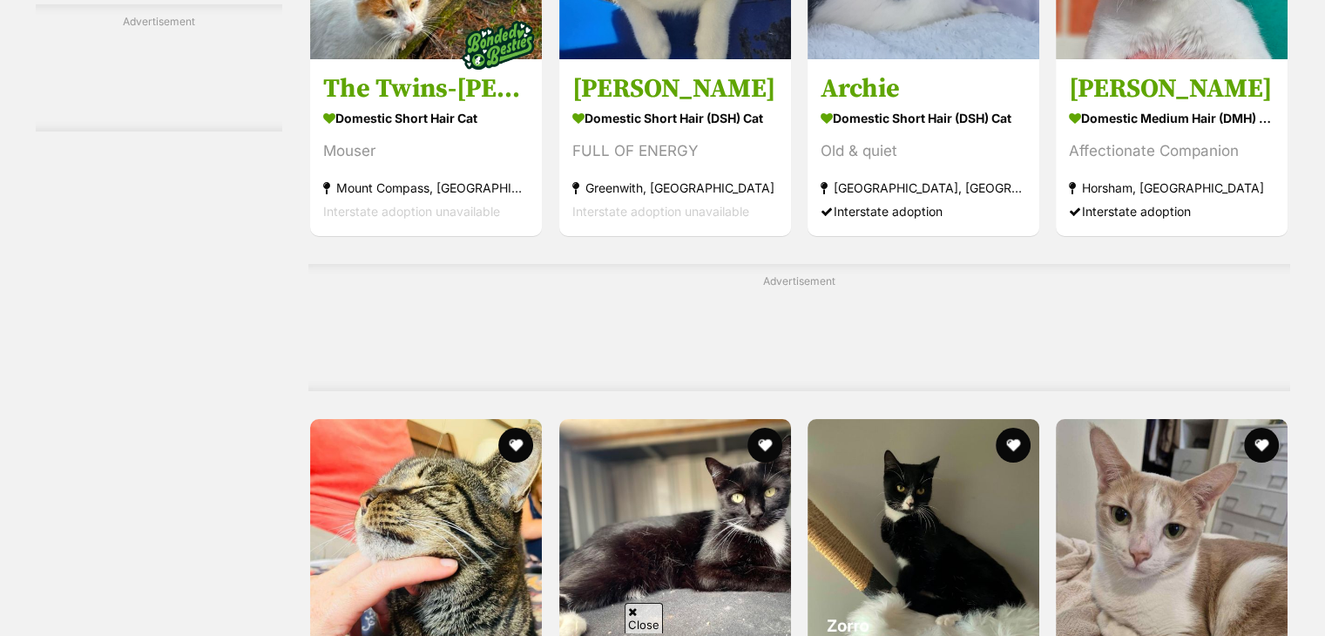
scroll to position [6586, 0]
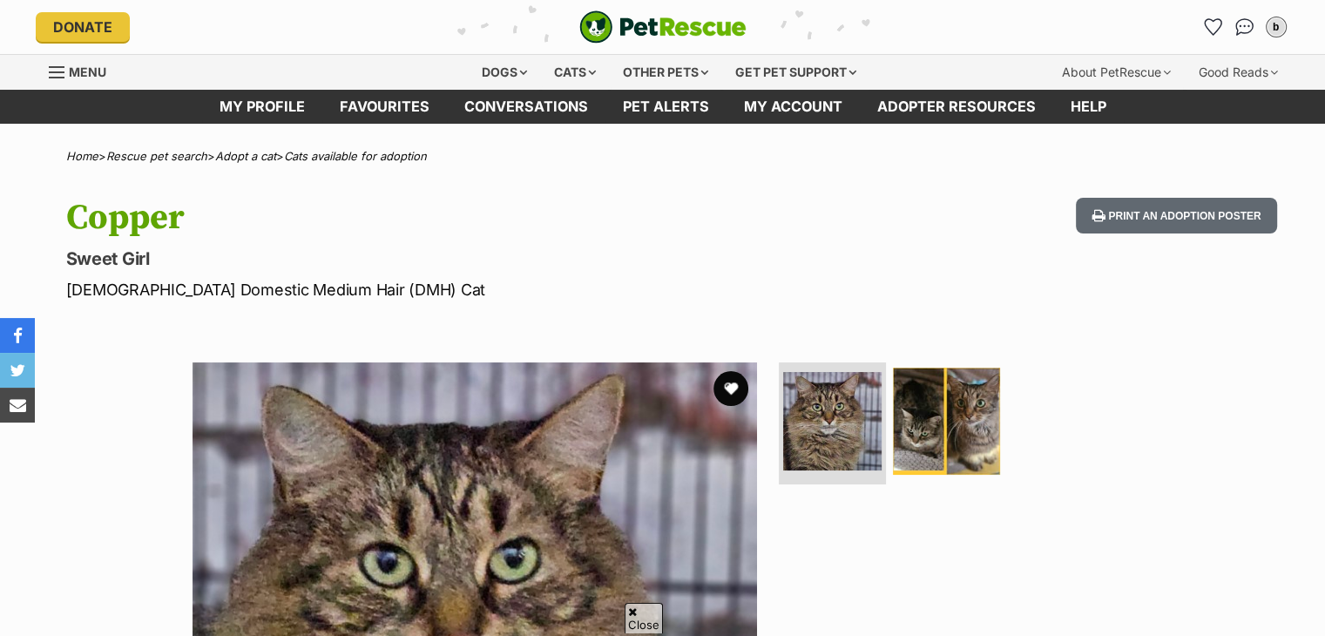
scroll to position [122, 0]
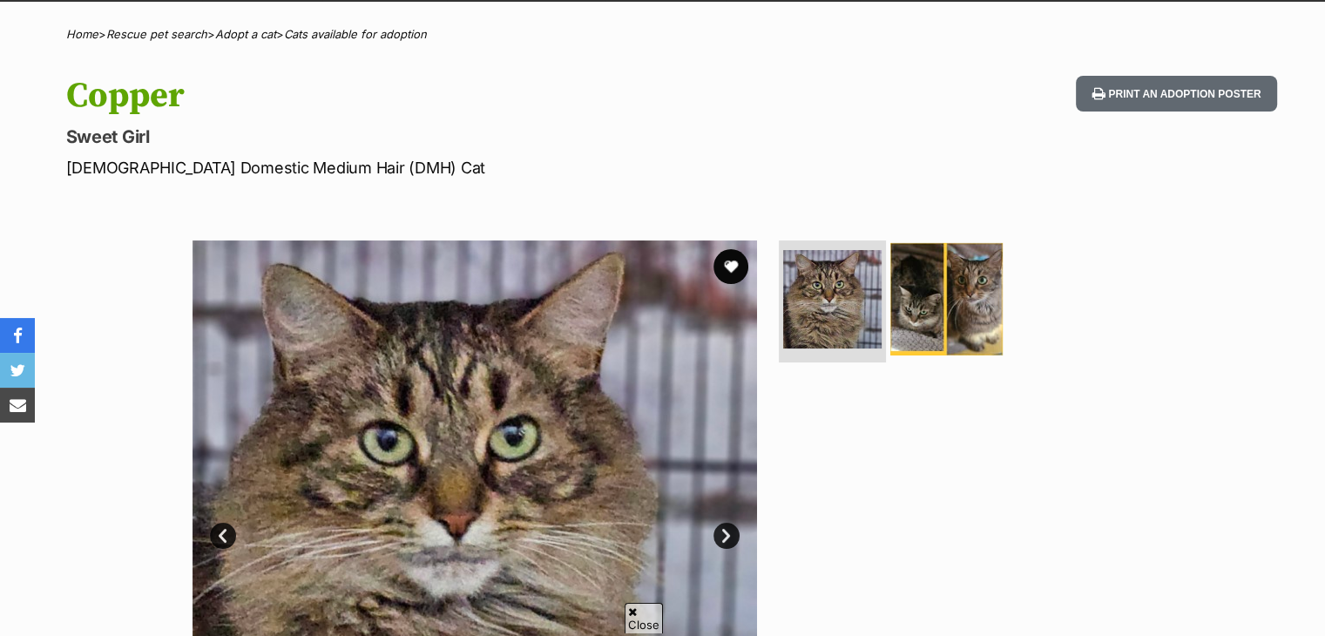
click at [934, 305] on img at bounding box center [946, 299] width 112 height 112
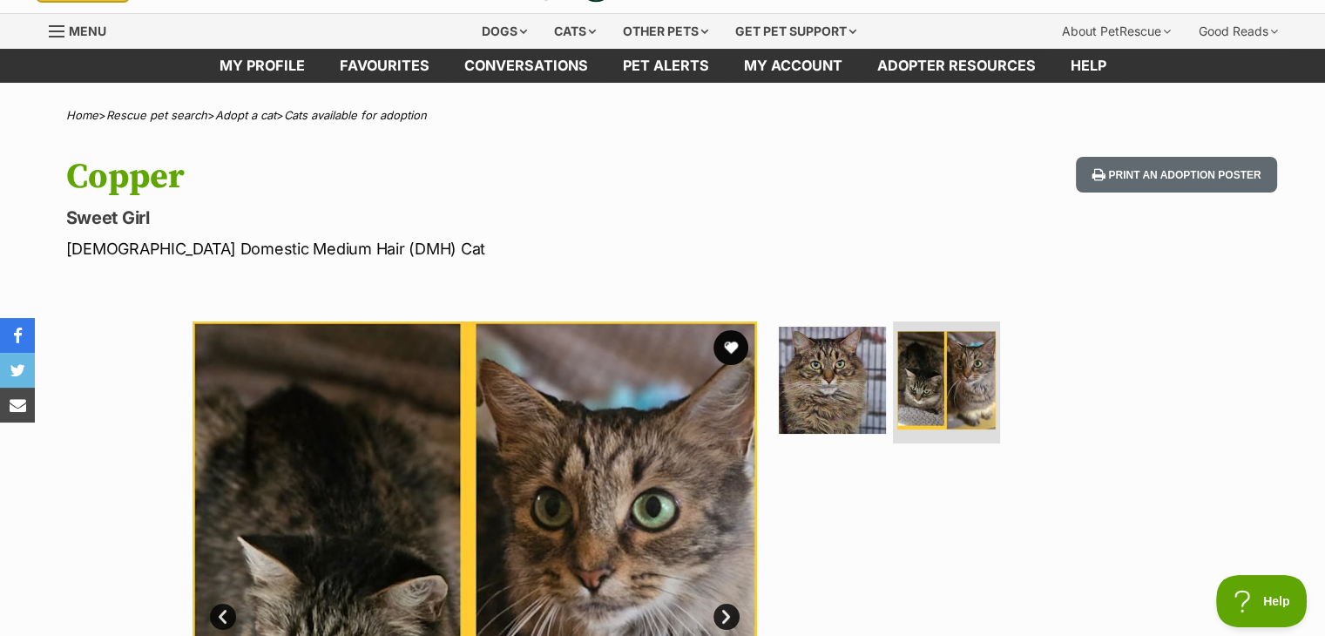
scroll to position [42, 0]
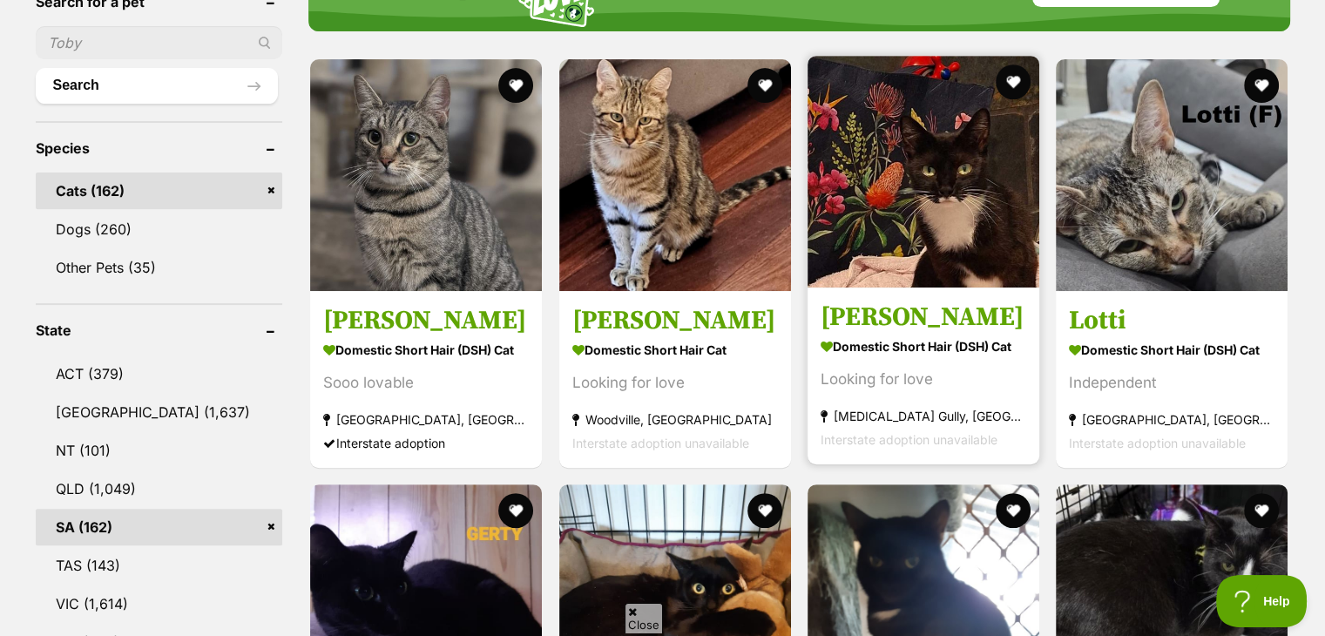
scroll to position [618, 0]
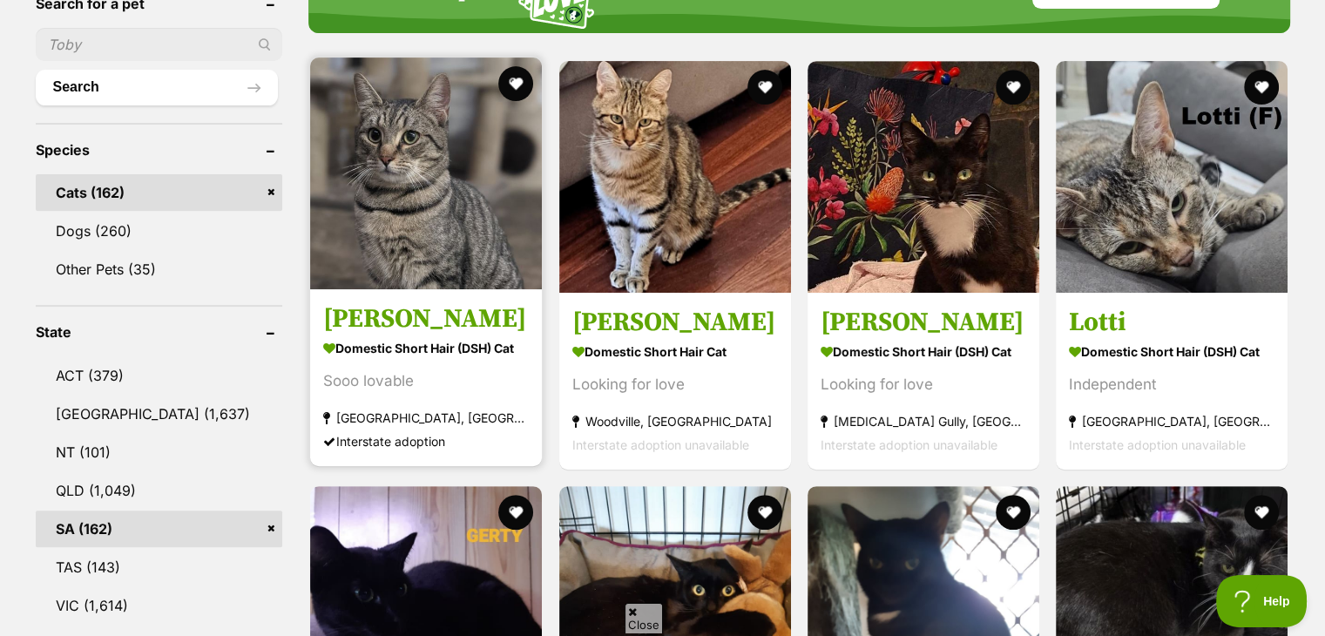
click at [491, 246] on img at bounding box center [426, 173] width 232 height 232
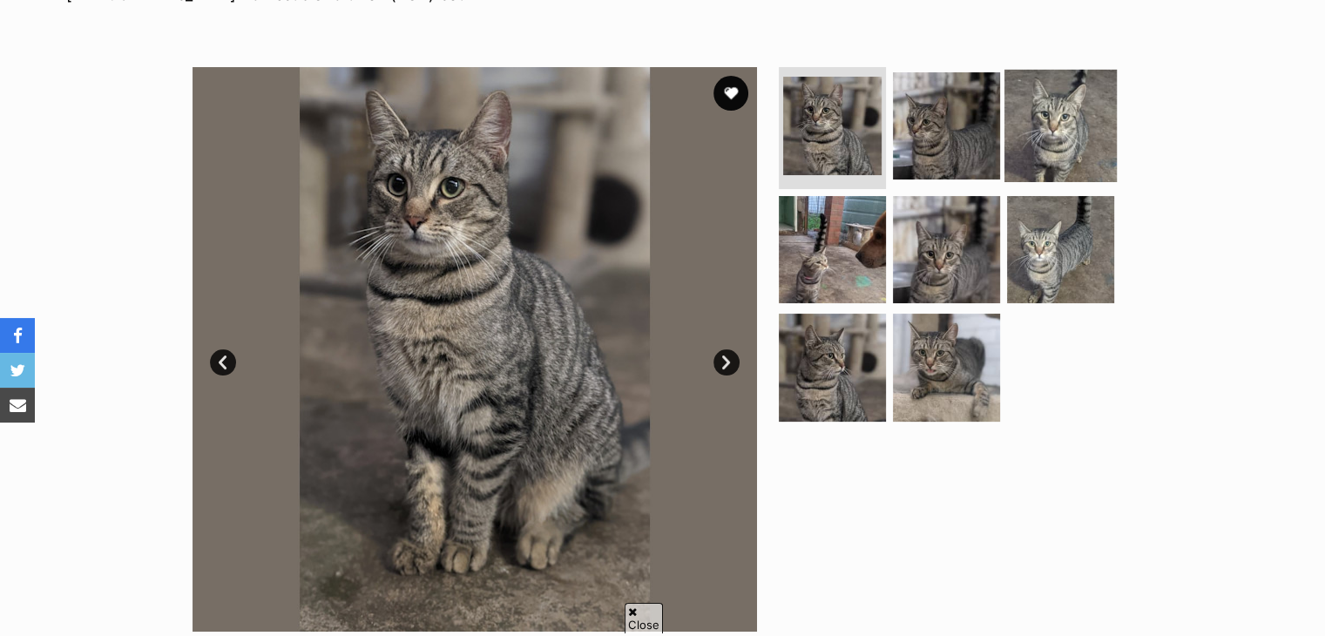
scroll to position [355, 0]
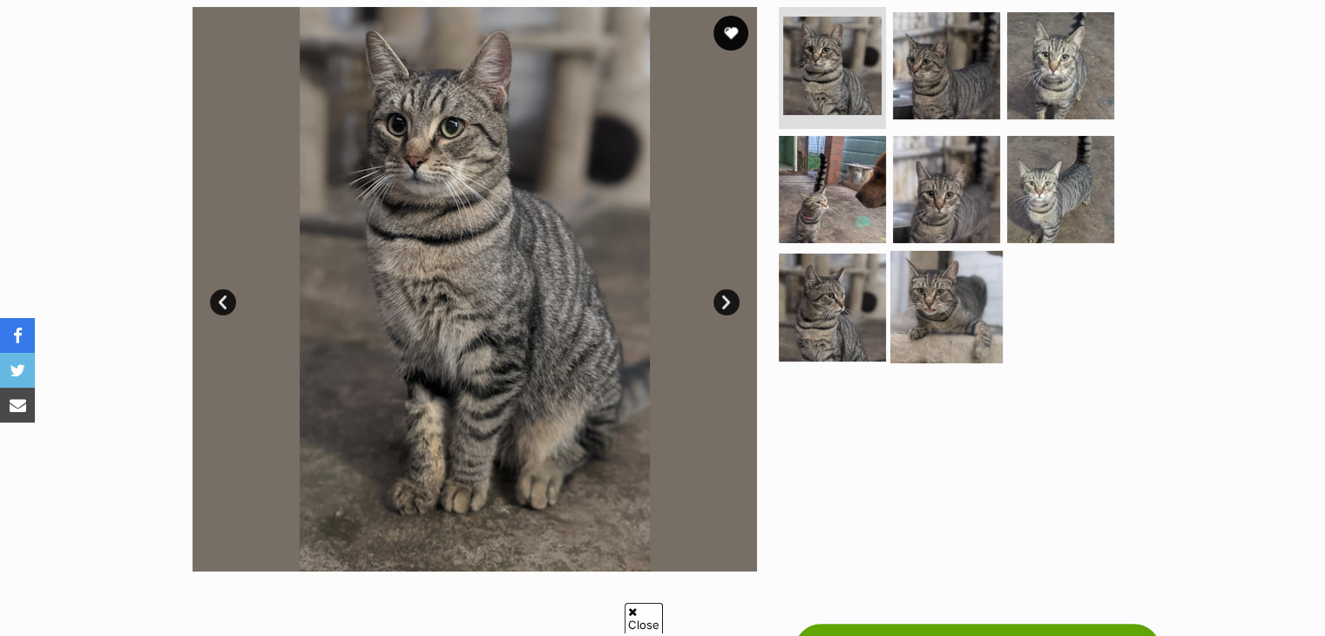
click at [916, 326] on img at bounding box center [946, 307] width 112 height 112
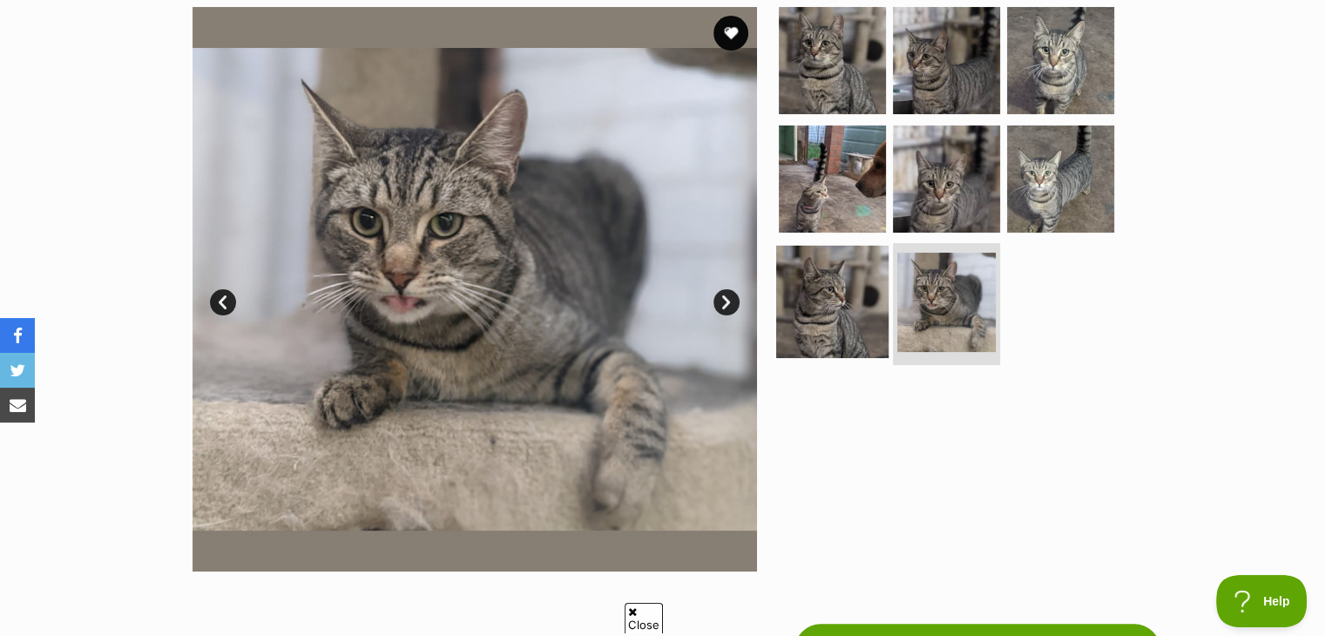
scroll to position [0, 0]
click at [821, 303] on img at bounding box center [832, 302] width 112 height 112
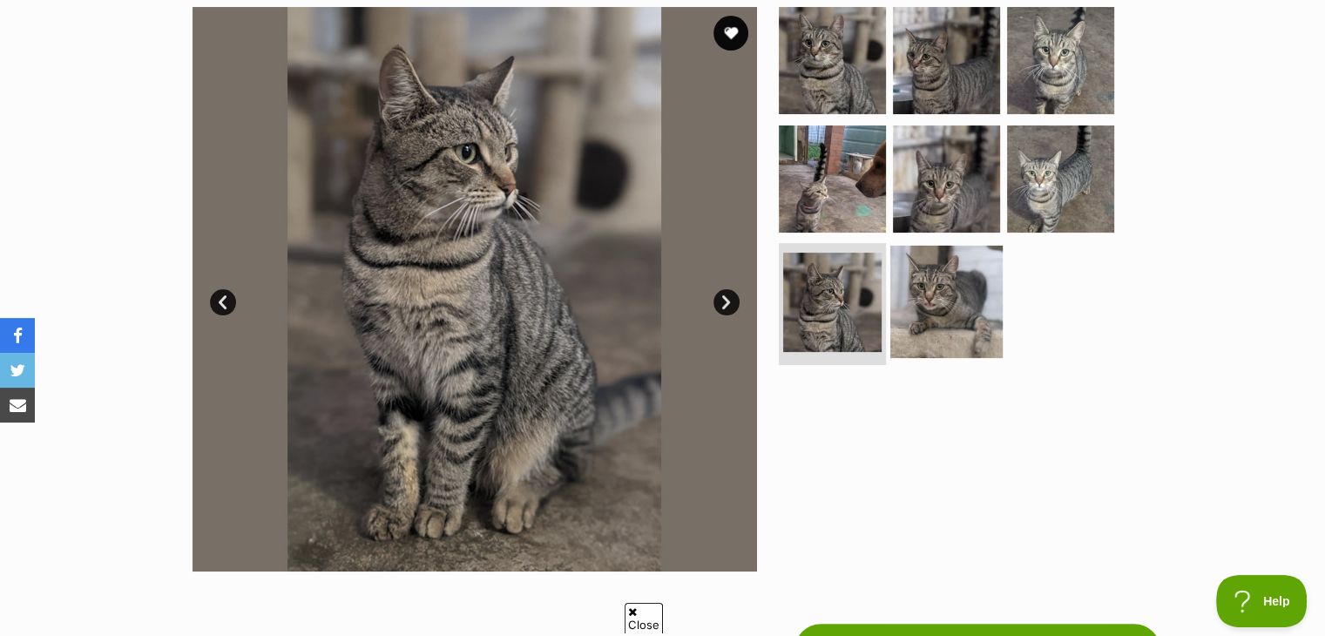
click at [971, 314] on img at bounding box center [946, 302] width 112 height 112
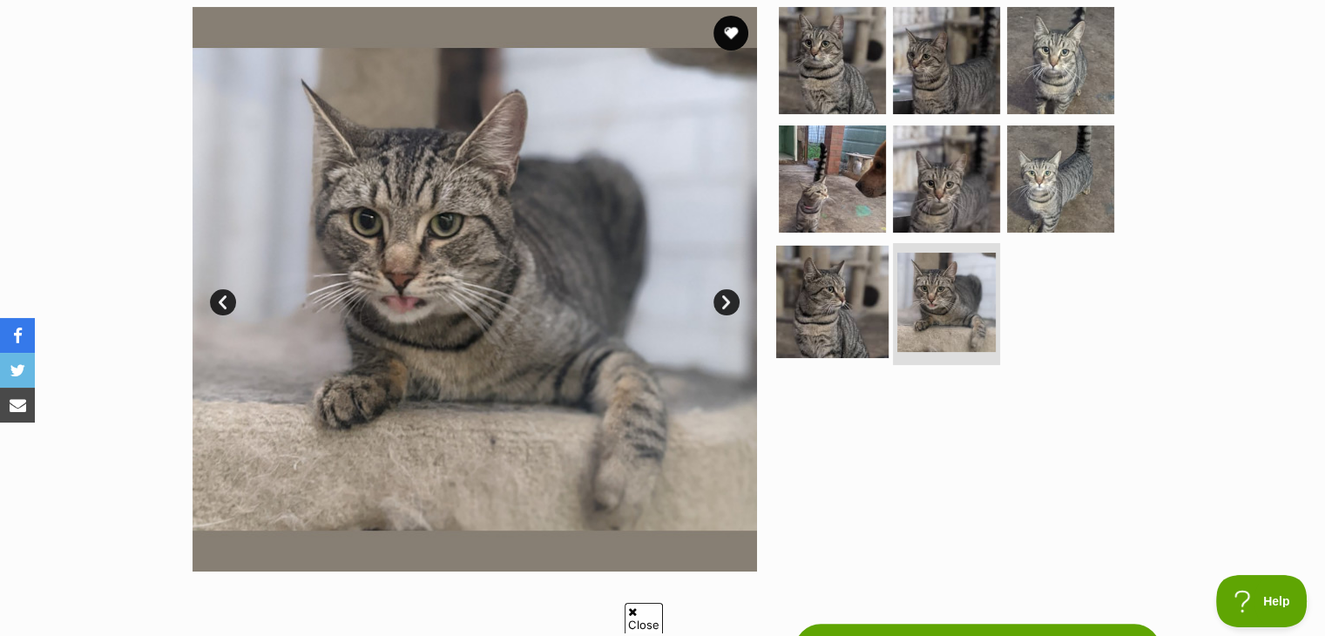
click at [825, 279] on img at bounding box center [832, 302] width 112 height 112
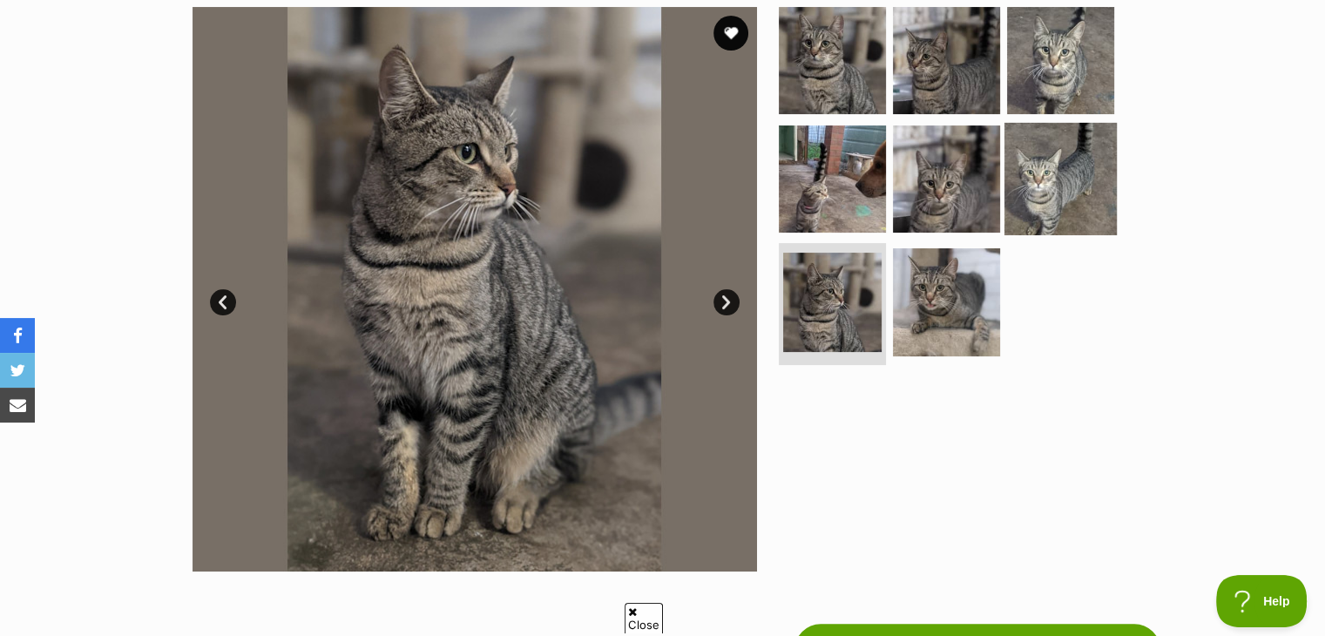
click at [1052, 190] on img at bounding box center [1060, 178] width 112 height 112
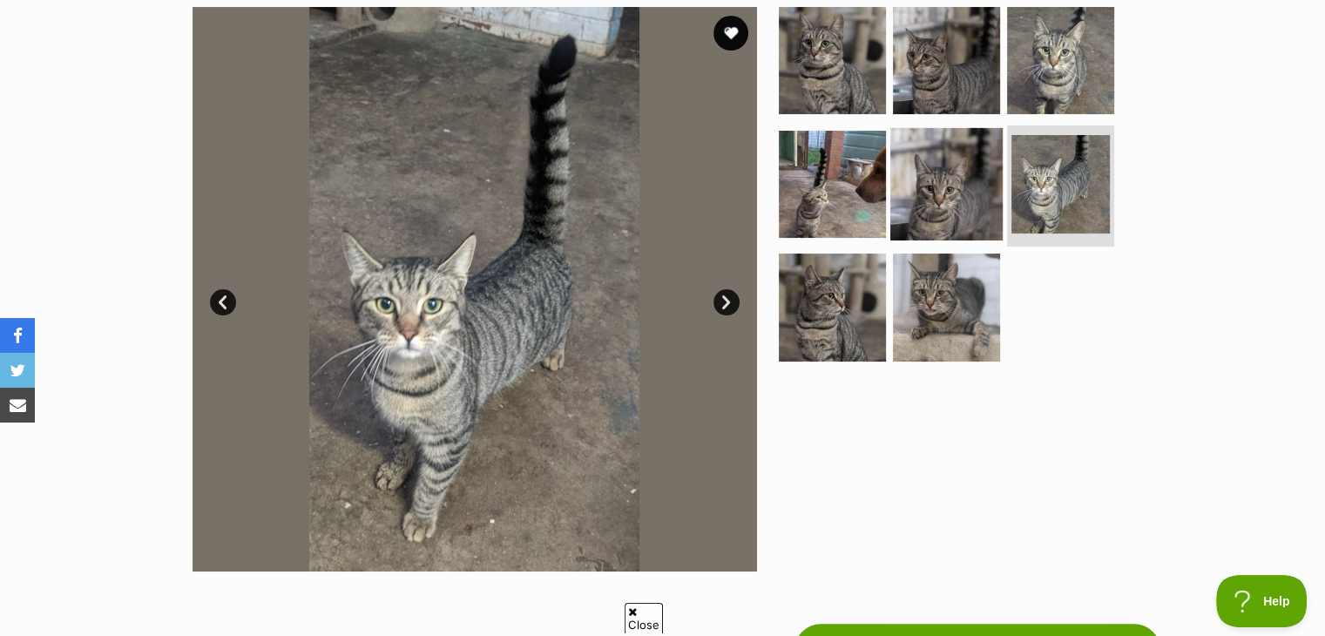
click at [916, 166] on img at bounding box center [946, 183] width 112 height 112
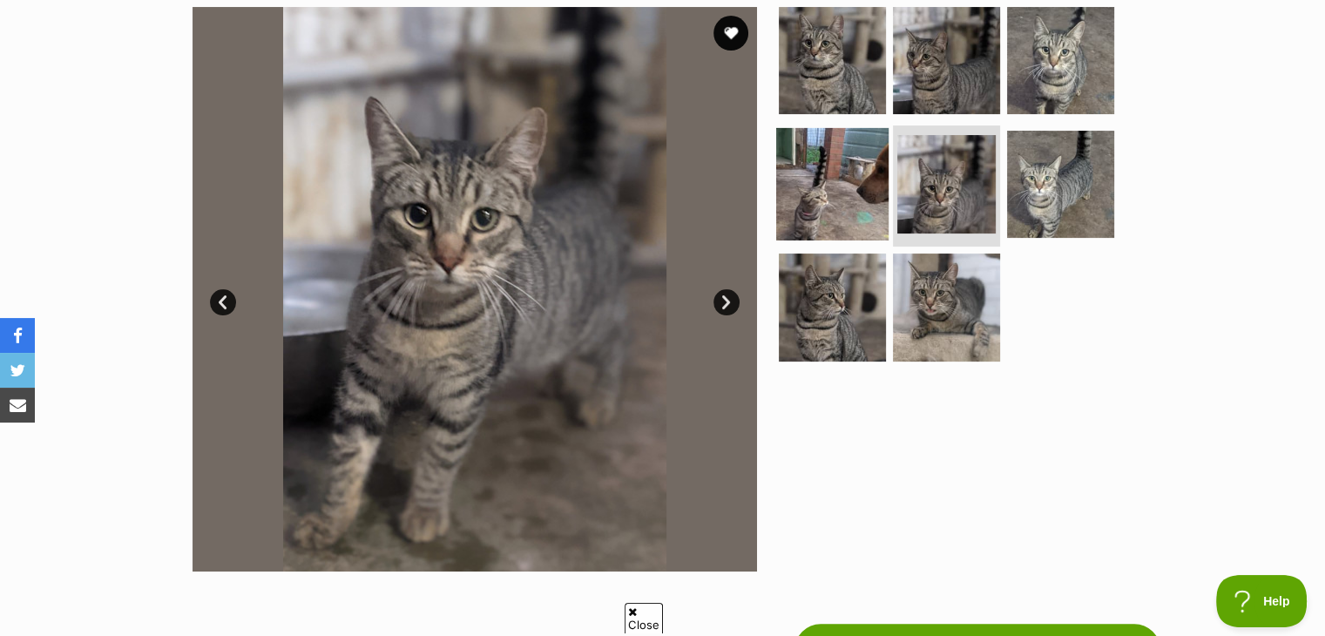
click at [850, 178] on img at bounding box center [832, 183] width 112 height 112
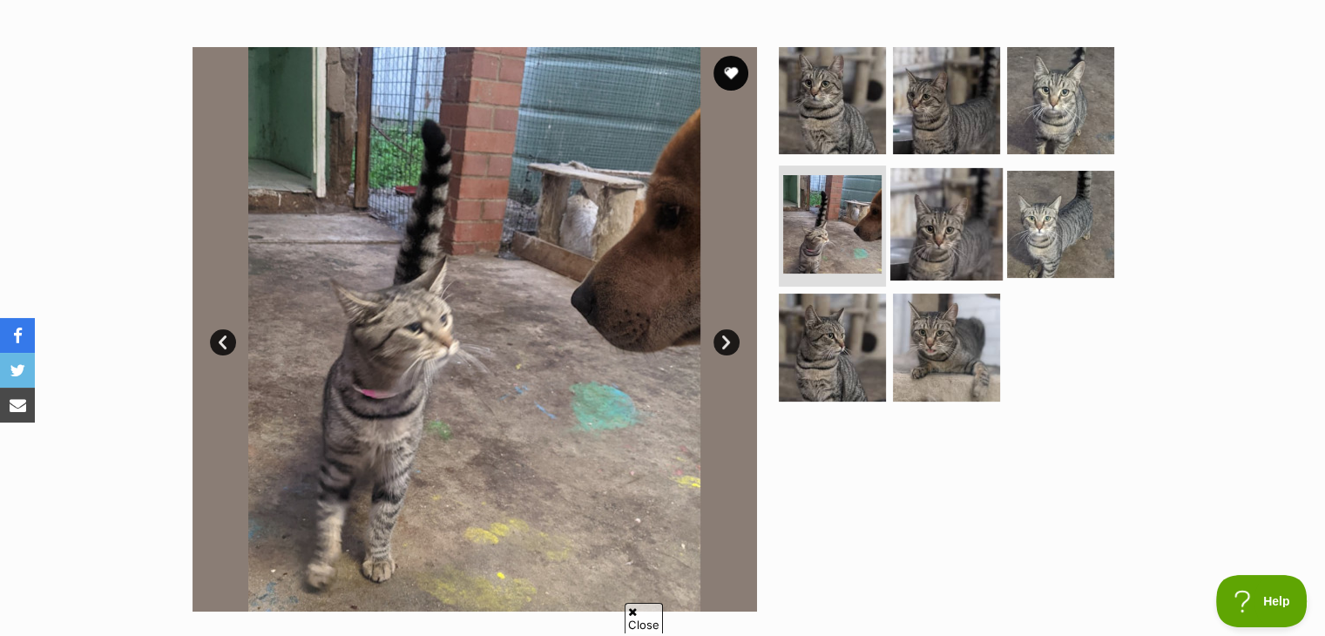
scroll to position [317, 0]
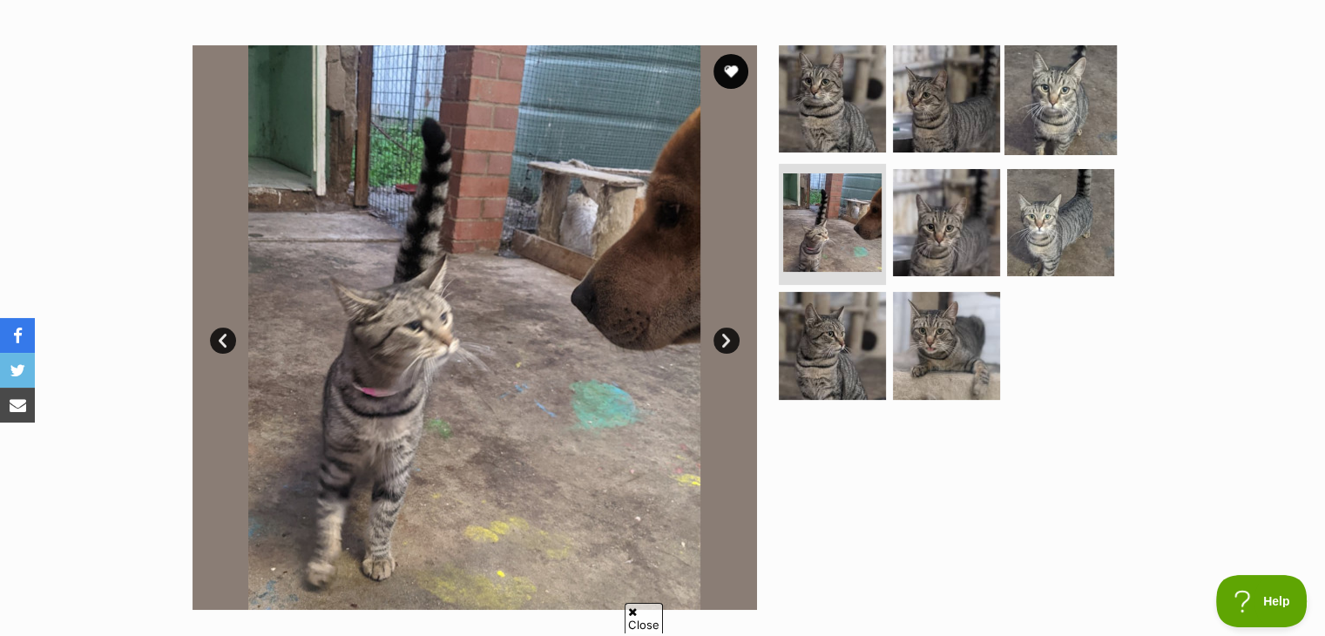
click at [1041, 115] on img at bounding box center [1060, 99] width 112 height 112
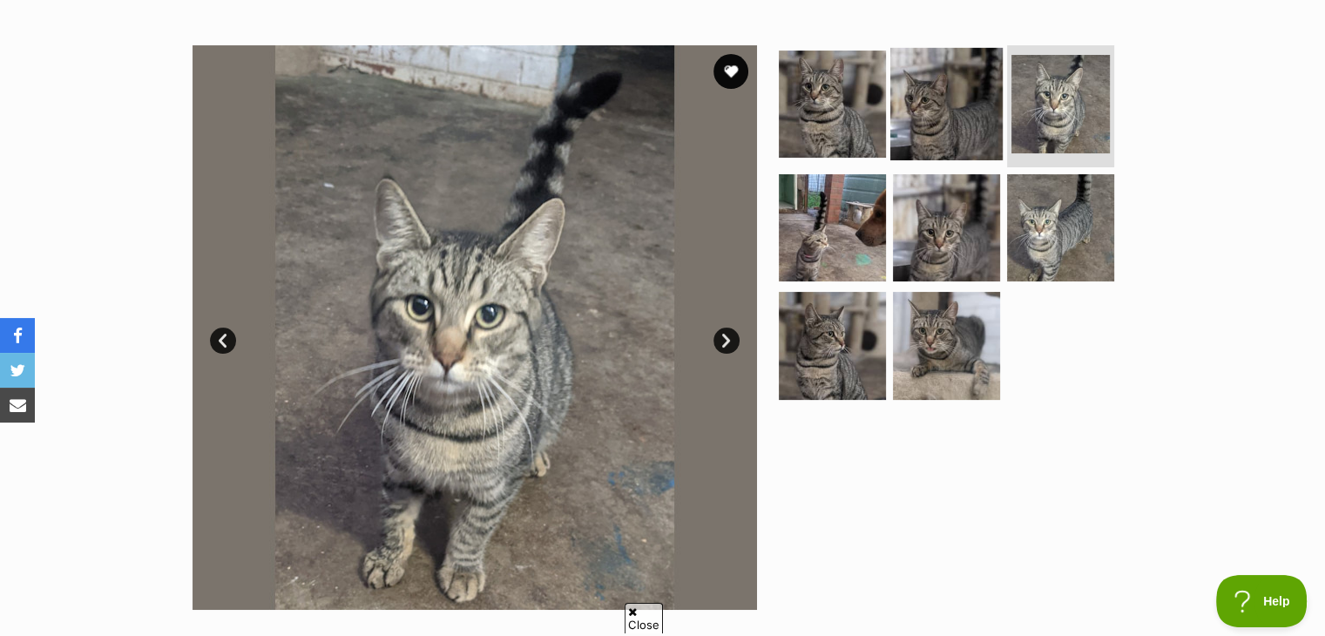
click at [965, 124] on img at bounding box center [946, 104] width 112 height 112
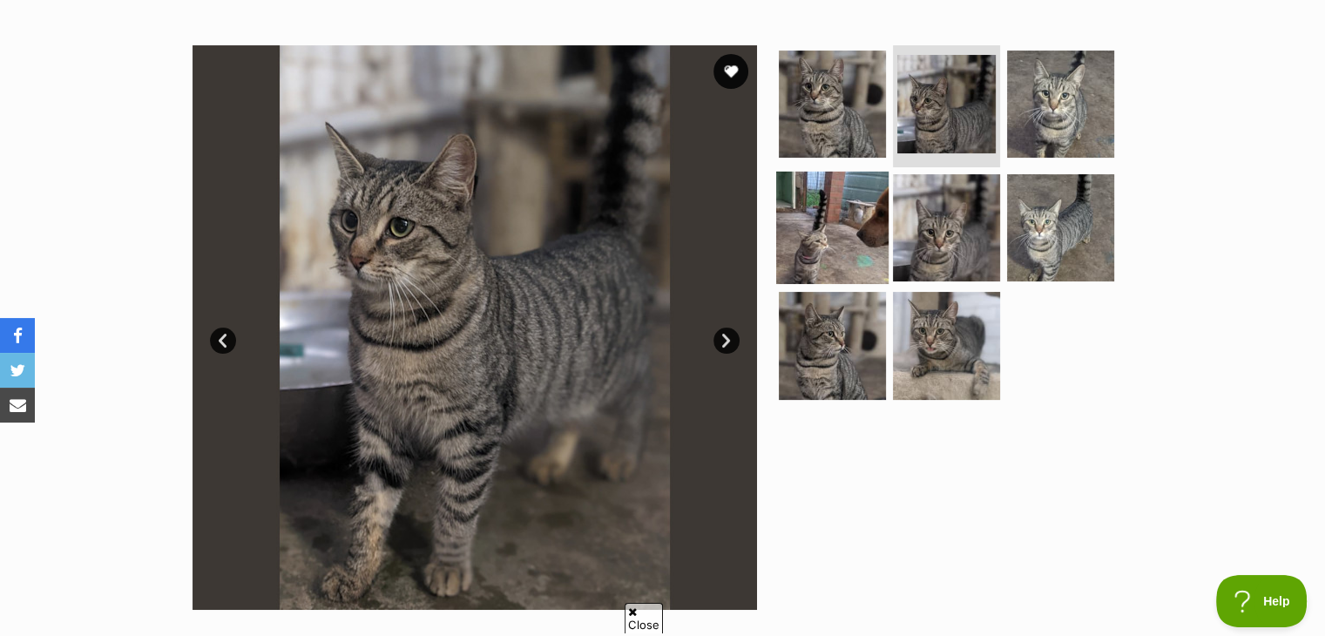
click at [850, 206] on img at bounding box center [832, 227] width 112 height 112
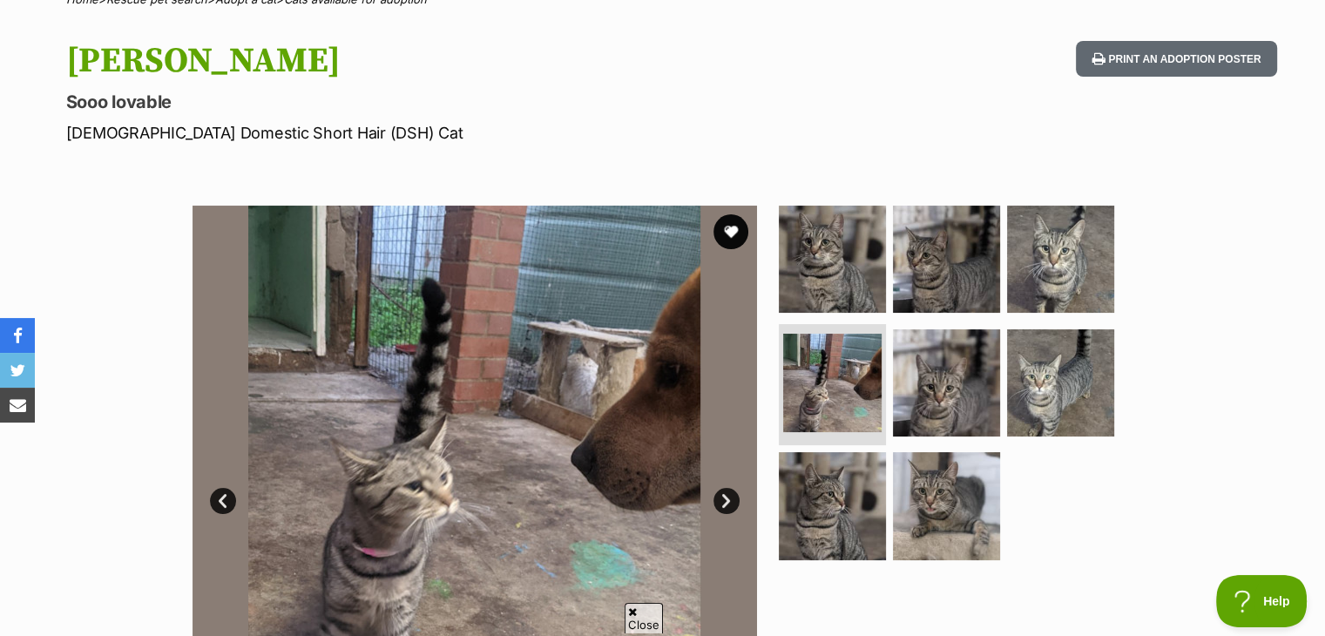
scroll to position [51, 0]
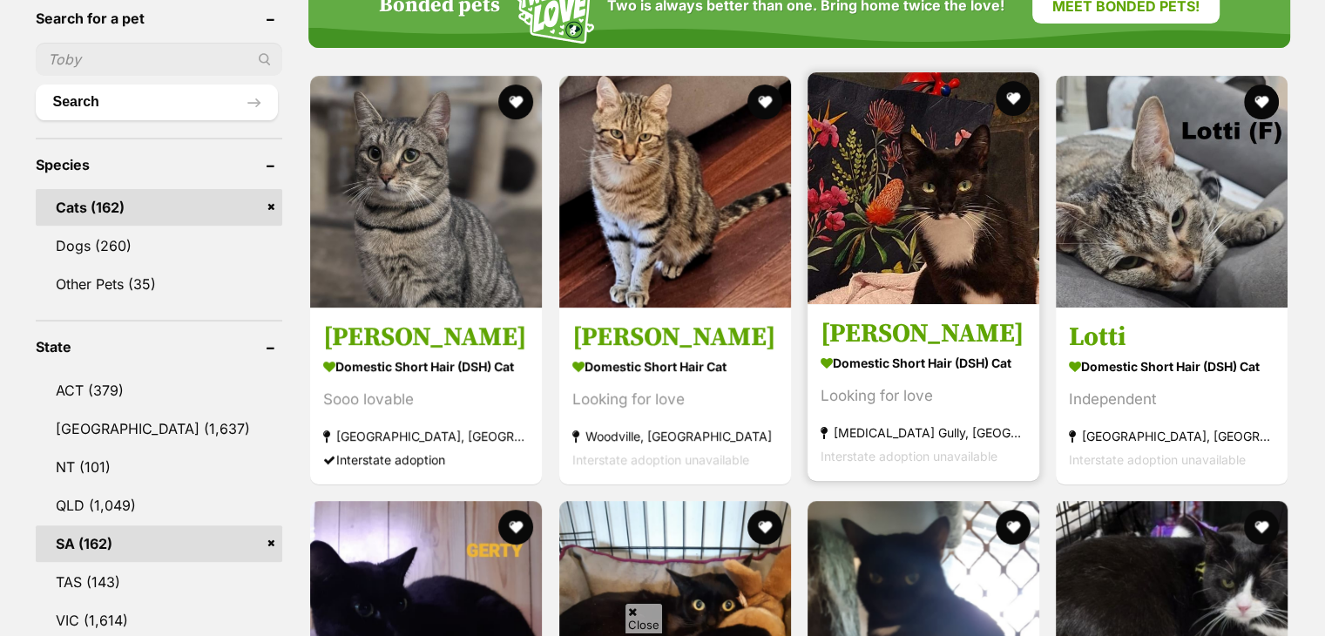
click at [976, 303] on article "Cleo Domestic Short Hair (DSH) Cat Looking for love Tea Tree Gully, SA Intersta…" at bounding box center [923, 277] width 235 height 412
click at [913, 309] on link "Cleo Domestic Short Hair (DSH) Cat Looking for love Tea Tree Gully, SA Intersta…" at bounding box center [923, 392] width 232 height 177
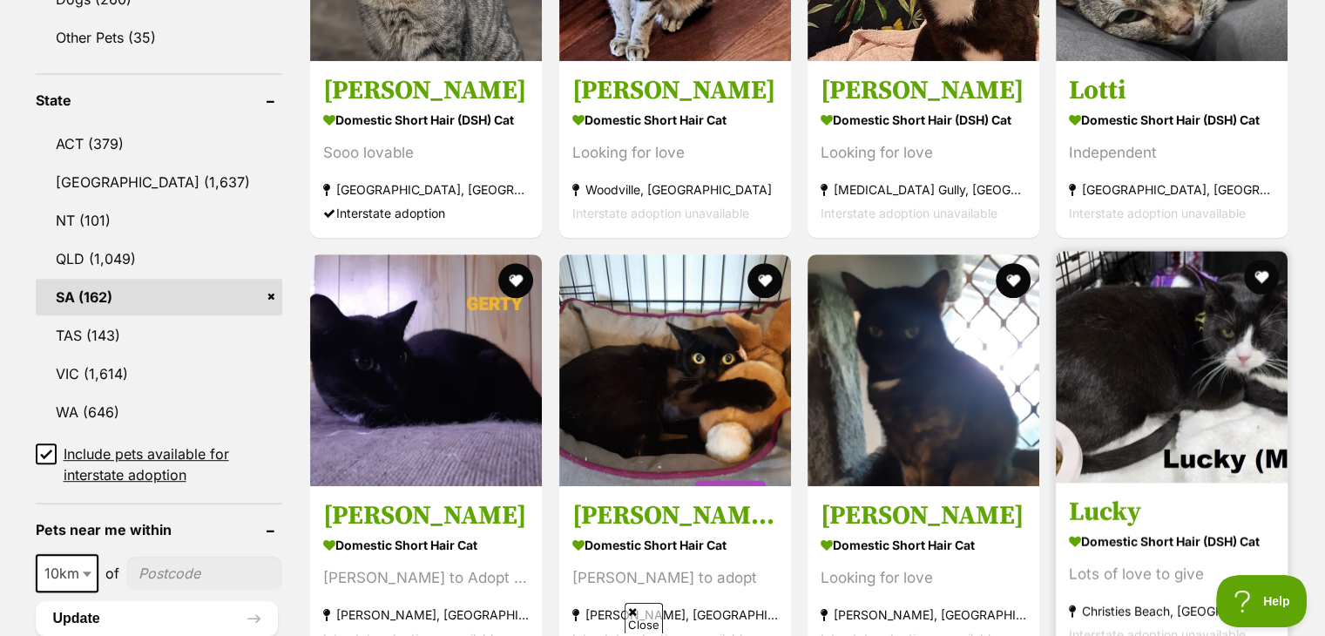
click at [1188, 391] on img at bounding box center [1172, 367] width 232 height 232
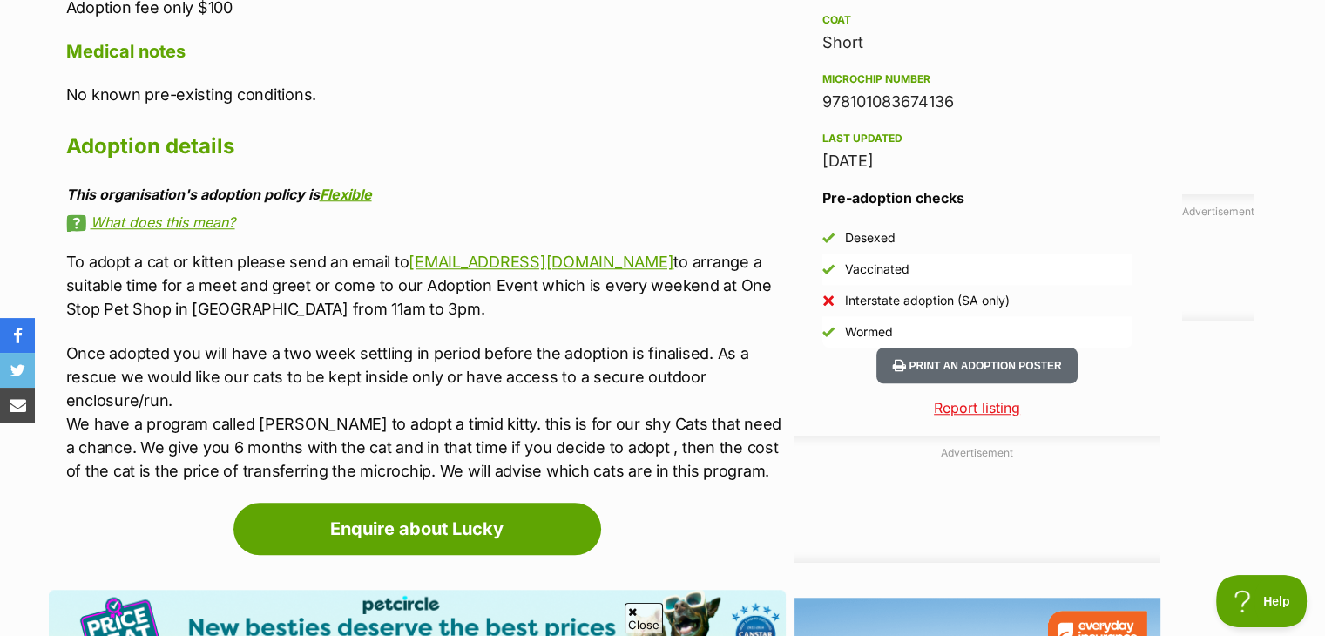
scroll to position [1387, 0]
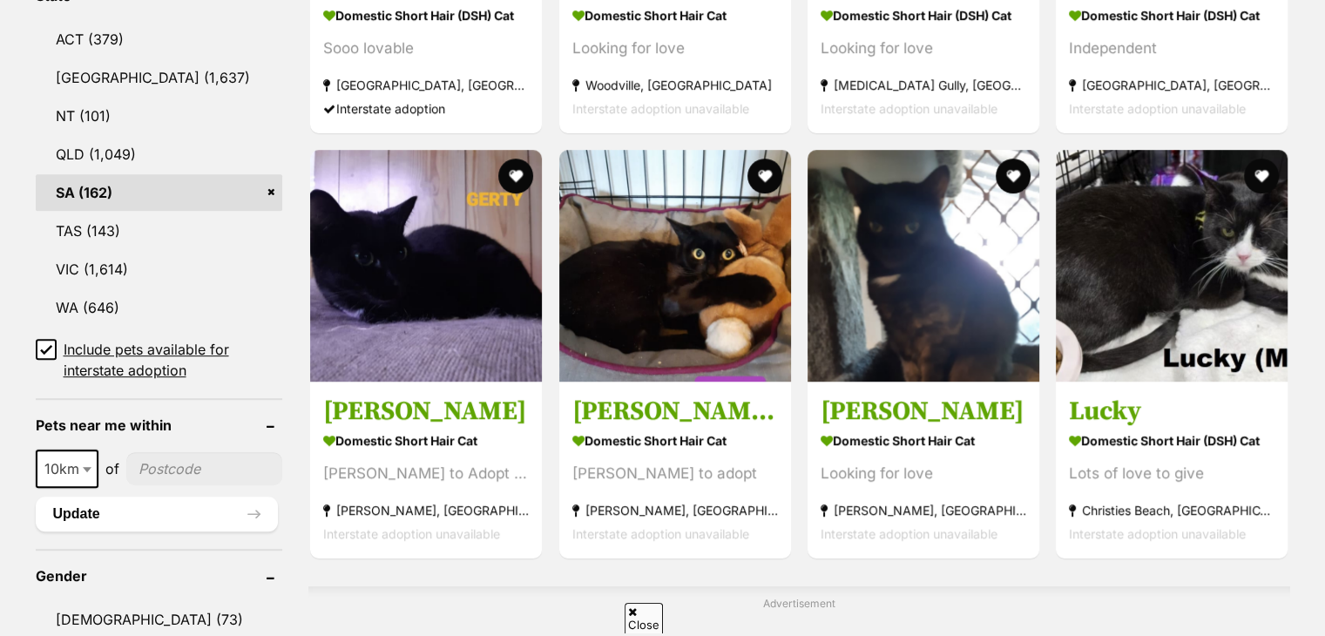
scroll to position [1007, 0]
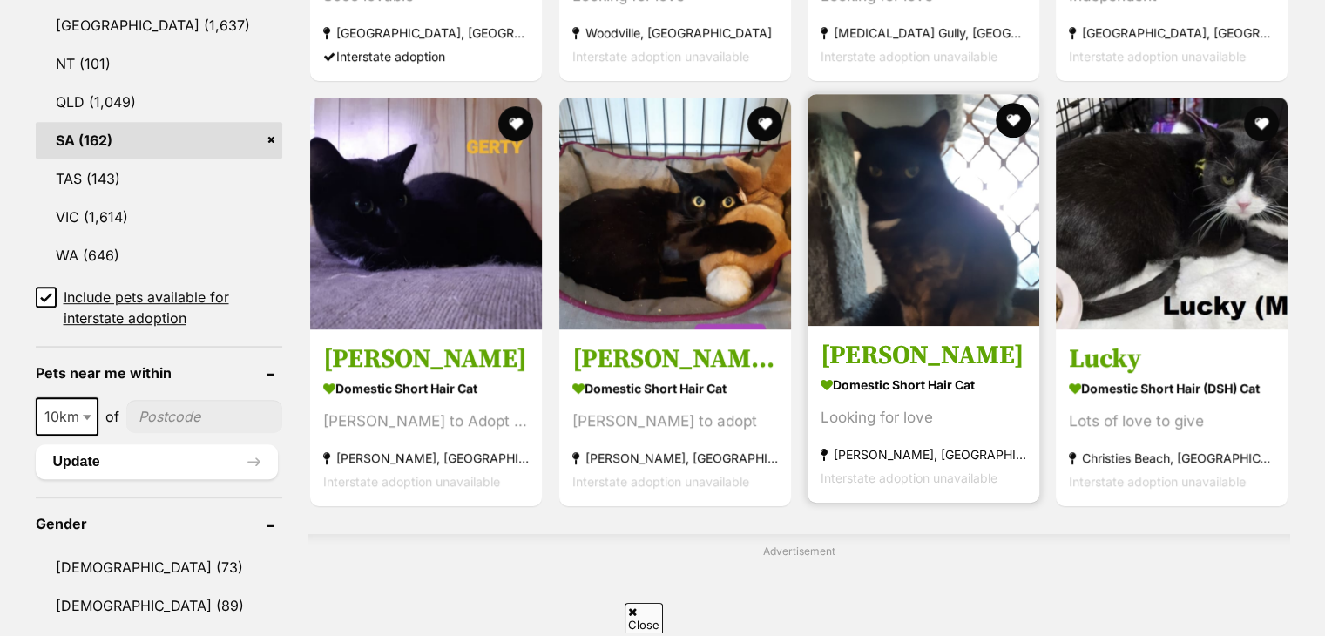
click at [918, 285] on img at bounding box center [923, 210] width 232 height 232
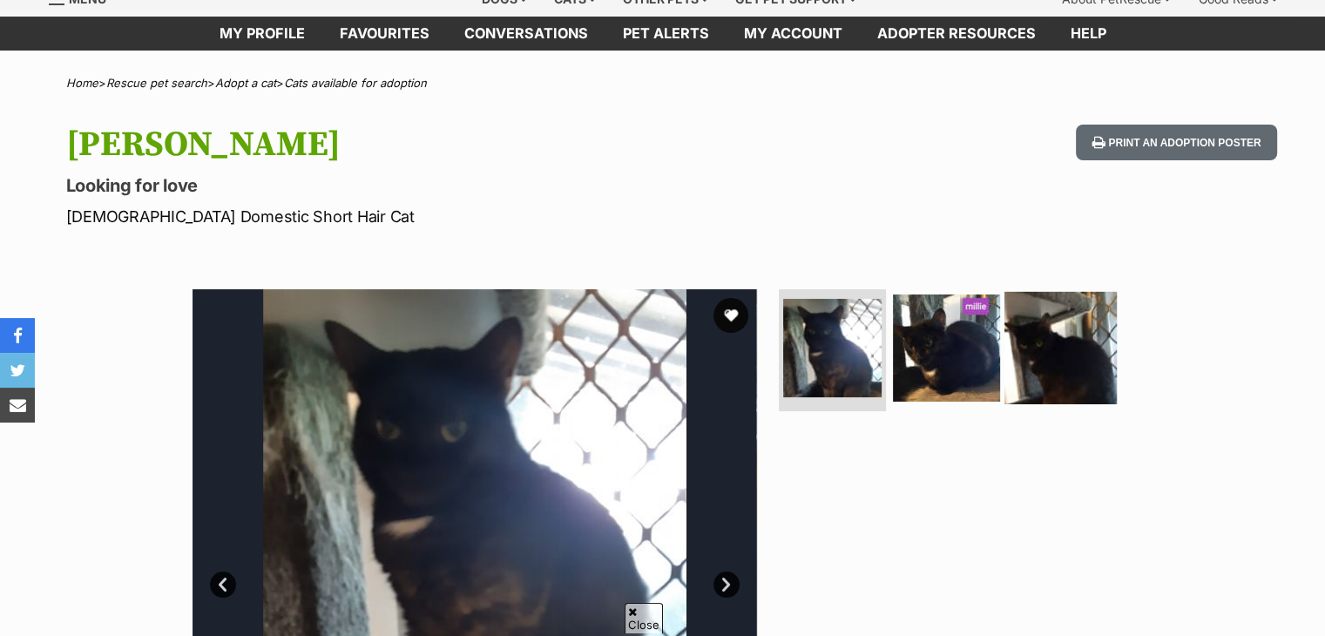
scroll to position [77, 0]
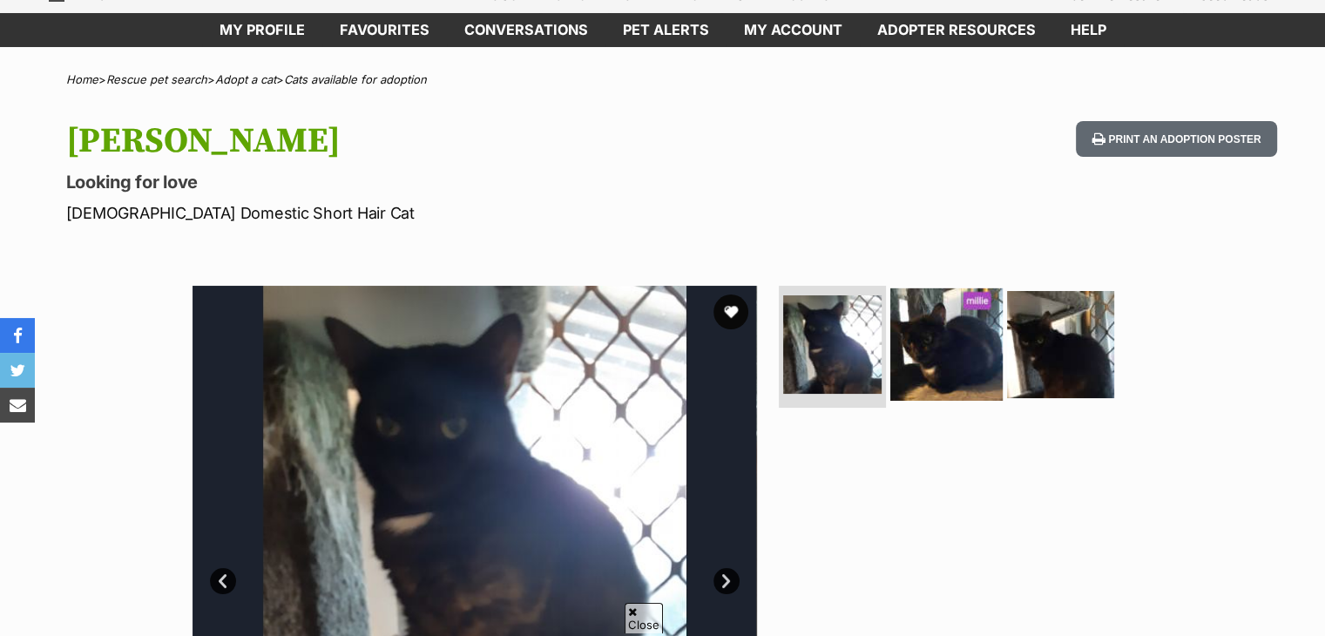
click at [967, 392] on img at bounding box center [946, 344] width 112 height 112
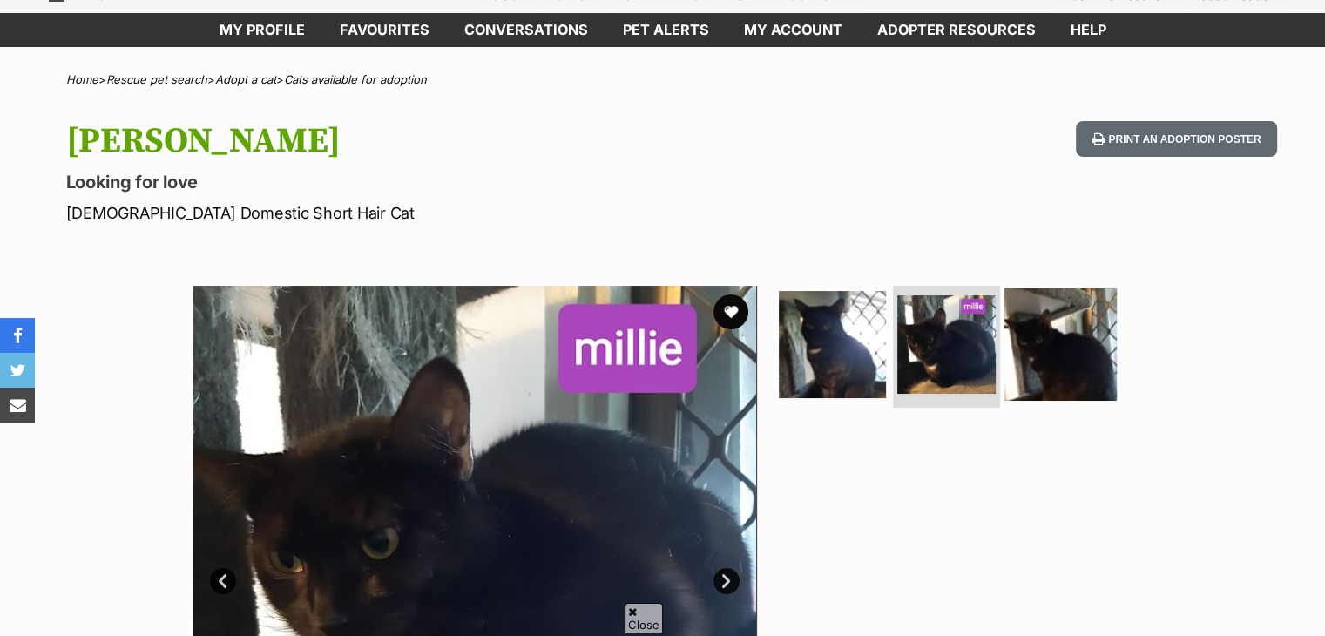
click at [1064, 335] on img at bounding box center [1060, 344] width 112 height 112
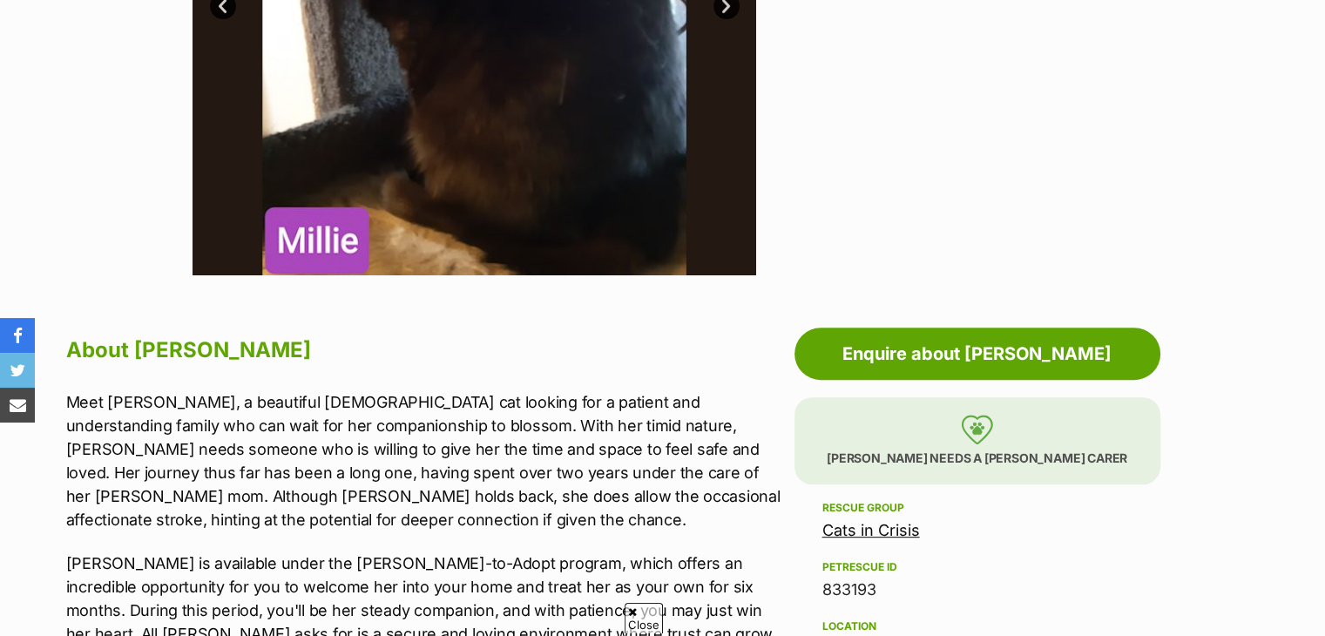
scroll to position [601, 0]
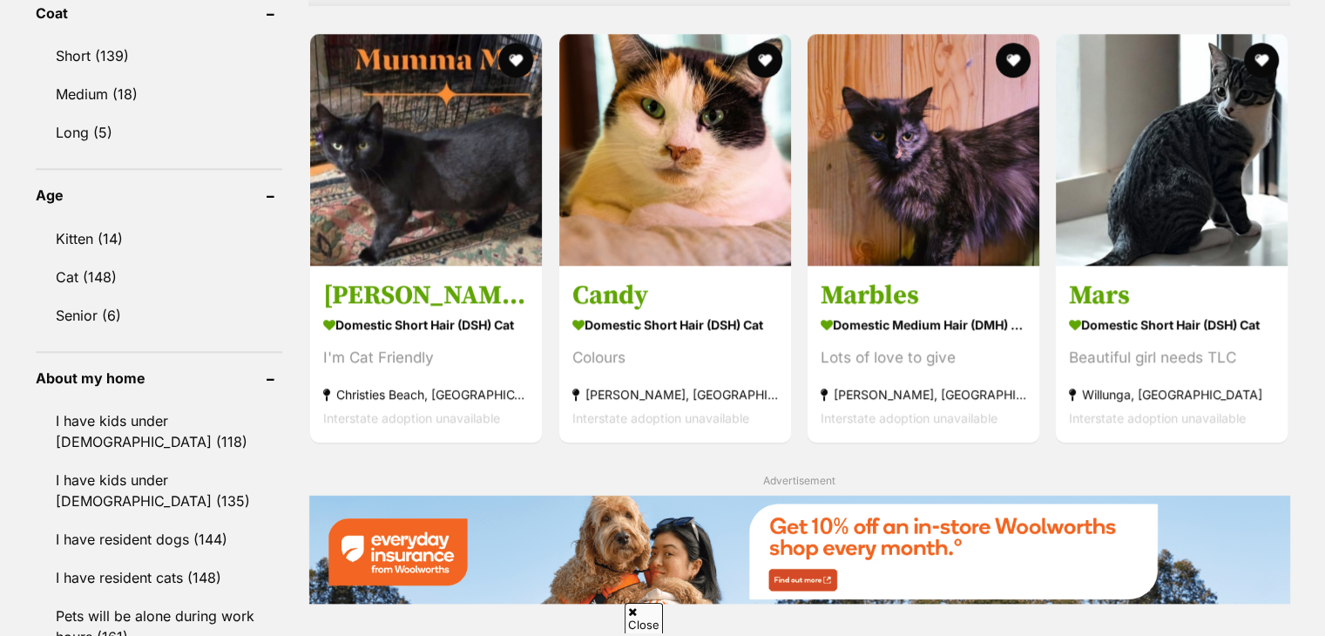
scroll to position [1675, 0]
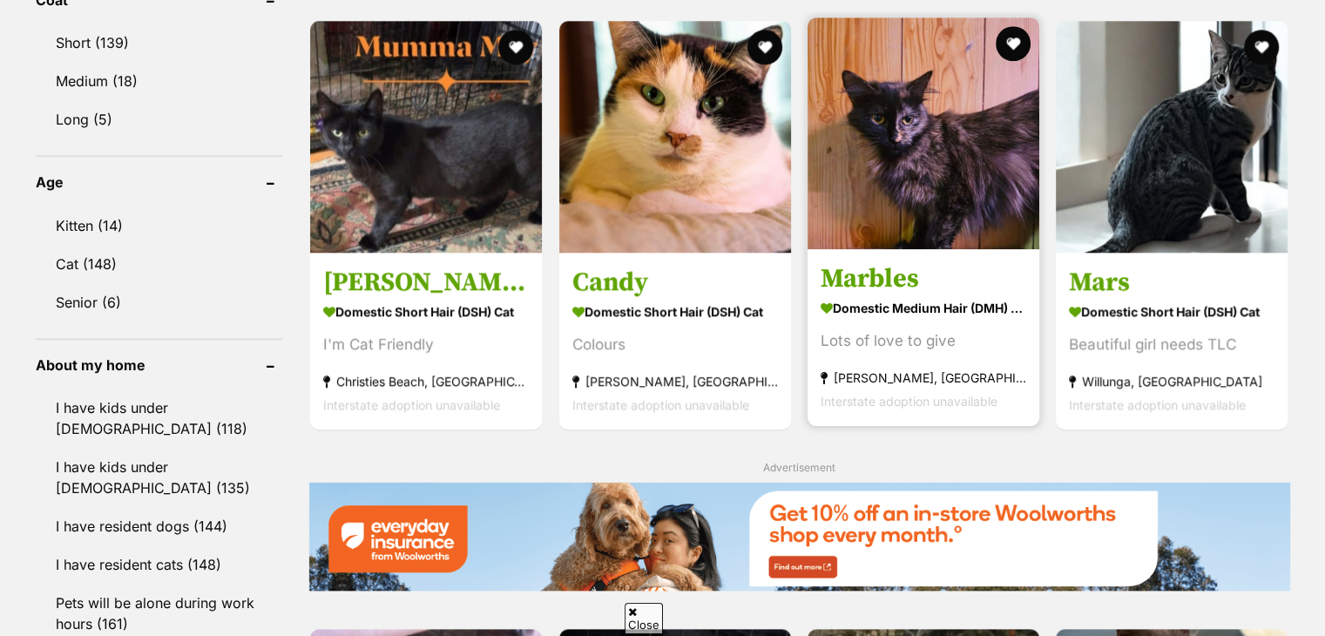
click at [954, 174] on img at bounding box center [923, 133] width 232 height 232
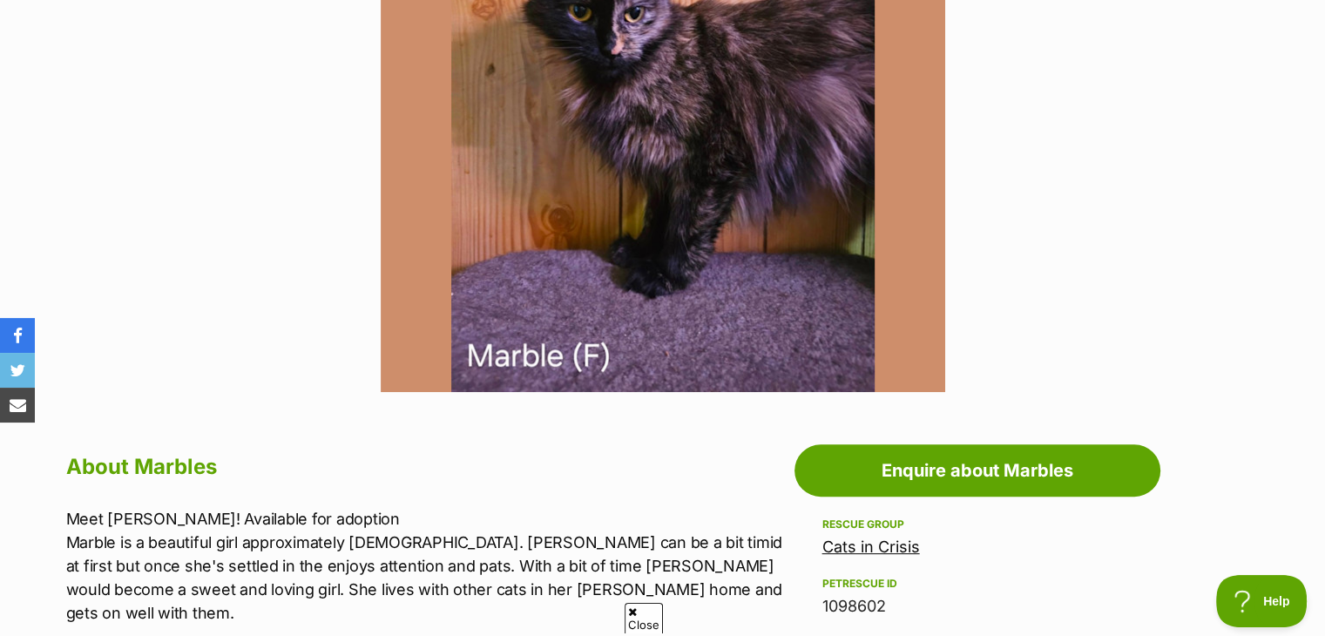
scroll to position [578, 0]
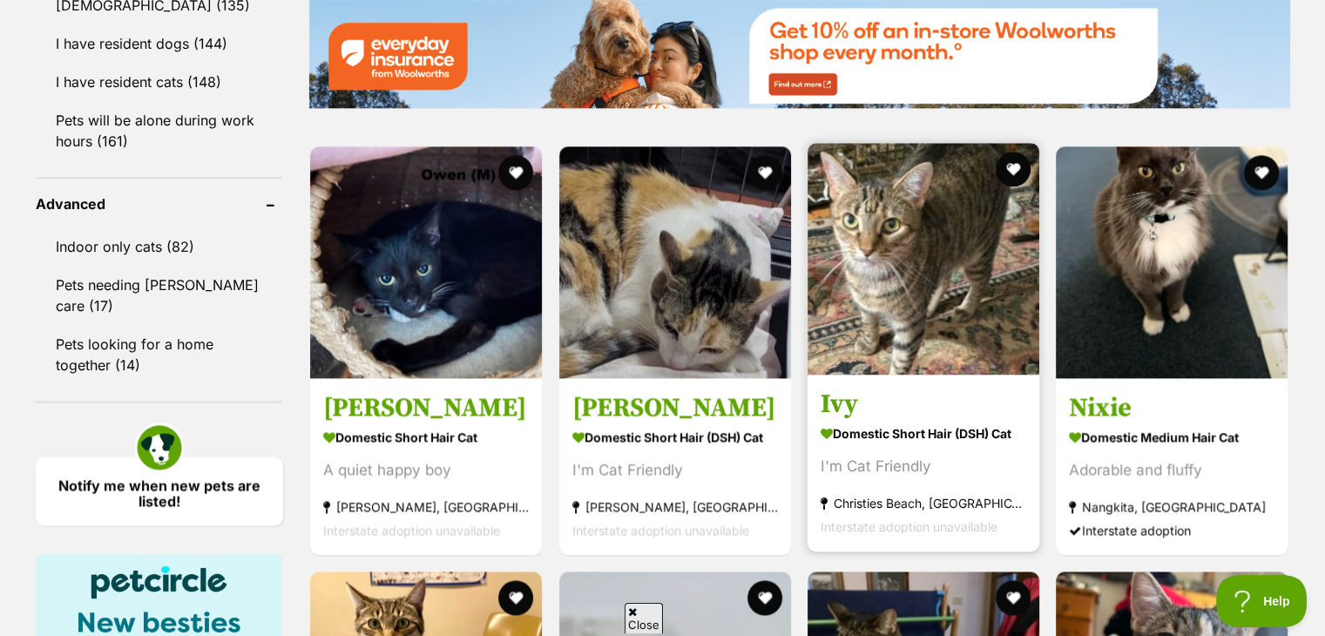
click at [958, 355] on img at bounding box center [923, 259] width 232 height 232
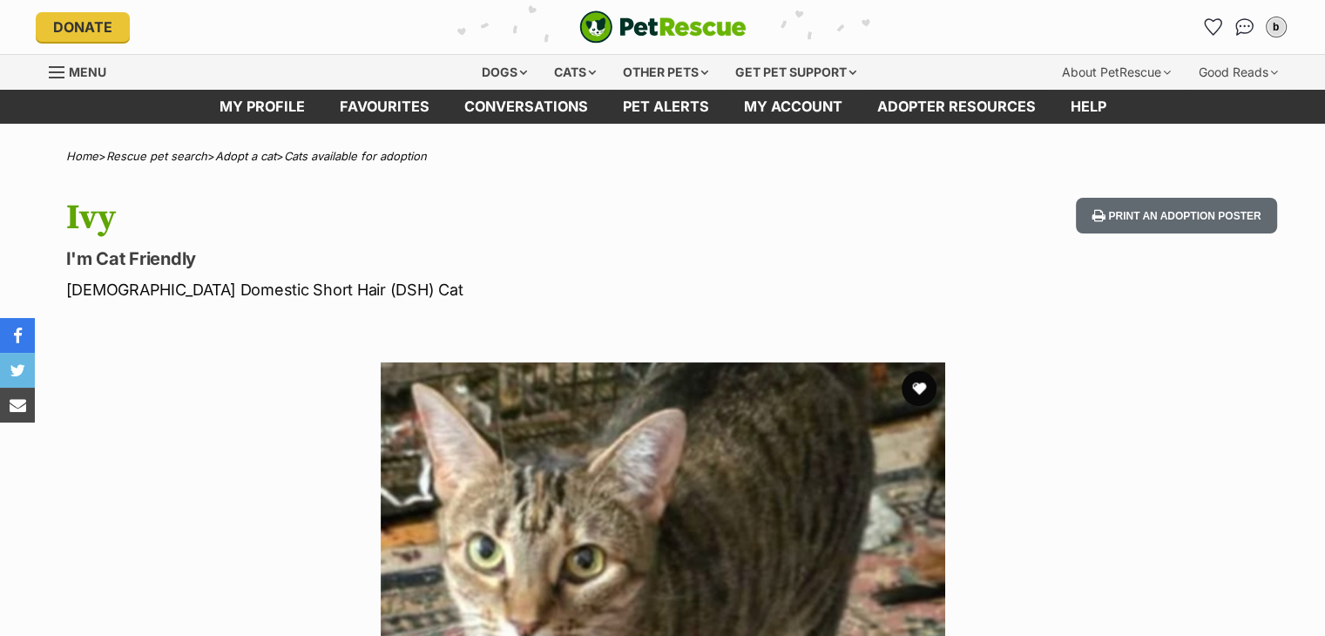
click at [958, 355] on section "Available 1 of 1 images Next Prev 1" at bounding box center [662, 631] width 993 height 591
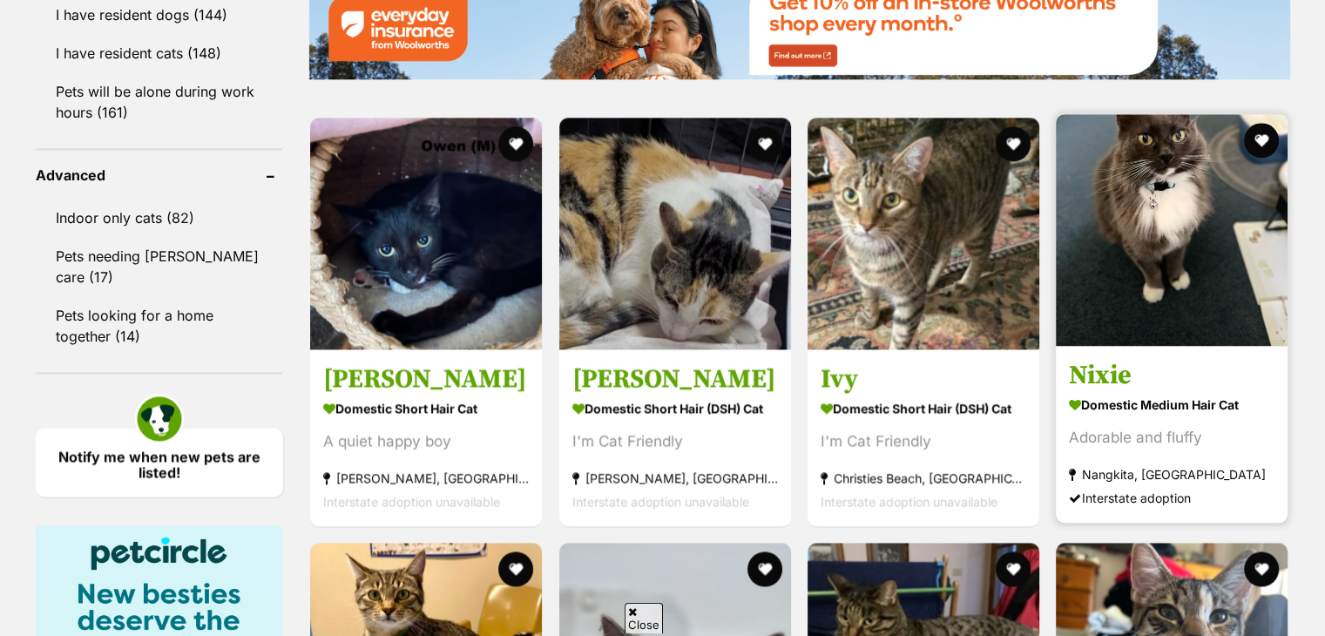
scroll to position [2165, 0]
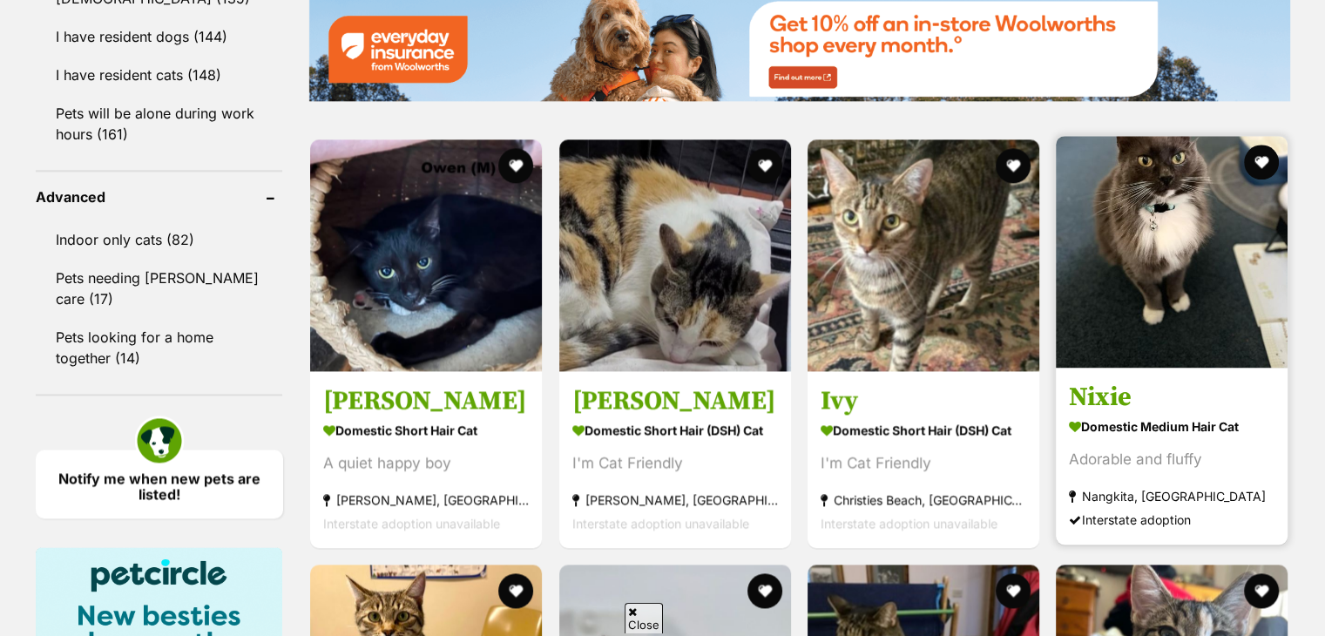
click at [1139, 271] on img at bounding box center [1172, 252] width 232 height 232
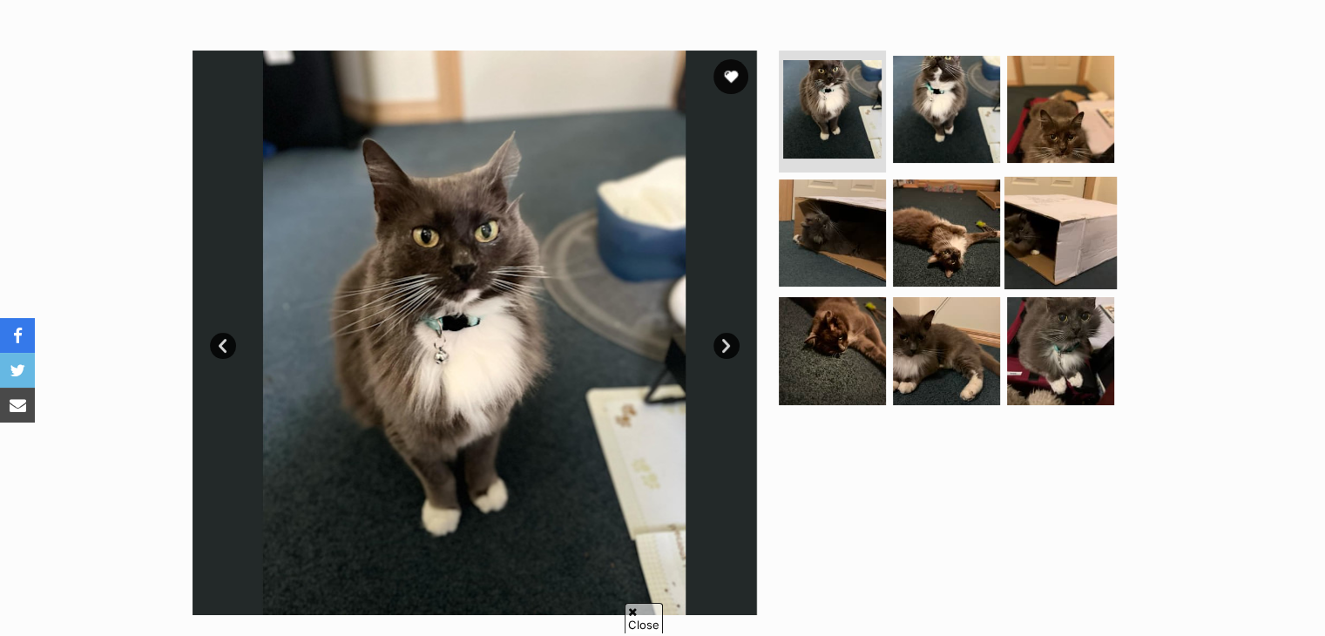
scroll to position [312, 0]
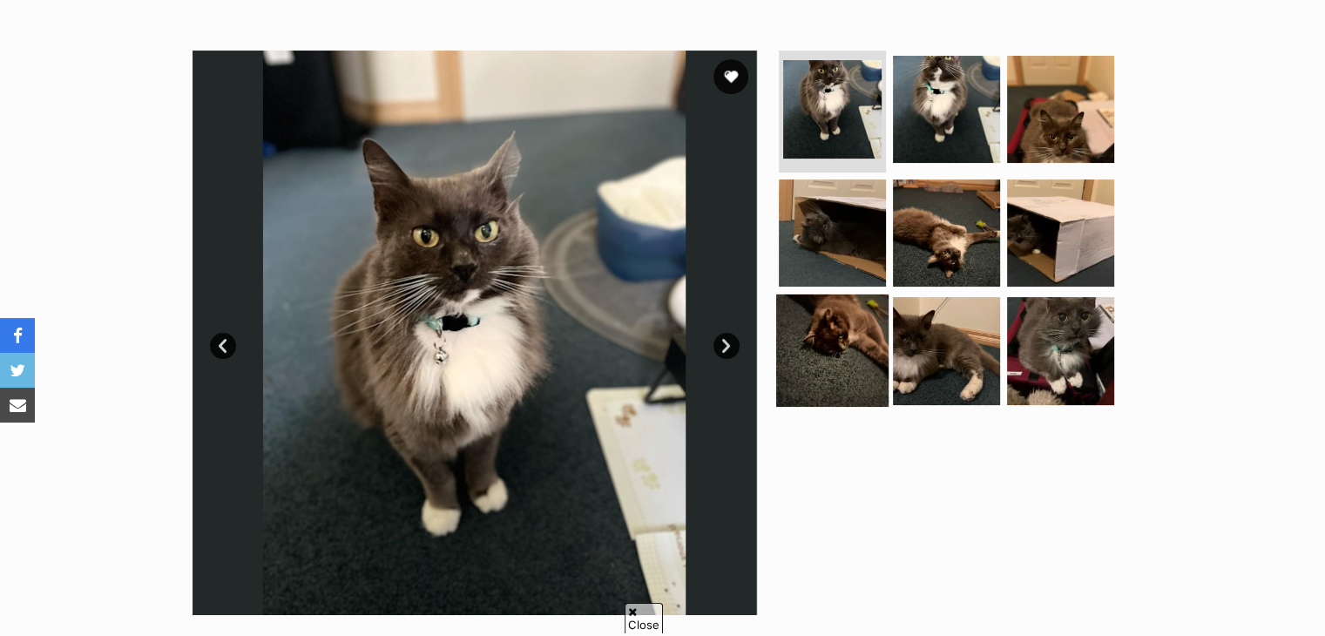
click at [821, 334] on img at bounding box center [832, 350] width 112 height 112
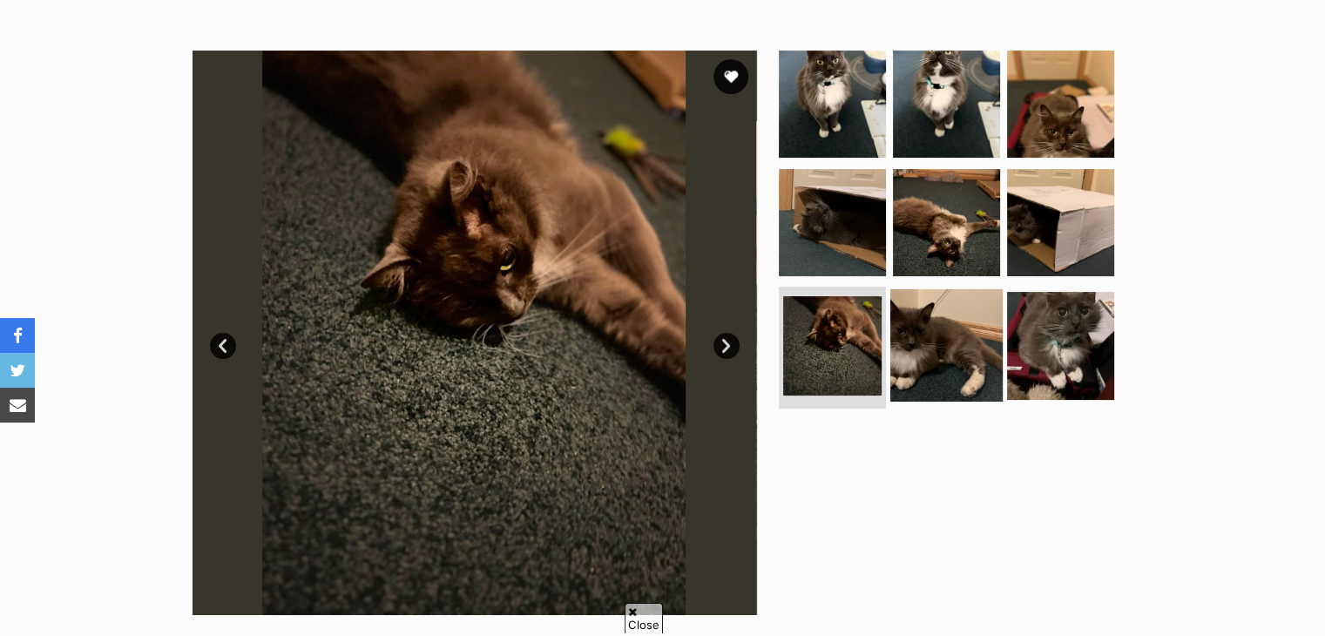
click at [936, 343] on img at bounding box center [946, 345] width 112 height 112
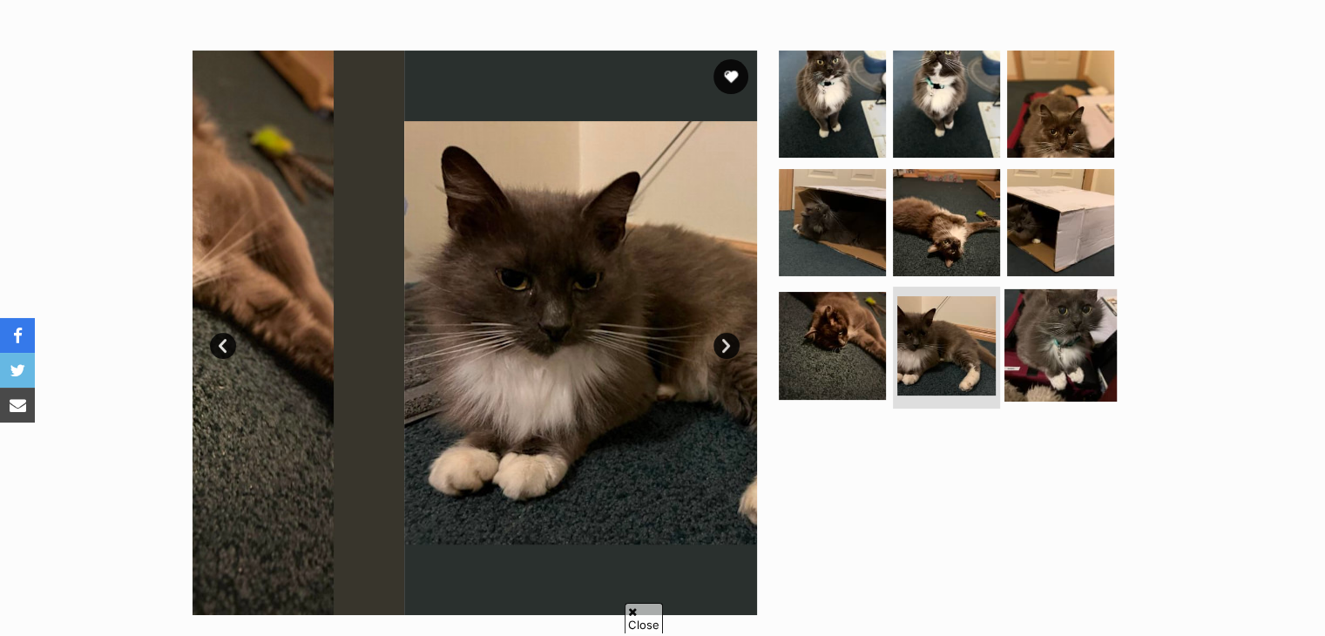
click at [1094, 352] on img at bounding box center [1060, 345] width 112 height 112
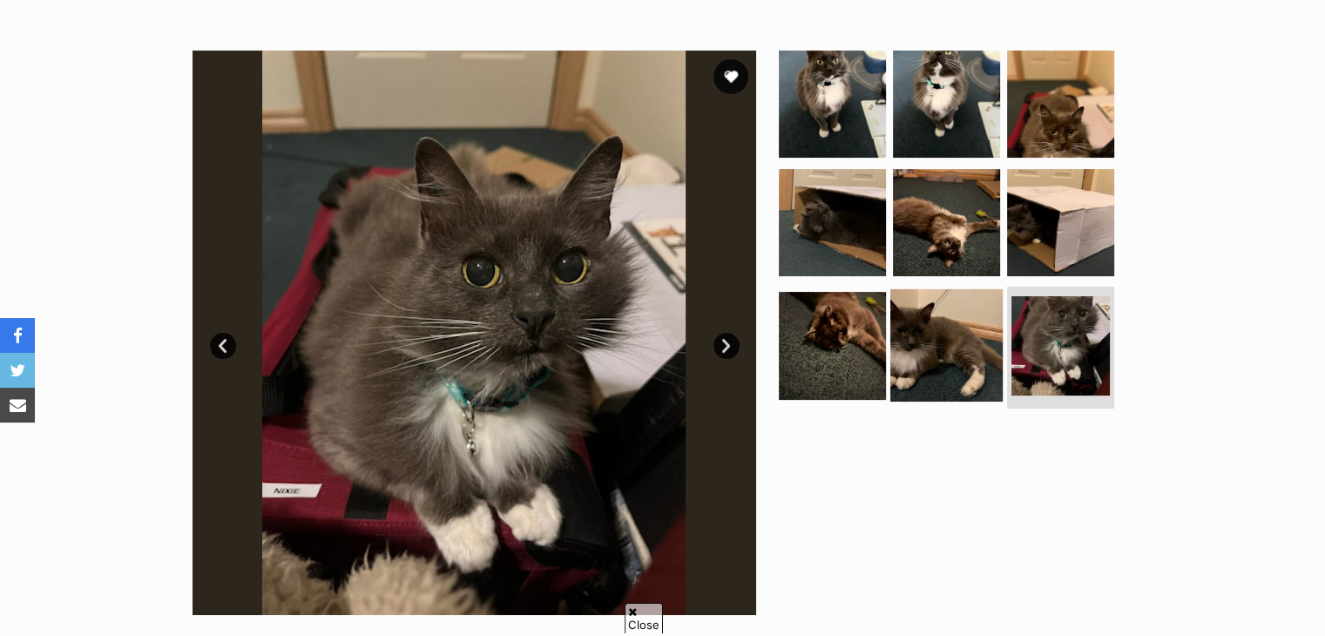
click at [974, 355] on img at bounding box center [946, 345] width 112 height 112
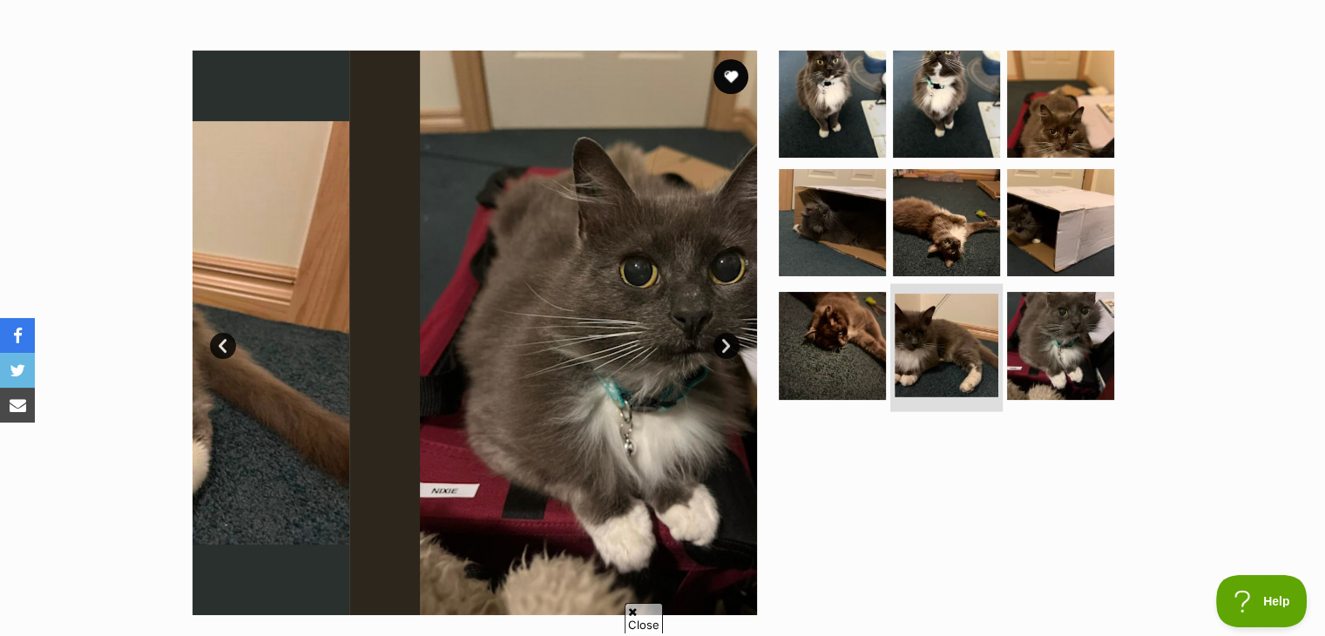
scroll to position [0, 0]
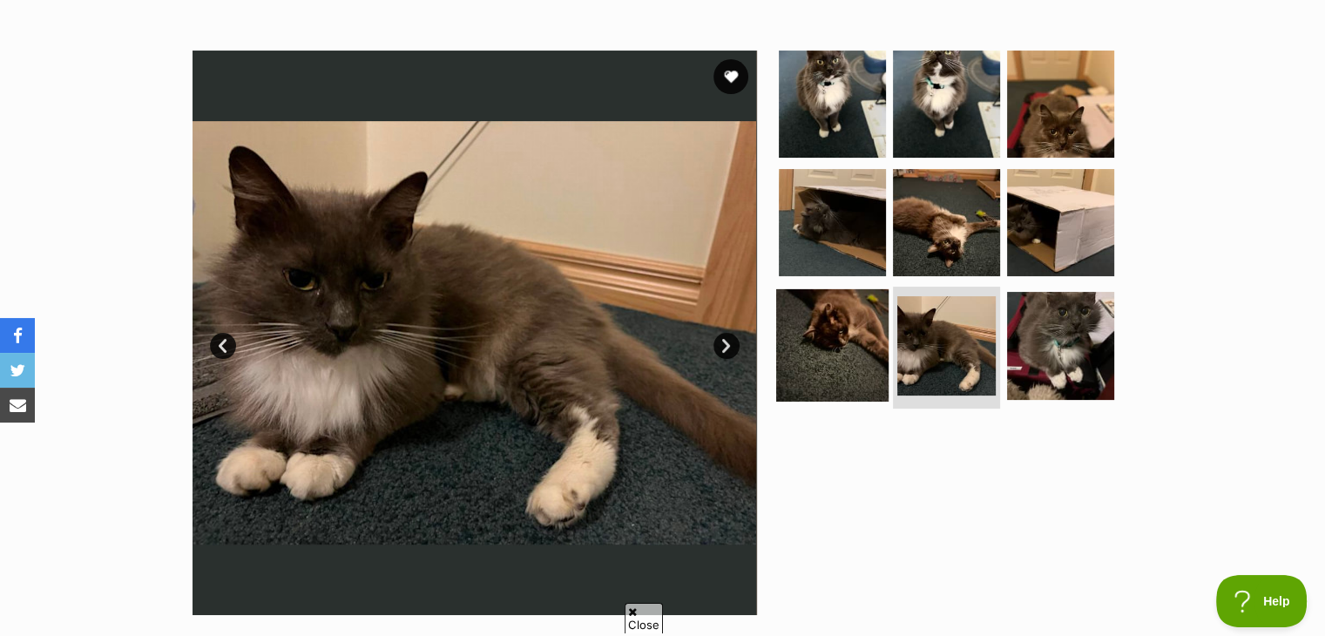
click at [834, 353] on img at bounding box center [832, 345] width 112 height 112
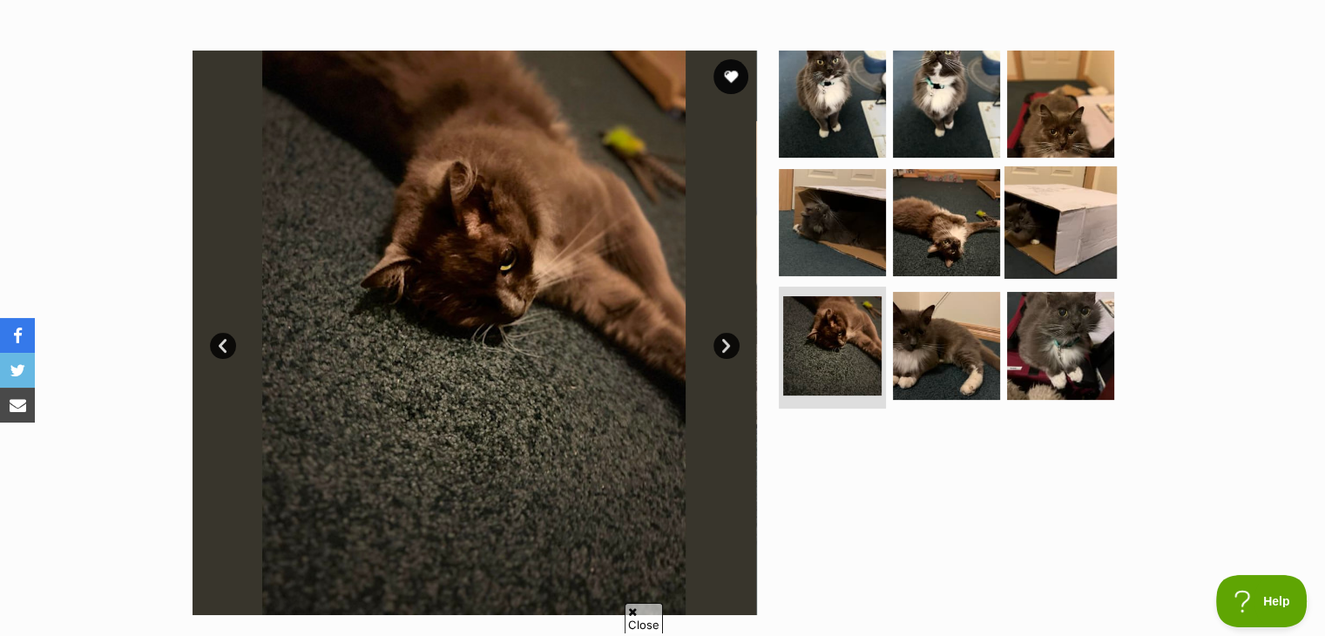
click at [1020, 218] on img at bounding box center [1060, 222] width 112 height 112
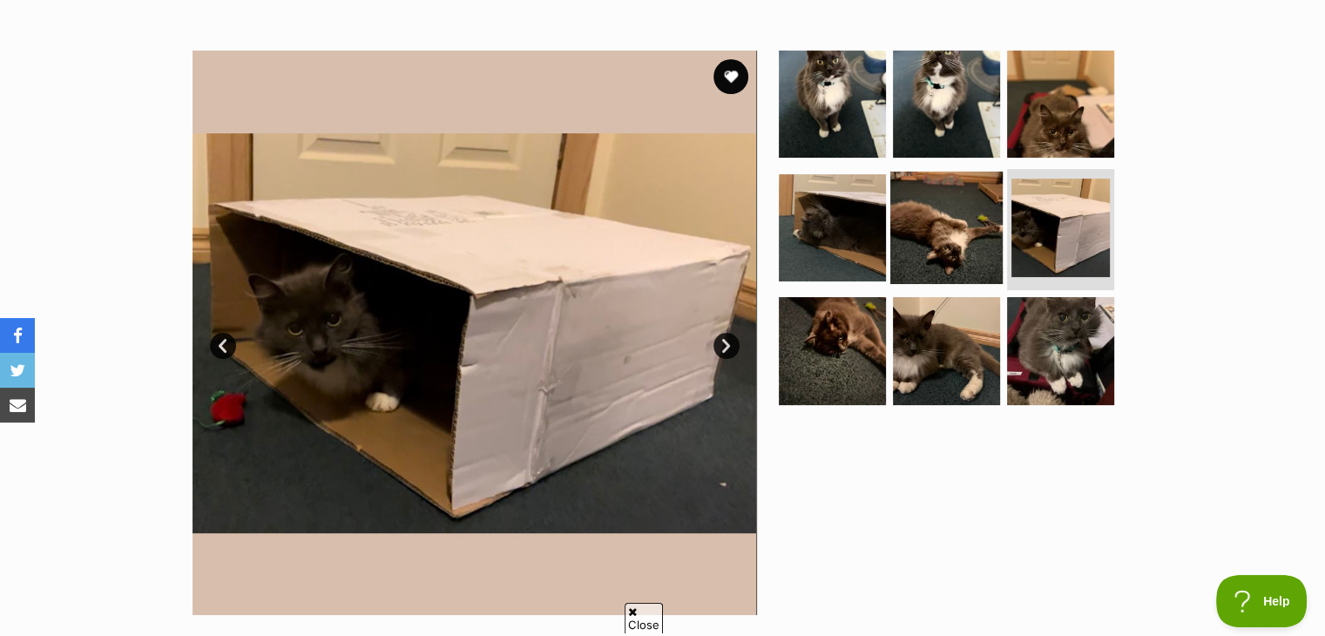
click at [958, 230] on img at bounding box center [946, 227] width 112 height 112
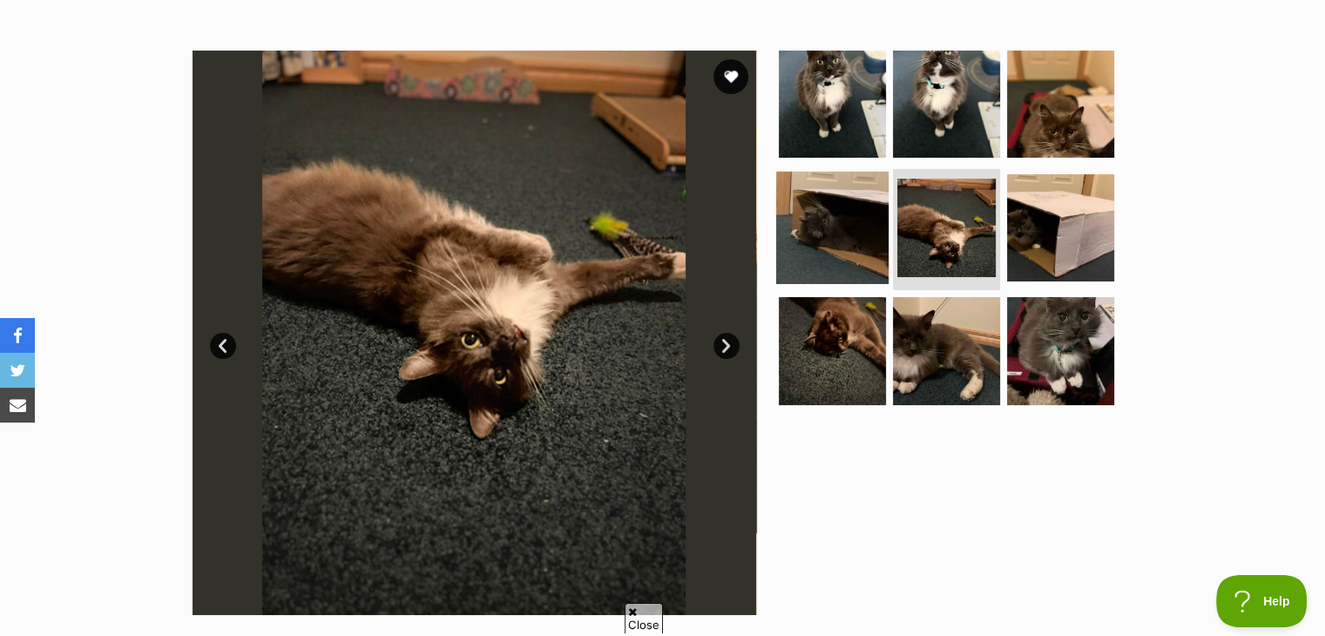
click at [858, 238] on img at bounding box center [832, 227] width 112 height 112
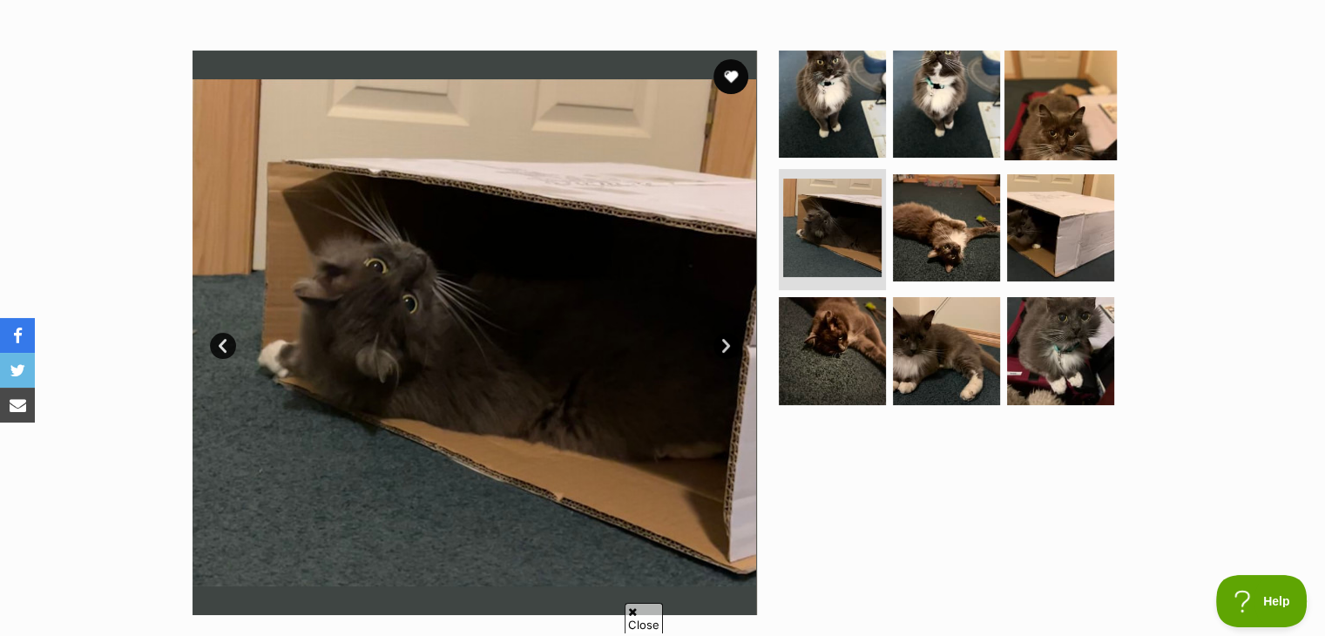
click at [1087, 108] on img at bounding box center [1060, 104] width 112 height 112
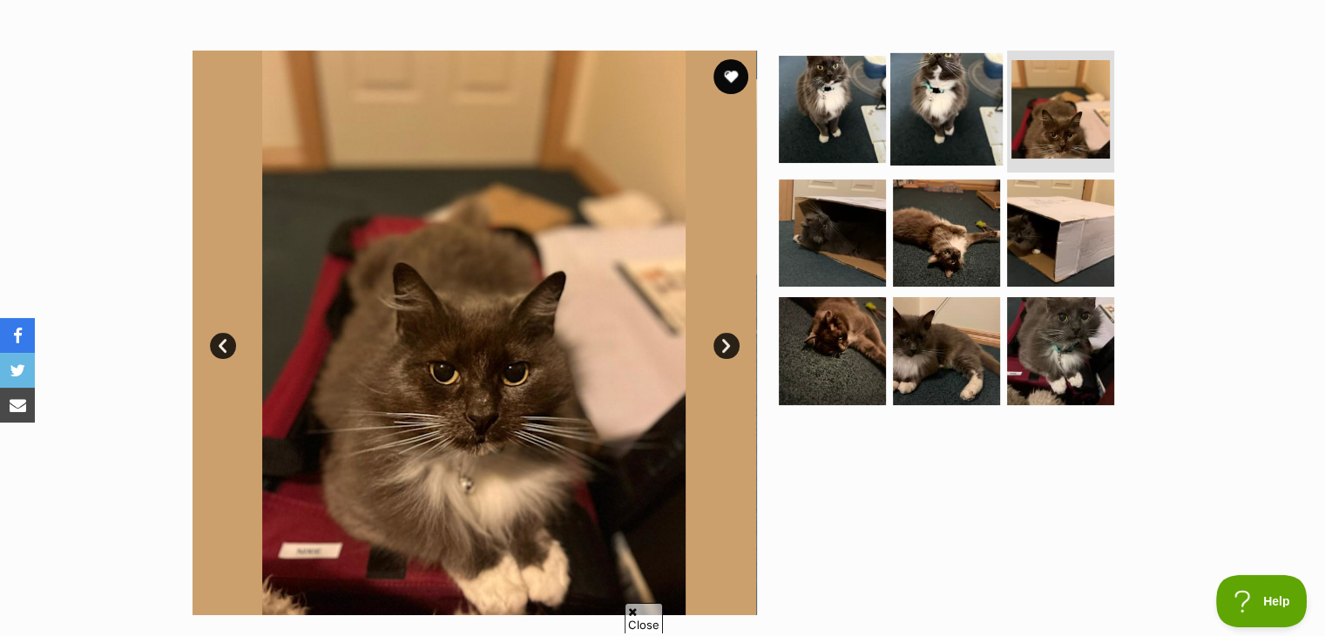
click at [953, 129] on img at bounding box center [946, 109] width 112 height 112
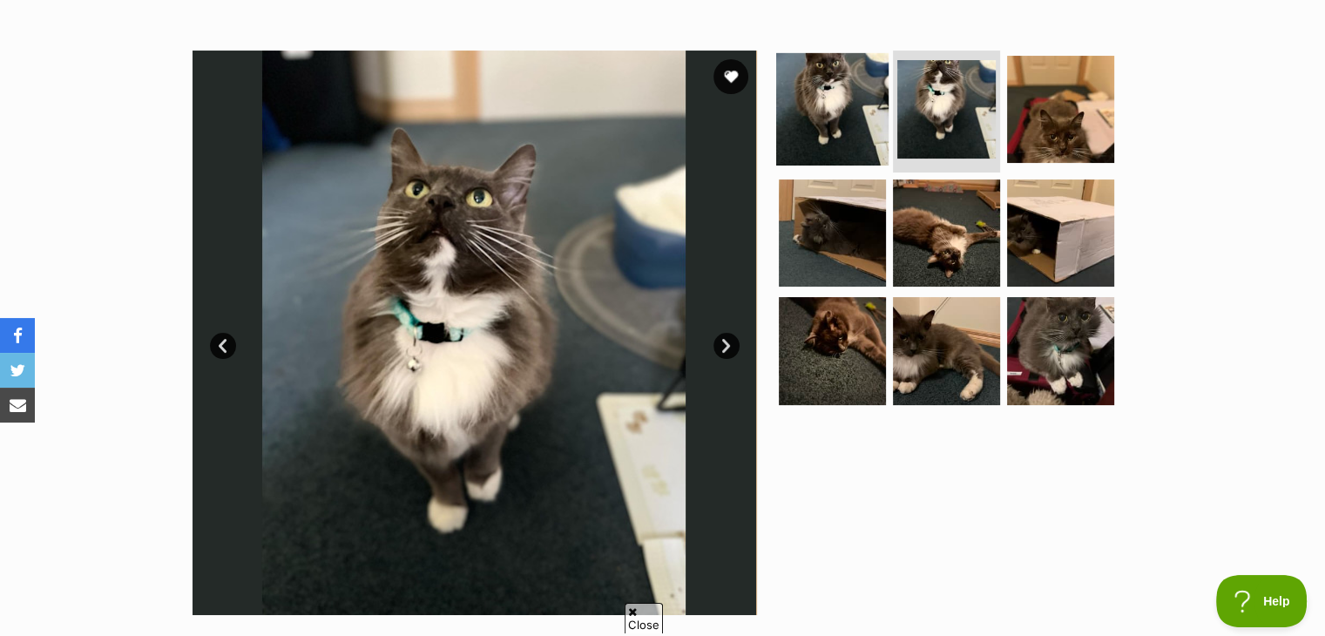
click at [866, 130] on img at bounding box center [832, 109] width 112 height 112
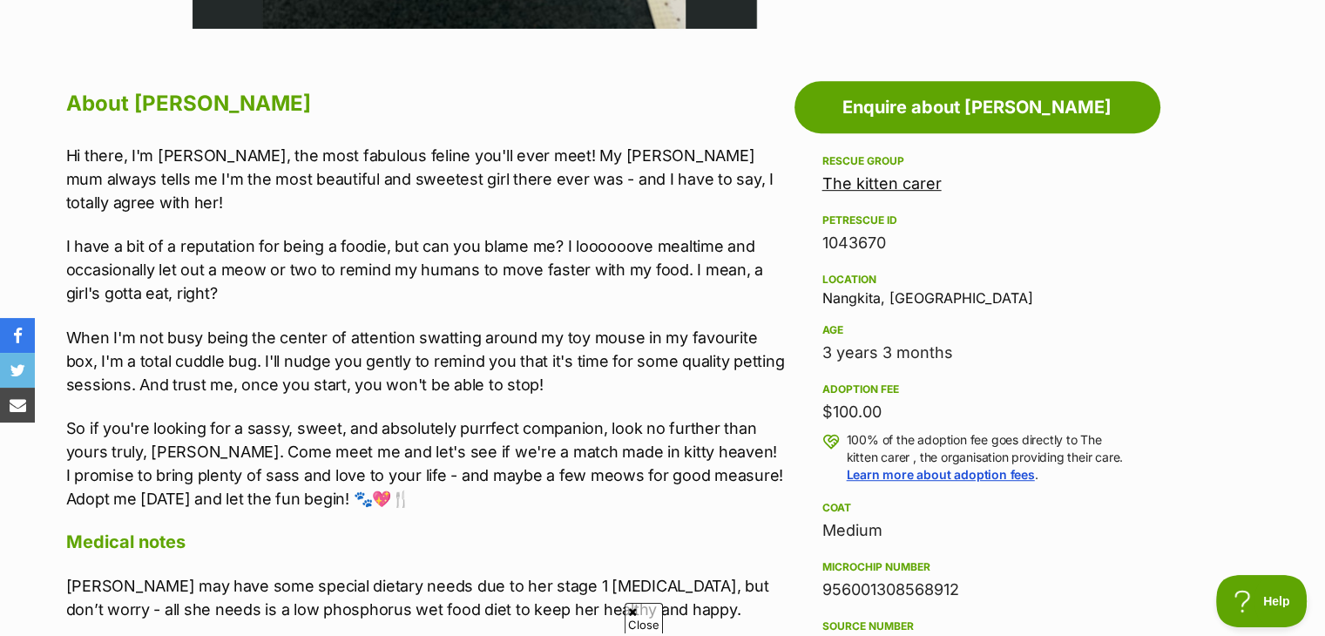
scroll to position [899, 0]
drag, startPoint x: 818, startPoint y: 295, endPoint x: 911, endPoint y: 306, distance: 93.8
click at [911, 306] on aside "Rescue group The kitten carer PetRescue ID 1043670 Location Nangkita, SA Age 3 …" at bounding box center [977, 600] width 366 height 901
copy div "Nangkita, [GEOGRAPHIC_DATA]"
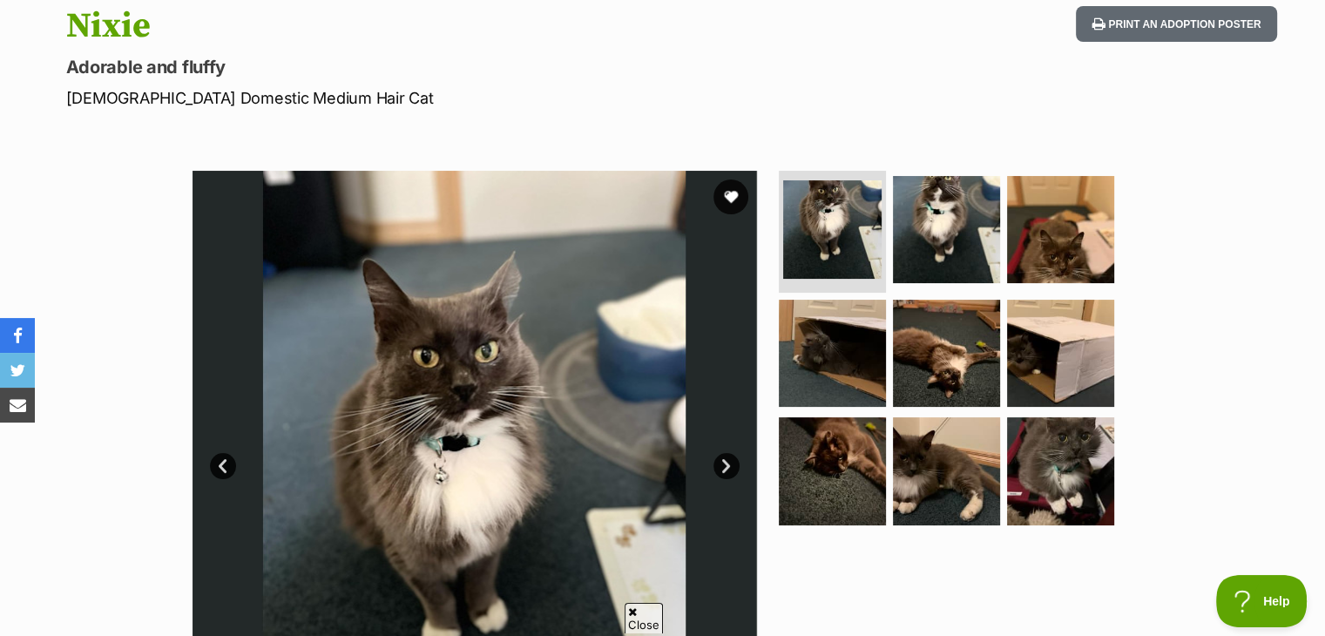
scroll to position [0, 0]
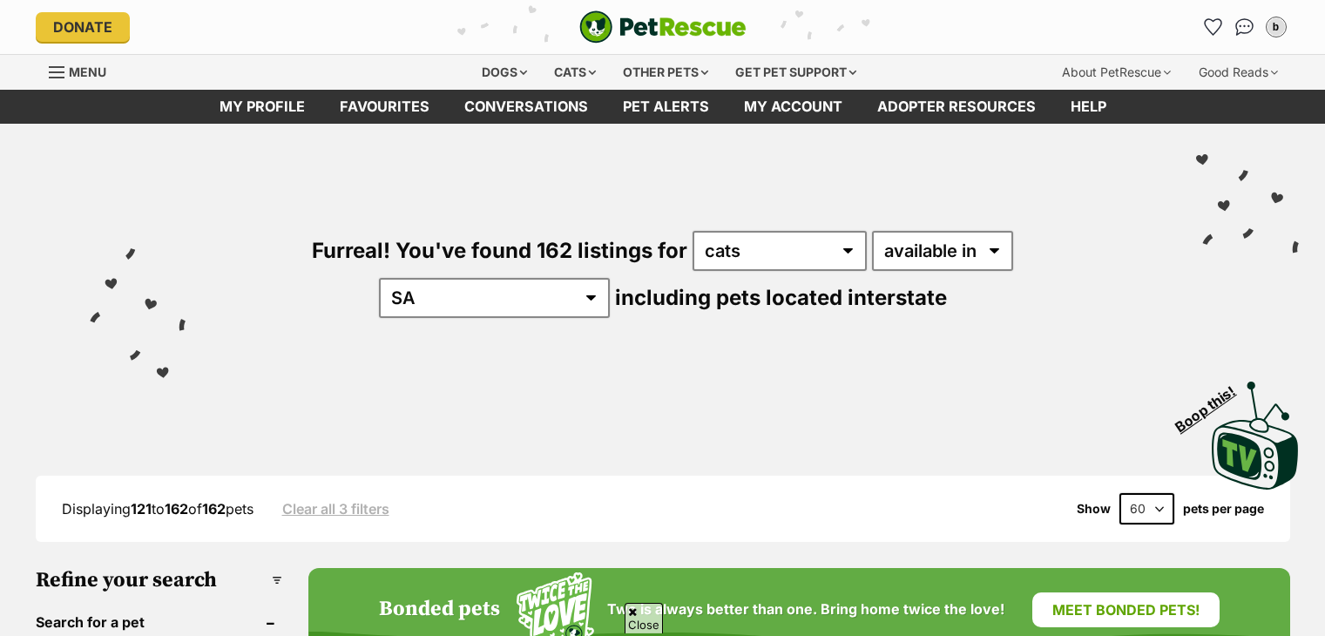
drag, startPoint x: 0, startPoint y: 0, endPoint x: 1262, endPoint y: 158, distance: 1272.0
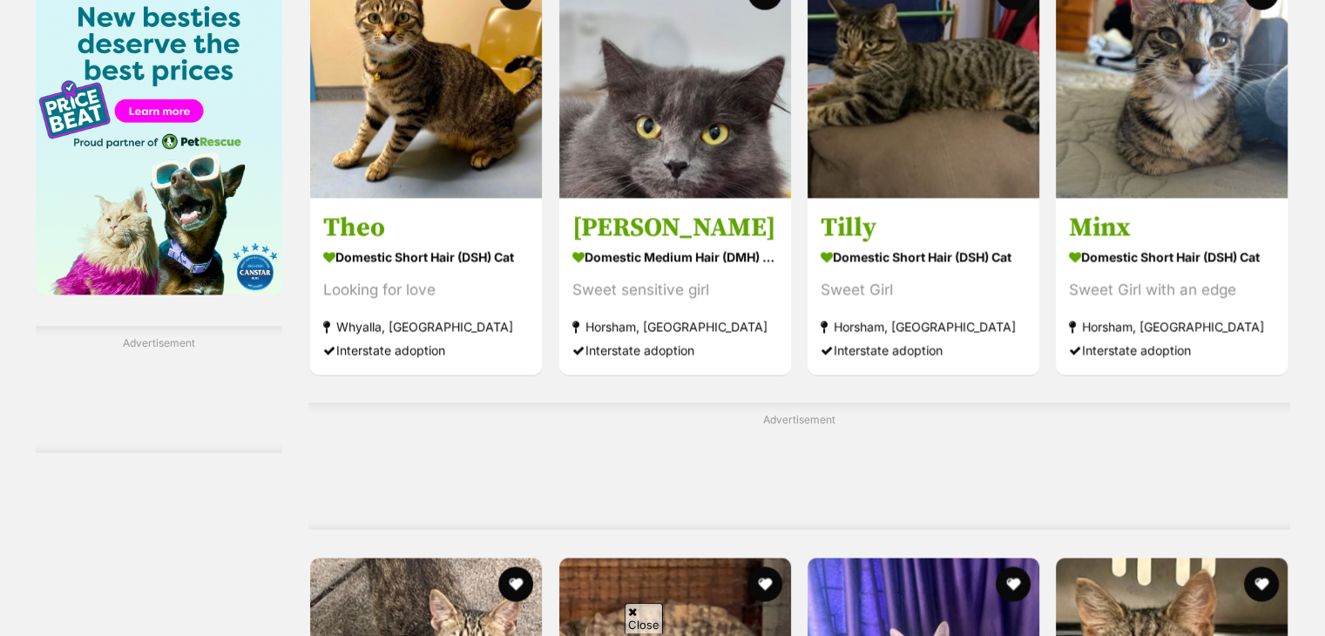
scroll to position [2767, 0]
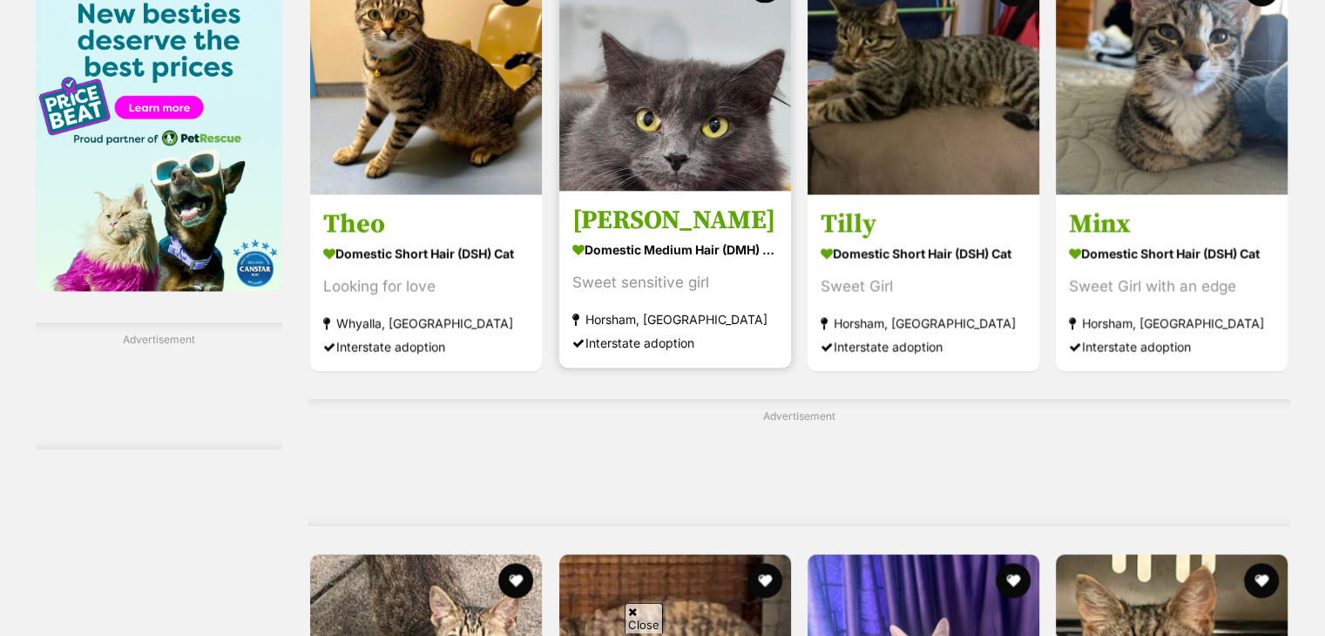
click at [667, 133] on img at bounding box center [675, 75] width 232 height 232
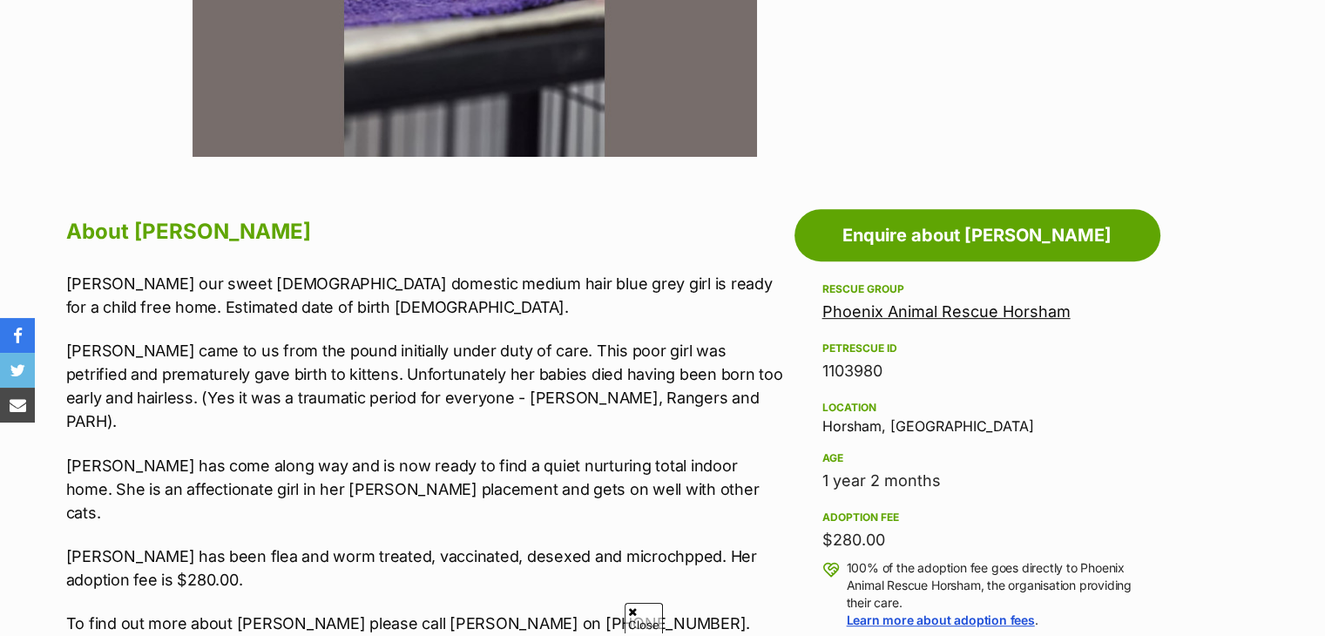
scroll to position [774, 0]
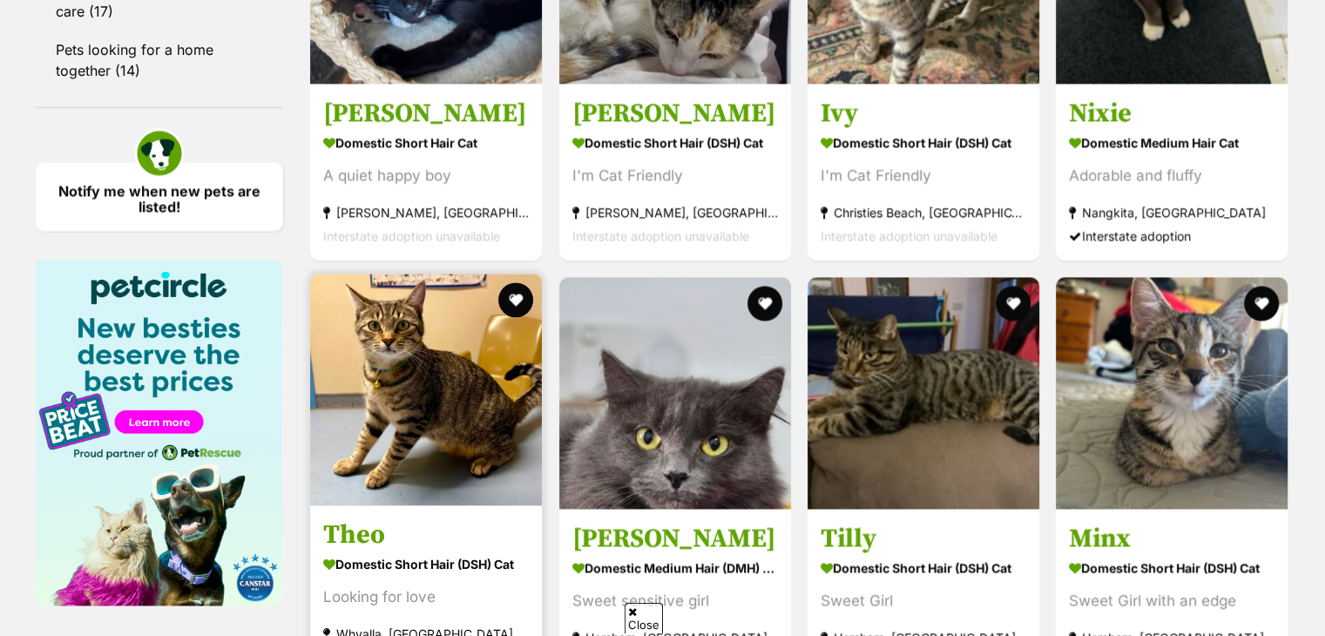
scroll to position [2439, 0]
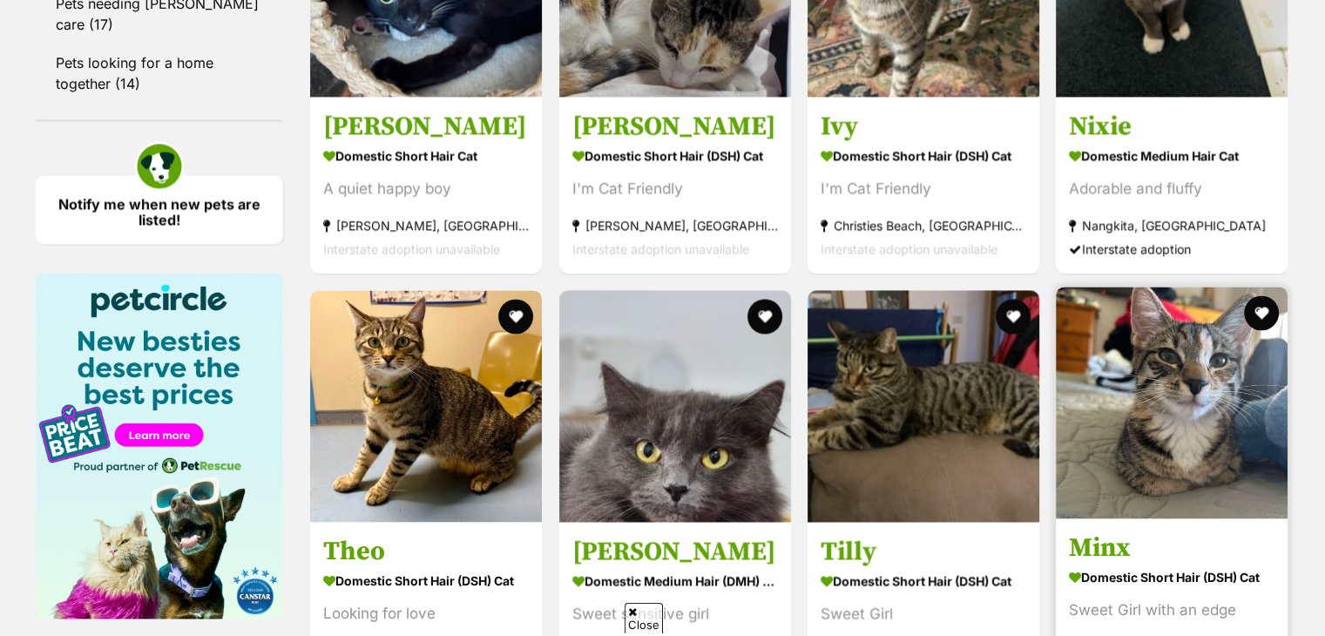
click at [1108, 375] on img at bounding box center [1172, 403] width 232 height 232
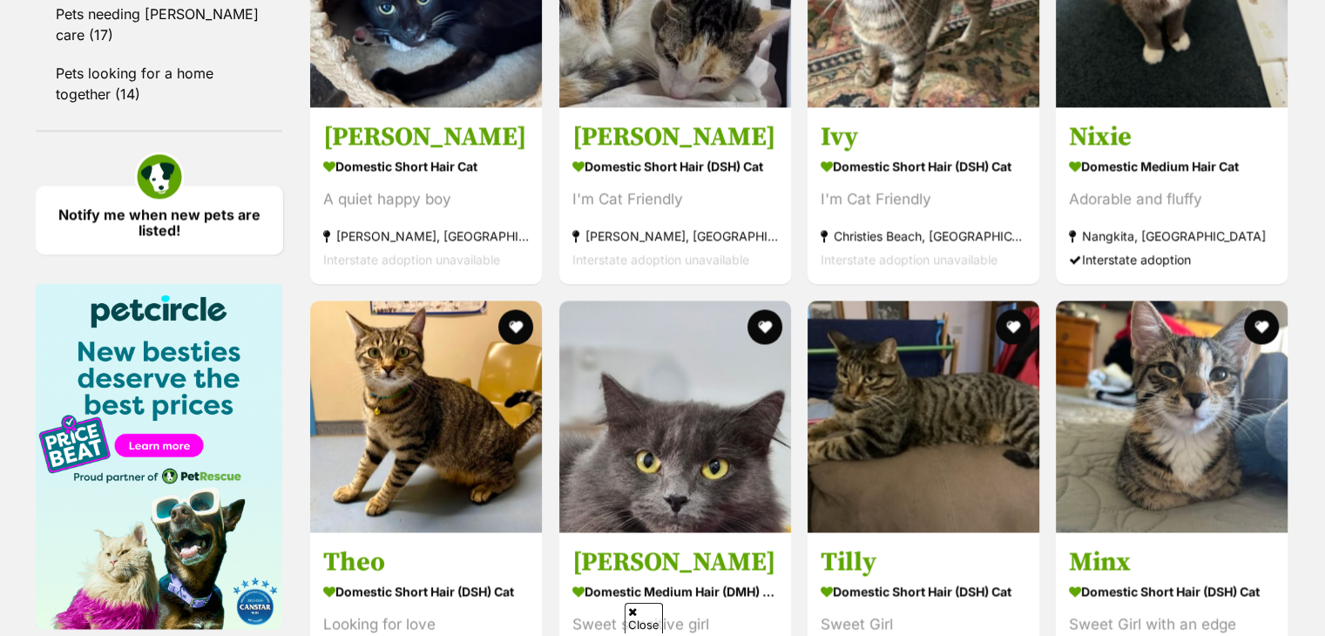
scroll to position [2429, 0]
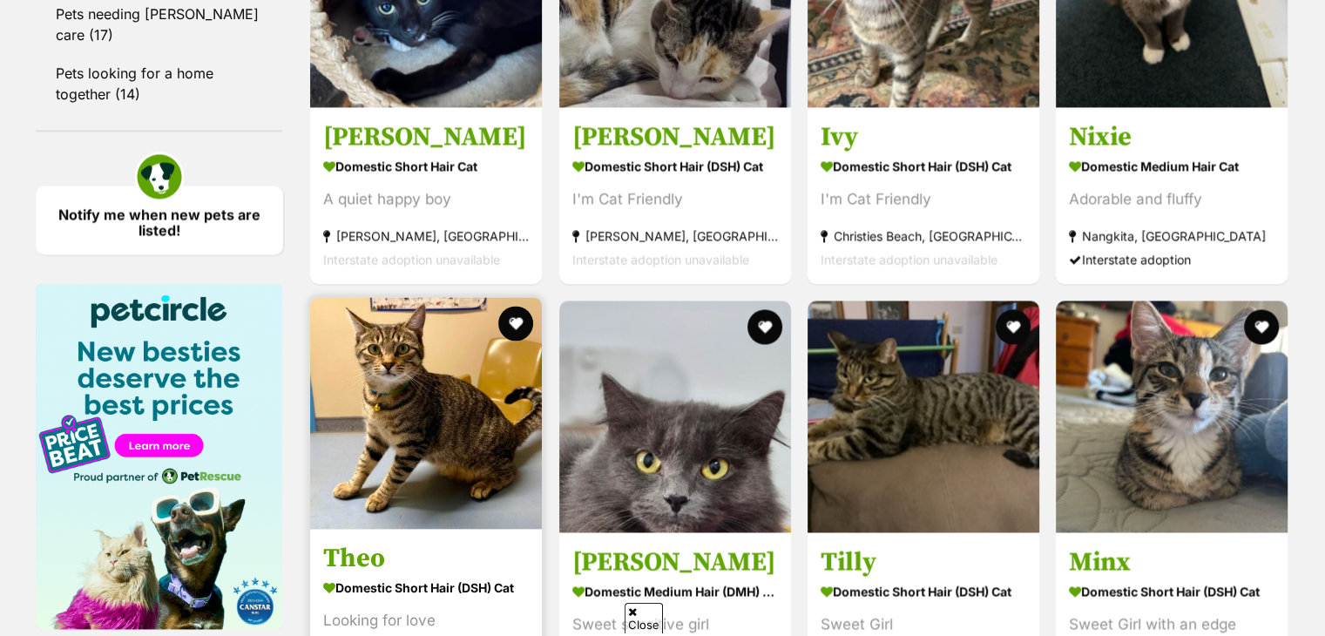
click at [427, 415] on img at bounding box center [426, 413] width 232 height 232
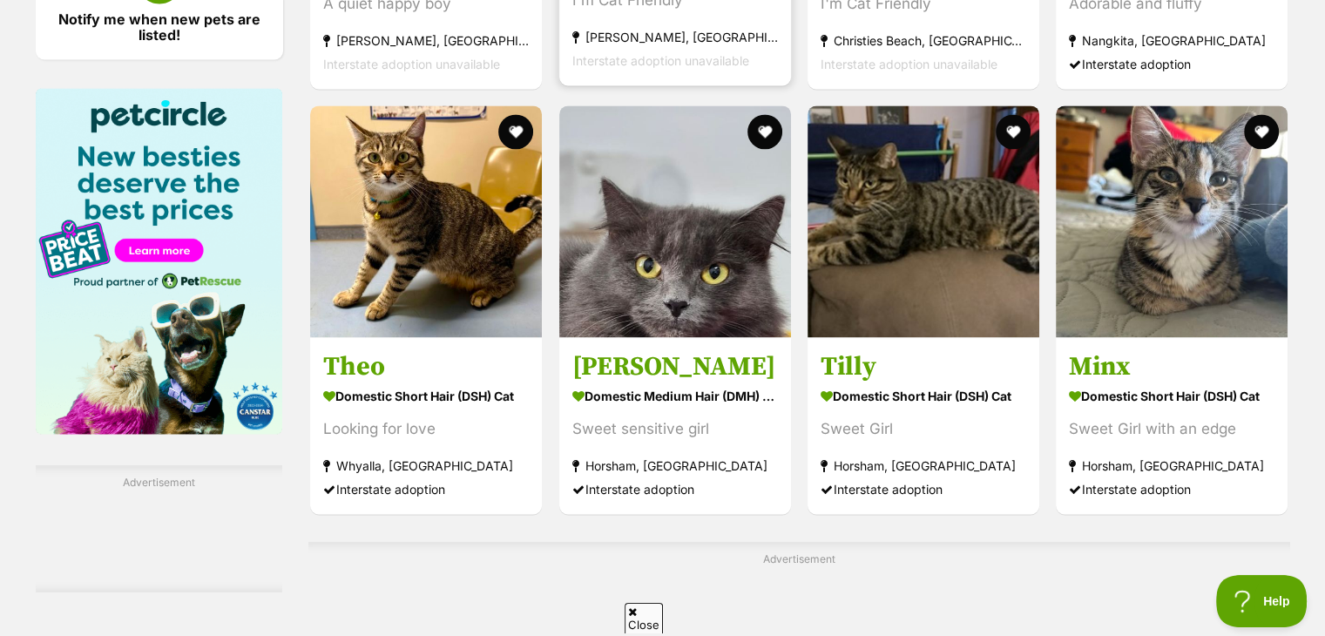
scroll to position [2490, 0]
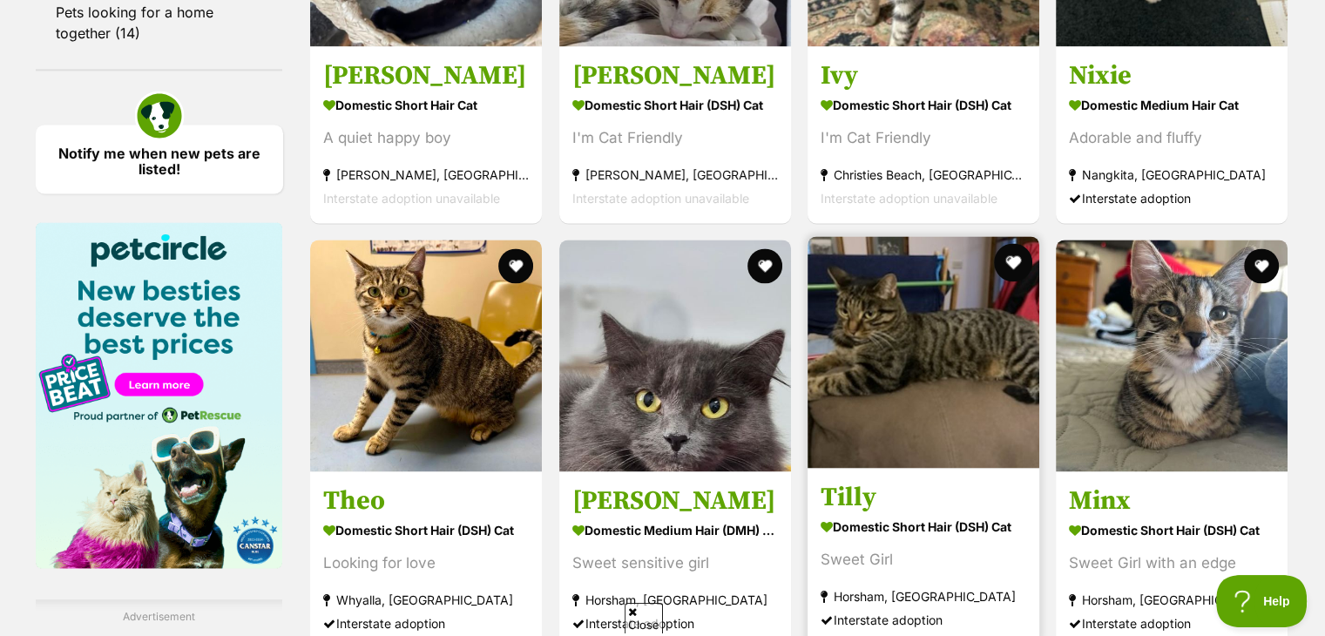
click at [1016, 250] on button "favourite" at bounding box center [1013, 262] width 38 height 38
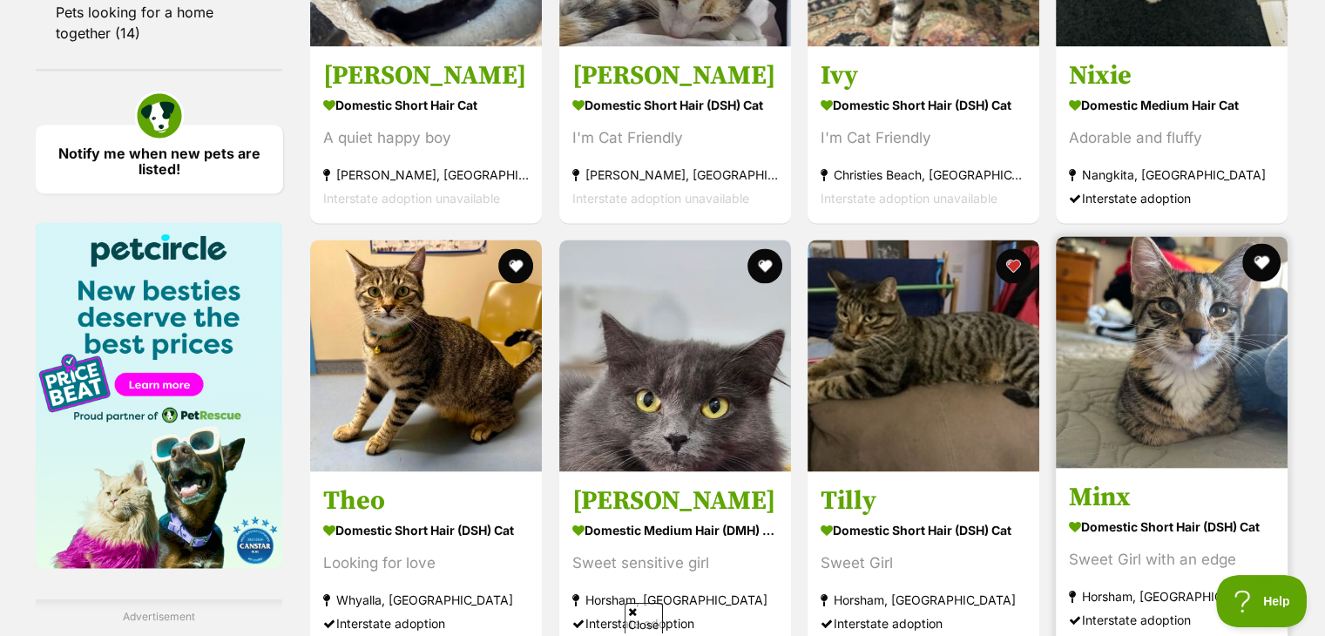
click at [1263, 262] on button "favourite" at bounding box center [1262, 262] width 38 height 38
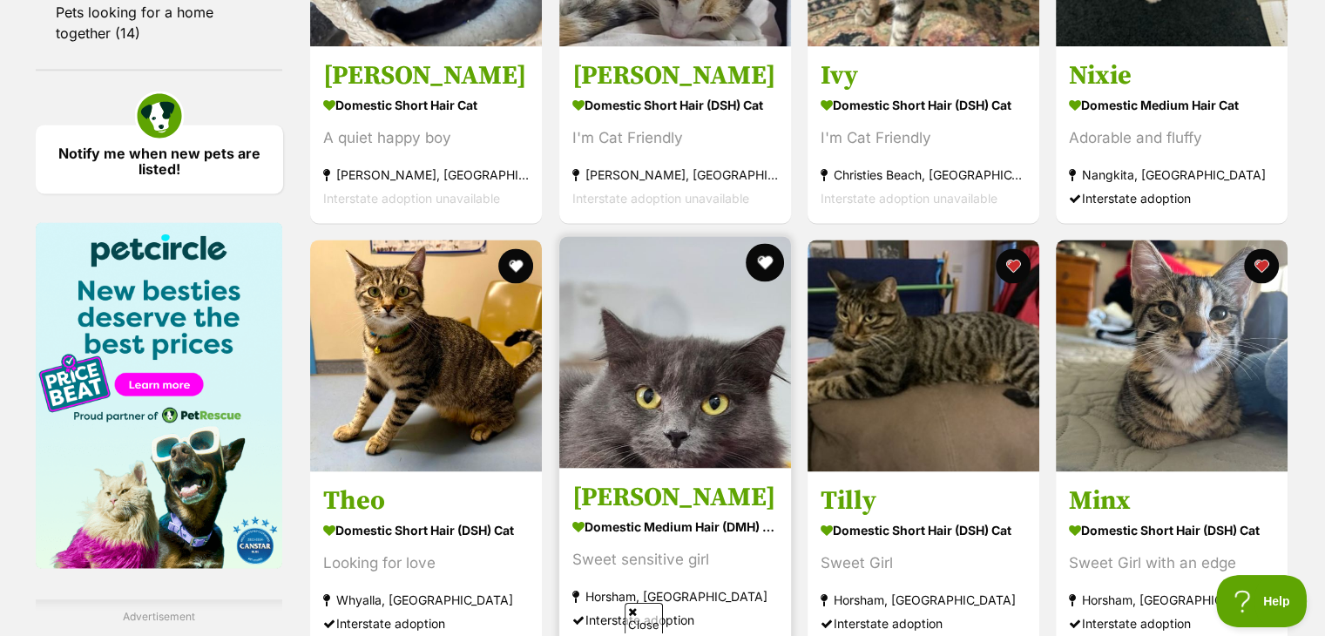
click at [765, 243] on button "favourite" at bounding box center [765, 262] width 38 height 38
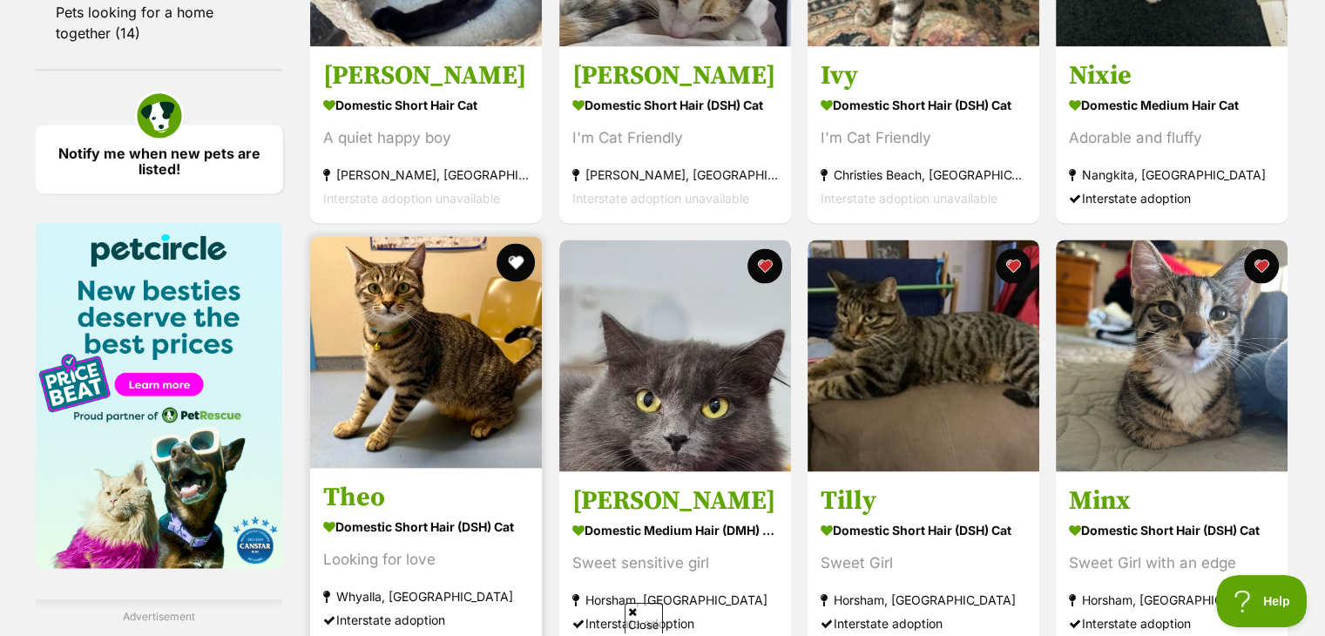
click at [524, 257] on button "favourite" at bounding box center [516, 262] width 38 height 38
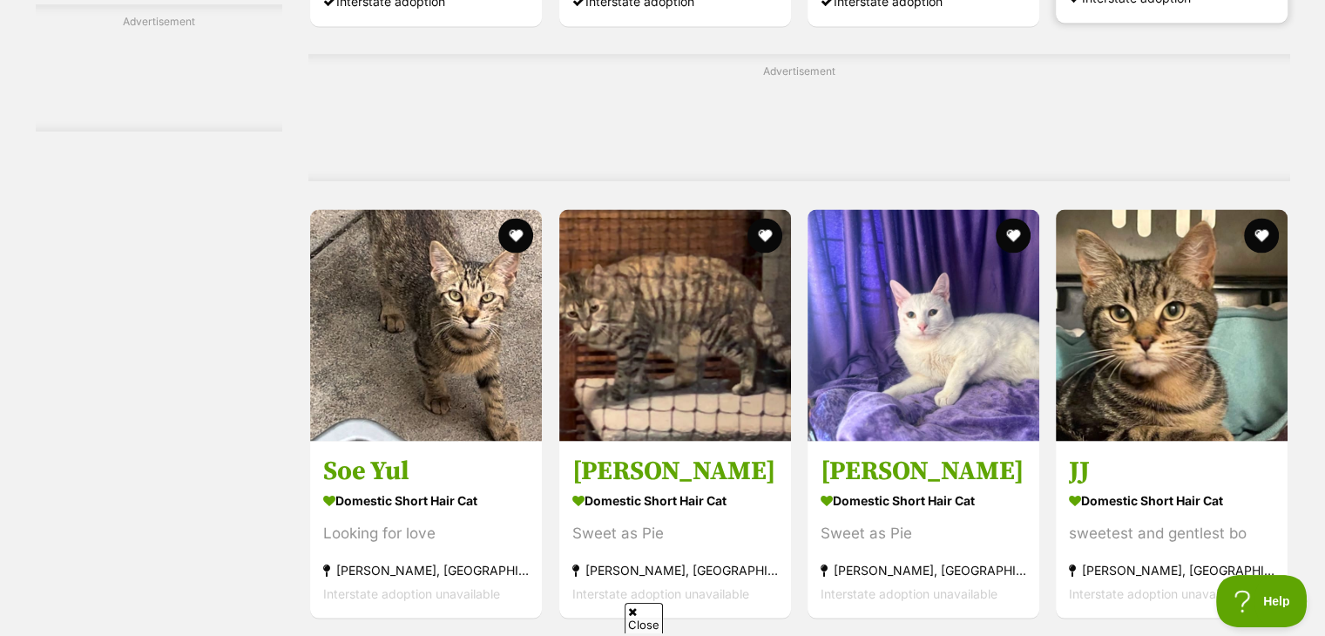
scroll to position [3132, 0]
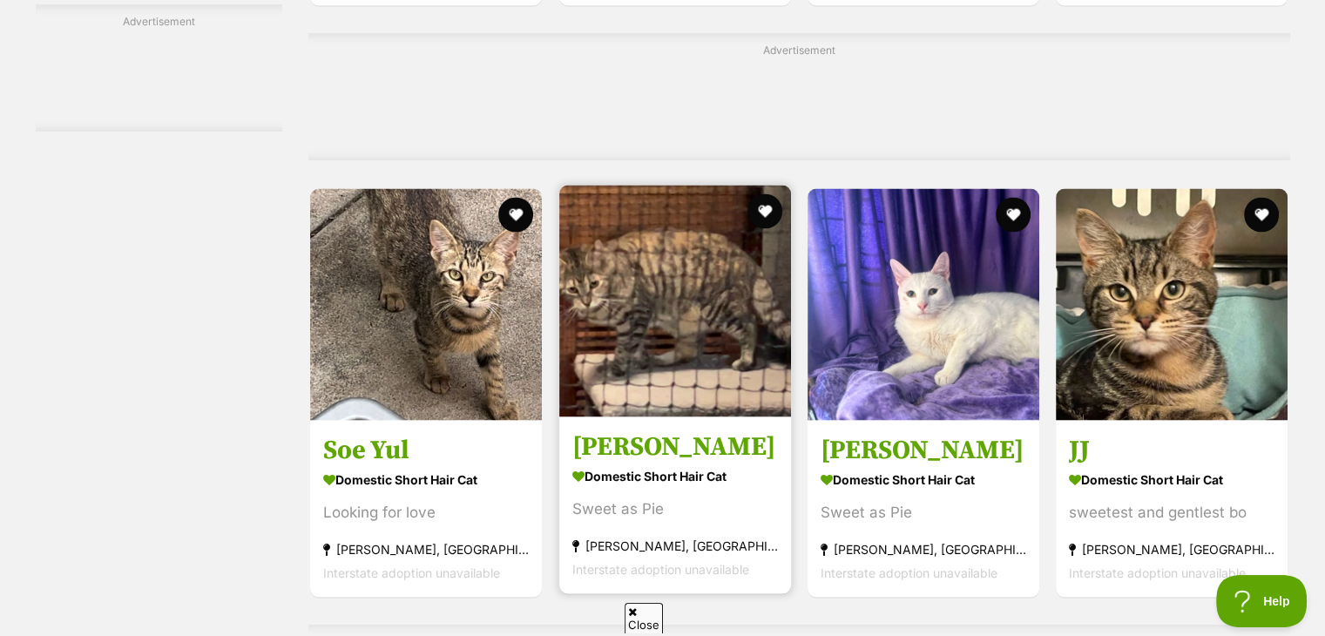
click at [662, 313] on img at bounding box center [675, 301] width 232 height 232
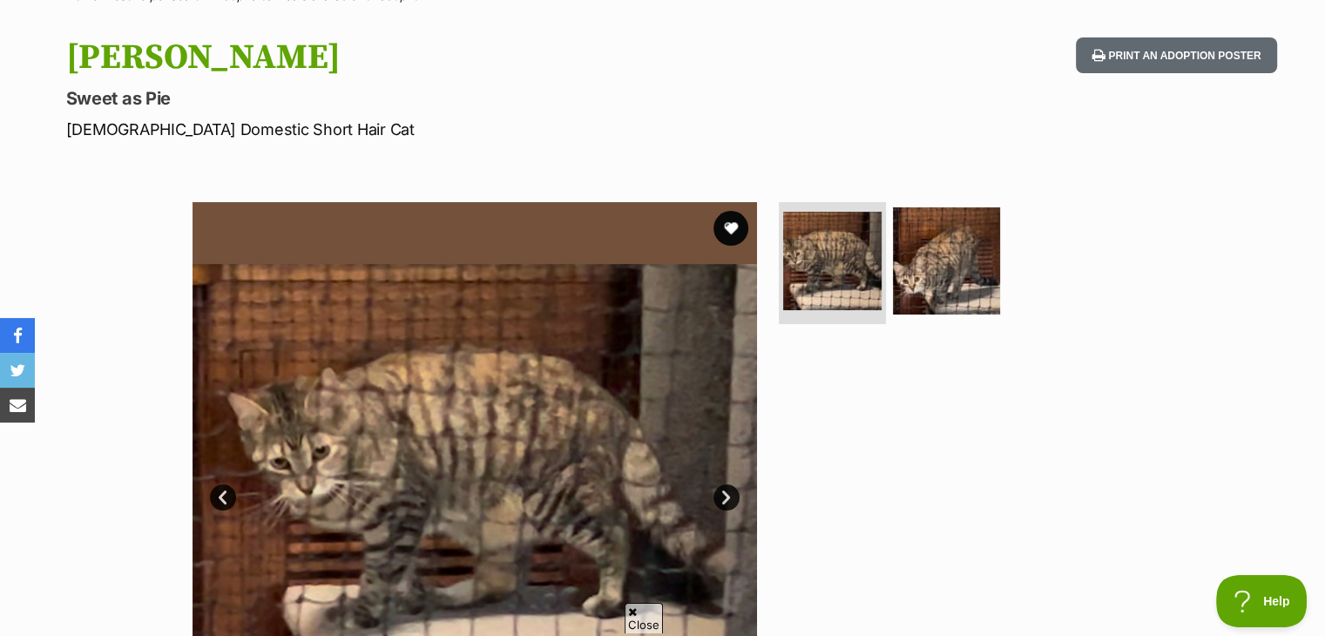
scroll to position [125, 0]
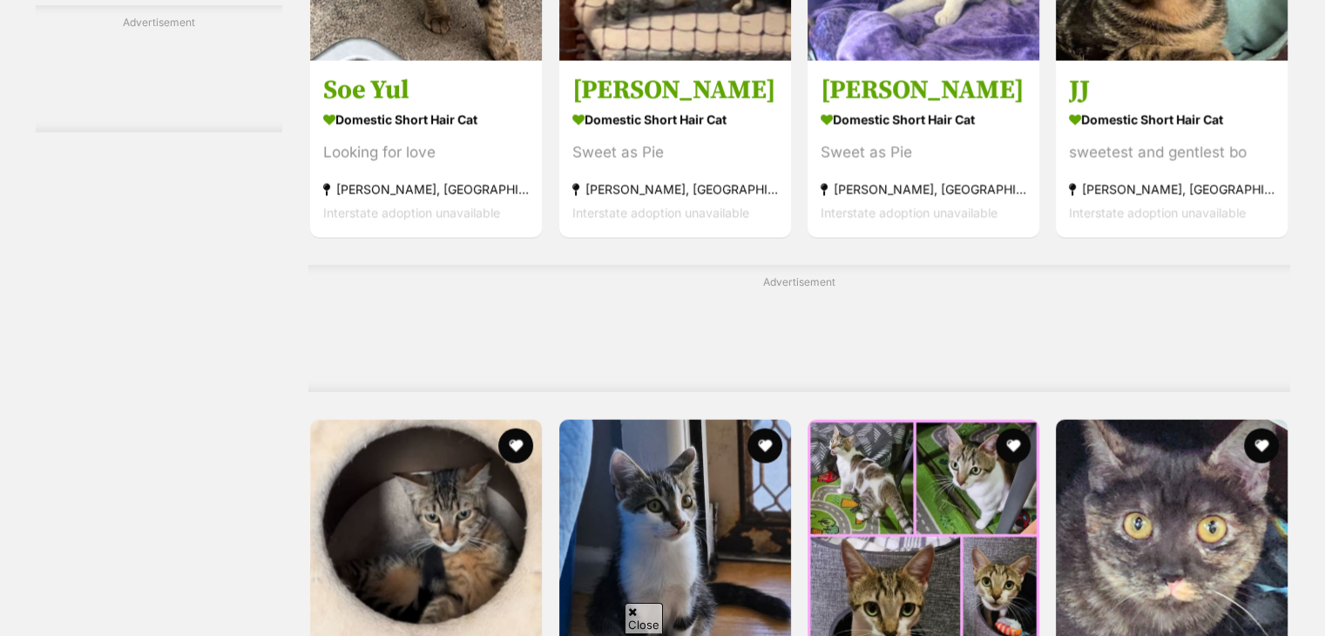
scroll to position [3509, 0]
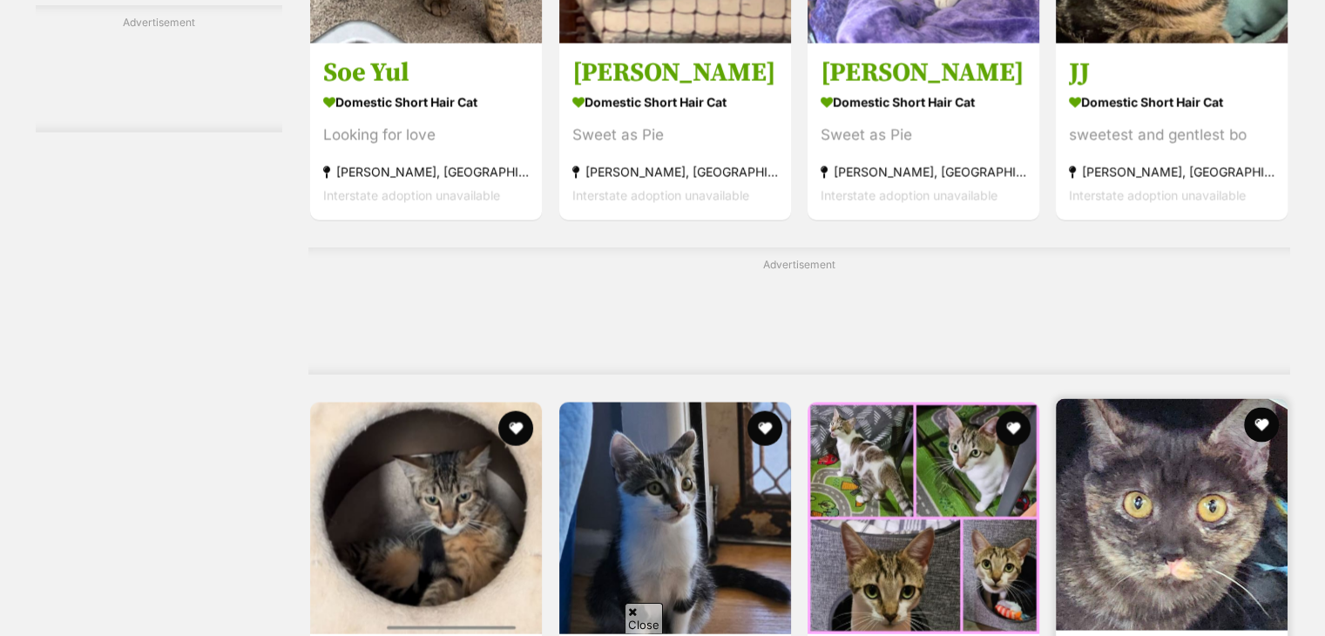
click at [1181, 399] on img at bounding box center [1172, 515] width 232 height 232
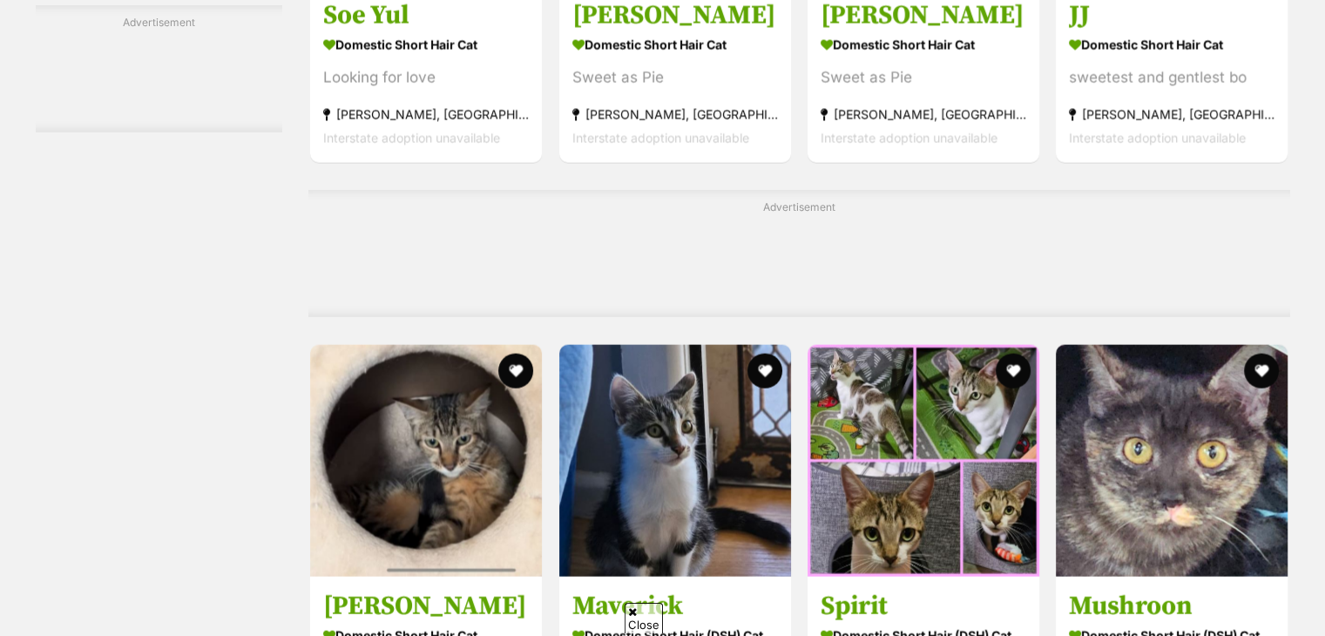
scroll to position [3566, 0]
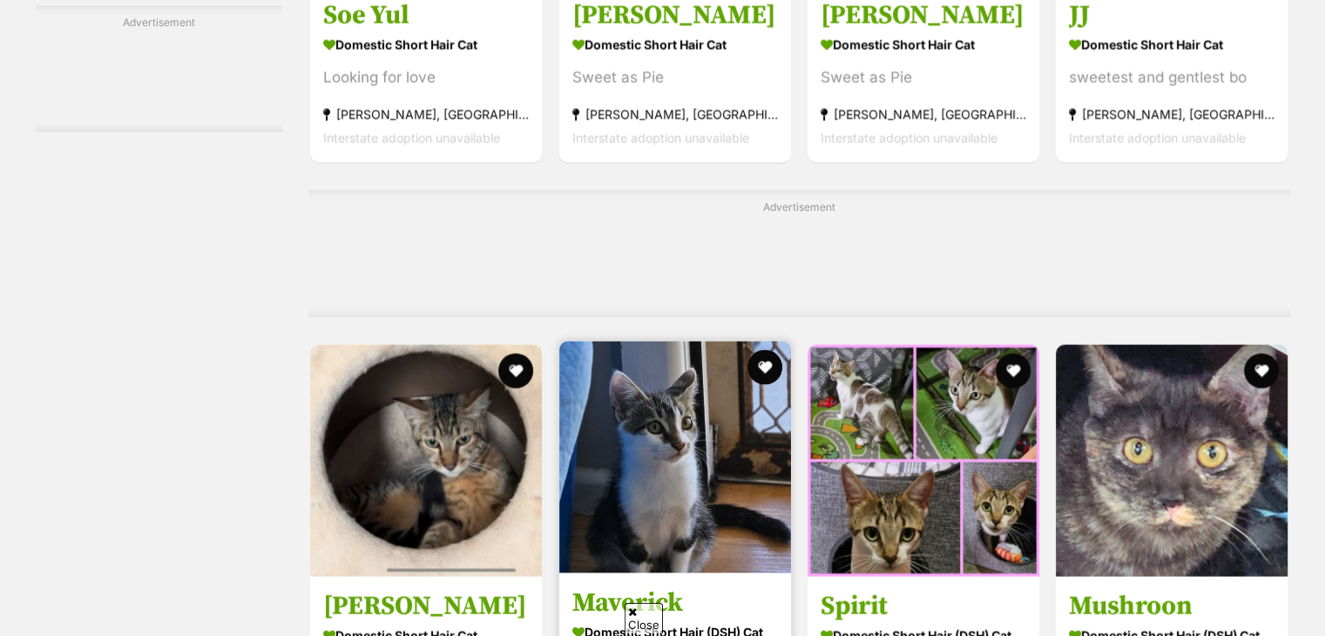
click at [666, 341] on img at bounding box center [675, 457] width 232 height 232
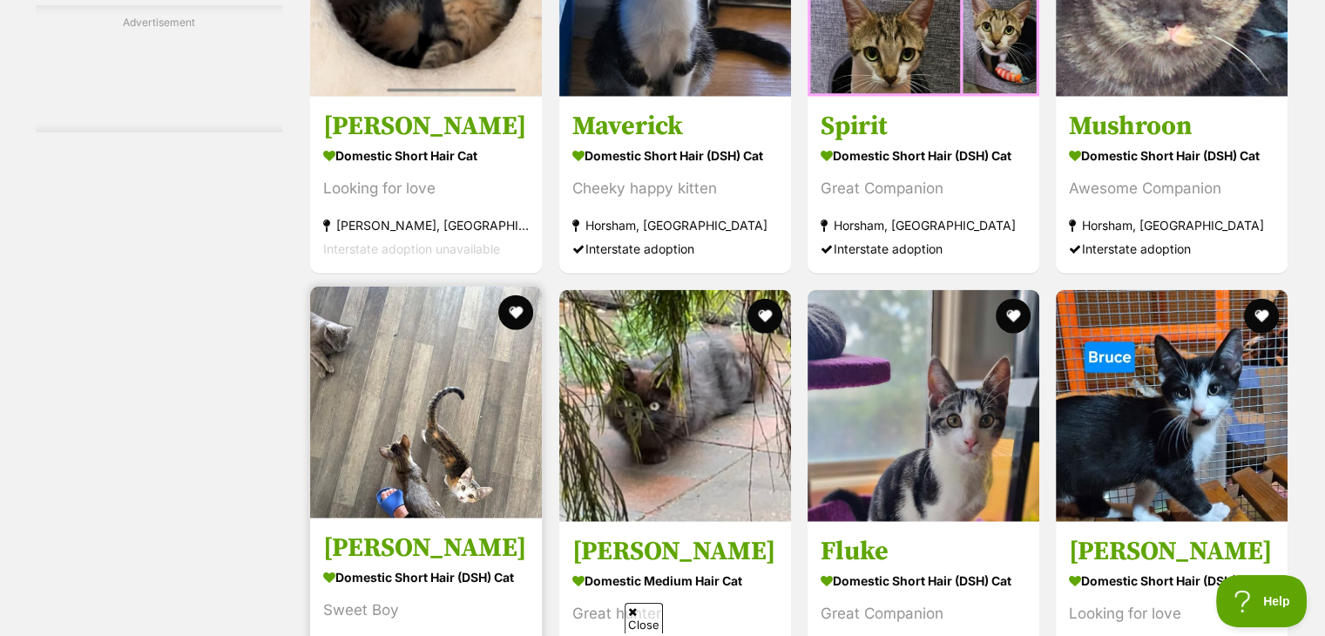
click at [439, 287] on img at bounding box center [426, 403] width 232 height 232
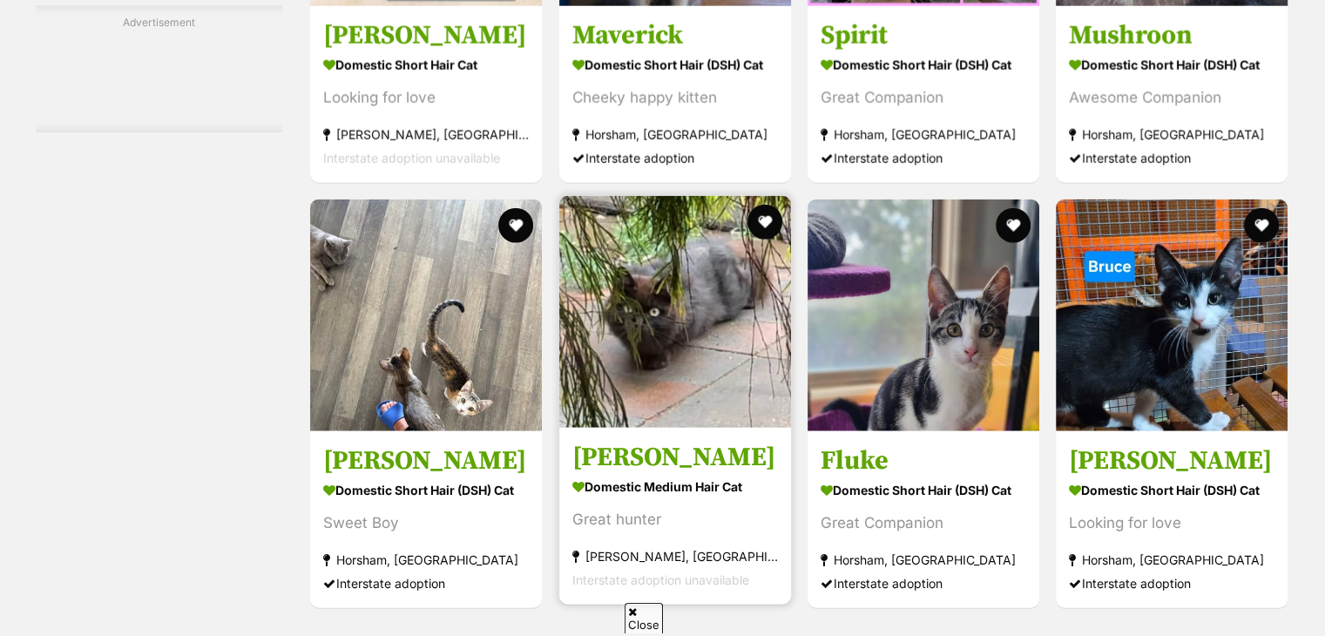
click at [690, 196] on img at bounding box center [675, 312] width 232 height 232
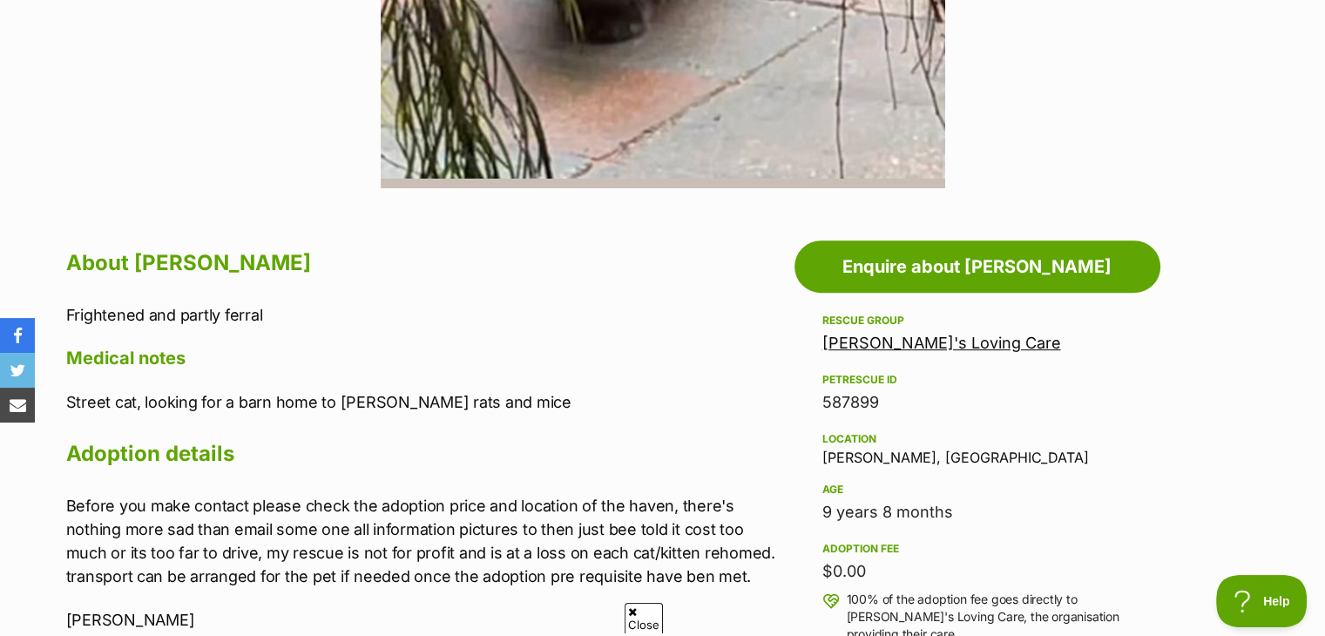
scroll to position [738, 0]
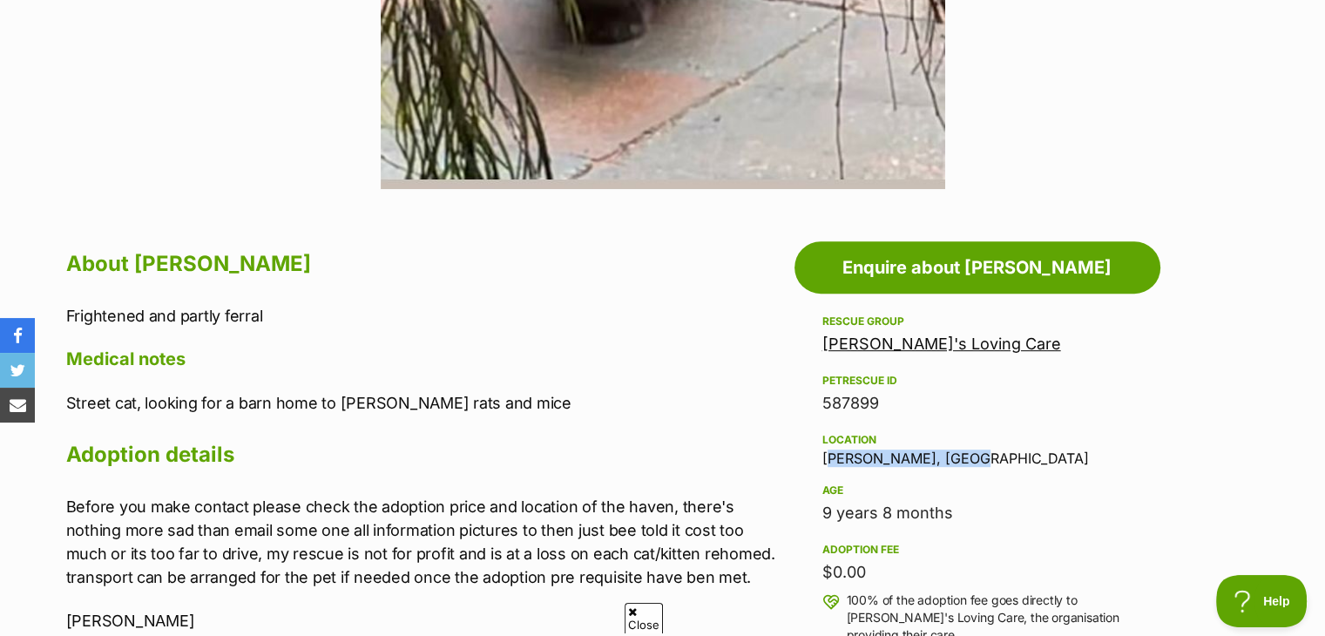
drag, startPoint x: 951, startPoint y: 456, endPoint x: 804, endPoint y: 451, distance: 147.3
click at [722, 430] on div "About Jacklyn Frightened and partly ferral Medical notes Street cat, looking fo…" at bounding box center [425, 632] width 719 height 775
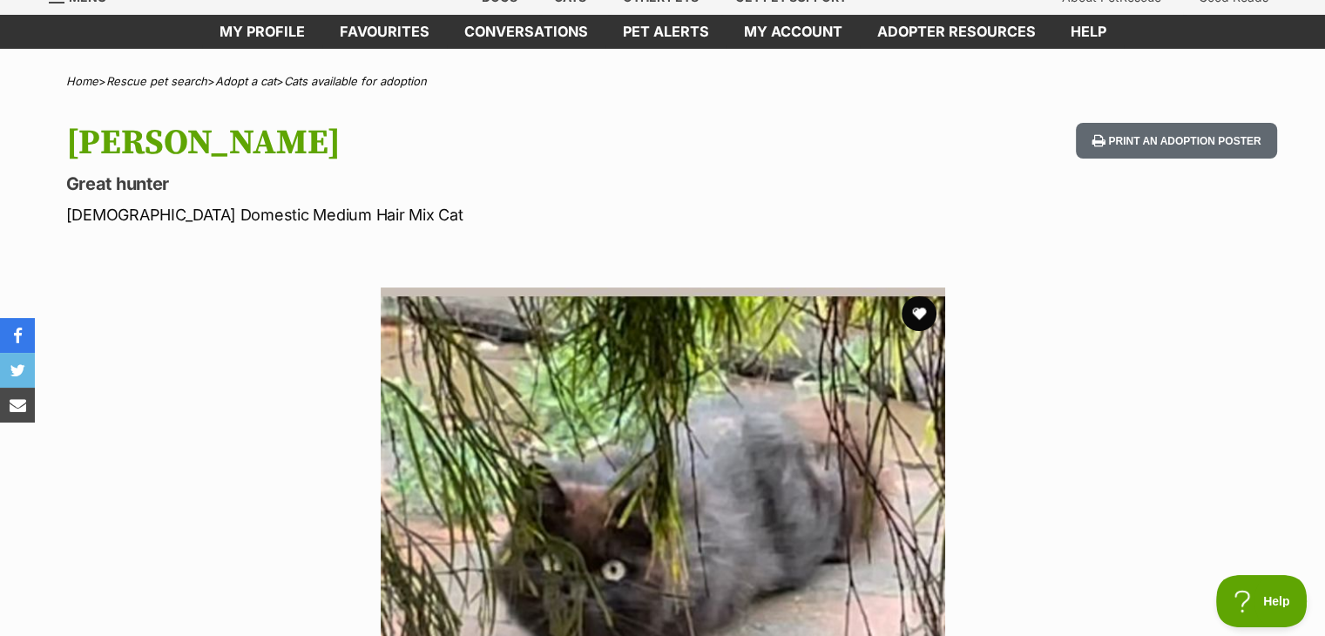
scroll to position [0, 0]
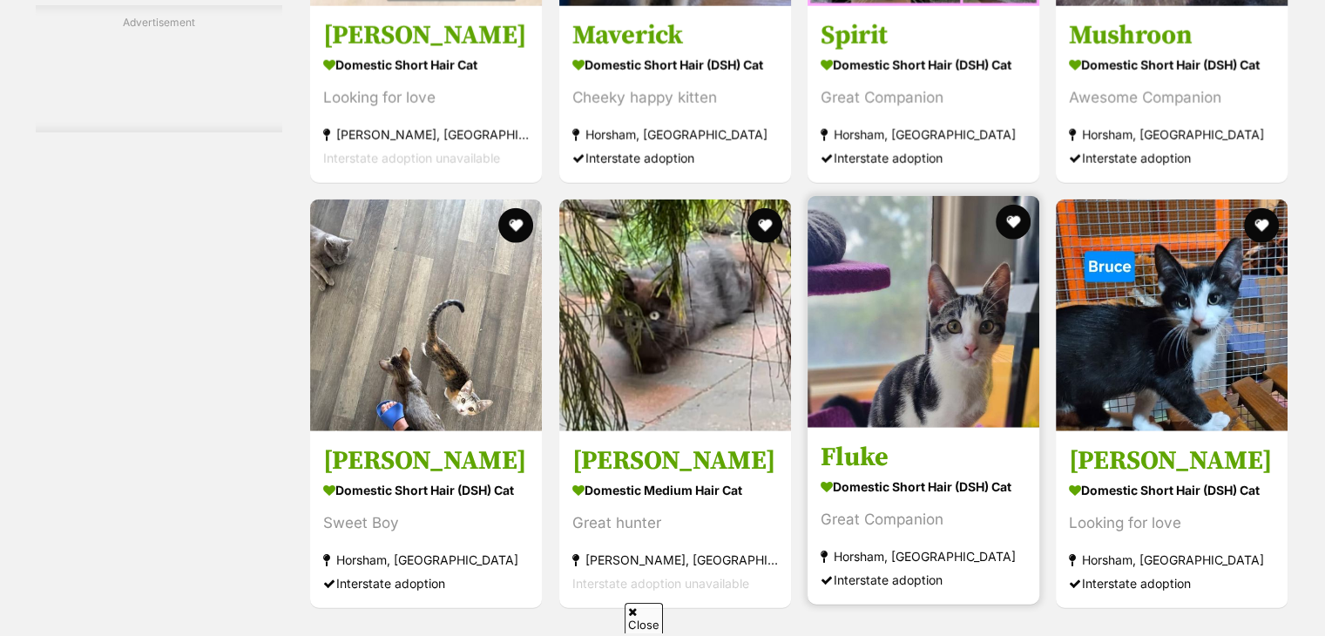
click at [924, 196] on img at bounding box center [923, 312] width 232 height 232
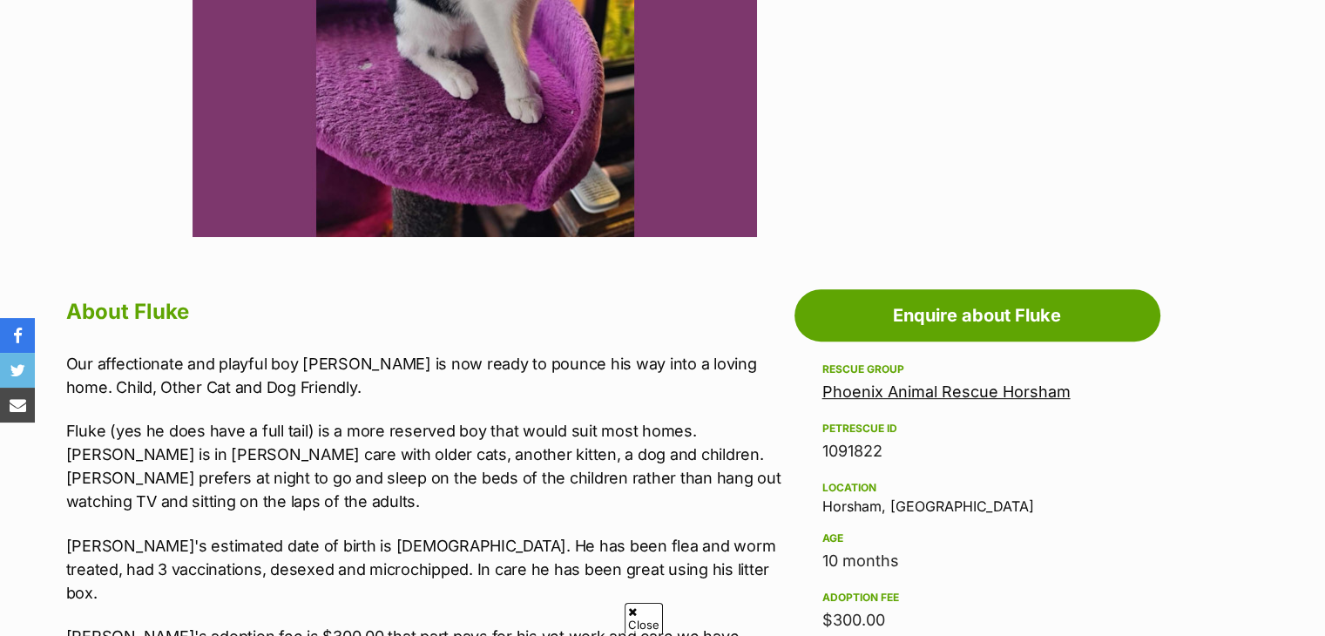
scroll to position [226, 0]
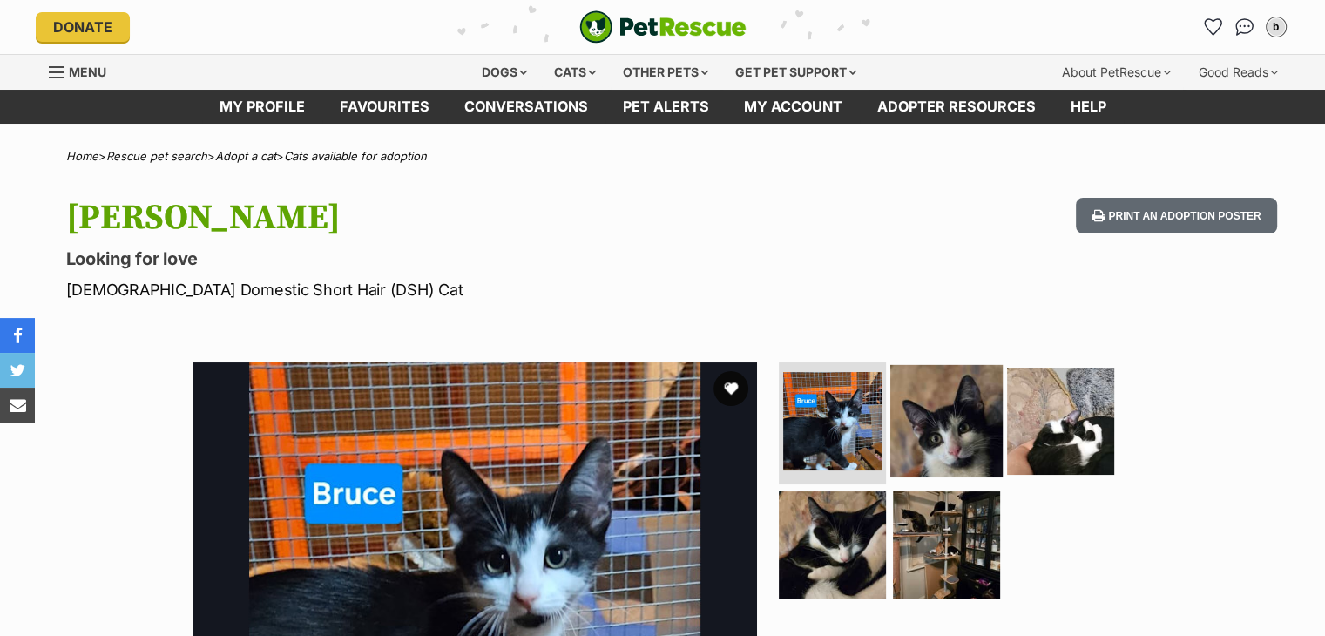
click at [949, 434] on img at bounding box center [946, 421] width 112 height 112
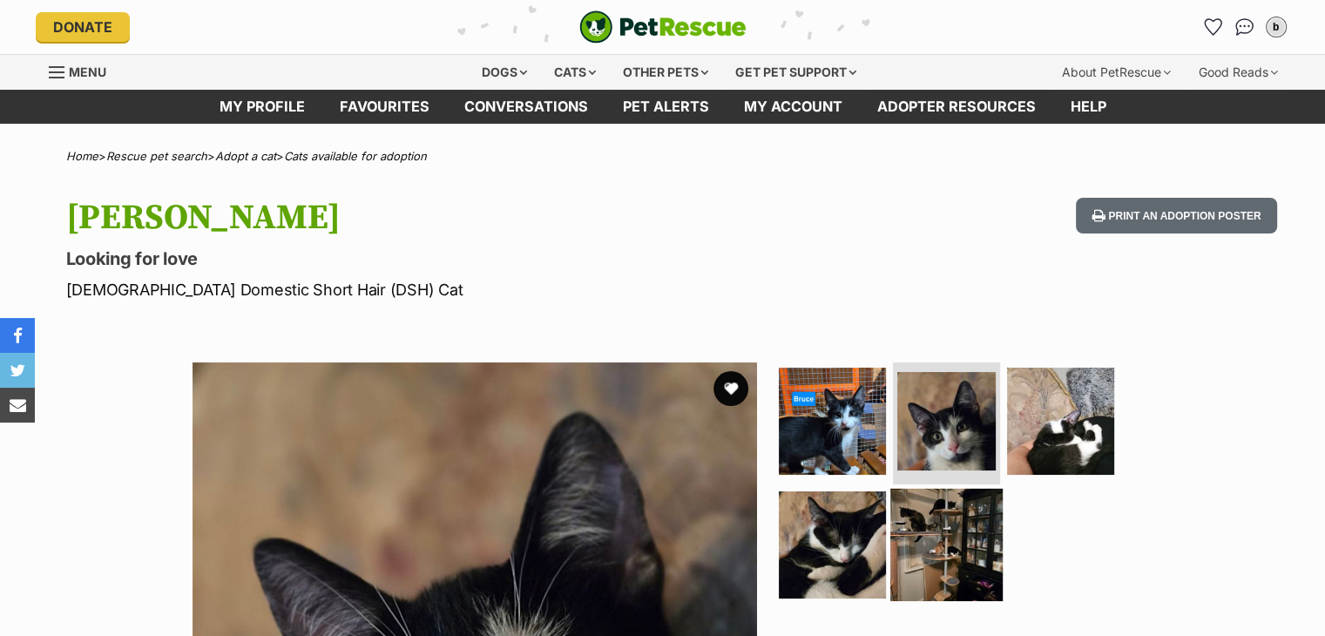
click at [949, 545] on img at bounding box center [946, 544] width 112 height 112
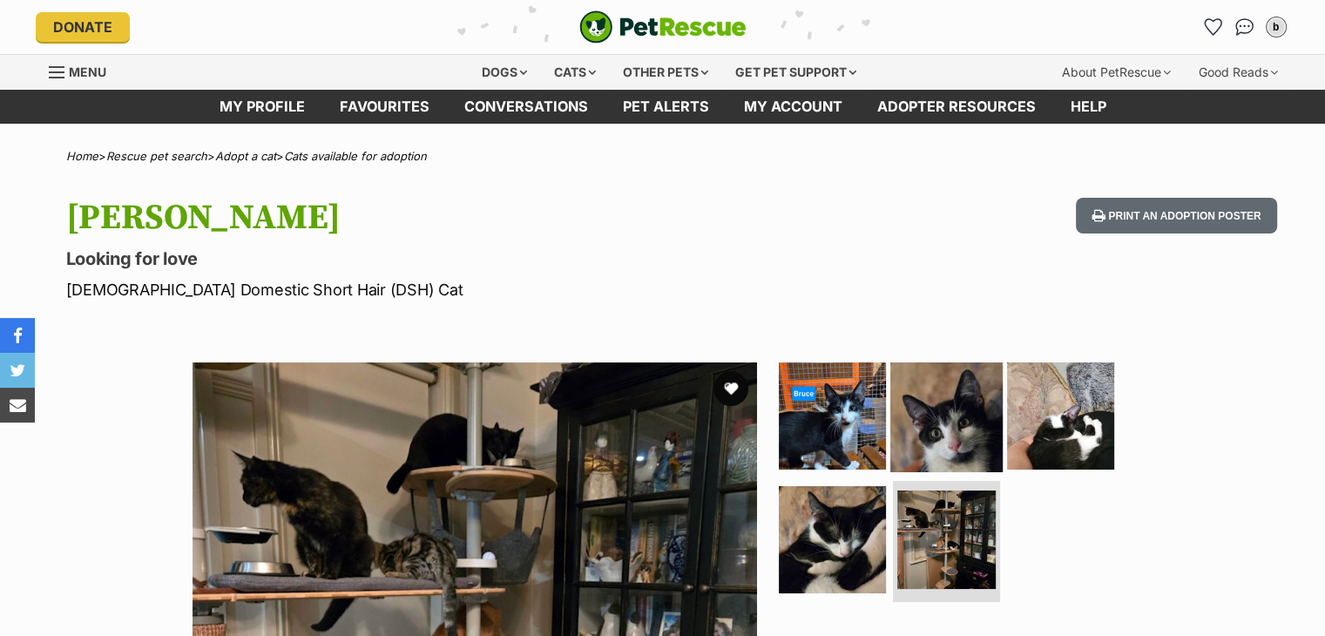
click at [945, 431] on img at bounding box center [946, 416] width 112 height 112
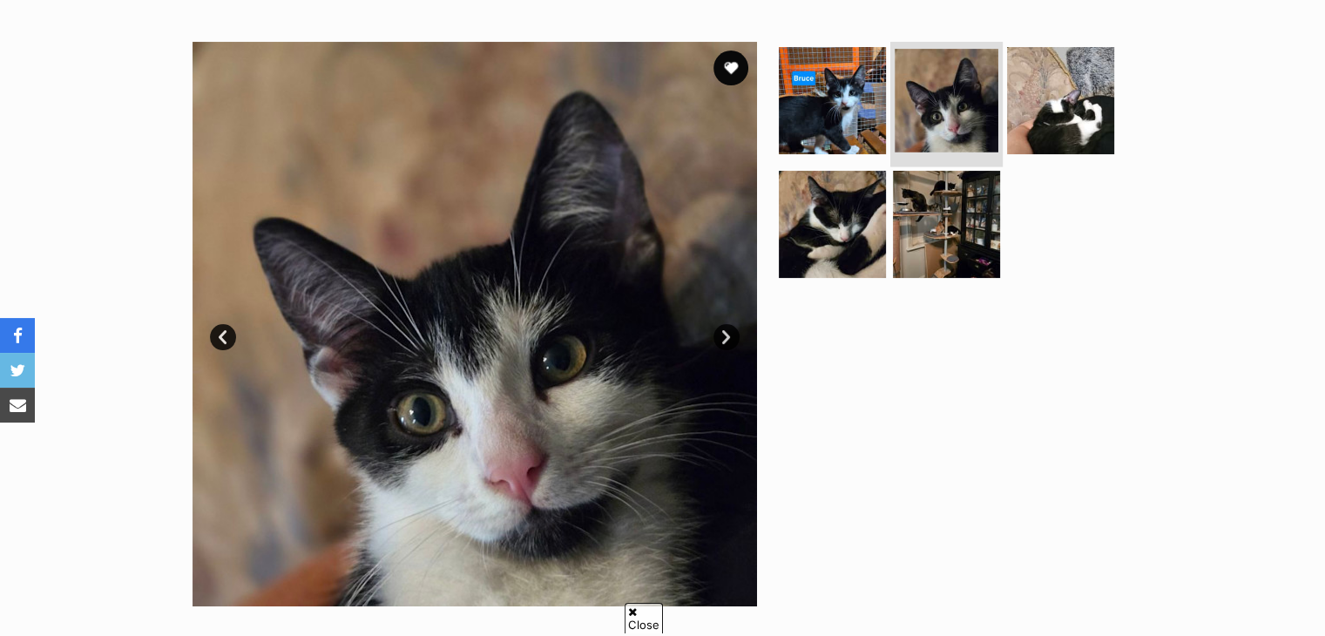
scroll to position [323, 0]
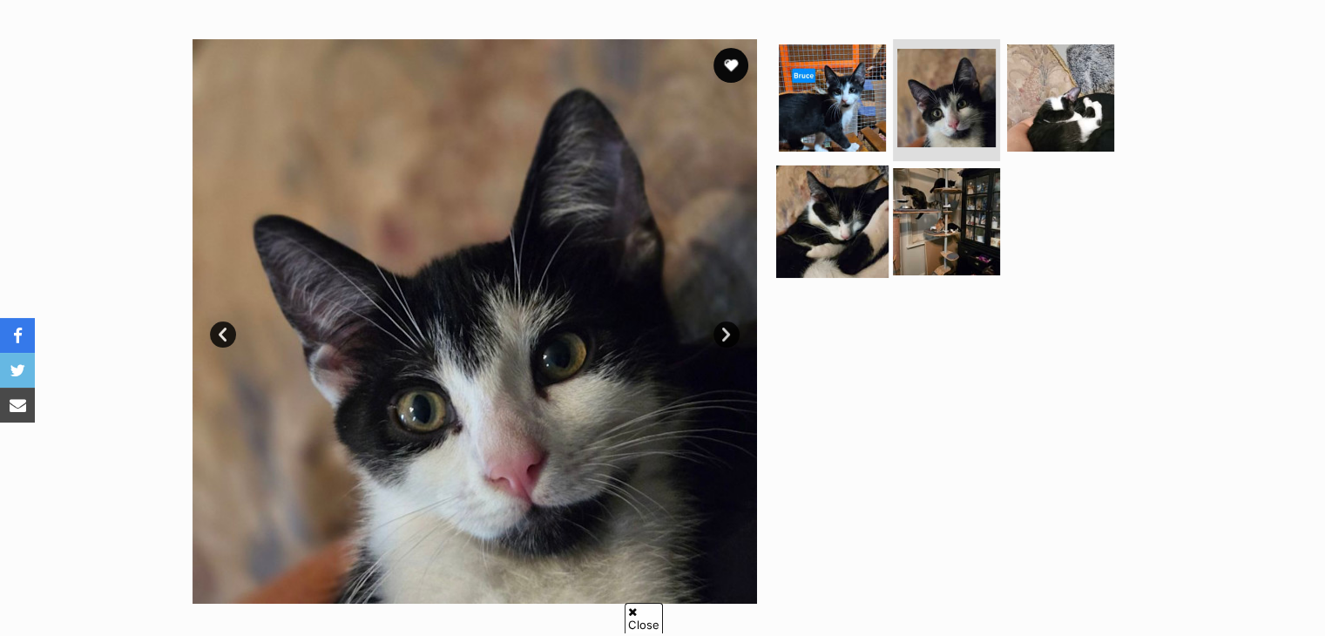
click at [873, 260] on img at bounding box center [832, 221] width 112 height 112
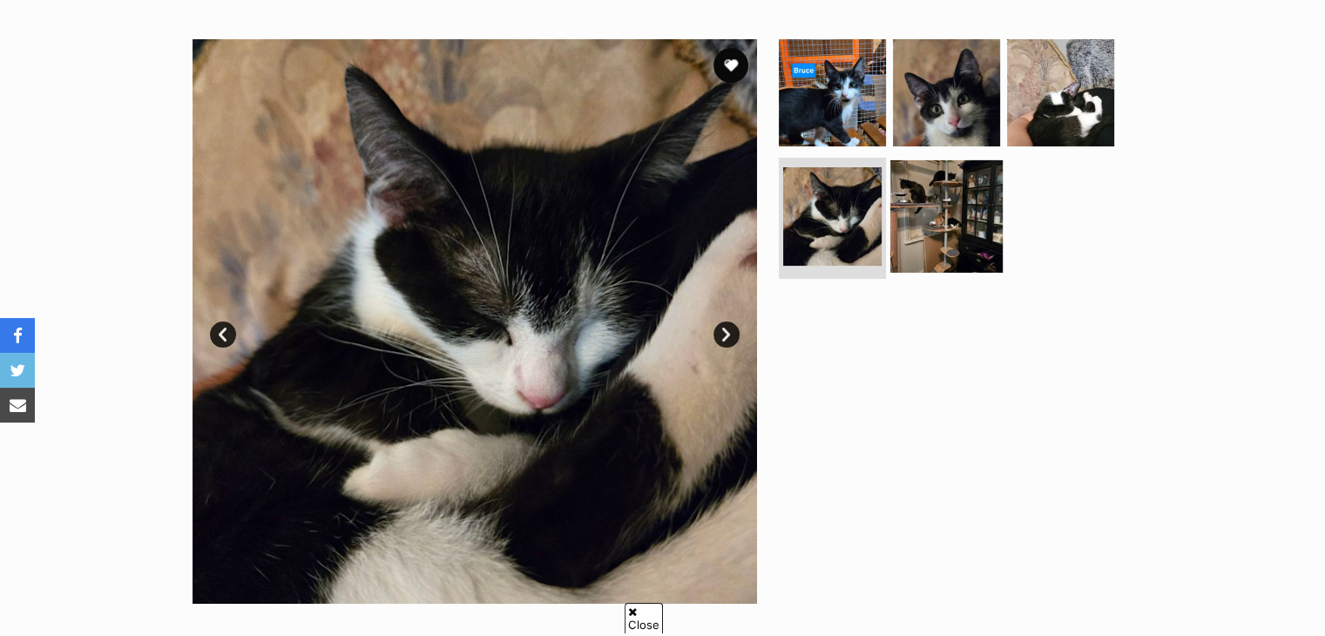
click at [995, 220] on img at bounding box center [946, 215] width 112 height 112
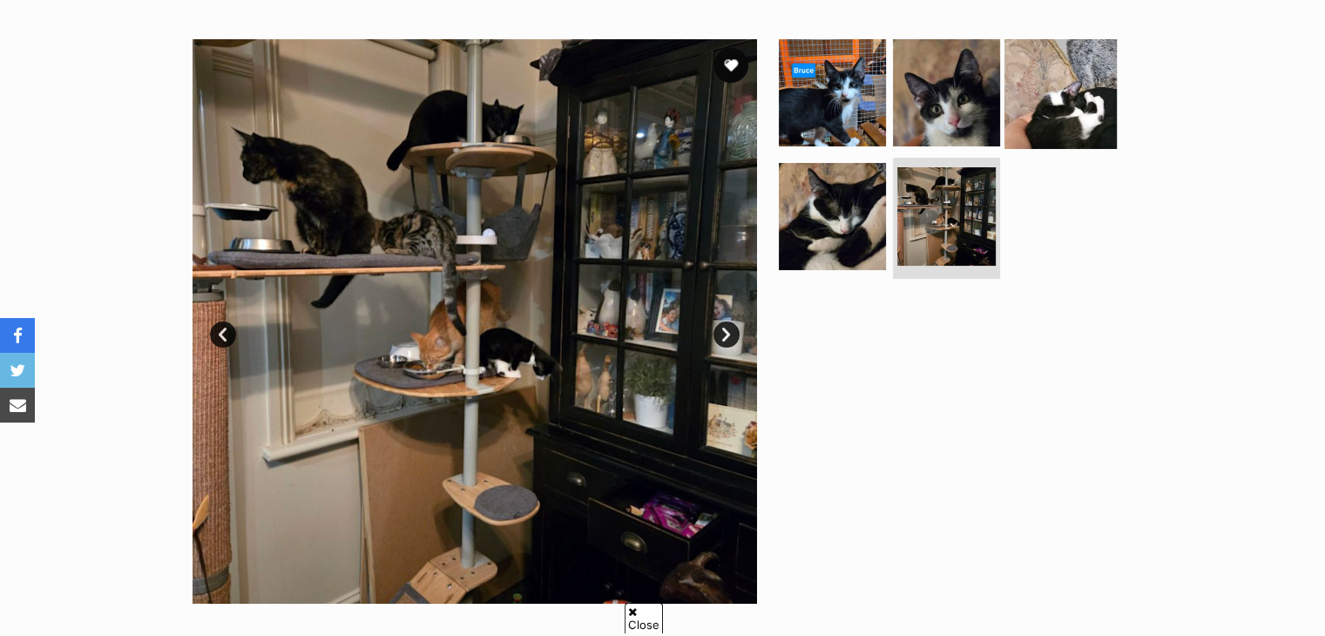
click at [1056, 93] on img at bounding box center [1060, 93] width 112 height 112
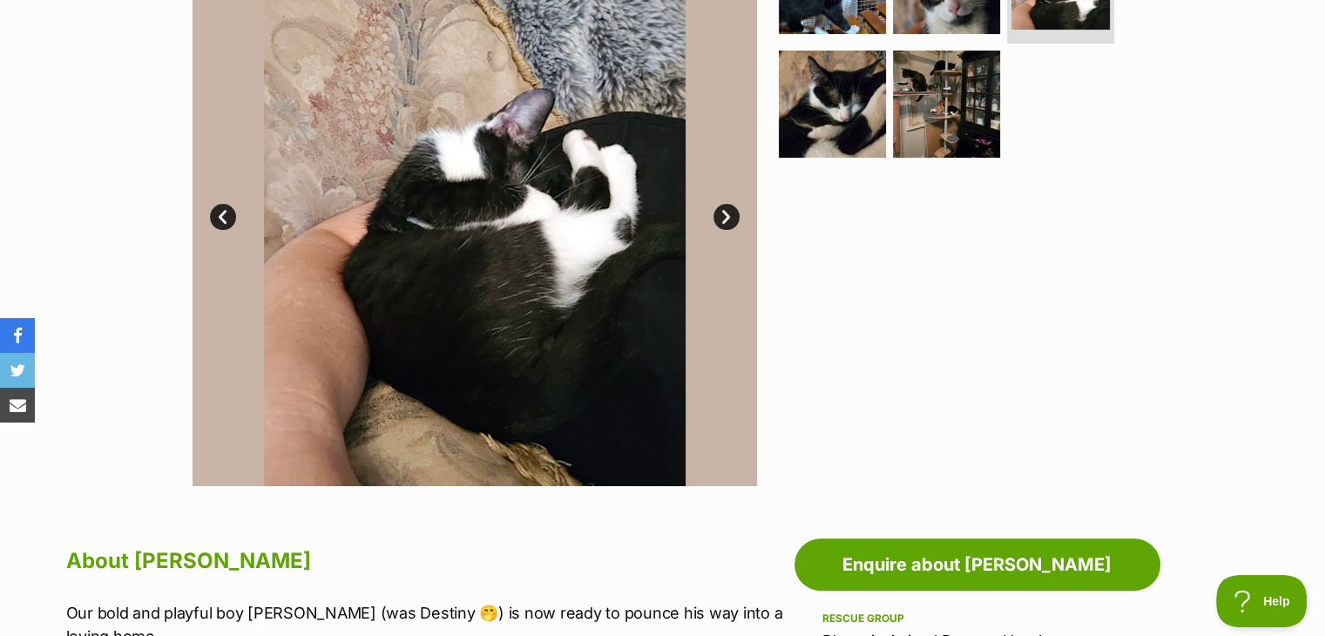
scroll to position [0, 0]
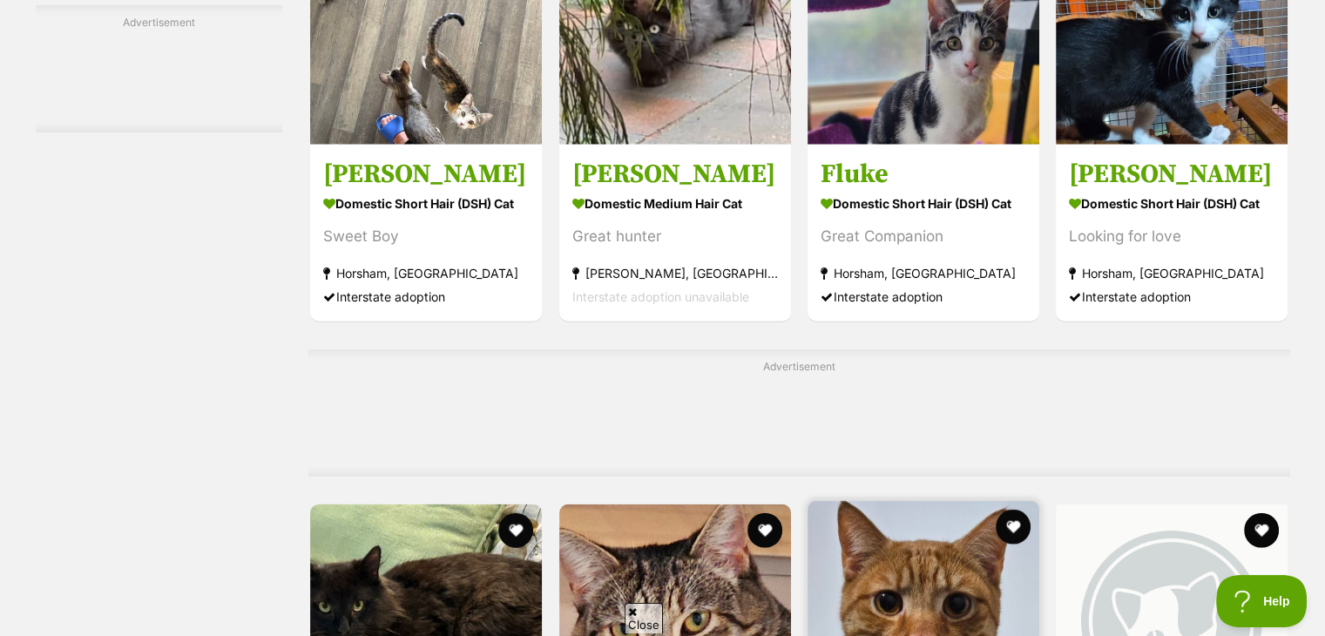
click at [880, 501] on img at bounding box center [923, 617] width 232 height 232
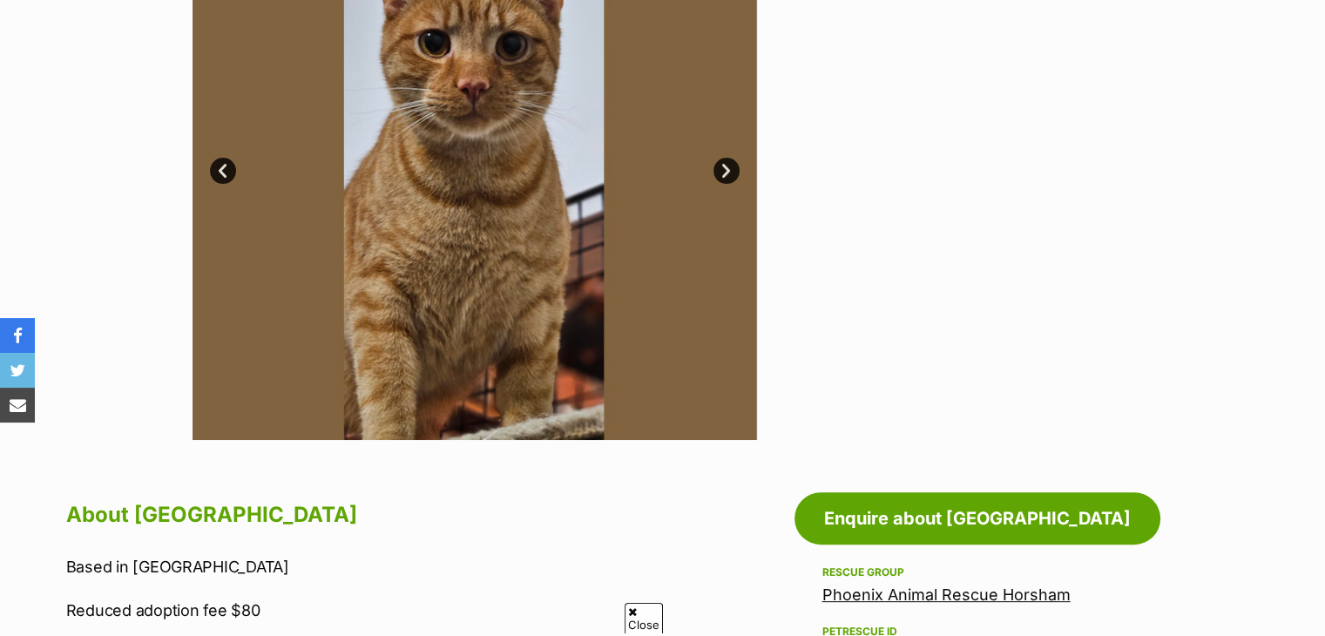
scroll to position [463, 0]
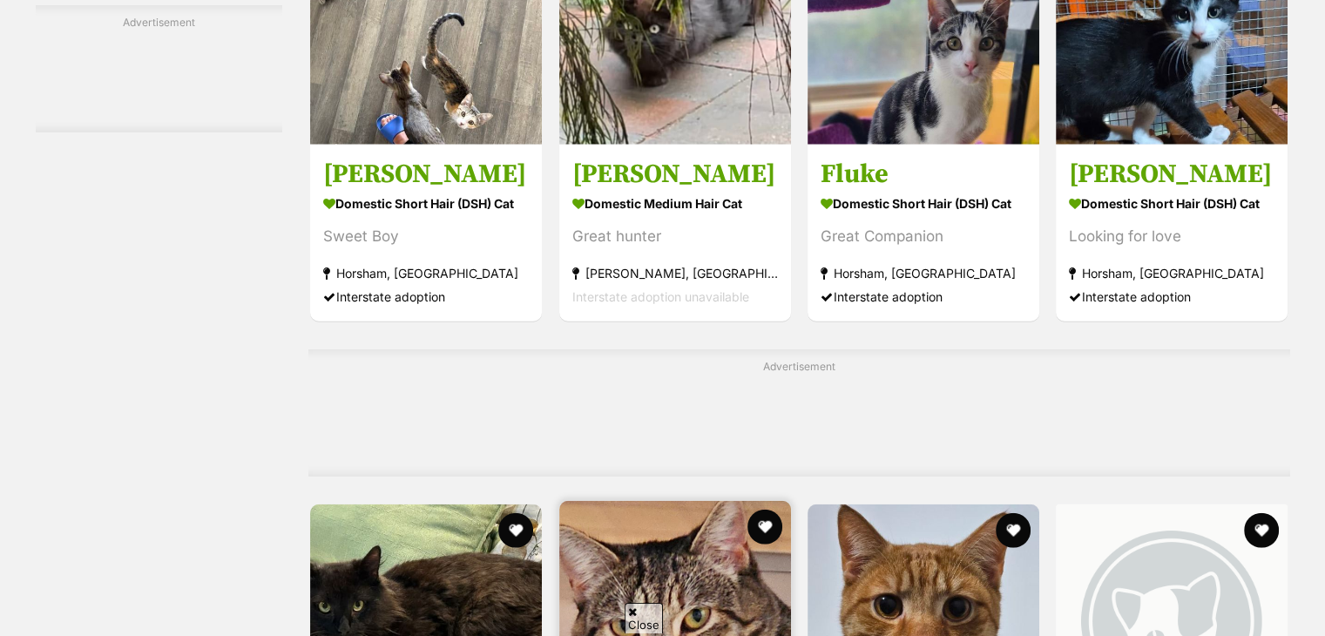
click at [676, 501] on img at bounding box center [675, 617] width 232 height 232
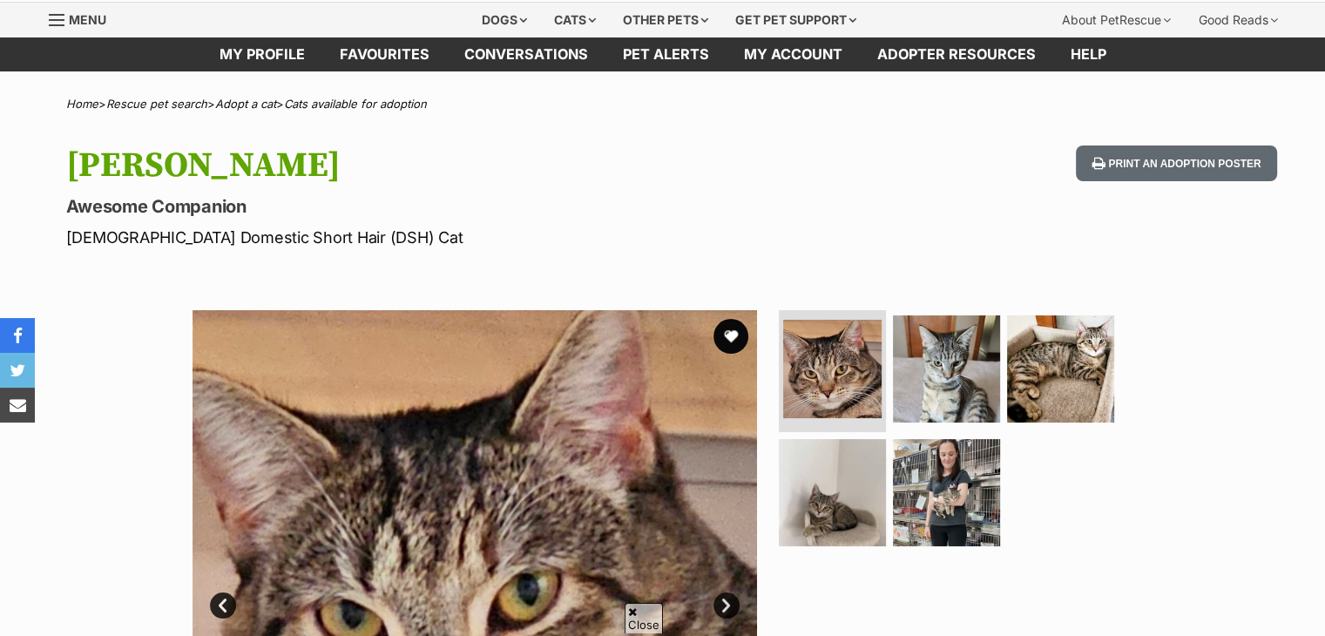
scroll to position [111, 0]
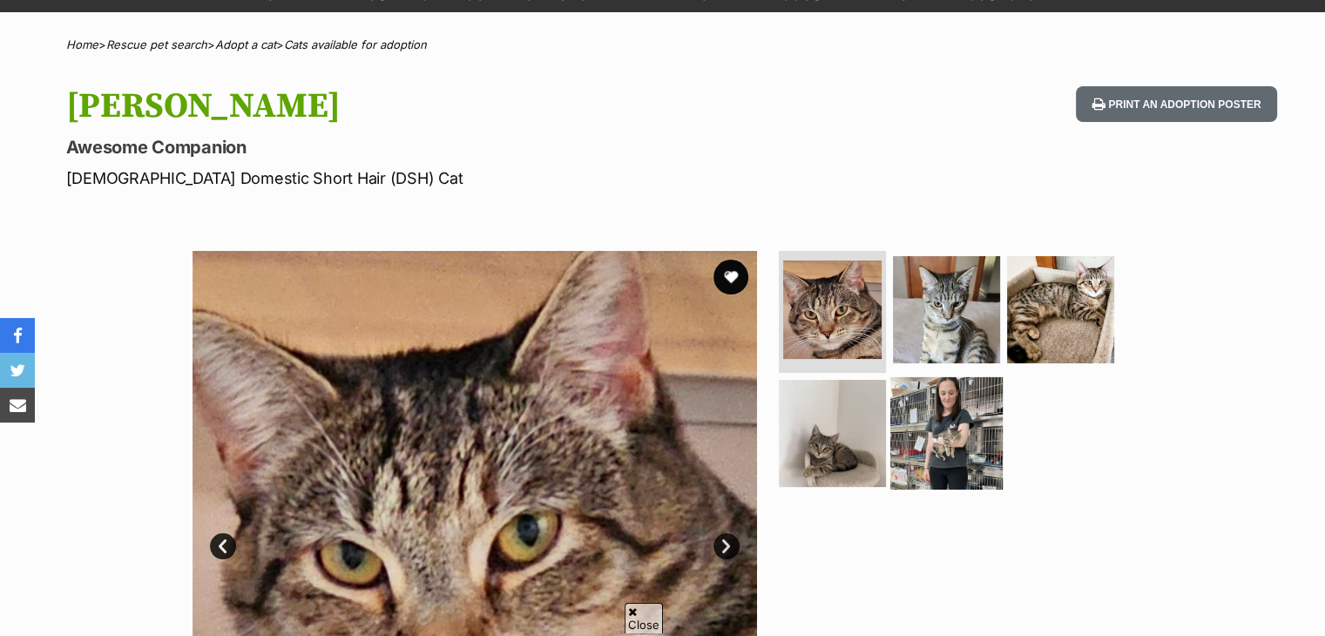
click at [916, 415] on img at bounding box center [946, 432] width 112 height 112
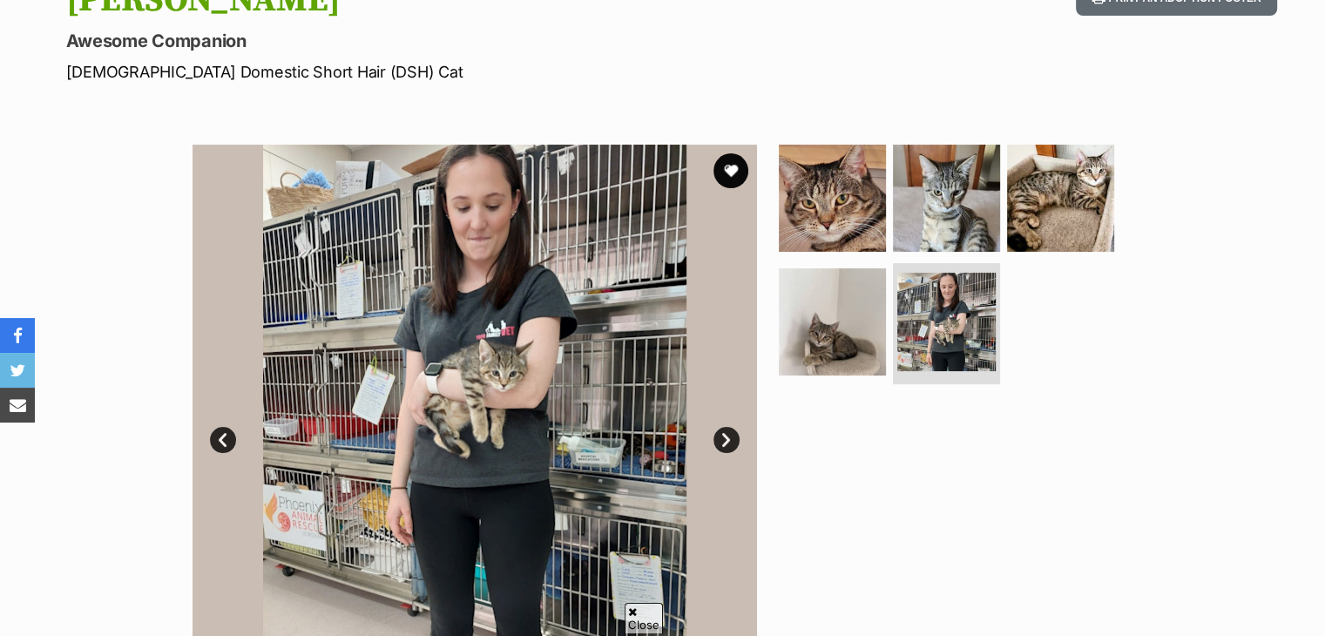
scroll to position [0, 0]
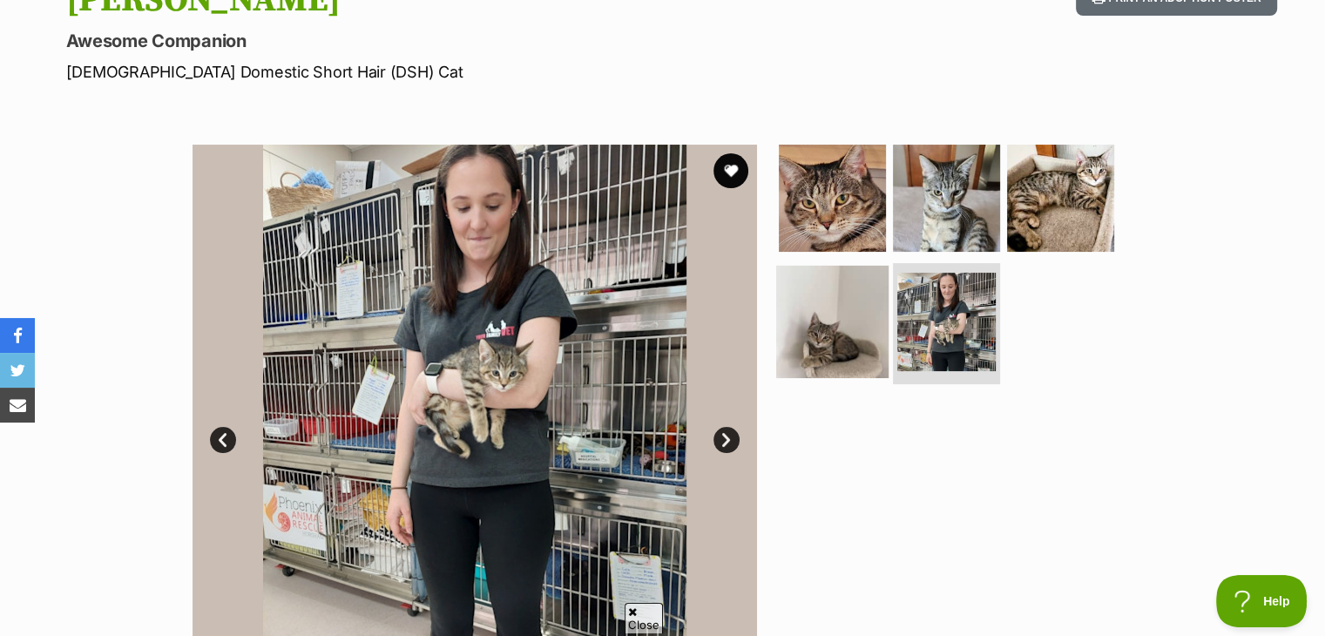
click at [829, 313] on img at bounding box center [832, 321] width 112 height 112
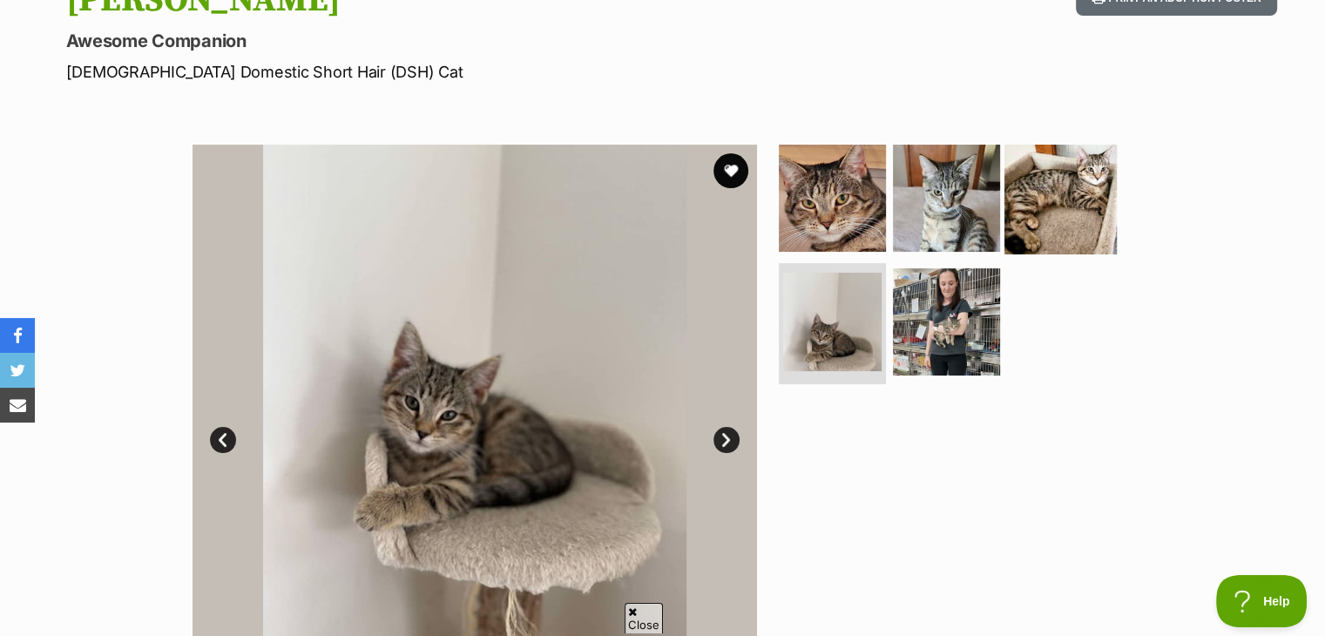
click at [1023, 233] on img at bounding box center [1060, 198] width 112 height 112
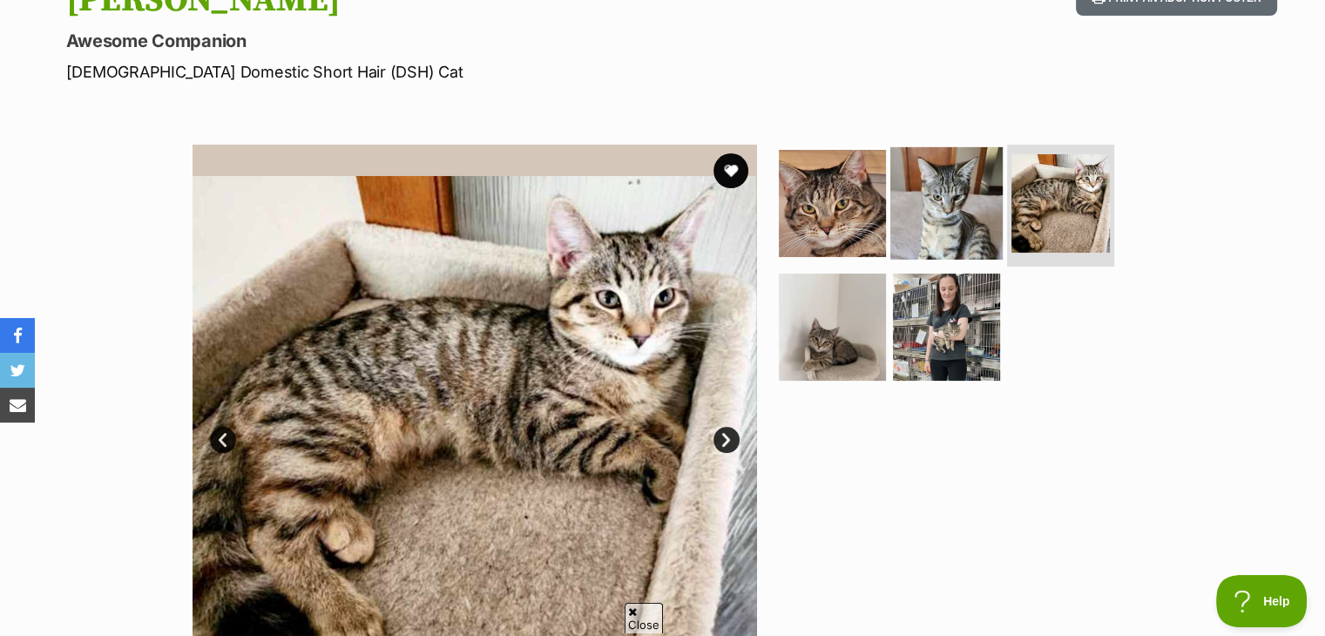
click at [960, 229] on img at bounding box center [946, 203] width 112 height 112
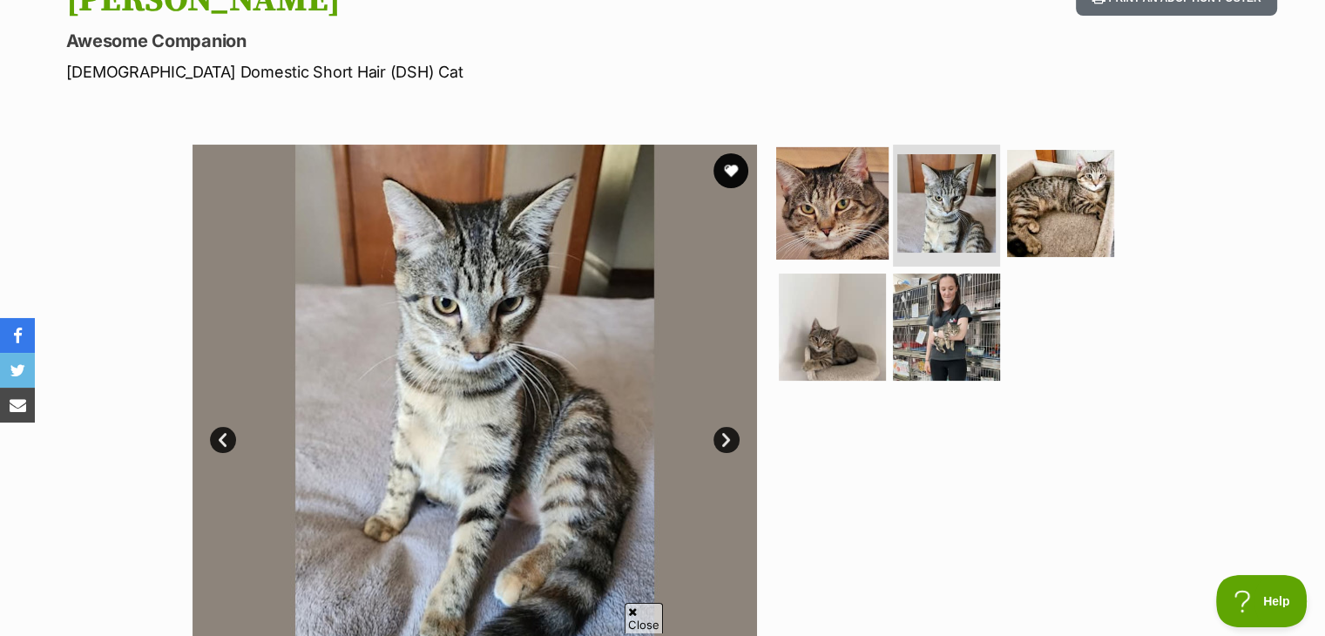
click at [839, 241] on img at bounding box center [832, 203] width 112 height 112
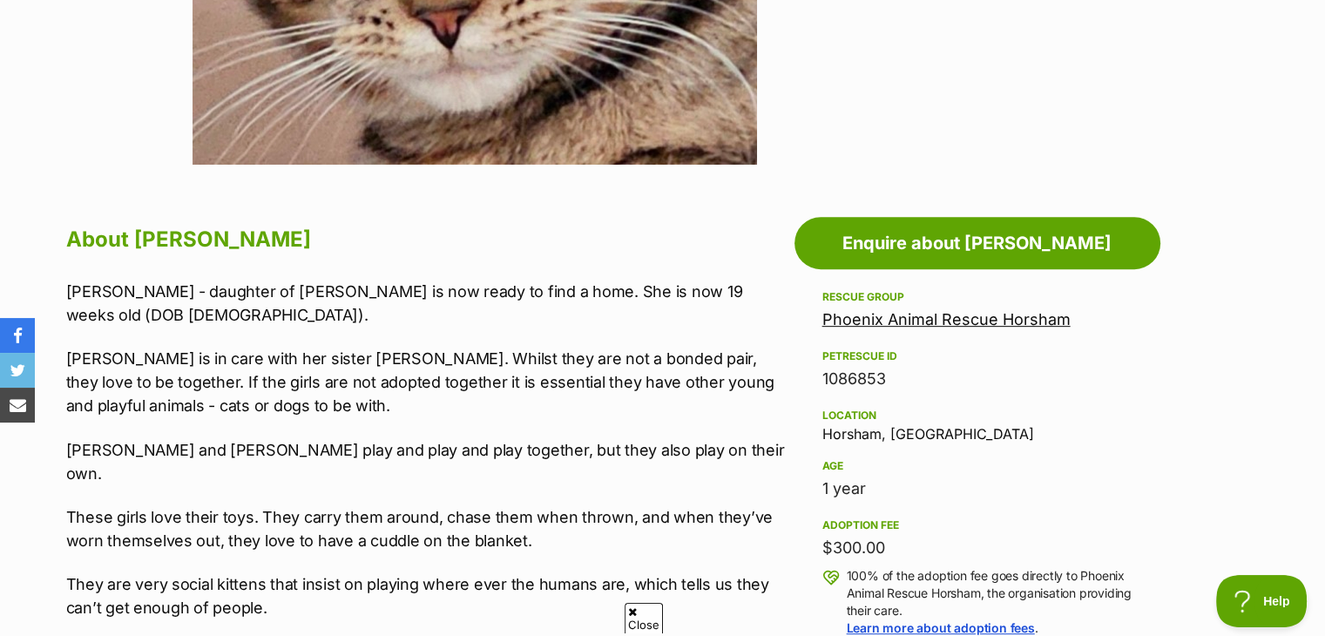
scroll to position [763, 0]
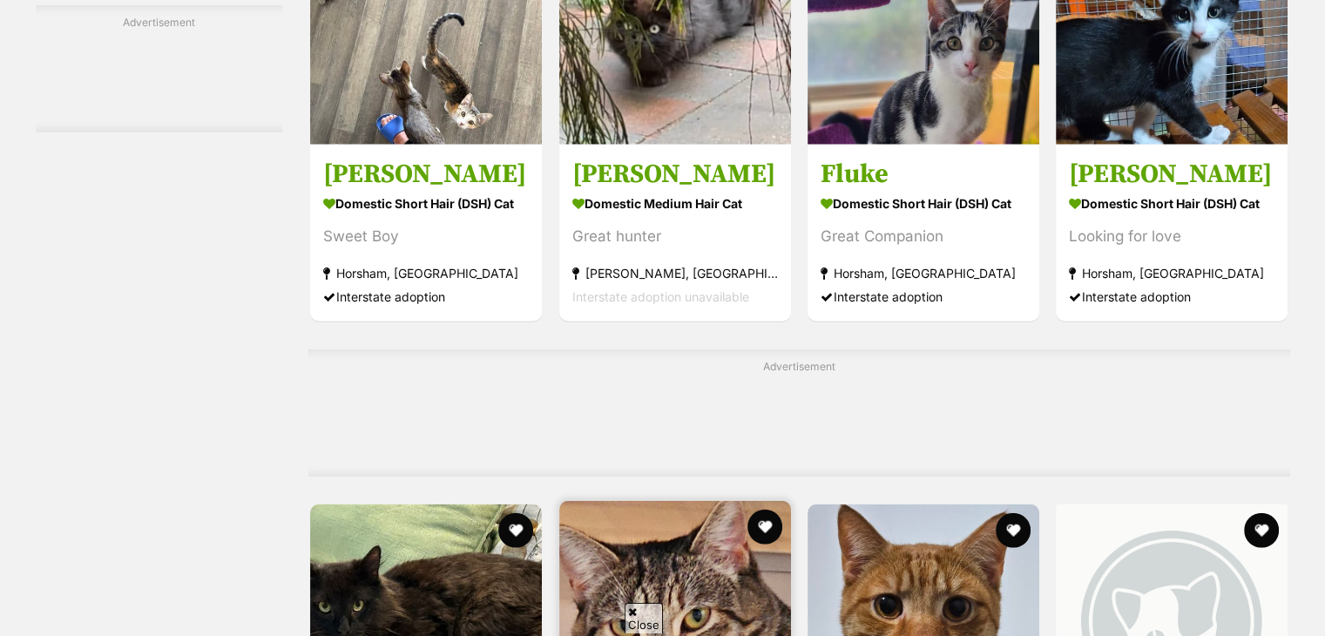
click at [662, 501] on img at bounding box center [675, 617] width 232 height 232
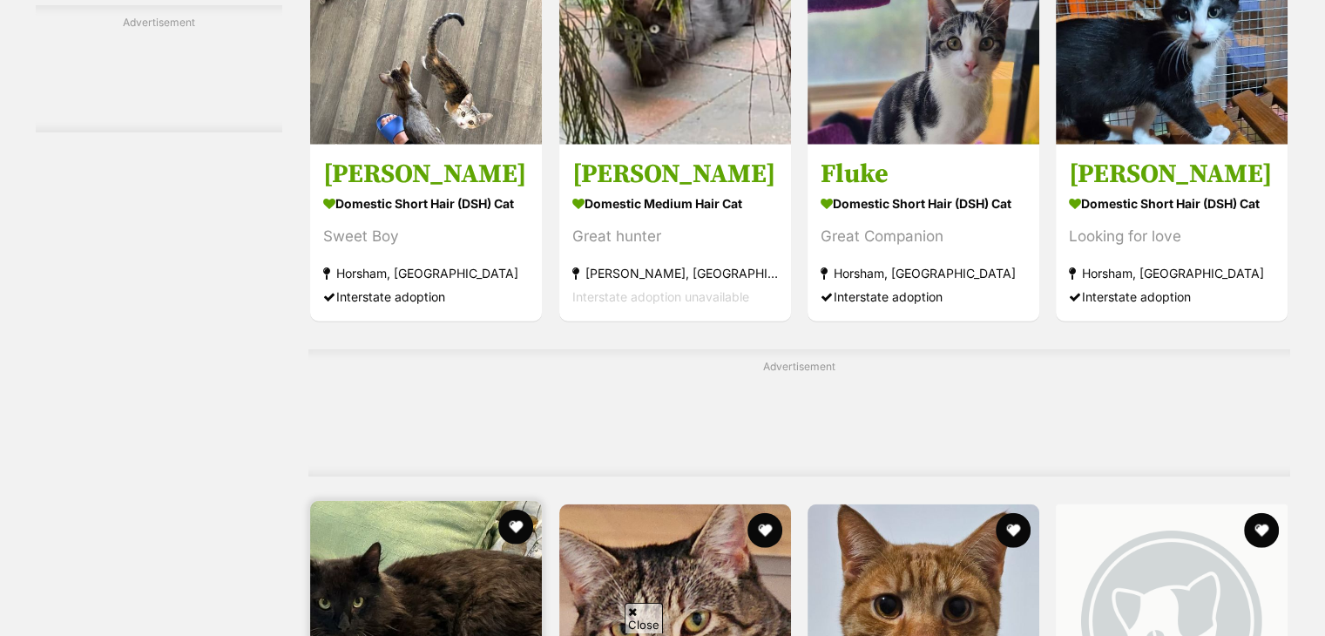
click at [440, 501] on img at bounding box center [426, 617] width 232 height 232
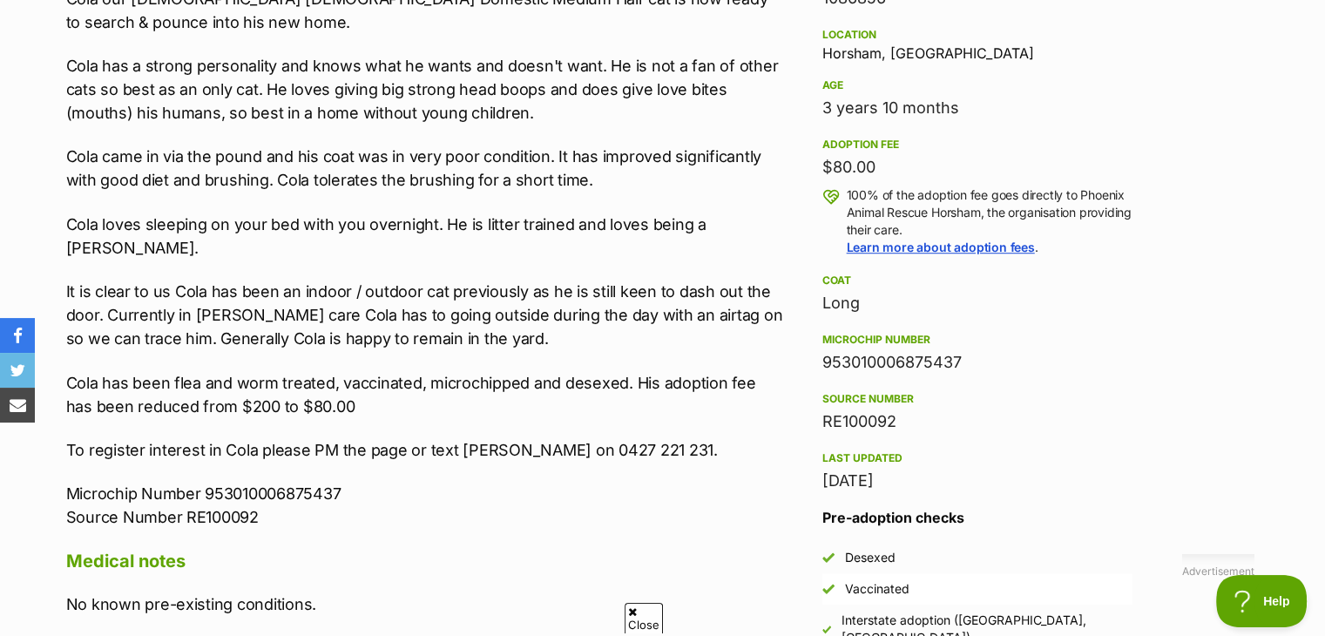
scroll to position [1183, 0]
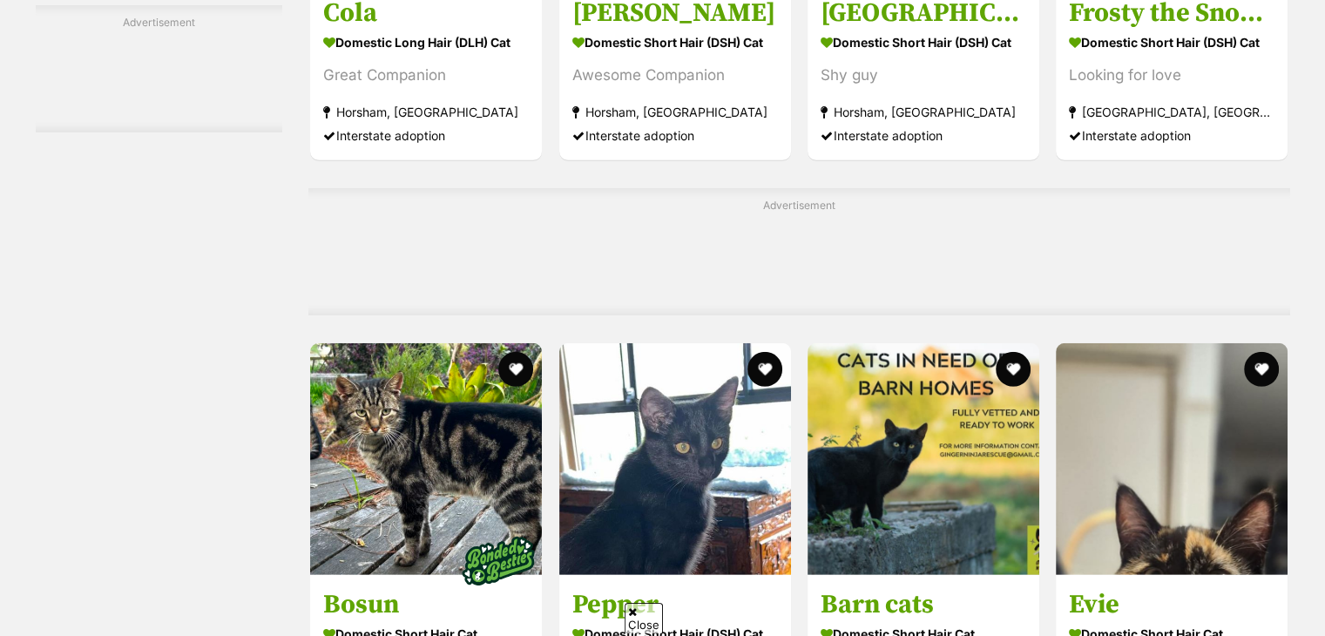
scroll to position [5179, 0]
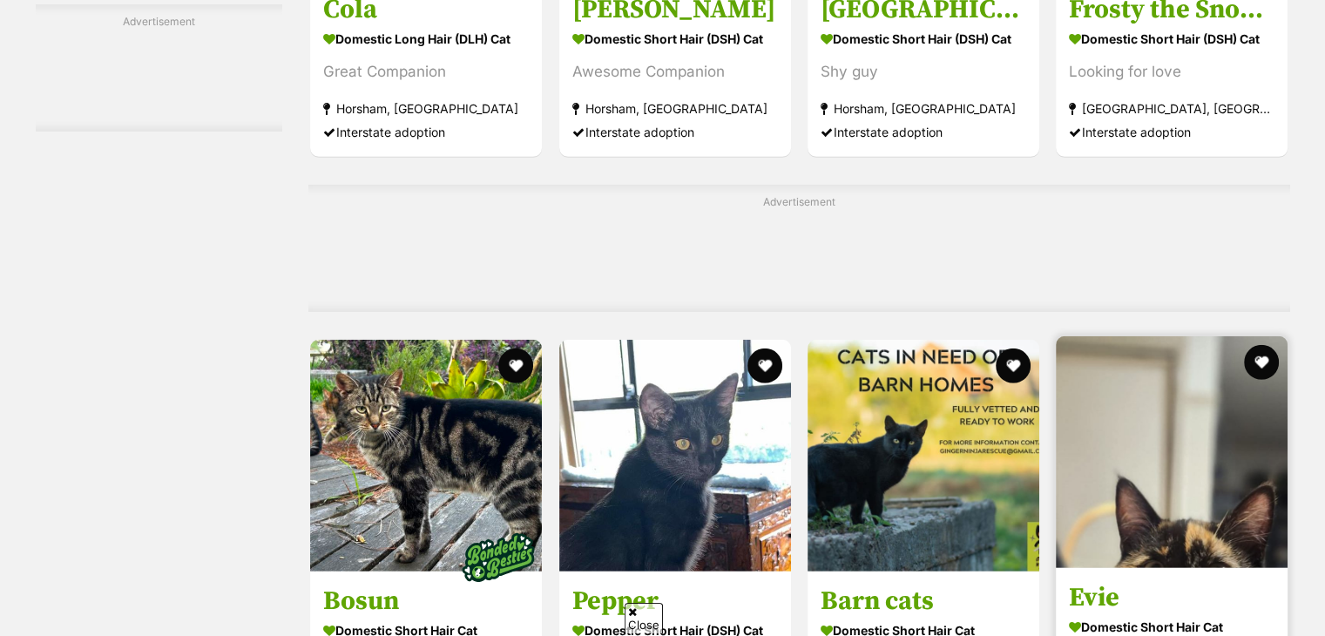
click at [1213, 336] on img at bounding box center [1172, 452] width 232 height 232
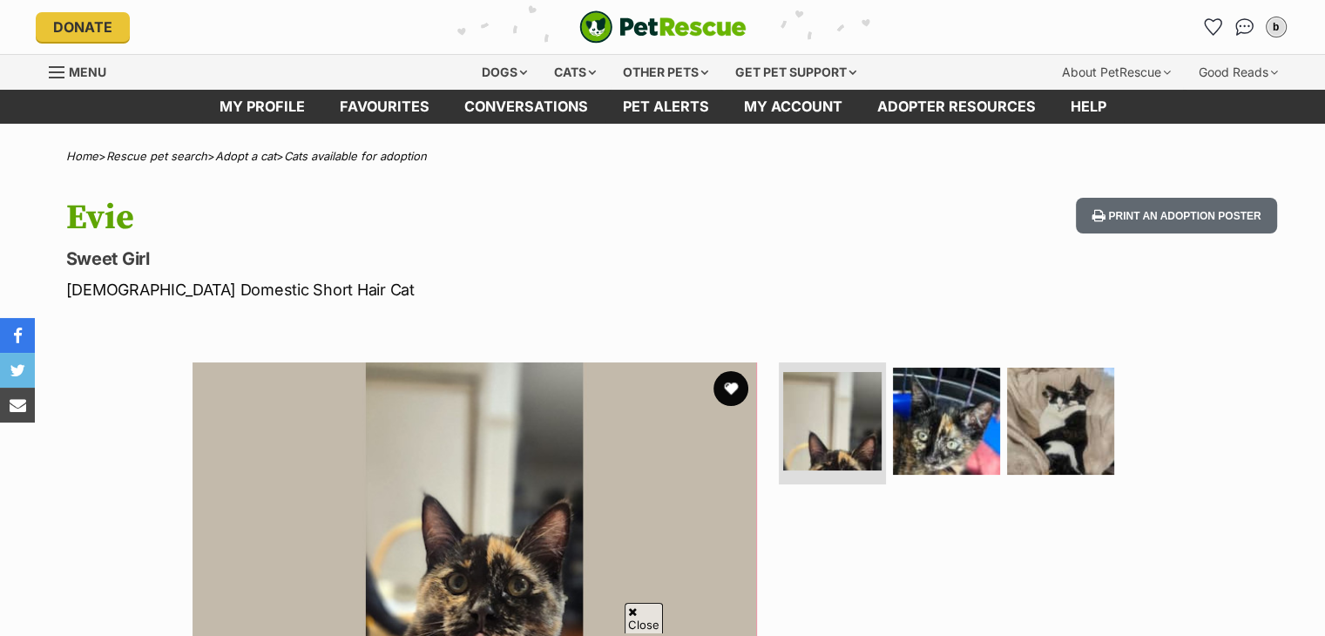
scroll to position [164, 0]
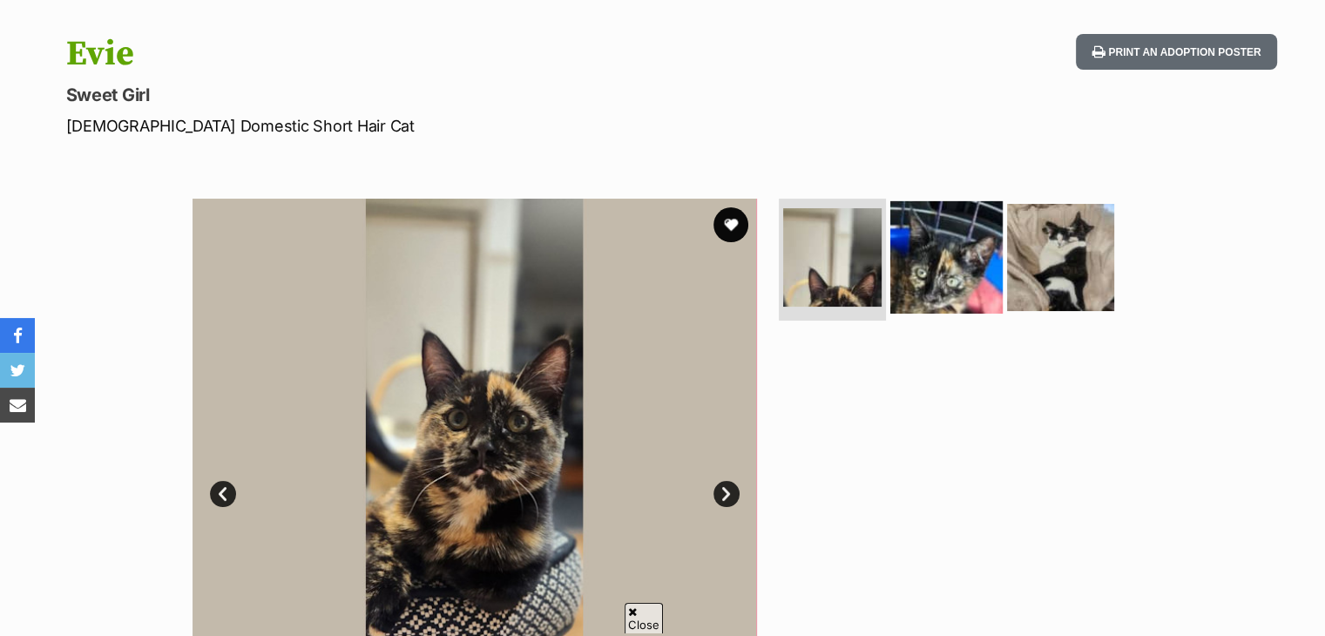
click at [913, 273] on img at bounding box center [946, 257] width 112 height 112
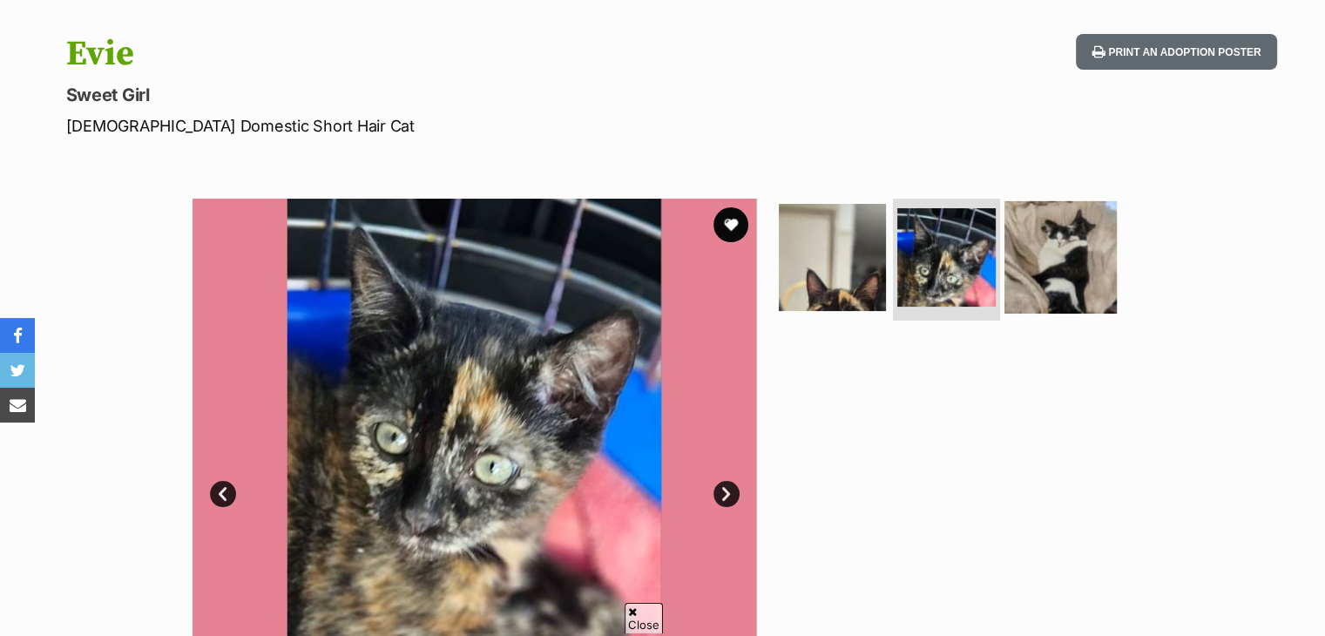
click at [1017, 269] on img at bounding box center [1060, 257] width 112 height 112
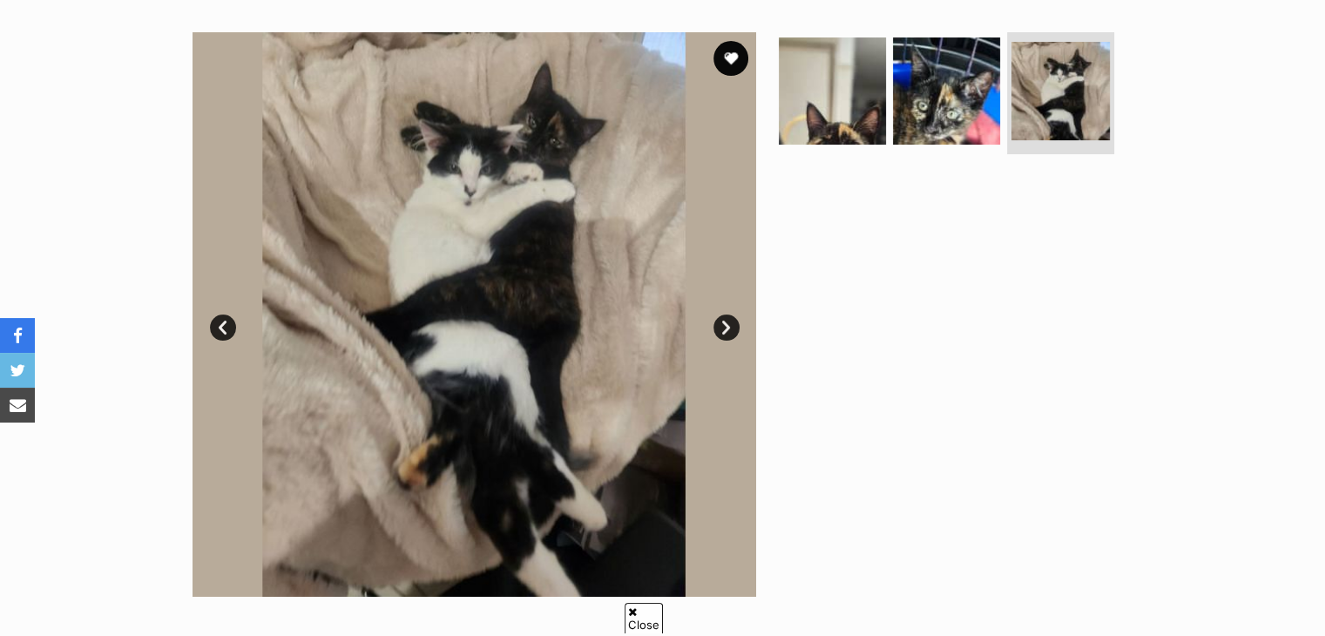
scroll to position [201, 0]
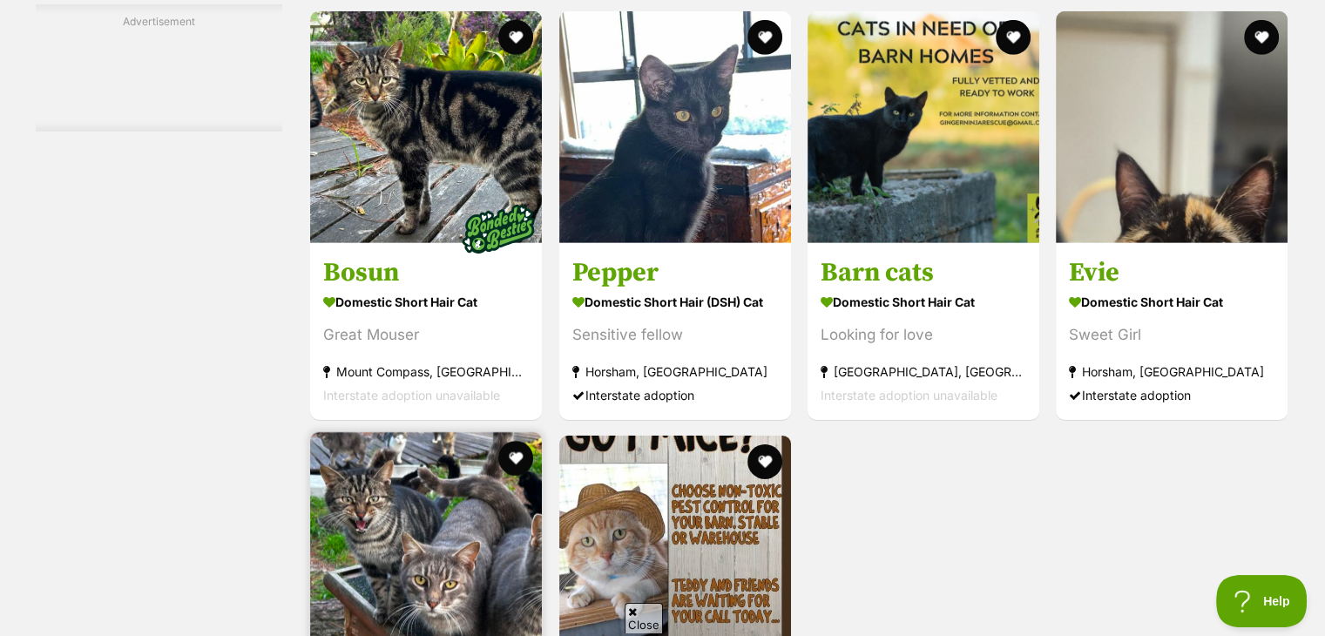
click at [406, 432] on img at bounding box center [426, 548] width 232 height 232
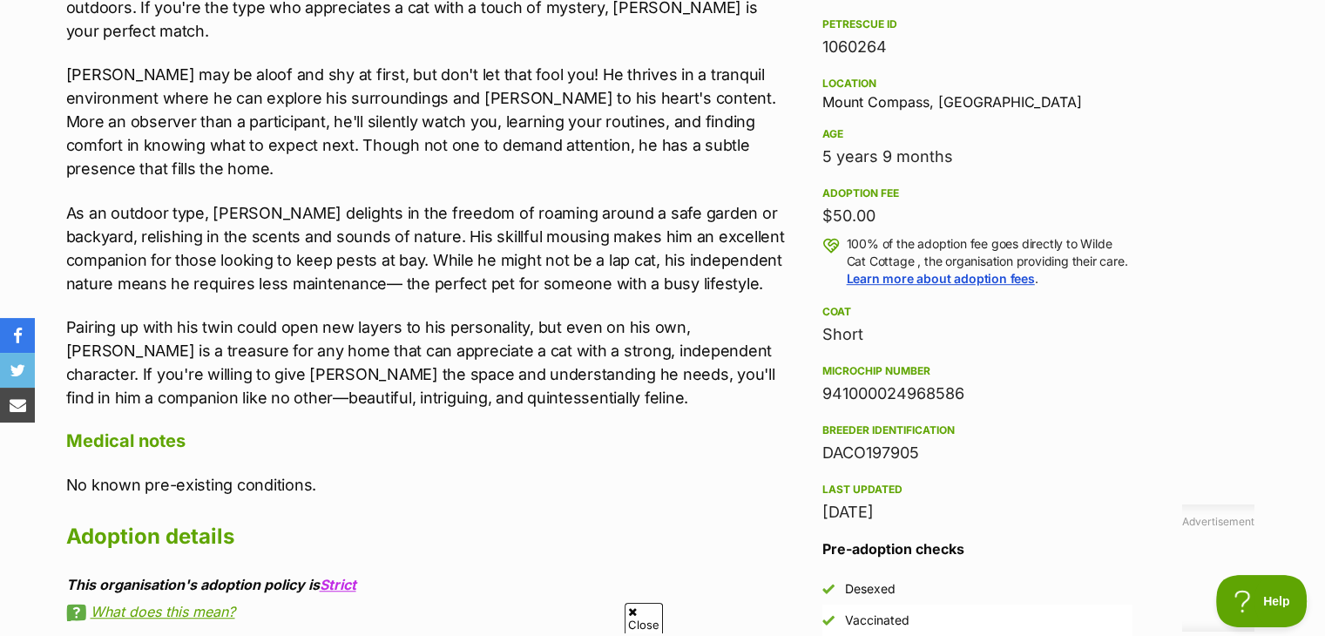
scroll to position [1085, 0]
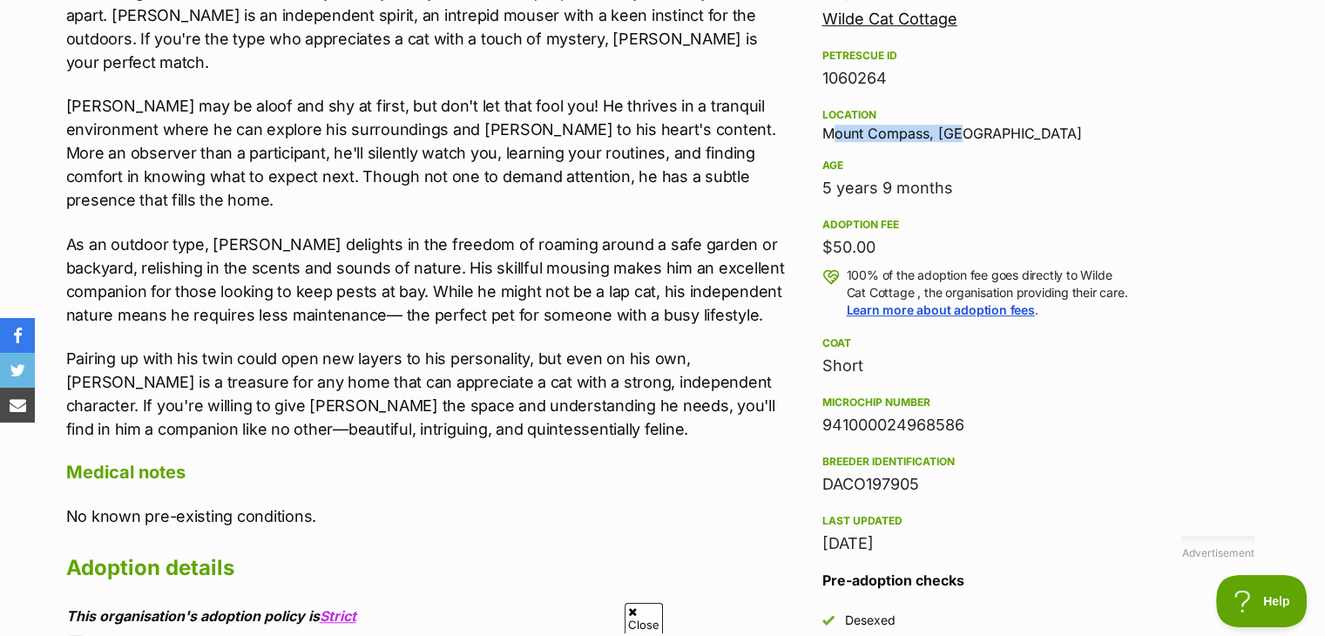
drag, startPoint x: 958, startPoint y: 109, endPoint x: 814, endPoint y: 112, distance: 143.8
click at [814, 112] on aside "Rescue group Wilde Cat Cottage PetRescue ID 1060264 Location Mount Compass, SA …" at bounding box center [977, 358] width 366 height 744
copy div "Mount Compass, SA"
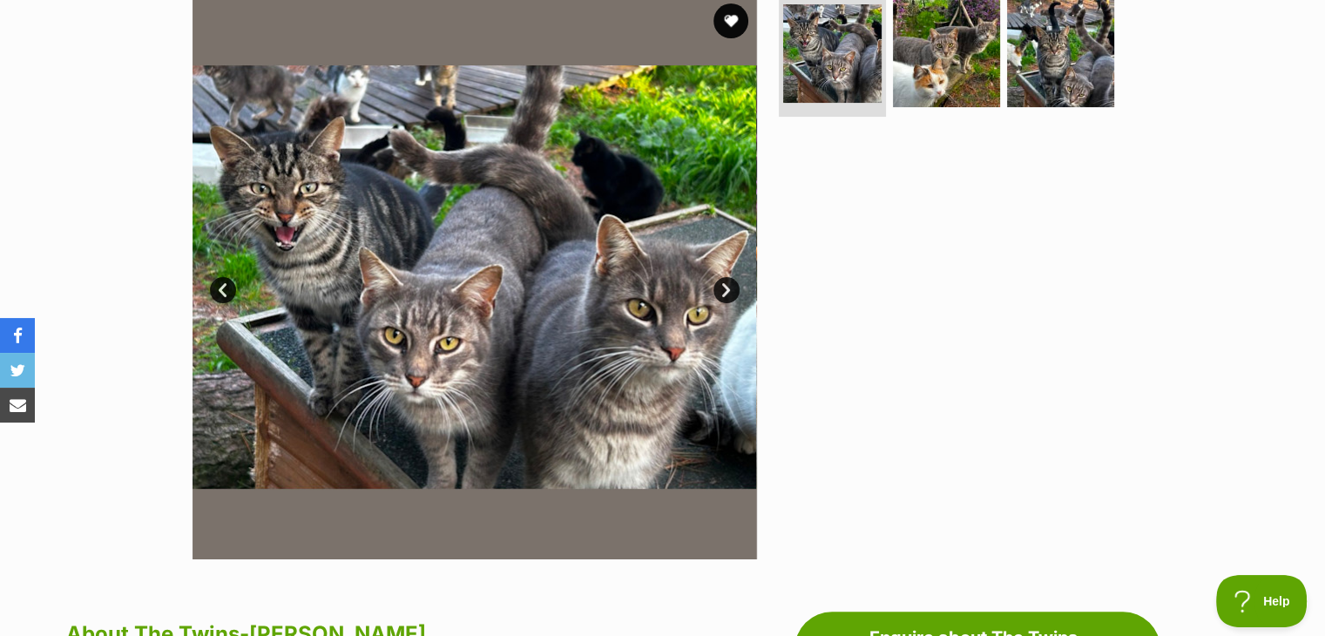
scroll to position [0, 0]
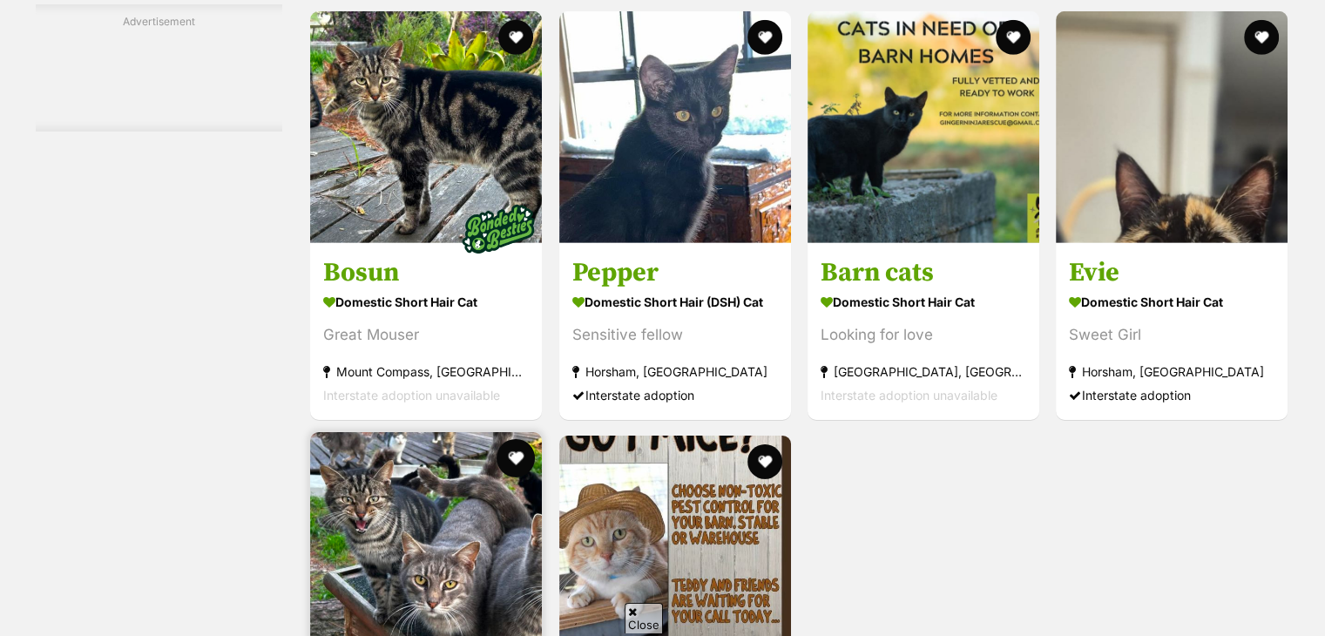
click at [522, 439] on button "favourite" at bounding box center [516, 458] width 38 height 38
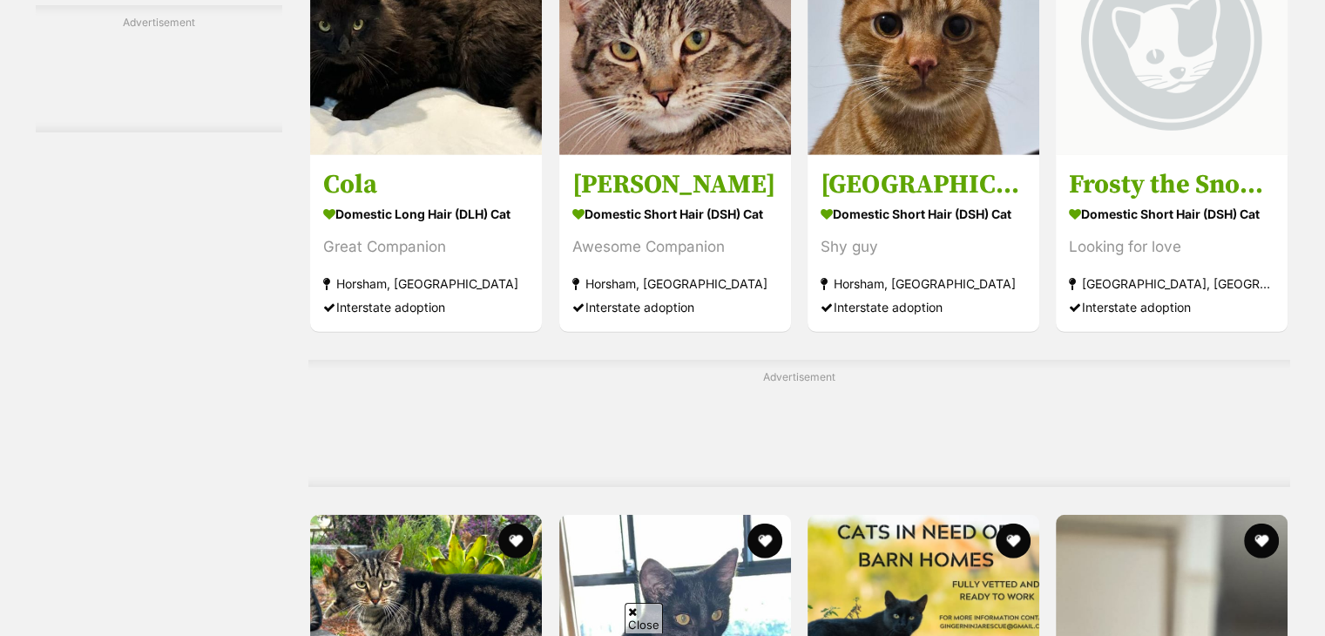
scroll to position [4999, 0]
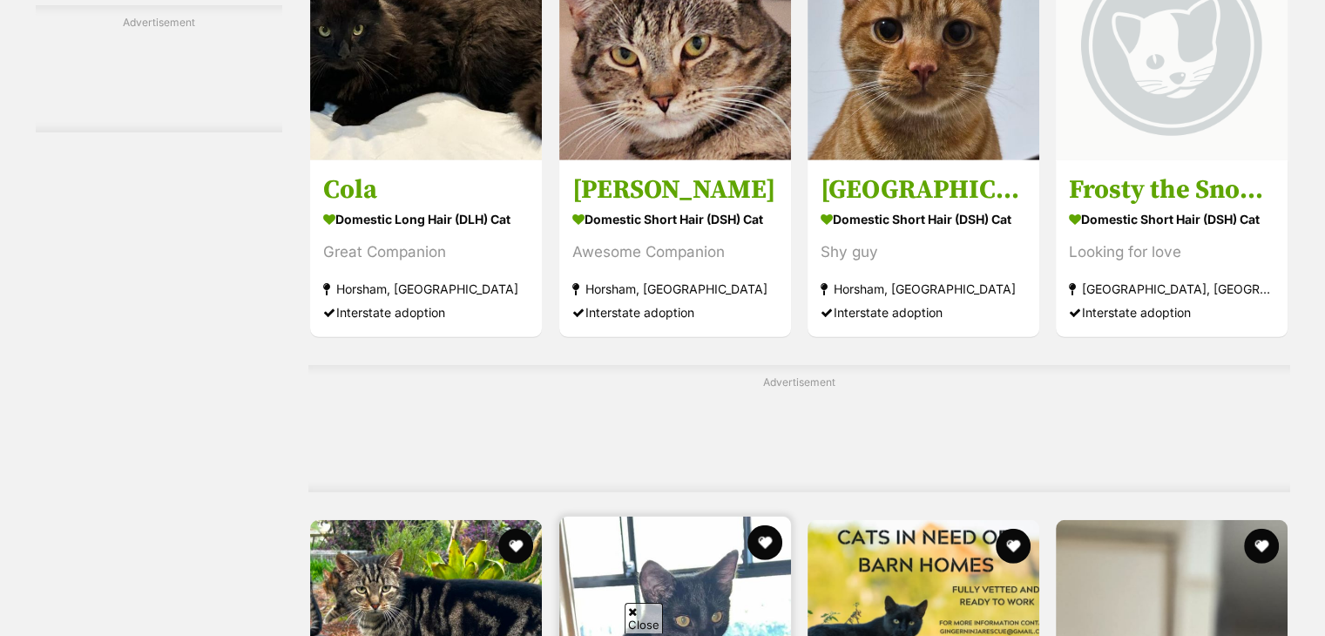
click at [696, 517] on img at bounding box center [675, 633] width 232 height 232
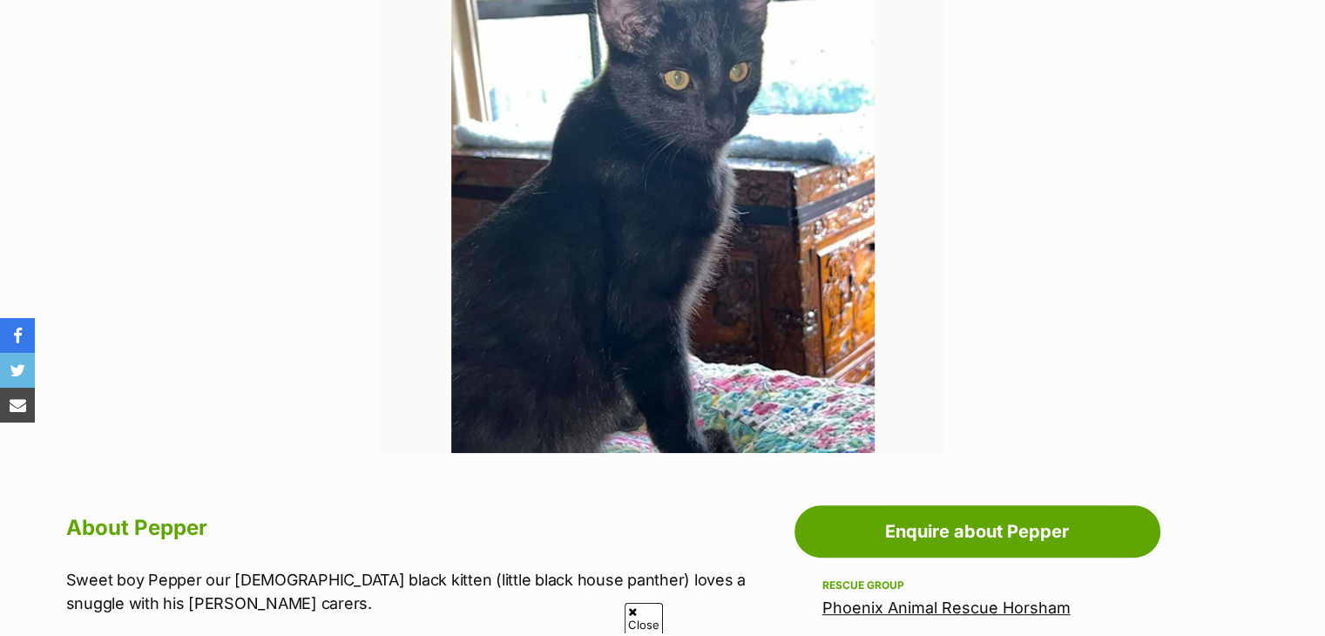
scroll to position [429, 0]
